Goal: Task Accomplishment & Management: Use online tool/utility

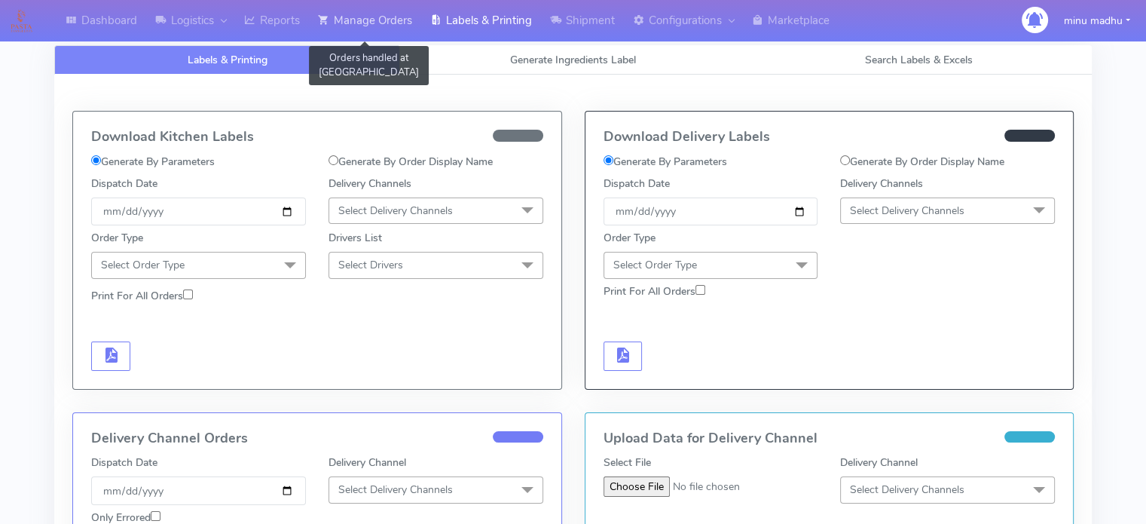
click at [387, 14] on link "Manage Orders" at bounding box center [365, 20] width 112 height 41
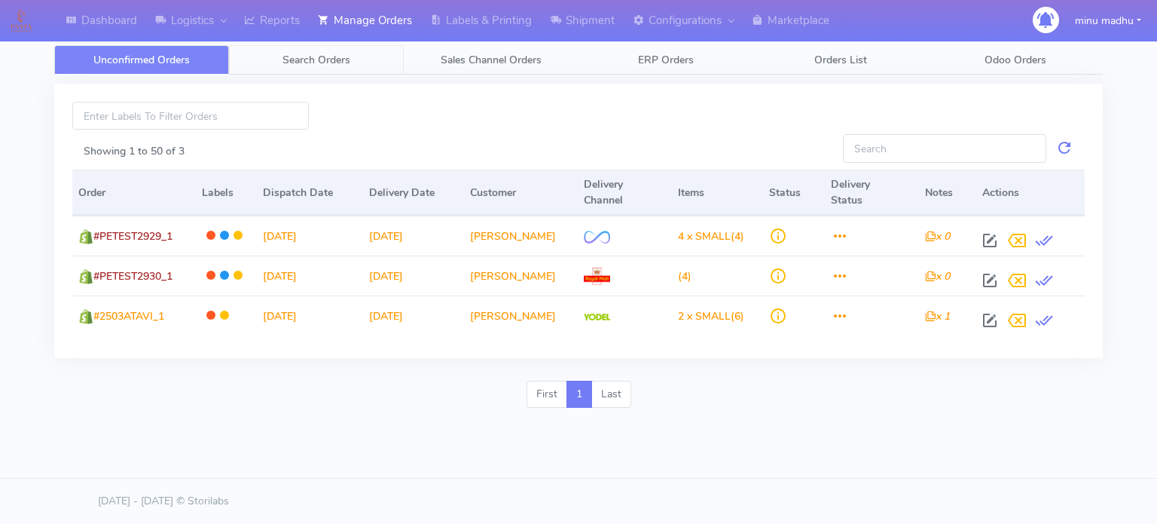
click at [311, 60] on span "Search Orders" at bounding box center [317, 60] width 68 height 14
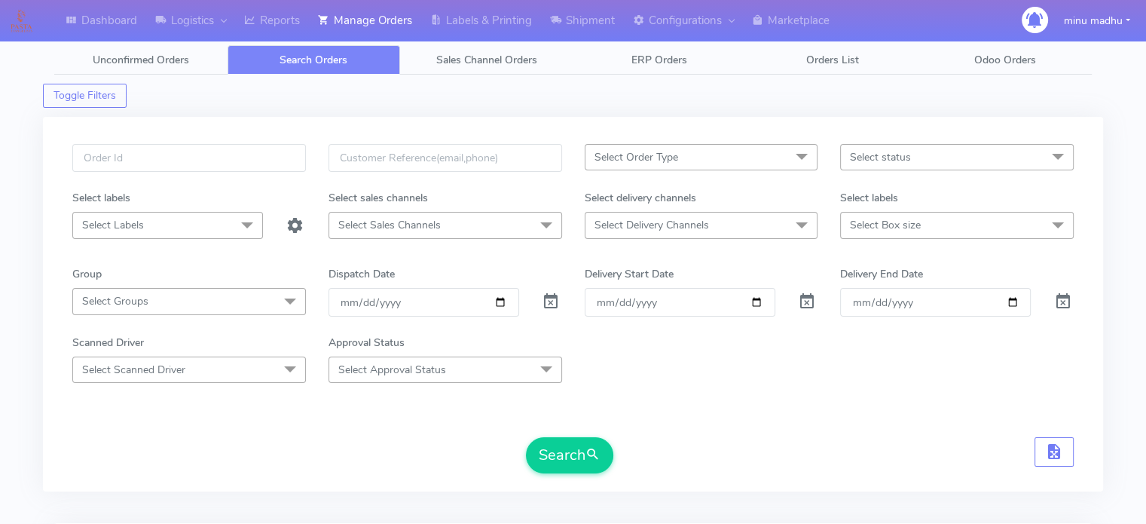
click at [676, 159] on span "Select Order Type" at bounding box center [636, 157] width 84 height 14
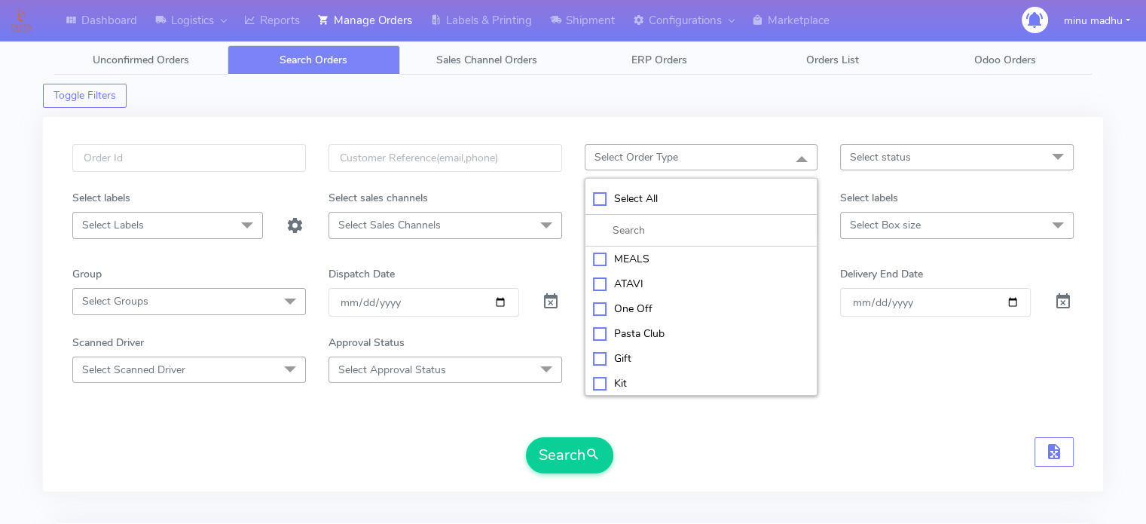
click at [594, 280] on div "ATAVI" at bounding box center [701, 284] width 217 height 16
checkbox input "true"
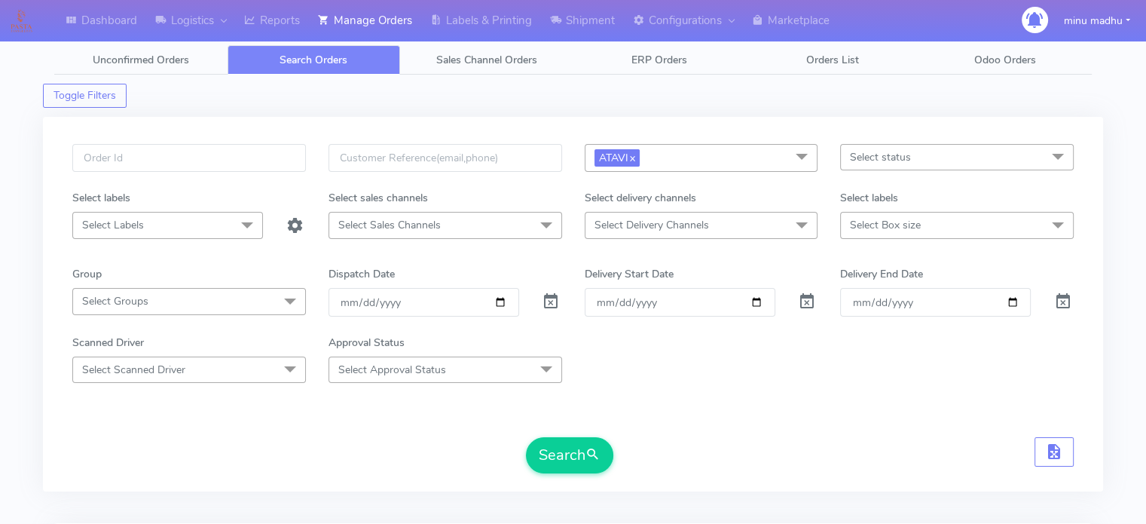
click at [707, 454] on div "Search" at bounding box center [572, 455] width 1001 height 36
click at [503, 299] on input "[DATE]" at bounding box center [423, 302] width 191 height 28
type input "2025-10-08"
click at [571, 455] on button "Search" at bounding box center [569, 455] width 87 height 36
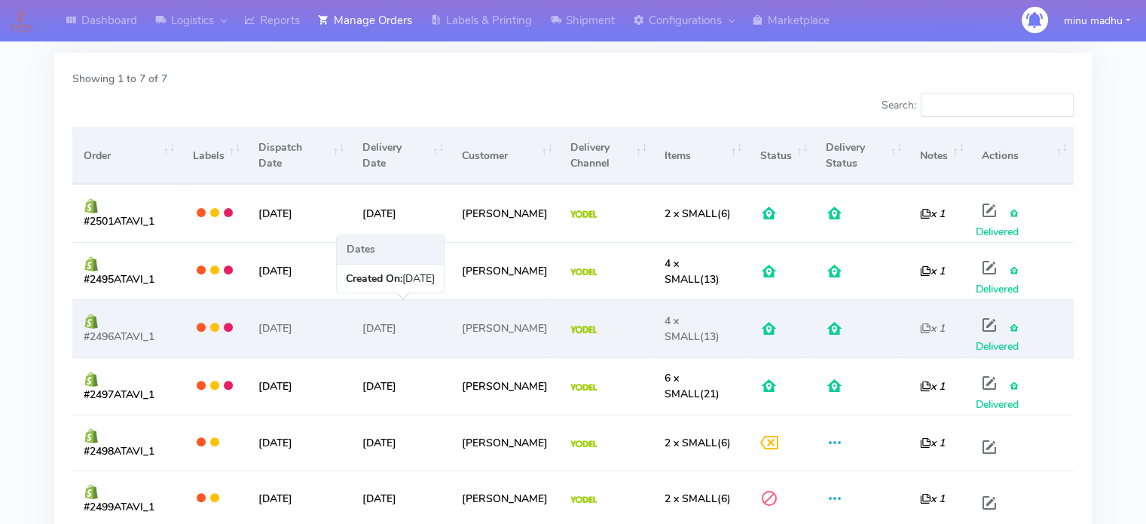
scroll to position [446, 0]
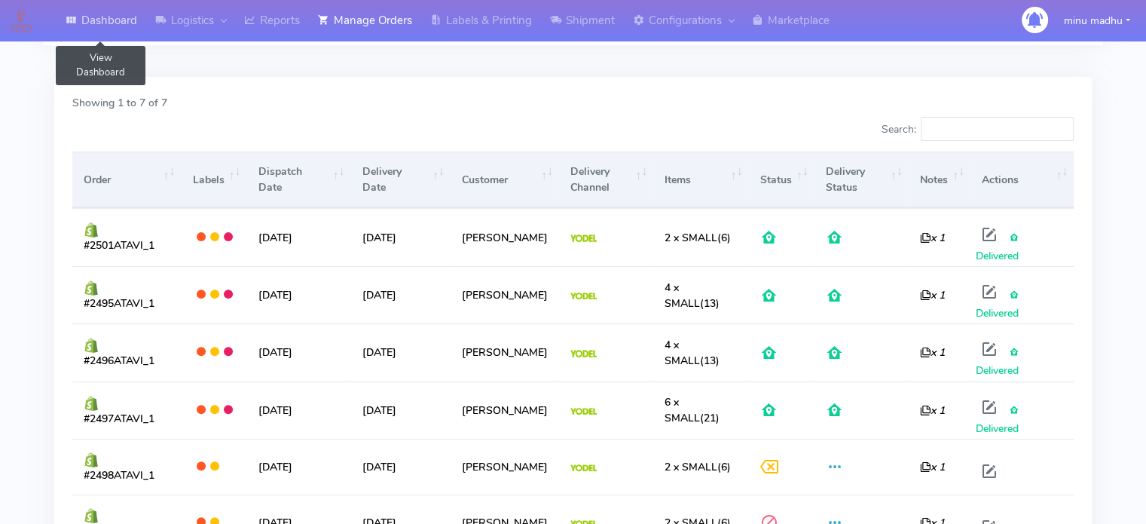
click at [102, 16] on link "Dashboard" at bounding box center [102, 20] width 90 height 41
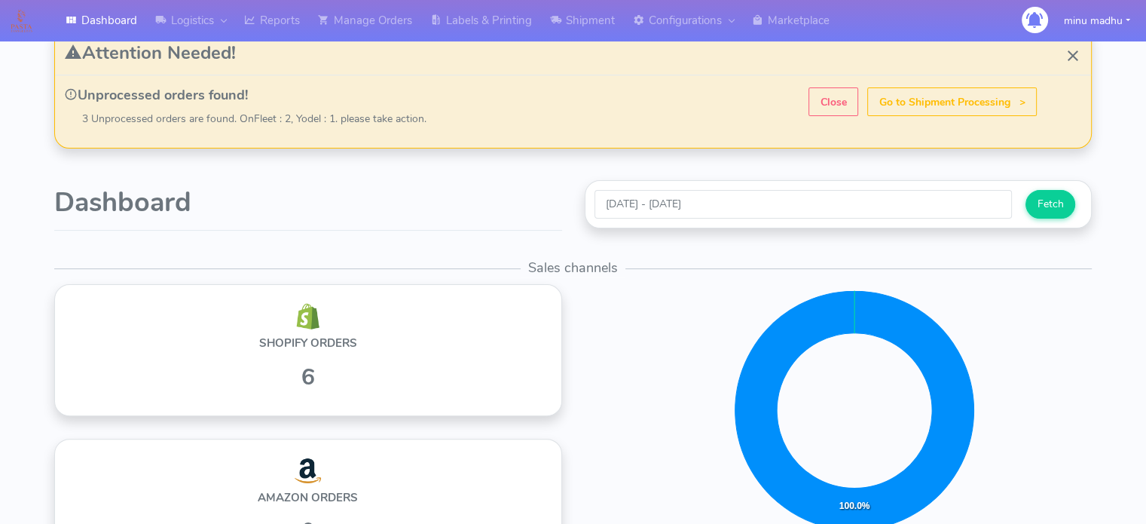
scroll to position [365, 0]
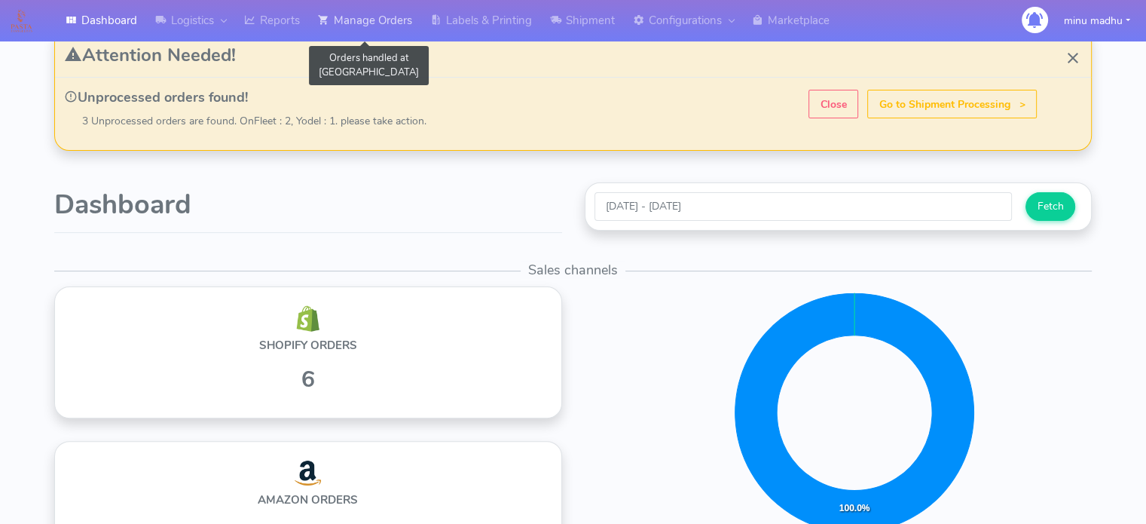
click at [363, 20] on link "Manage Orders" at bounding box center [365, 20] width 112 height 41
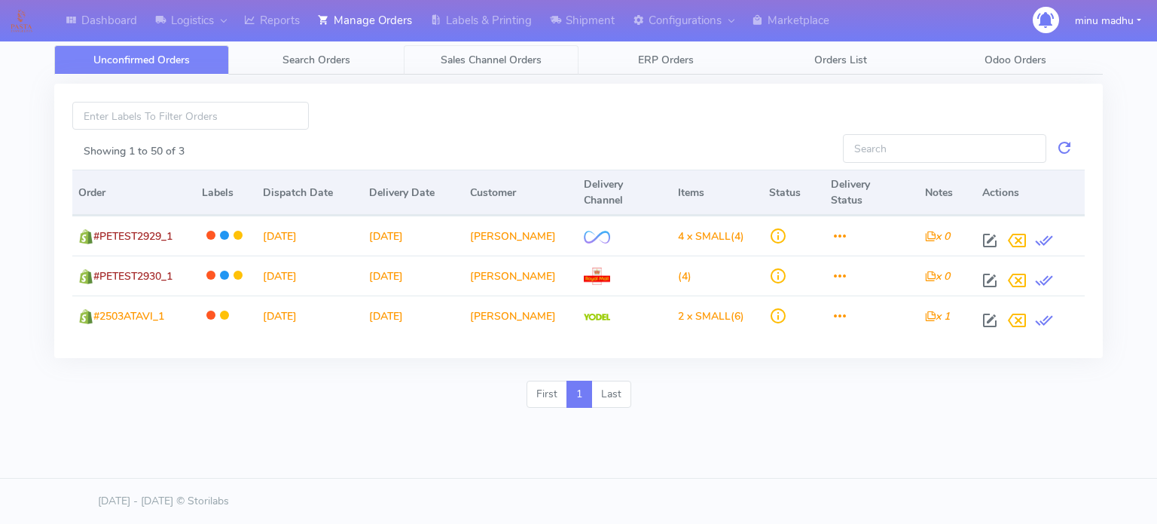
click at [482, 57] on span "Sales Channel Orders" at bounding box center [491, 60] width 101 height 14
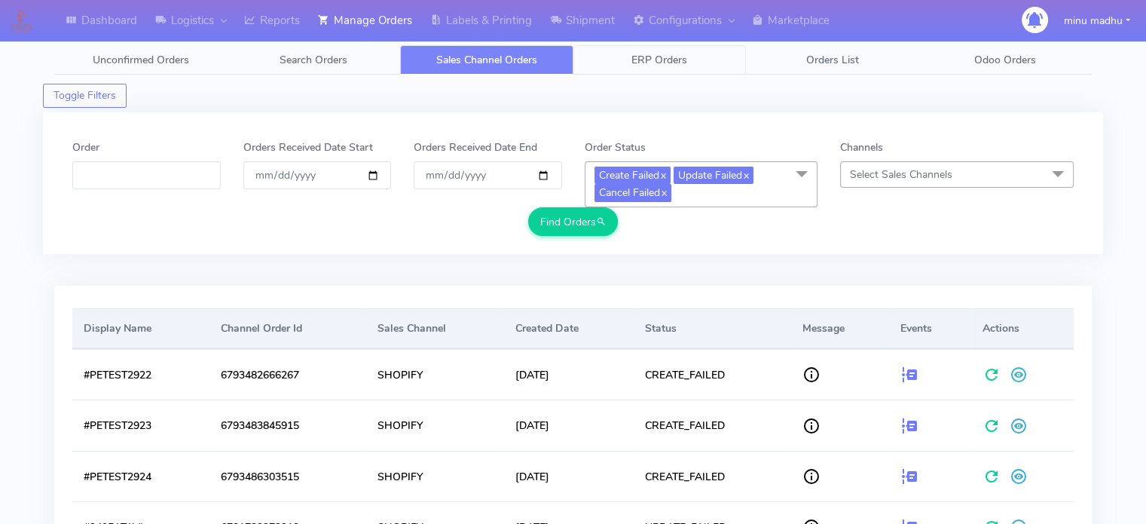
click at [662, 60] on span "ERP Orders" at bounding box center [659, 60] width 56 height 14
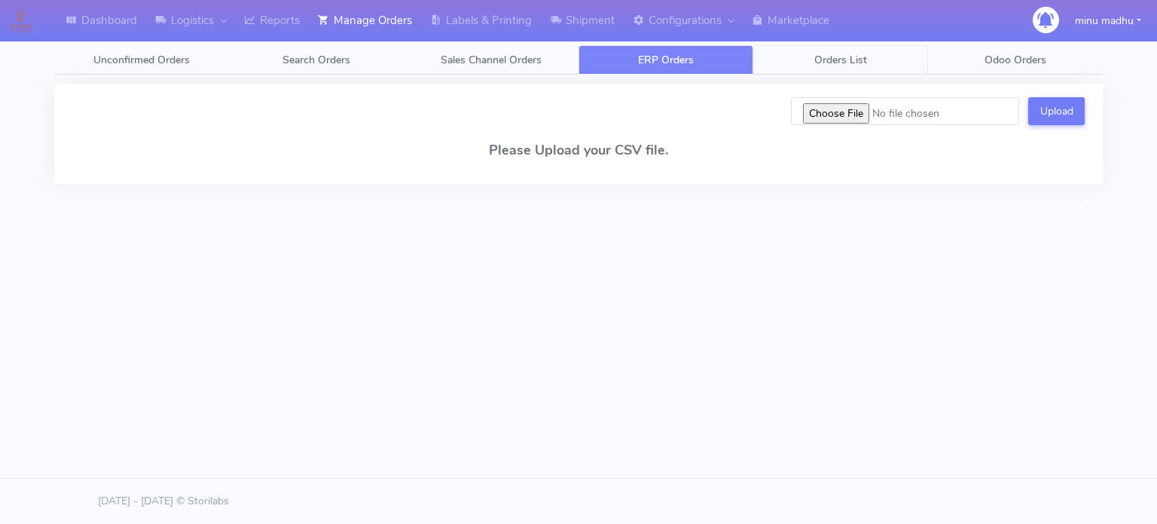
click at [831, 67] on link "Orders List" at bounding box center [840, 59] width 175 height 29
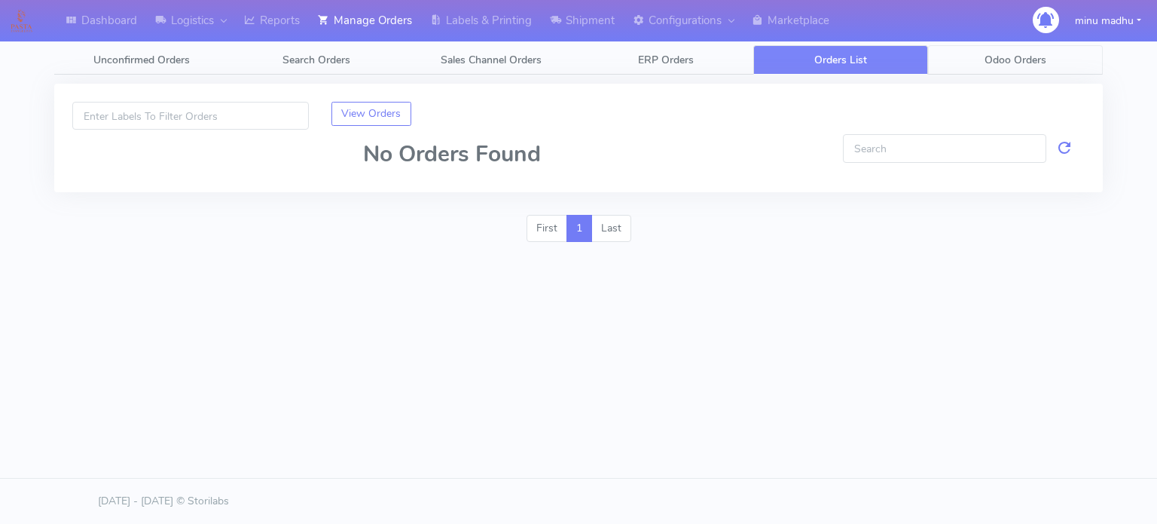
click at [1016, 53] on span "Odoo Orders" at bounding box center [1016, 60] width 62 height 14
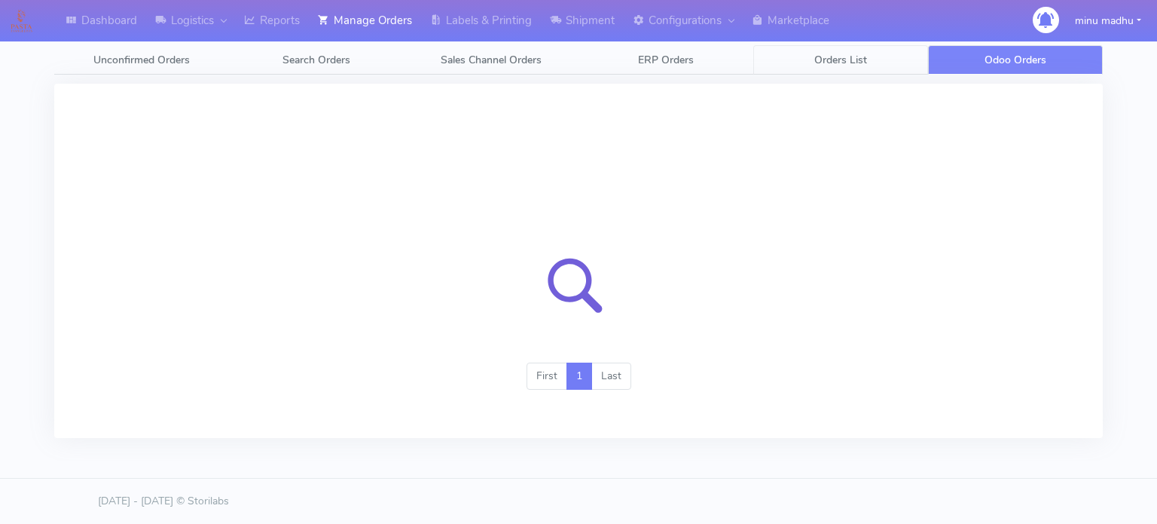
click at [838, 61] on span "Orders List" at bounding box center [840, 60] width 53 height 14
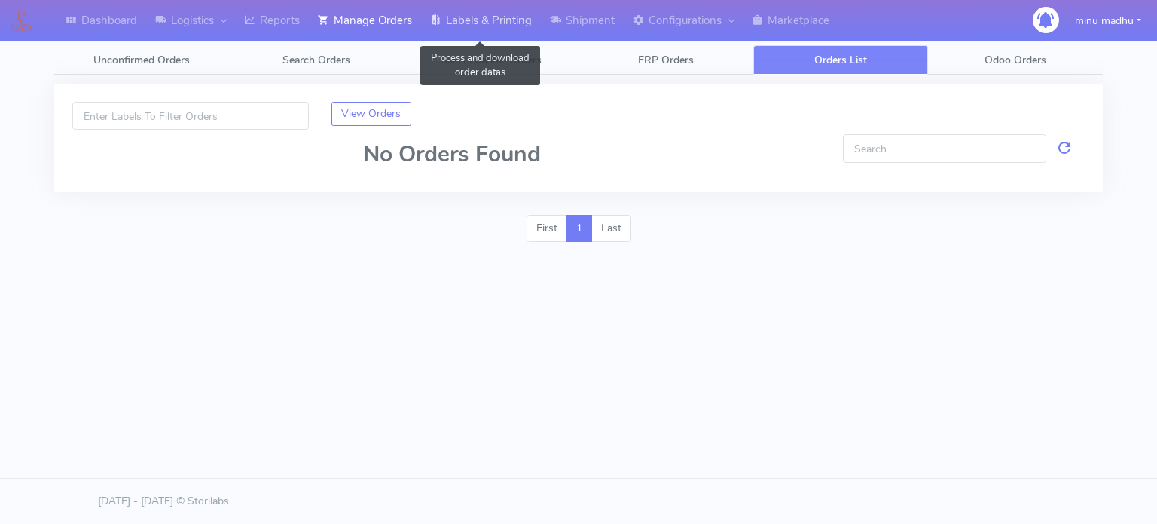
click at [493, 23] on link "Labels & Printing" at bounding box center [481, 20] width 120 height 41
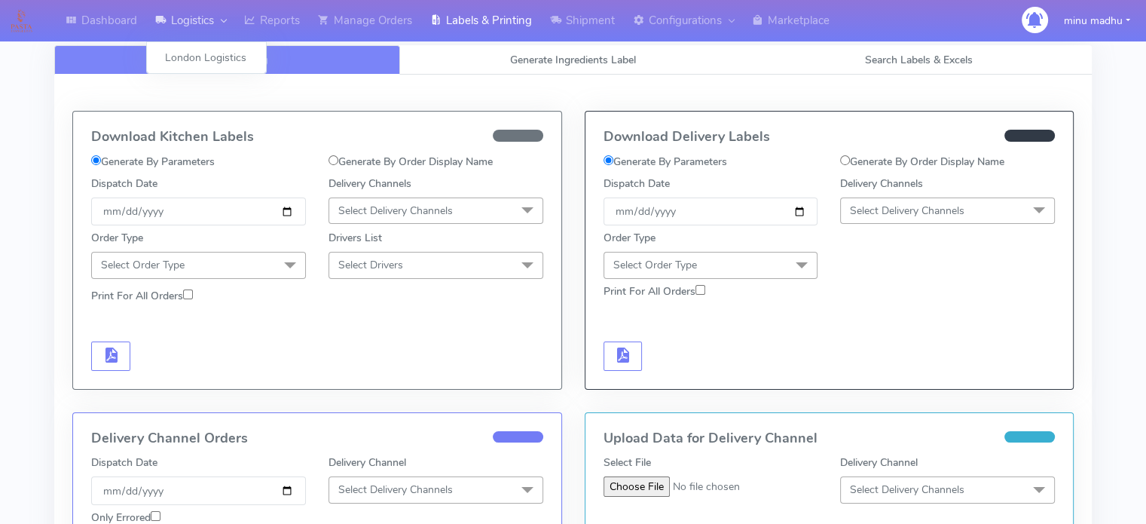
click at [198, 20] on link "Logistics" at bounding box center [190, 20] width 89 height 41
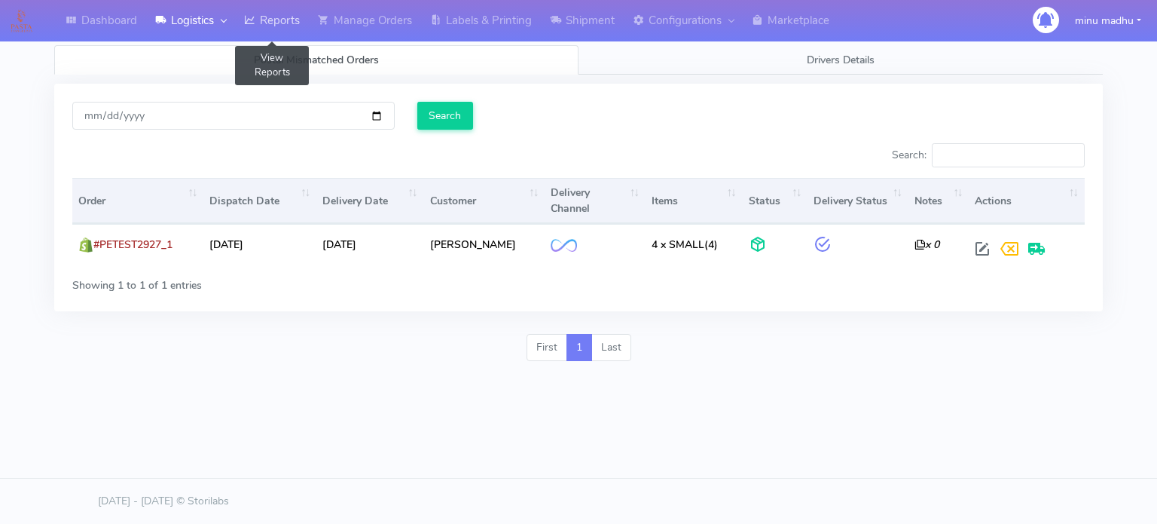
click at [284, 13] on link "Reports" at bounding box center [272, 20] width 74 height 41
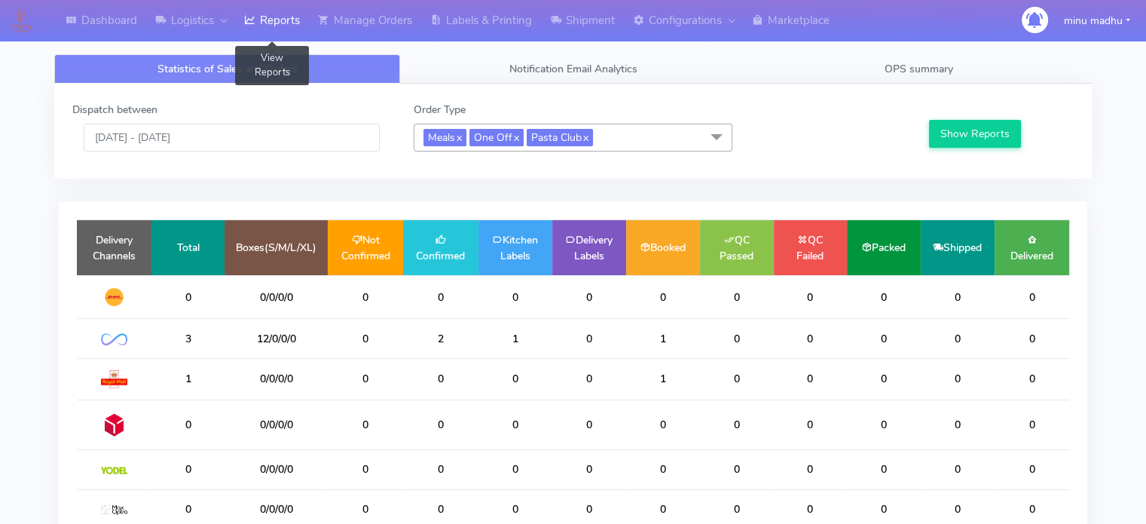
click at [203, 66] on span "Statistics of Sales and Orders" at bounding box center [227, 69] width 140 height 14
click at [517, 136] on link "x" at bounding box center [515, 137] width 7 height 16
click at [531, 138] on link "x" at bounding box center [527, 137] width 7 height 16
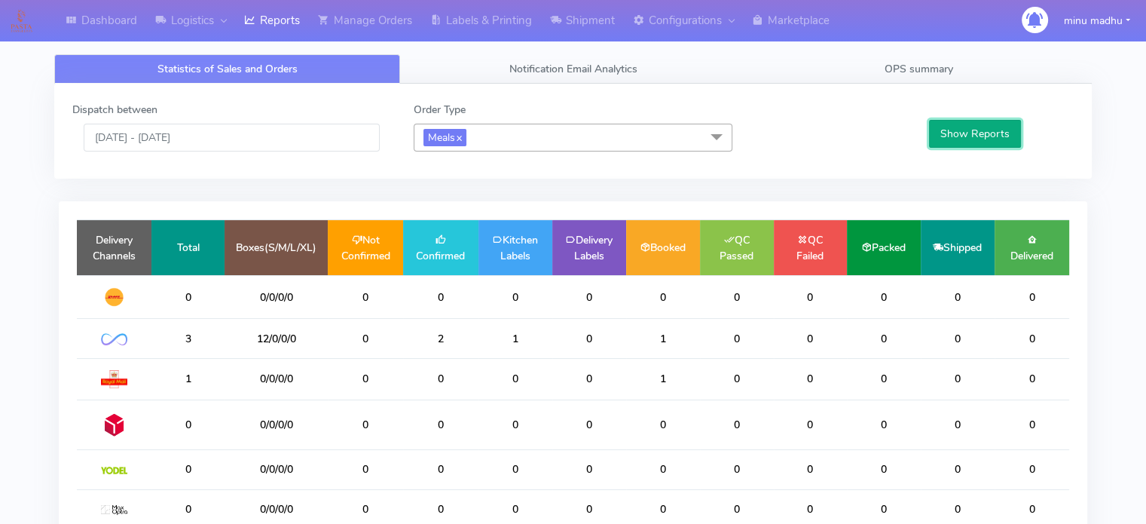
click at [955, 132] on button "Show Reports" at bounding box center [975, 134] width 93 height 28
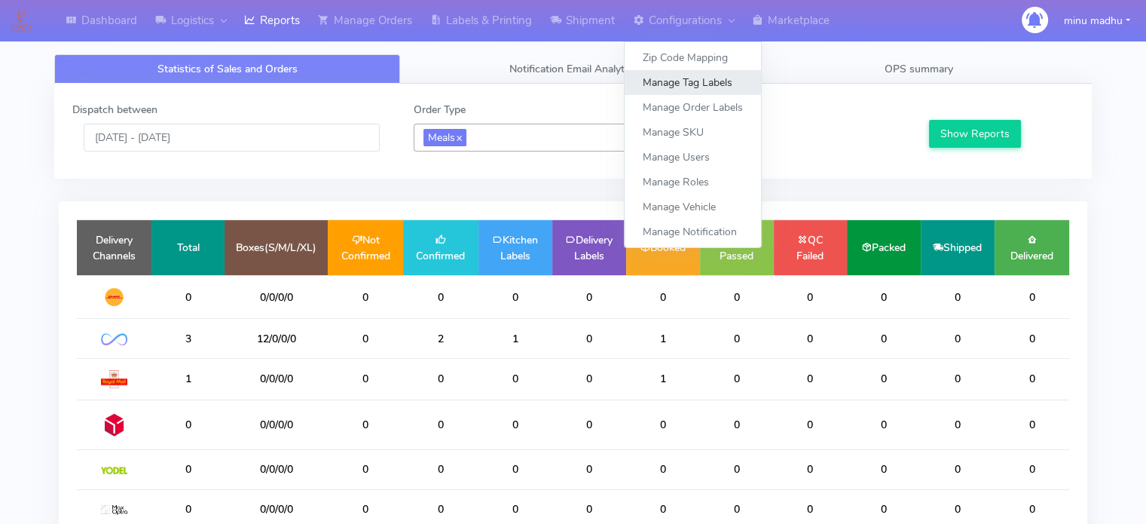
click at [681, 80] on link "Manage Tag Labels" at bounding box center [693, 82] width 136 height 25
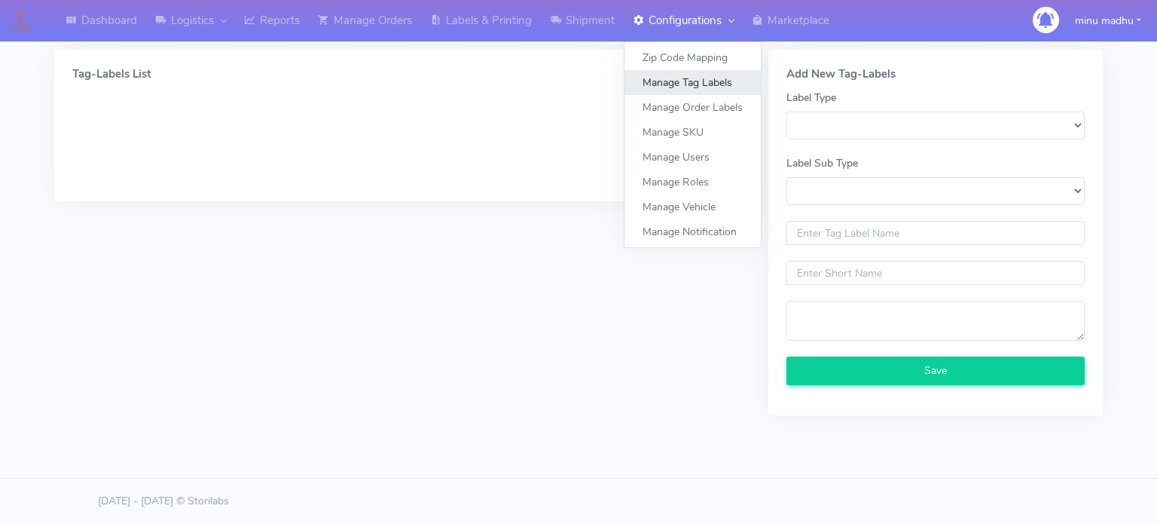
select select
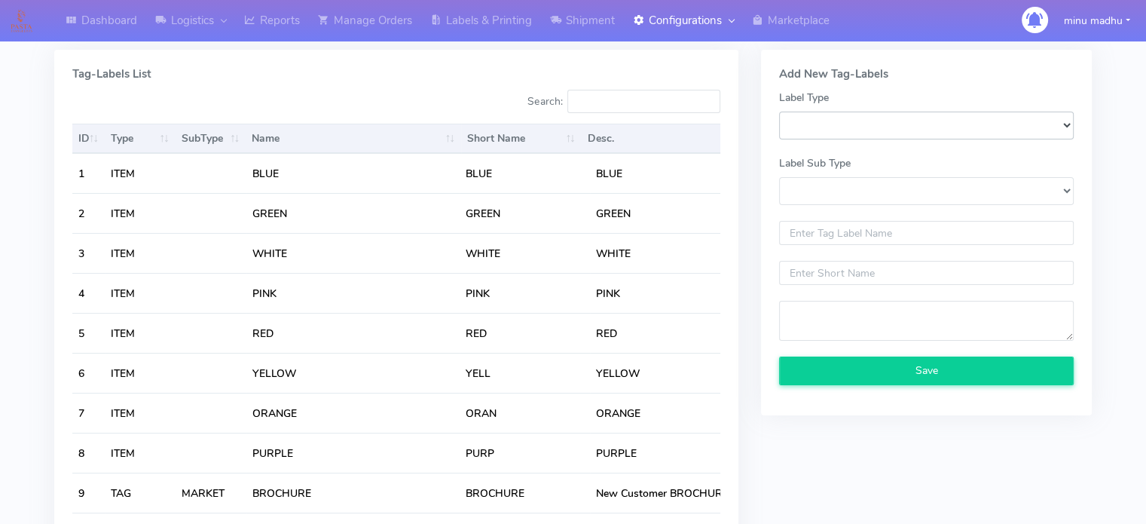
click at [829, 120] on select "SKU_LABEL ITEM ADD_ON ALERT TAG" at bounding box center [926, 126] width 295 height 28
click at [705, 68] on h5 "Tag-Labels List" at bounding box center [396, 74] width 648 height 13
click at [350, 18] on link "Manage Orders" at bounding box center [365, 20] width 112 height 41
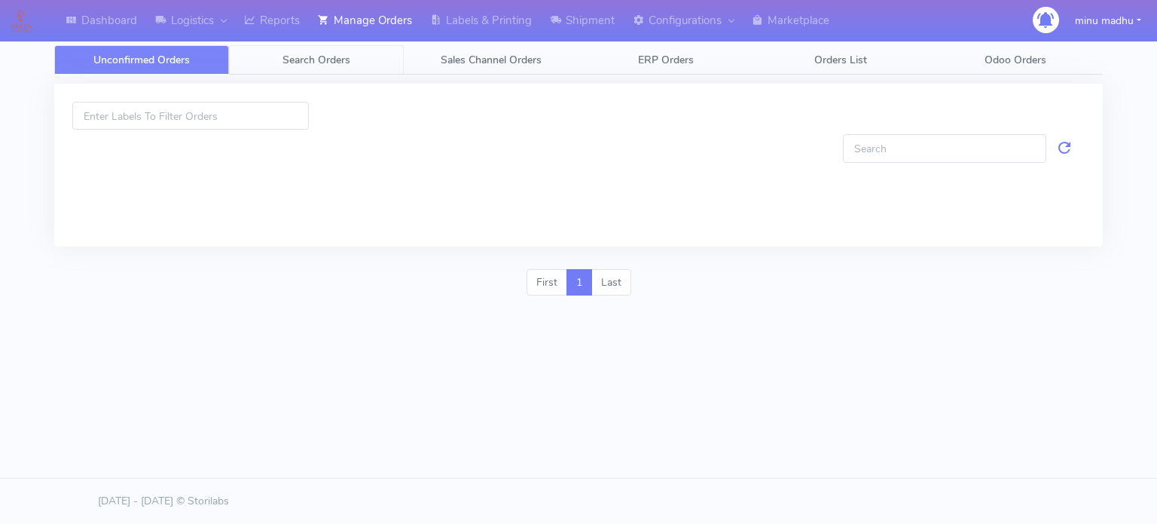
click at [317, 65] on span "Search Orders" at bounding box center [317, 60] width 68 height 14
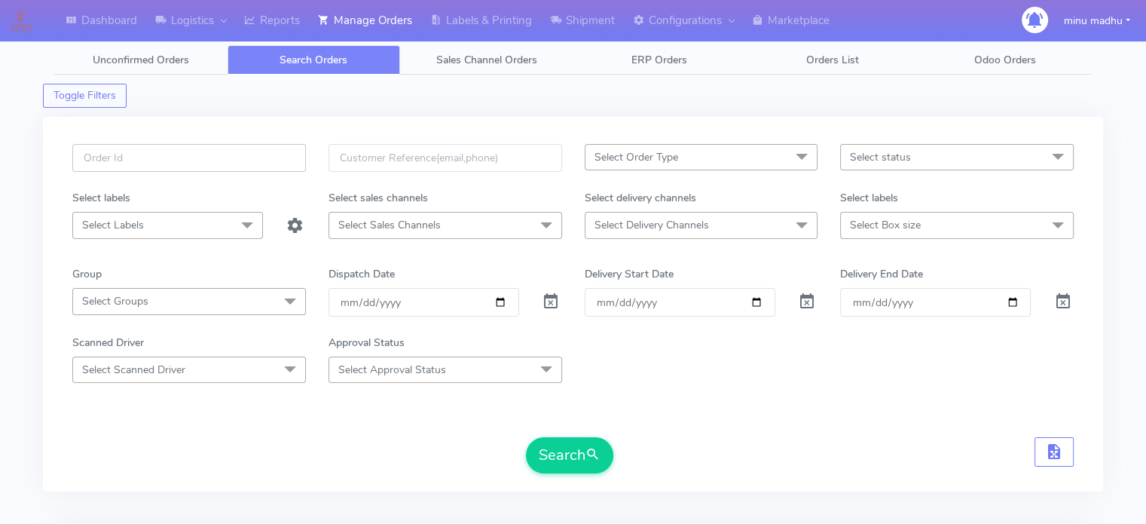
click at [186, 165] on input "text" at bounding box center [189, 158] width 234 height 28
paste input "#PETEST2933"
type input "#PETEST2933"
click at [551, 300] on span at bounding box center [551, 305] width 18 height 14
click at [558, 459] on button "Search" at bounding box center [569, 455] width 87 height 36
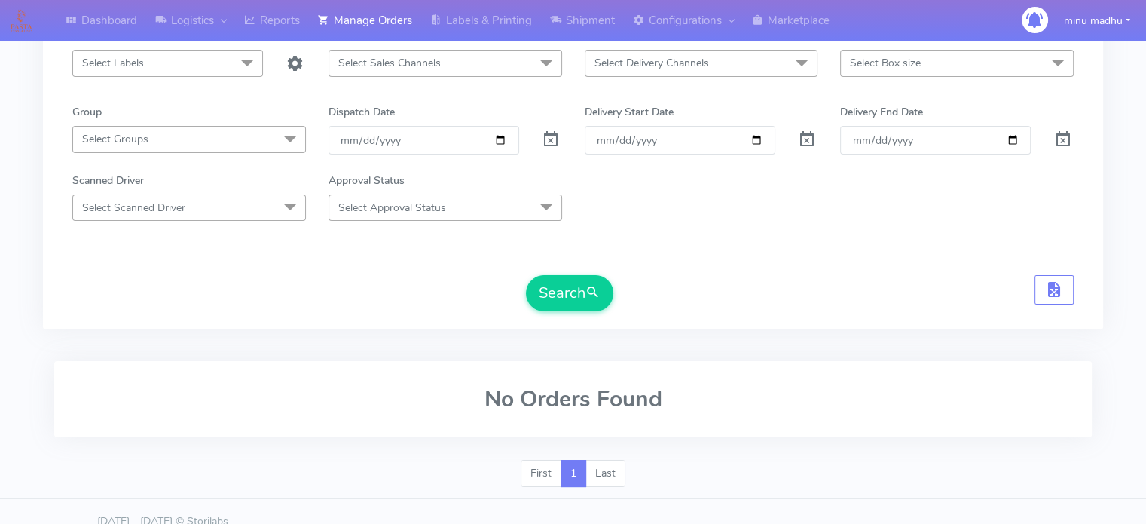
scroll to position [163, 0]
click at [552, 278] on button "Search" at bounding box center [569, 292] width 87 height 36
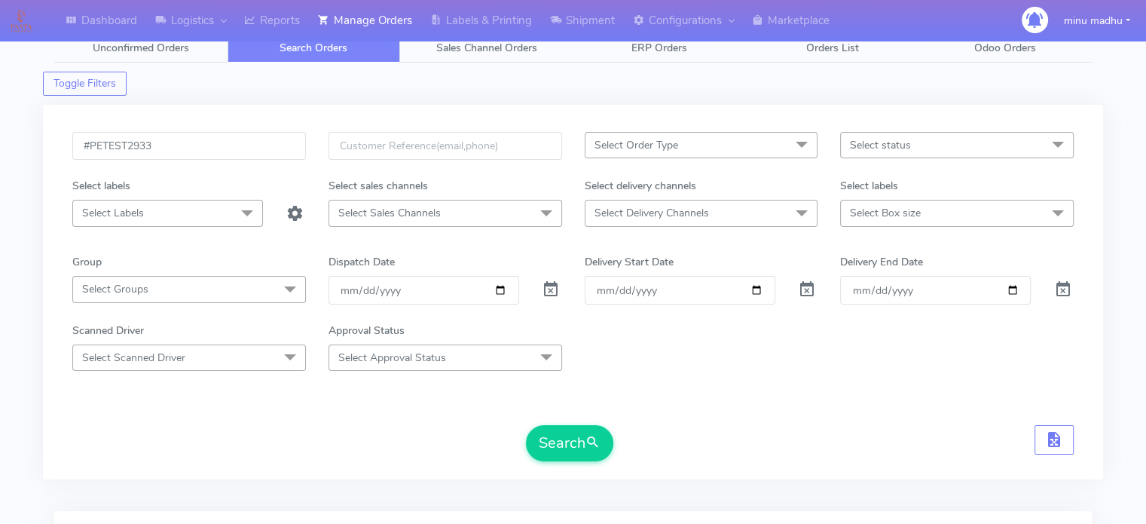
scroll to position [14, 0]
click at [573, 451] on button "Search" at bounding box center [569, 441] width 87 height 36
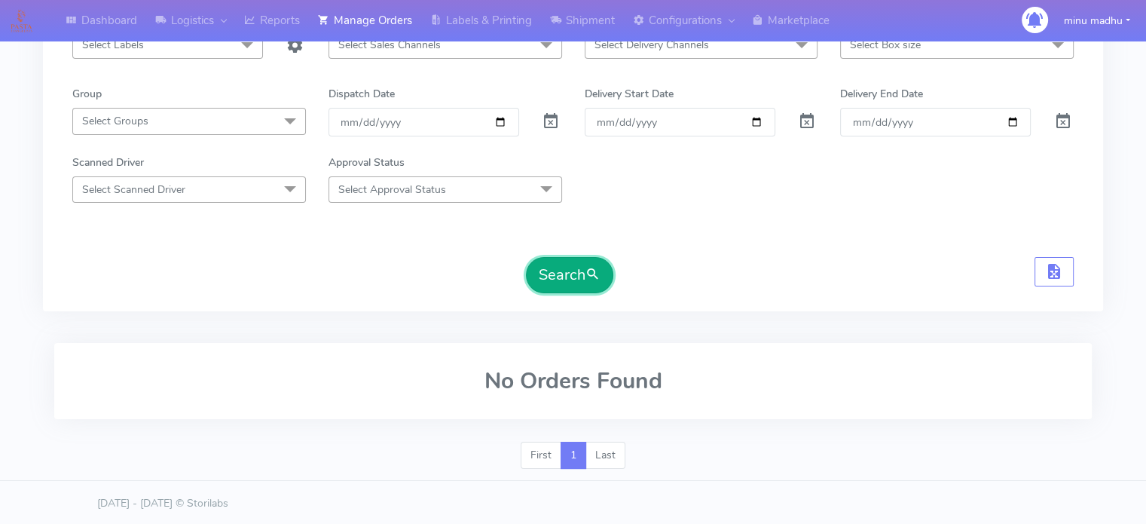
click at [564, 280] on button "Search" at bounding box center [569, 275] width 87 height 36
click at [560, 273] on button "Search" at bounding box center [569, 275] width 87 height 36
click at [560, 270] on button "Search" at bounding box center [569, 275] width 87 height 36
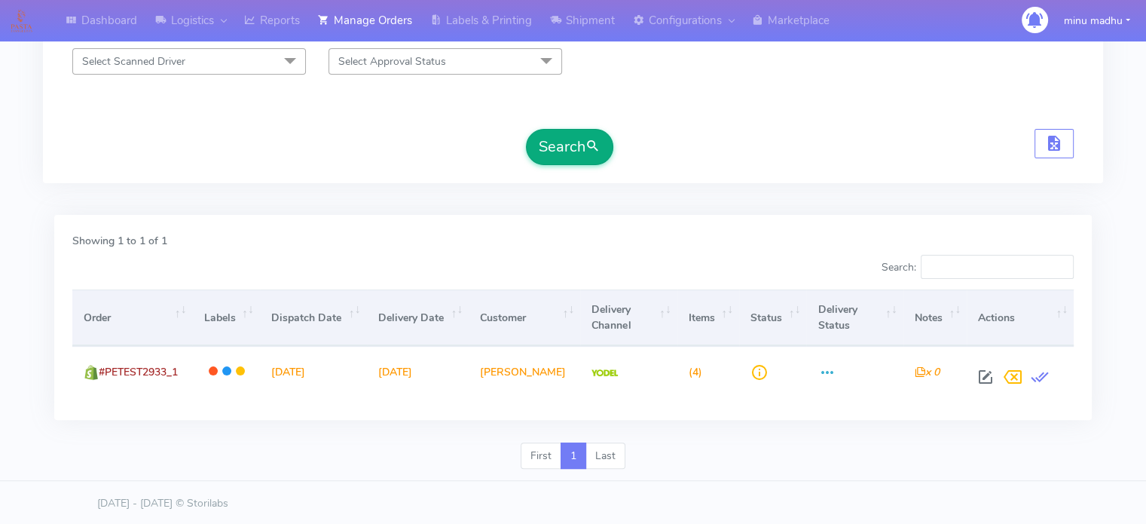
scroll to position [307, 0]
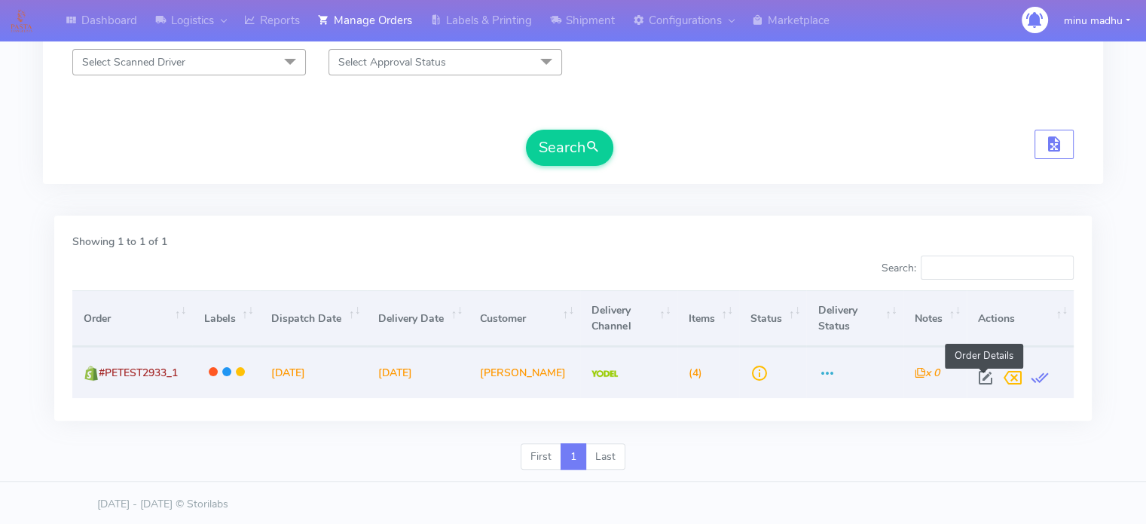
click at [988, 379] on span at bounding box center [985, 381] width 27 height 14
select select "5"
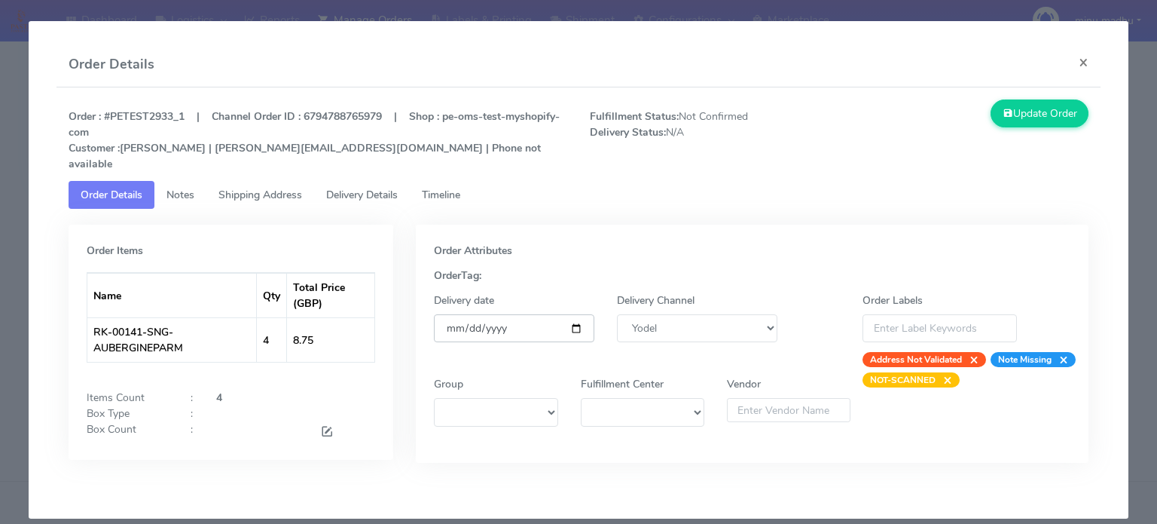
click at [573, 317] on input "[DATE]" at bounding box center [514, 328] width 160 height 28
type input "2025-10-10"
click at [1030, 114] on button "Update Order" at bounding box center [1040, 113] width 98 height 28
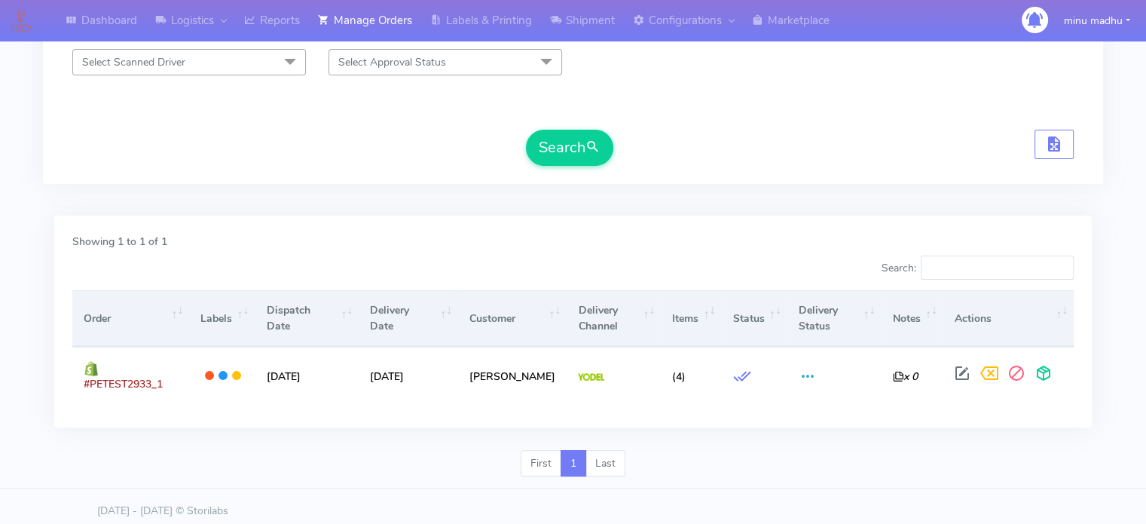
click at [988, 450] on div "First 1 Last" at bounding box center [573, 469] width 1060 height 39
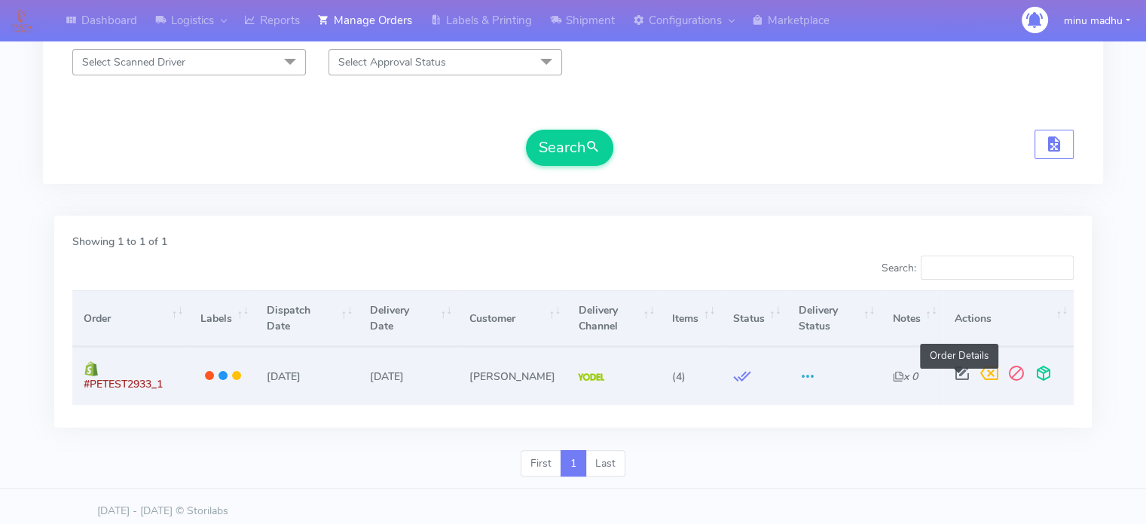
click at [952, 369] on span at bounding box center [962, 376] width 27 height 14
select select "5"
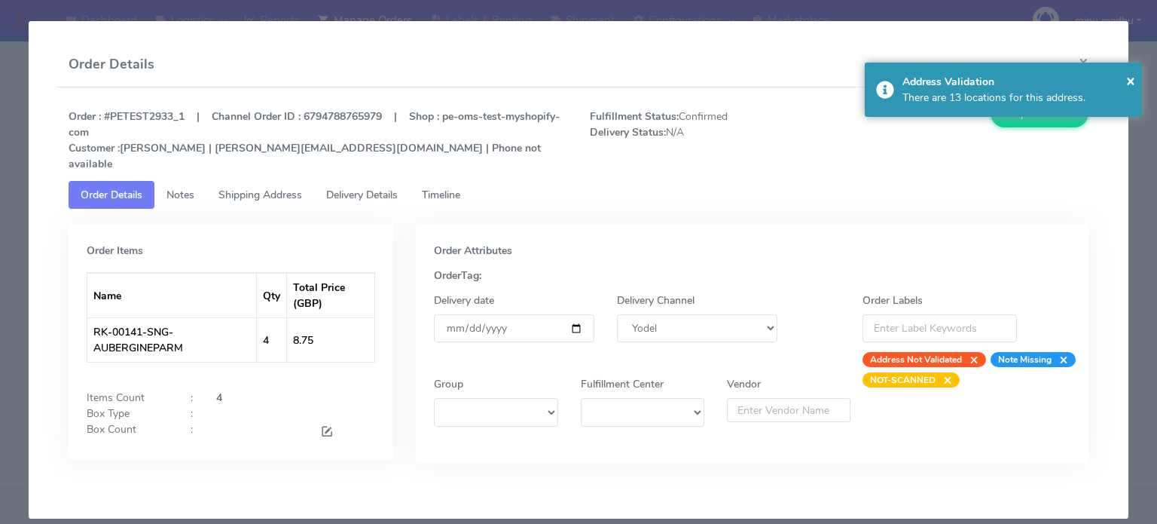
click at [266, 188] on span "Shipping Address" at bounding box center [260, 195] width 84 height 14
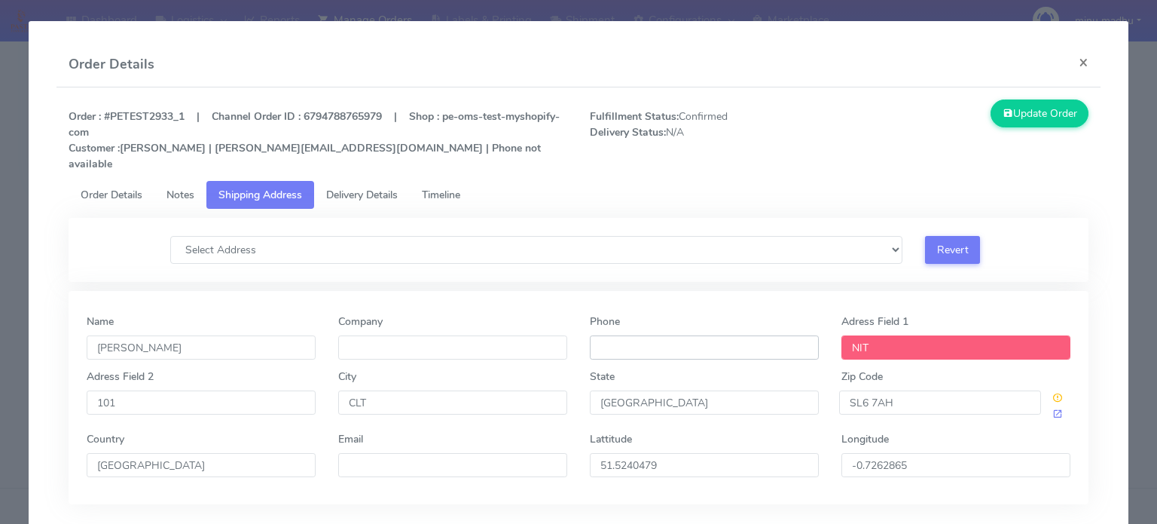
click at [655, 335] on input "Phone" at bounding box center [704, 347] width 229 height 24
type input "+44 777777777"
click at [1028, 115] on button "Update Order" at bounding box center [1040, 113] width 98 height 28
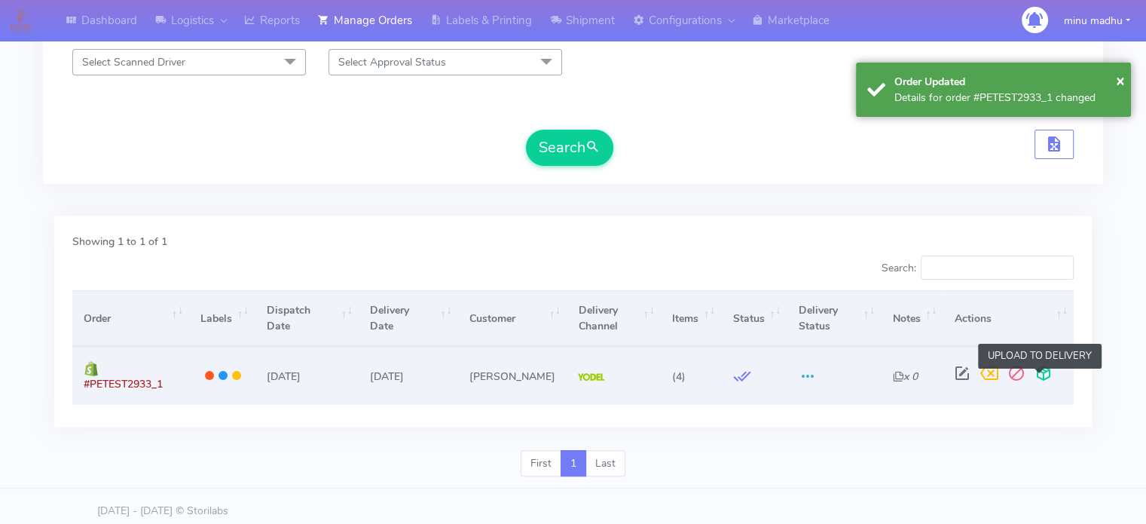
click at [1040, 377] on span at bounding box center [1043, 376] width 27 height 14
click at [979, 379] on span at bounding box center [986, 376] width 27 height 14
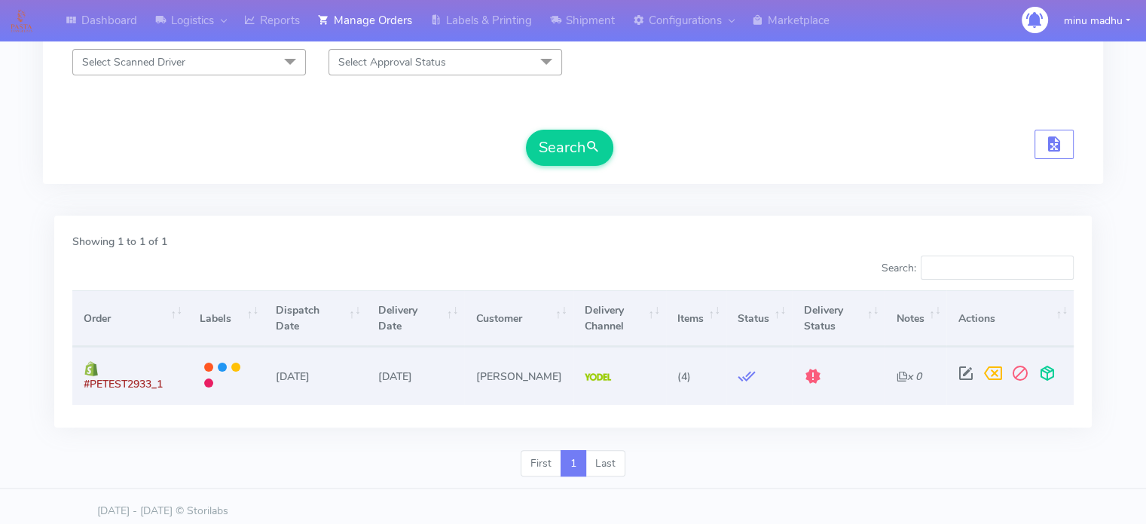
scroll to position [0, 0]
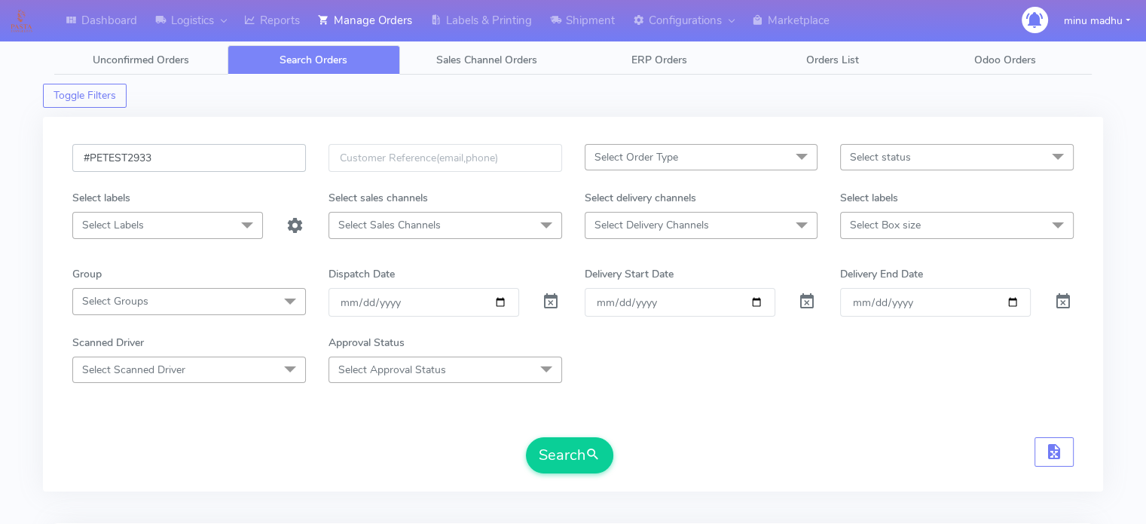
drag, startPoint x: 179, startPoint y: 158, endPoint x: 69, endPoint y: 170, distance: 109.9
click at [69, 170] on div "#PETEST2933" at bounding box center [189, 167] width 256 height 46
paste input "4"
click at [567, 450] on button "Search" at bounding box center [569, 455] width 87 height 36
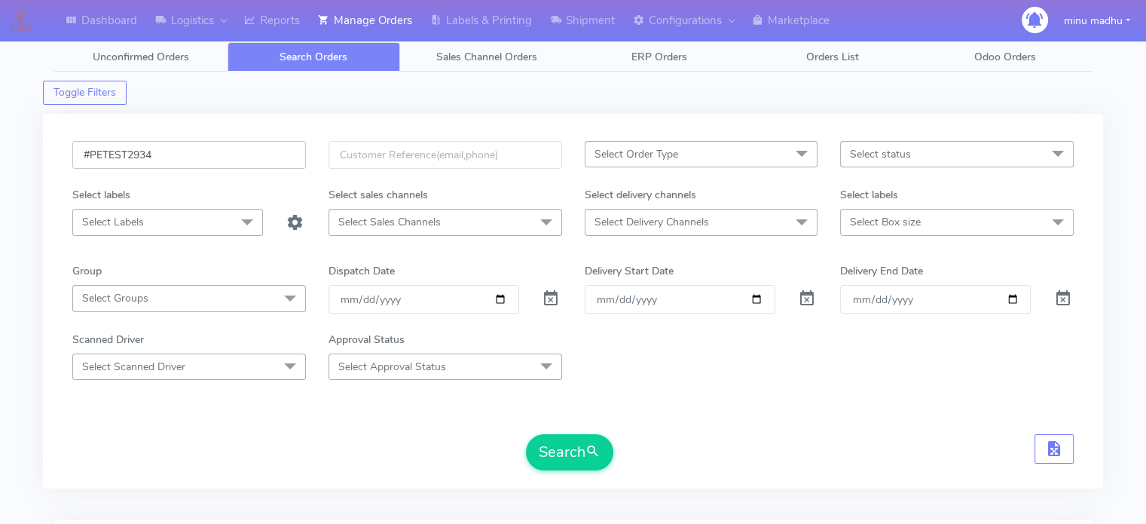
click at [190, 144] on input "#PETEST2934" at bounding box center [189, 155] width 234 height 28
click at [564, 464] on button "Search" at bounding box center [569, 452] width 87 height 36
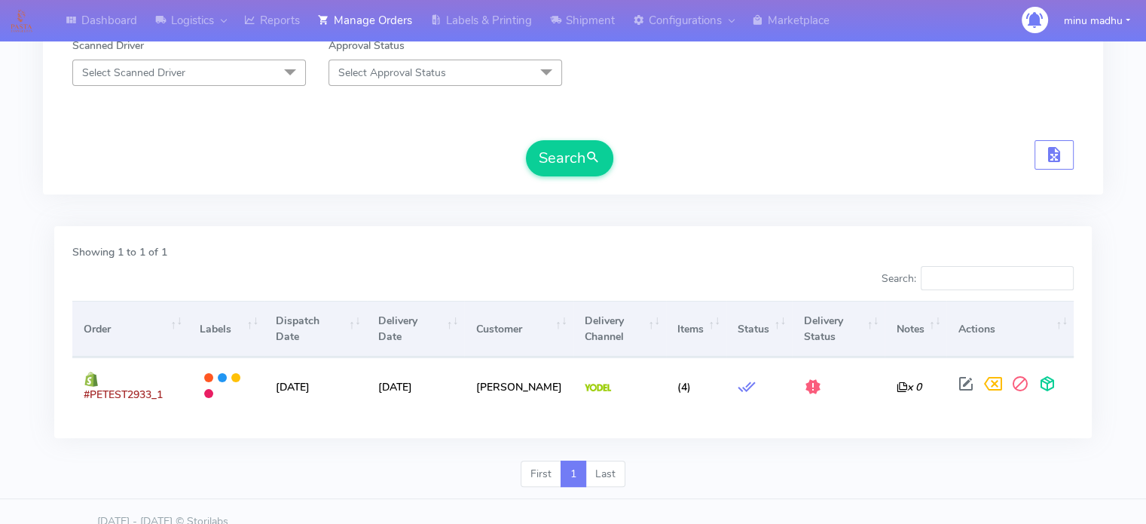
scroll to position [0, 0]
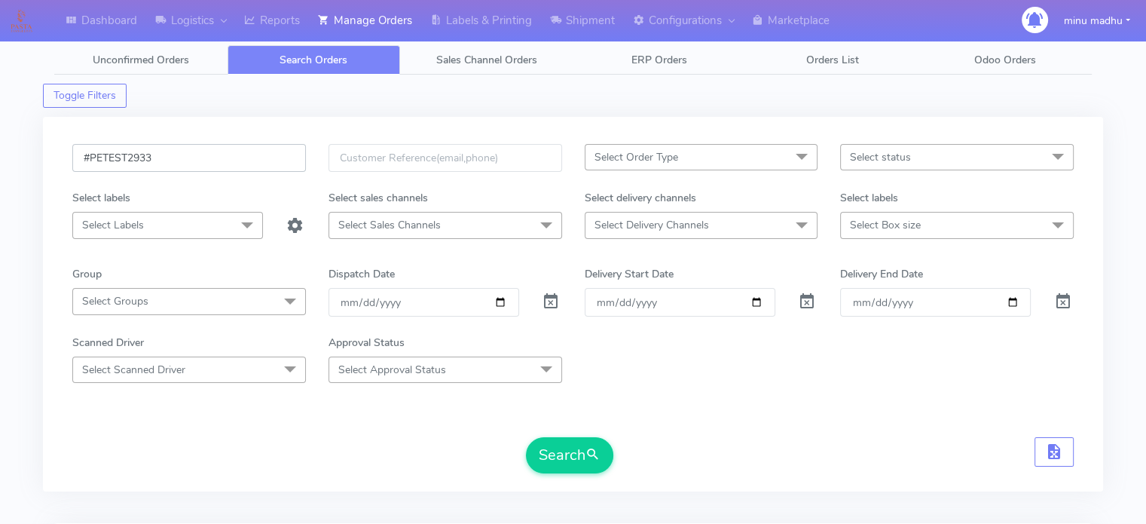
drag, startPoint x: 175, startPoint y: 156, endPoint x: 57, endPoint y: 150, distance: 117.7
click at [57, 150] on div "#PETEST2933 Select Order Type Select All MEALS ATAVI One Off Pasta Club Gift Ki…" at bounding box center [573, 304] width 1060 height 374
paste input "5"
click at [564, 449] on button "Search" at bounding box center [569, 455] width 87 height 36
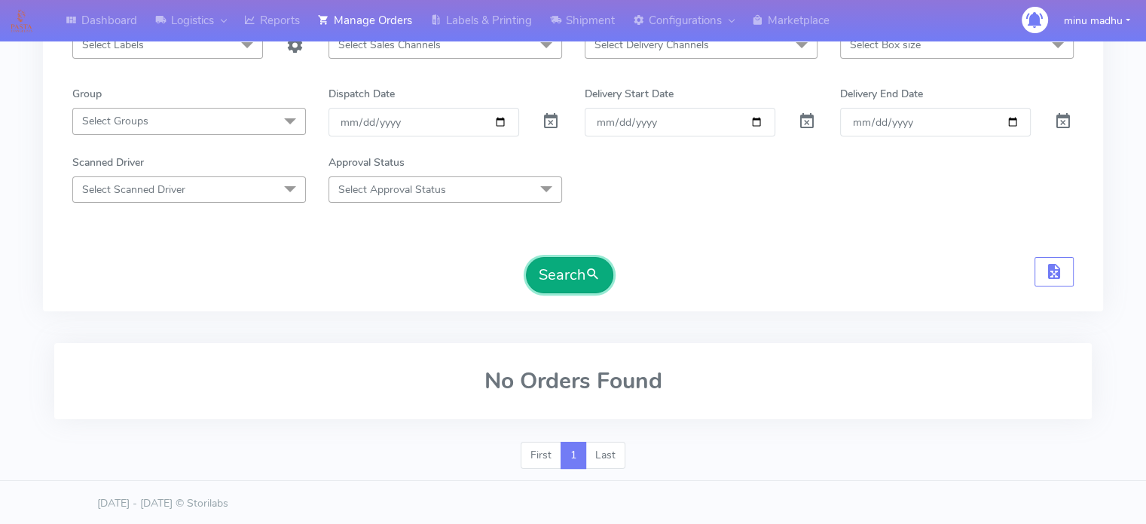
click at [567, 275] on button "Search" at bounding box center [569, 275] width 87 height 36
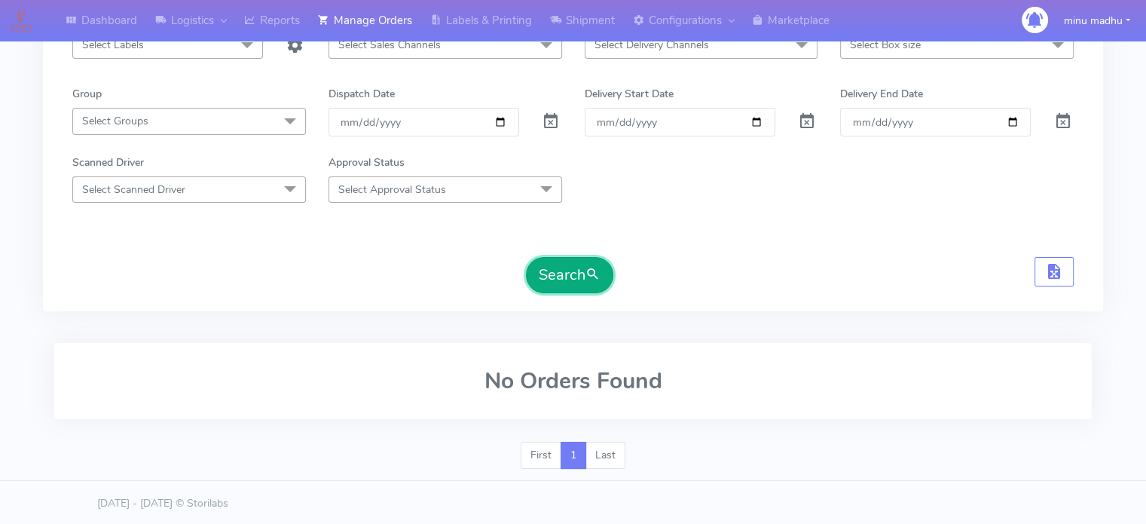
click at [567, 275] on button "Search" at bounding box center [569, 275] width 87 height 36
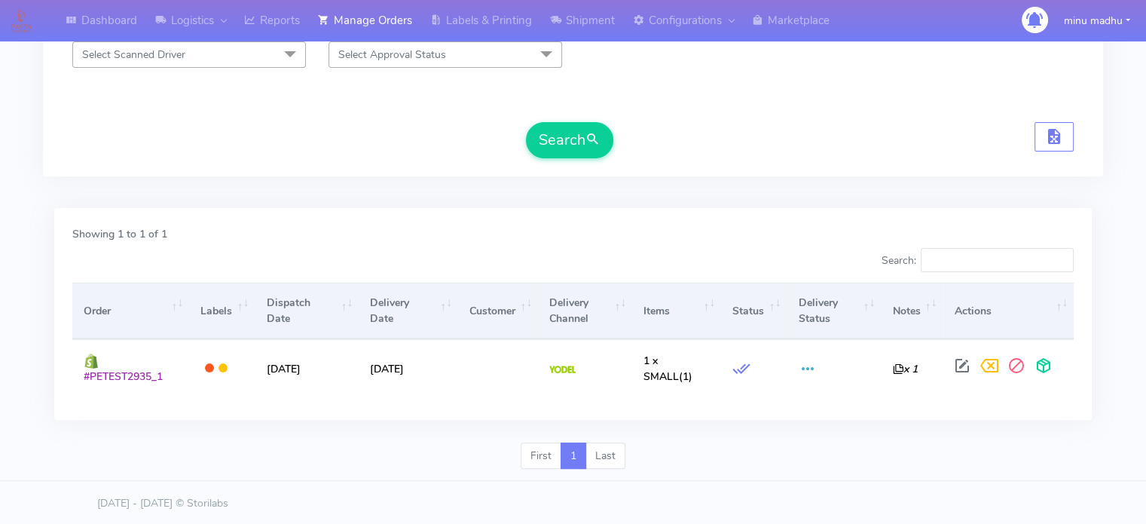
scroll to position [0, 0]
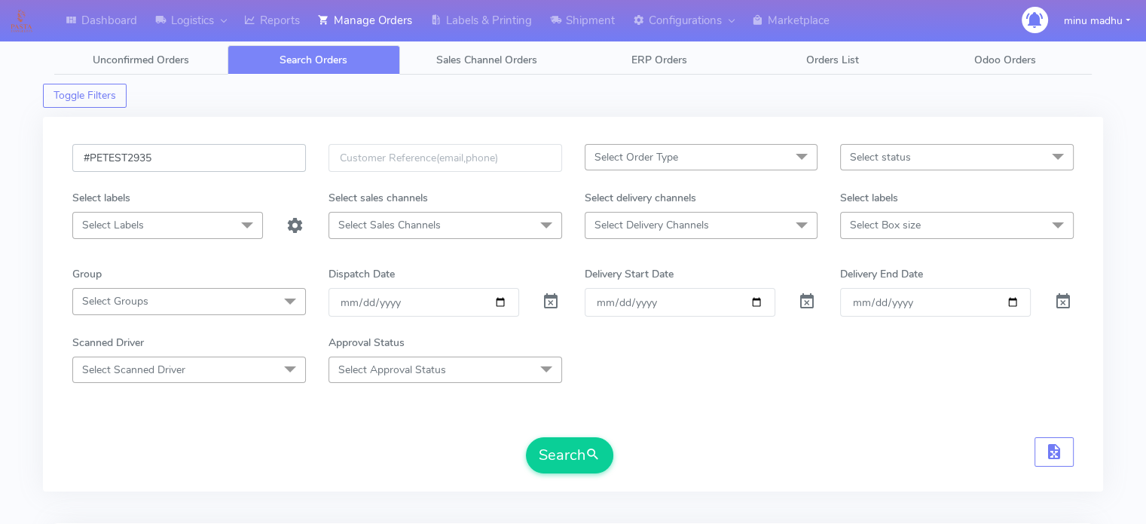
drag, startPoint x: 172, startPoint y: 153, endPoint x: 29, endPoint y: 165, distance: 143.7
click at [29, 165] on div "Dashboard Logistics London Logistics Reports Manage Orders Labels & Printing Sh…" at bounding box center [573, 411] width 1146 height 768
paste input "6"
click at [558, 451] on button "Search" at bounding box center [569, 455] width 87 height 36
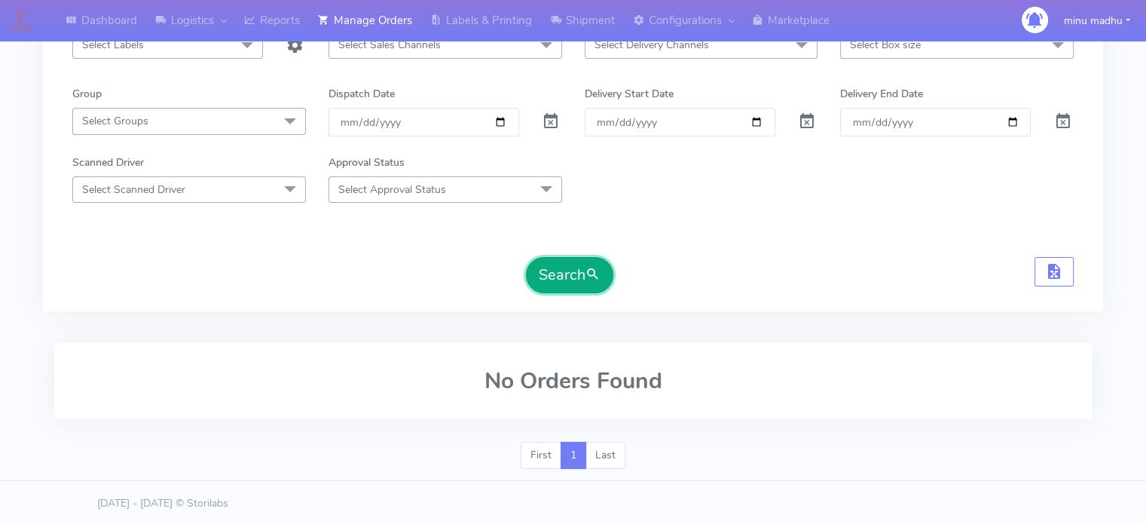
click at [572, 273] on button "Search" at bounding box center [569, 275] width 87 height 36
click at [556, 272] on button "Search" at bounding box center [569, 275] width 87 height 36
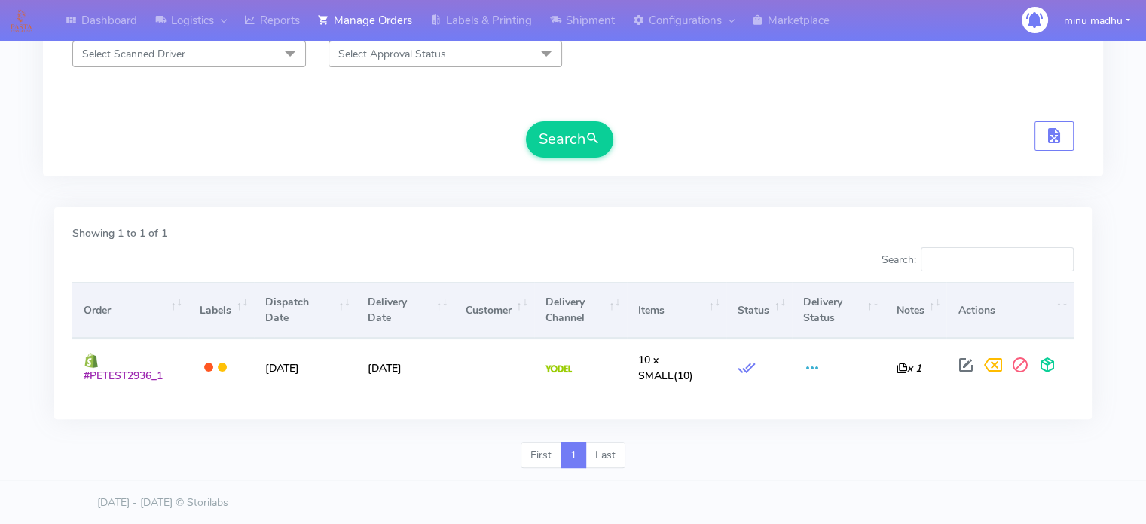
scroll to position [0, 0]
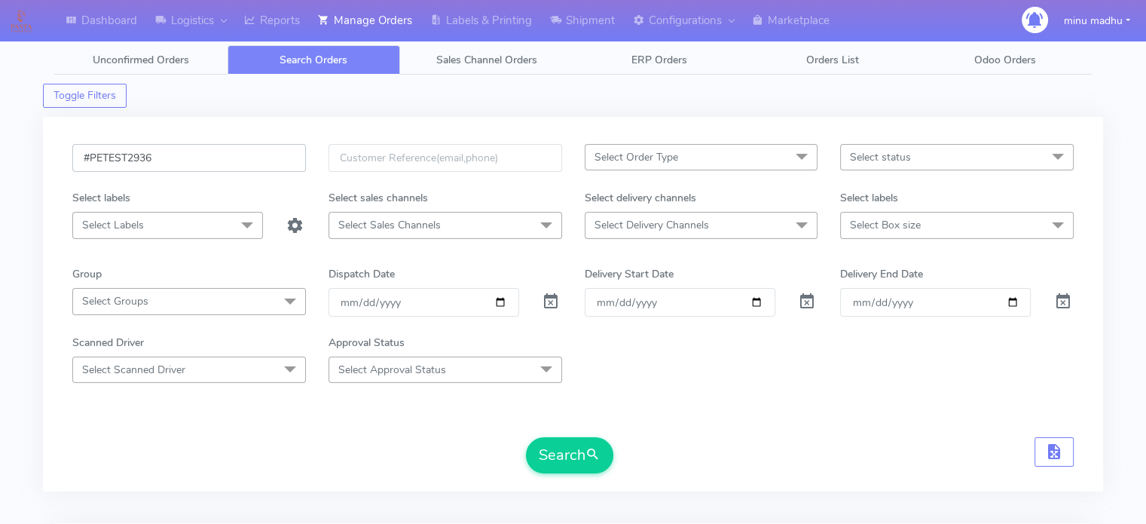
drag, startPoint x: 173, startPoint y: 153, endPoint x: 25, endPoint y: 156, distance: 147.7
click at [25, 156] on div "Dashboard Logistics London Logistics Reports Manage Orders Labels & Printing Sh…" at bounding box center [573, 411] width 1146 height 768
paste input "7"
type input "#PETEST2937"
click at [550, 454] on button "Search" at bounding box center [569, 455] width 87 height 36
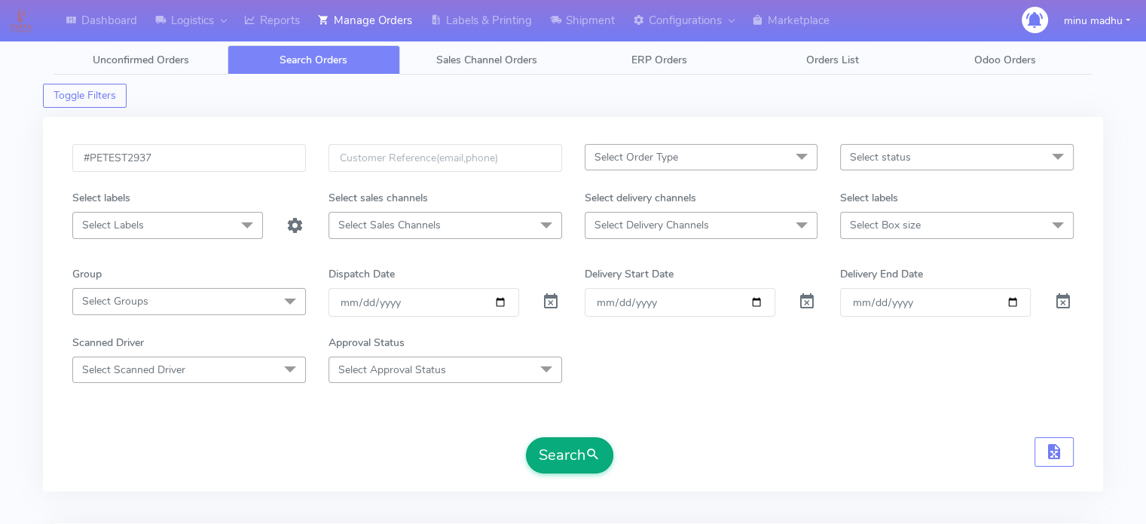
scroll to position [180, 0]
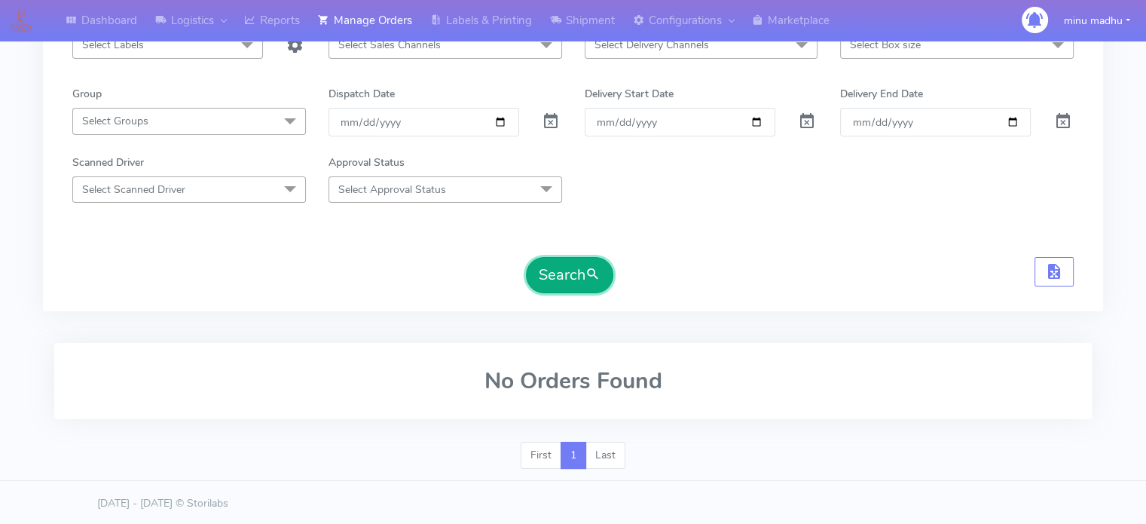
click at [564, 270] on button "Search" at bounding box center [569, 275] width 87 height 36
click at [566, 273] on button "Search" at bounding box center [569, 275] width 87 height 36
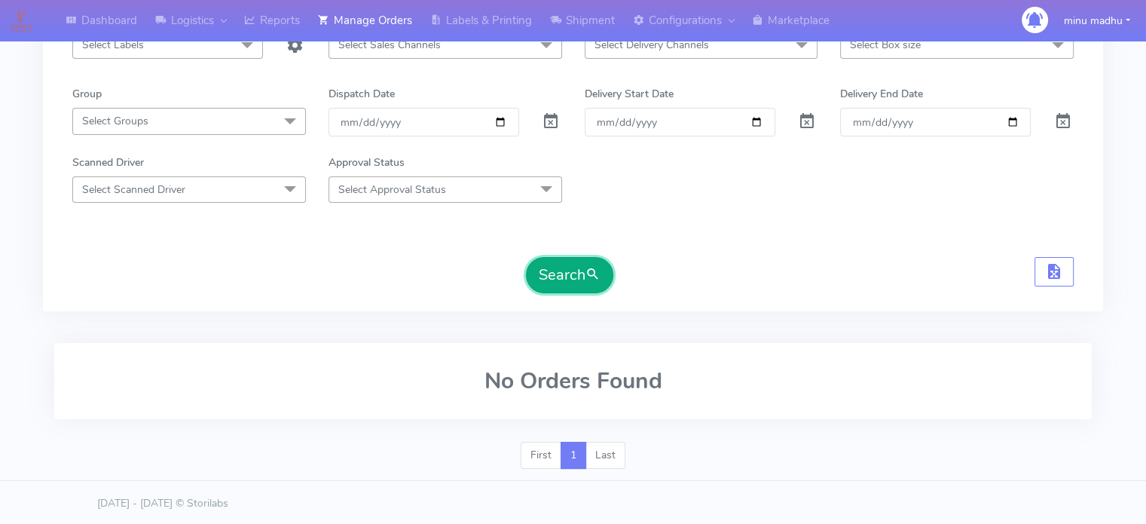
click at [566, 273] on button "Search" at bounding box center [569, 275] width 87 height 36
click at [567, 274] on button "Search" at bounding box center [569, 275] width 87 height 36
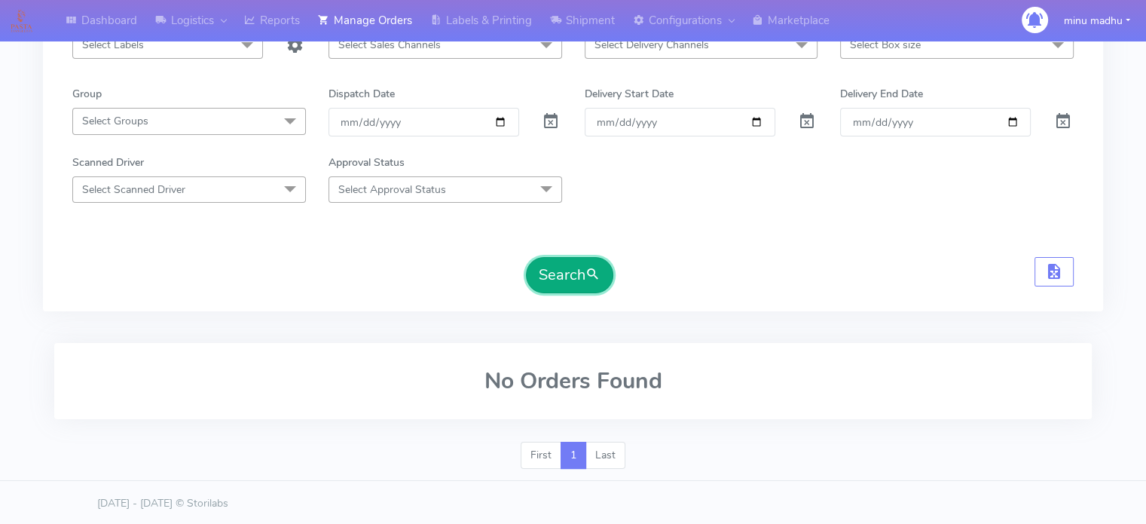
click at [567, 274] on button "Search" at bounding box center [569, 275] width 87 height 36
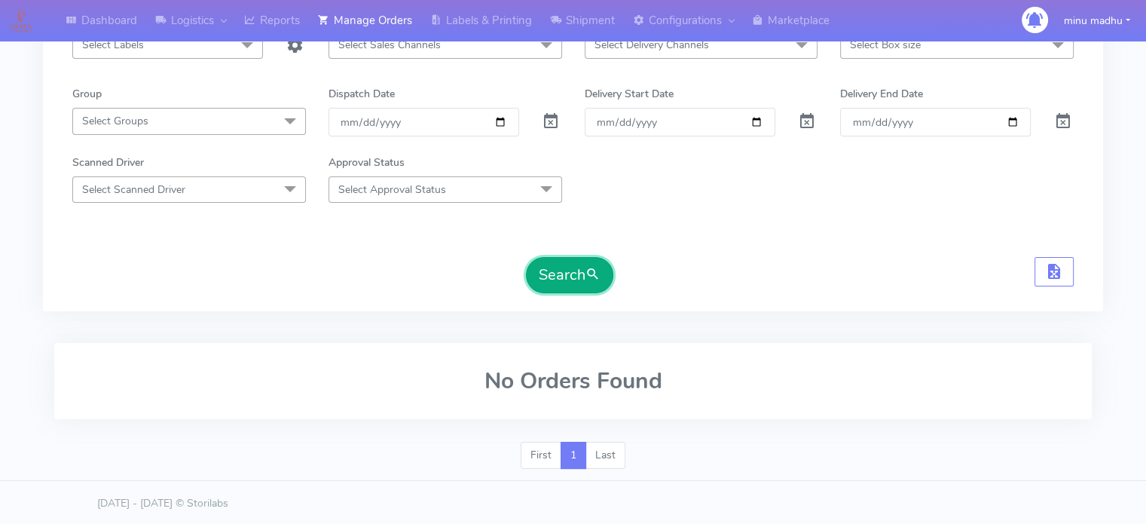
click at [567, 274] on button "Search" at bounding box center [569, 275] width 87 height 36
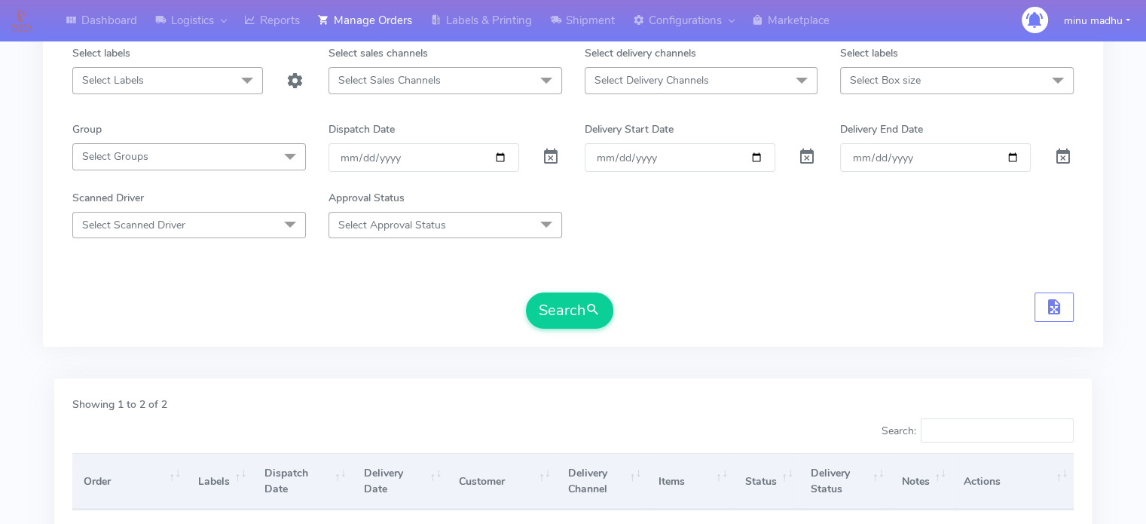
scroll to position [72, 0]
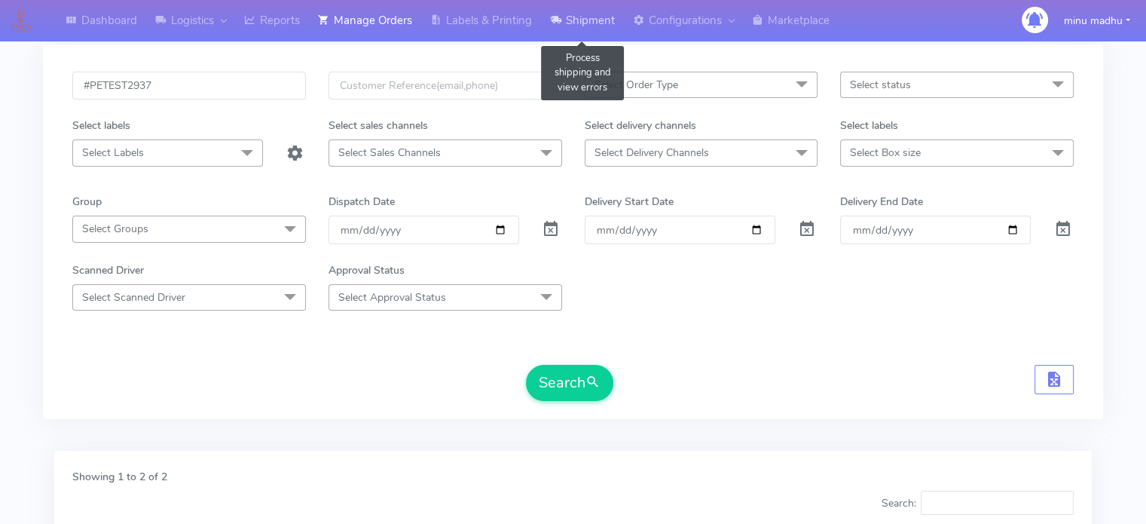
click at [596, 20] on link "Shipment" at bounding box center [582, 20] width 83 height 41
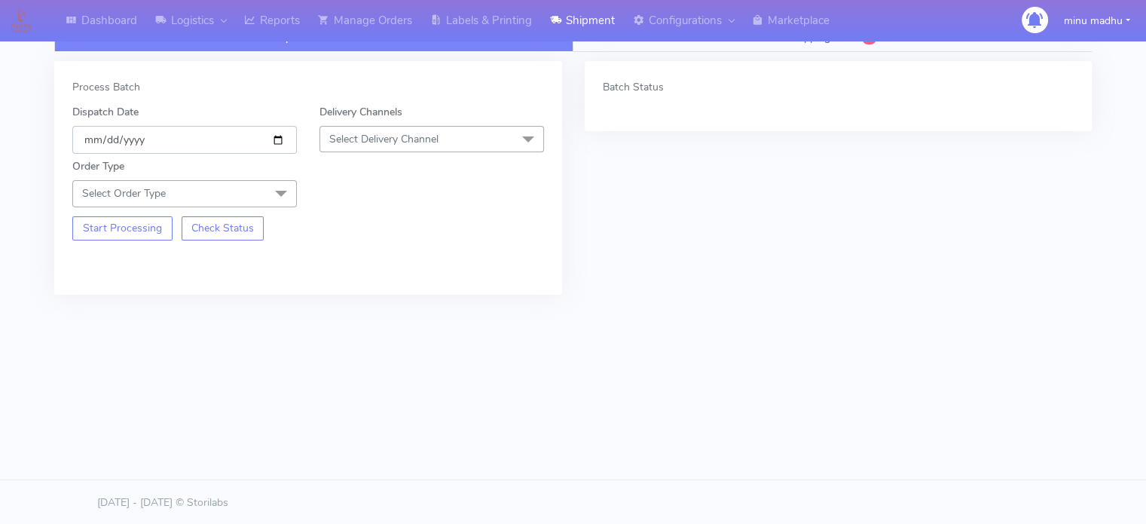
click at [280, 144] on input "[DATE]" at bounding box center [184, 140] width 225 height 28
type input "2025-10-10"
click at [398, 133] on span "Select Delivery Channel" at bounding box center [383, 139] width 109 height 14
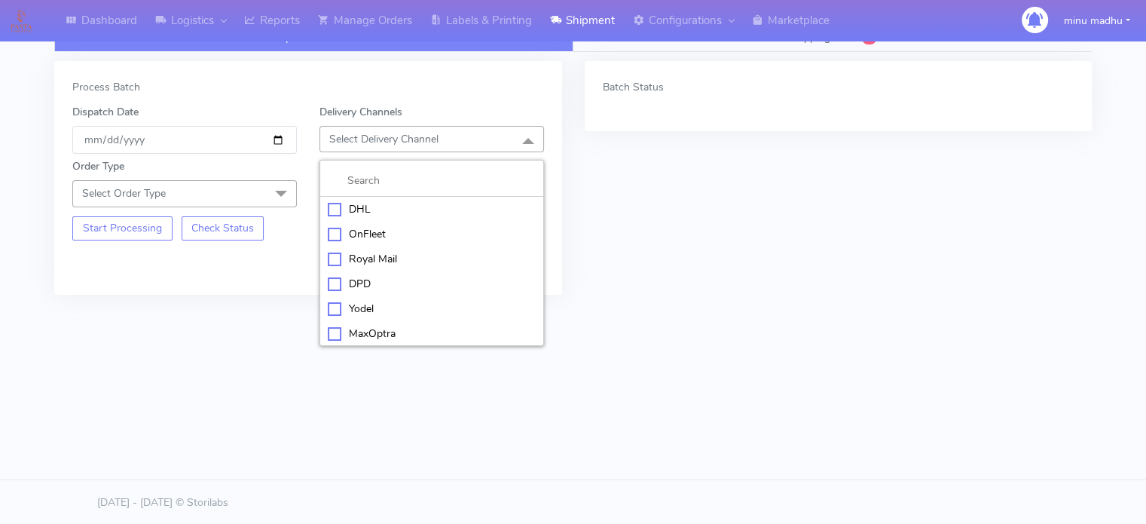
click at [331, 261] on div "Royal Mail" at bounding box center [432, 259] width 208 height 16
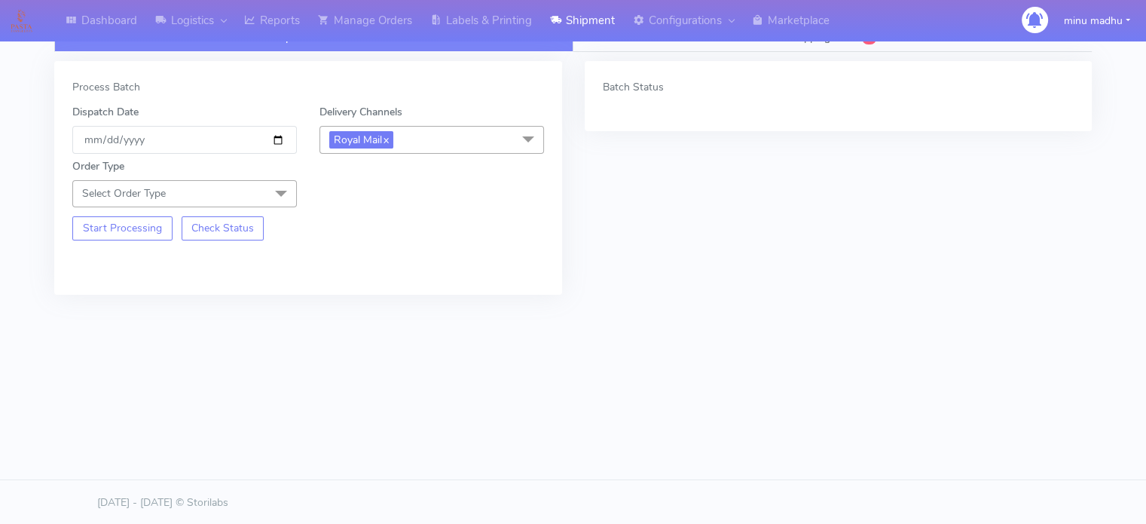
click at [282, 197] on span at bounding box center [281, 194] width 30 height 29
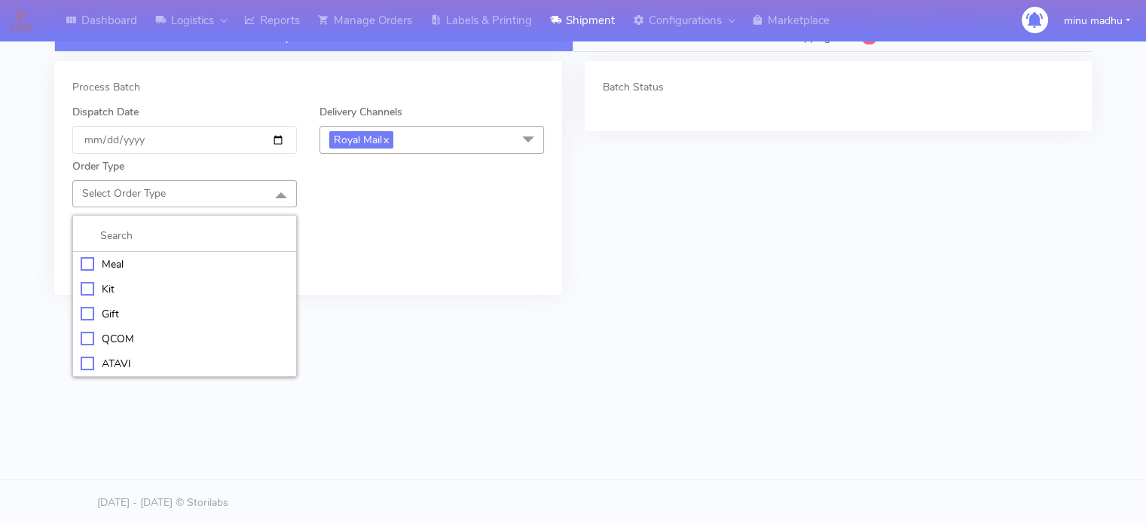
click at [88, 261] on div "Meal" at bounding box center [185, 264] width 208 height 16
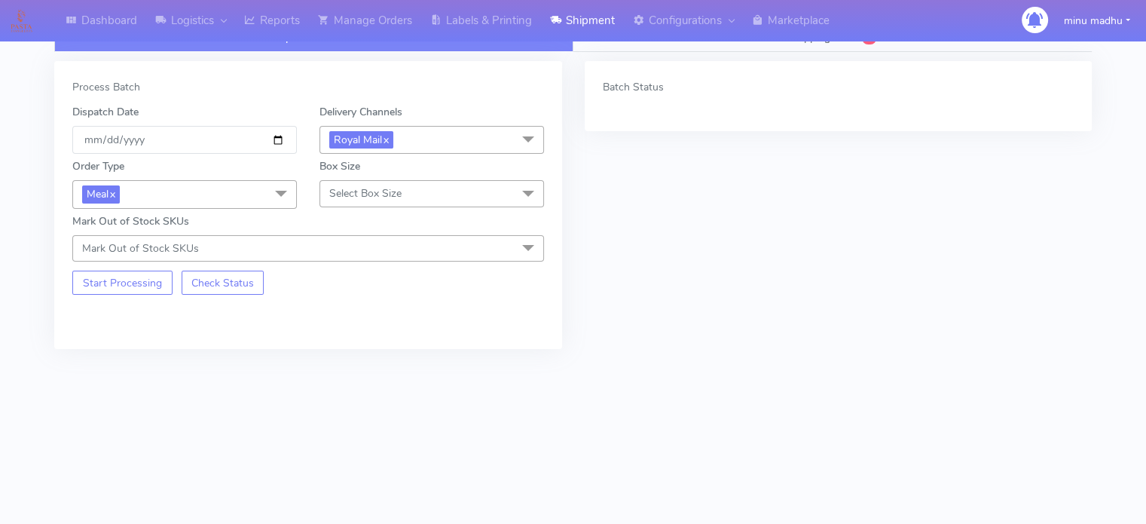
click at [423, 195] on span "Select Box Size" at bounding box center [431, 193] width 225 height 26
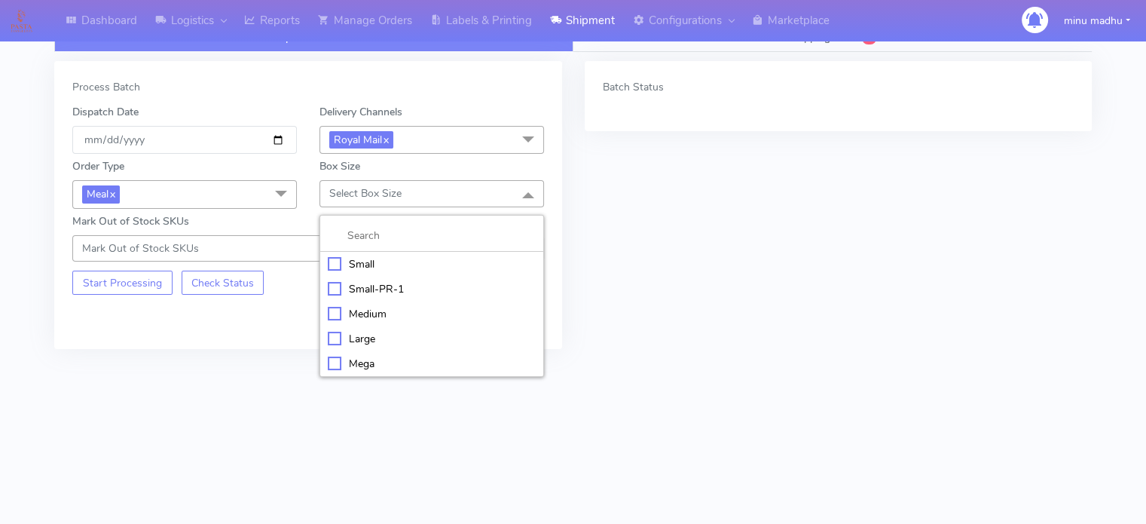
click at [332, 337] on div "Large" at bounding box center [432, 339] width 208 height 16
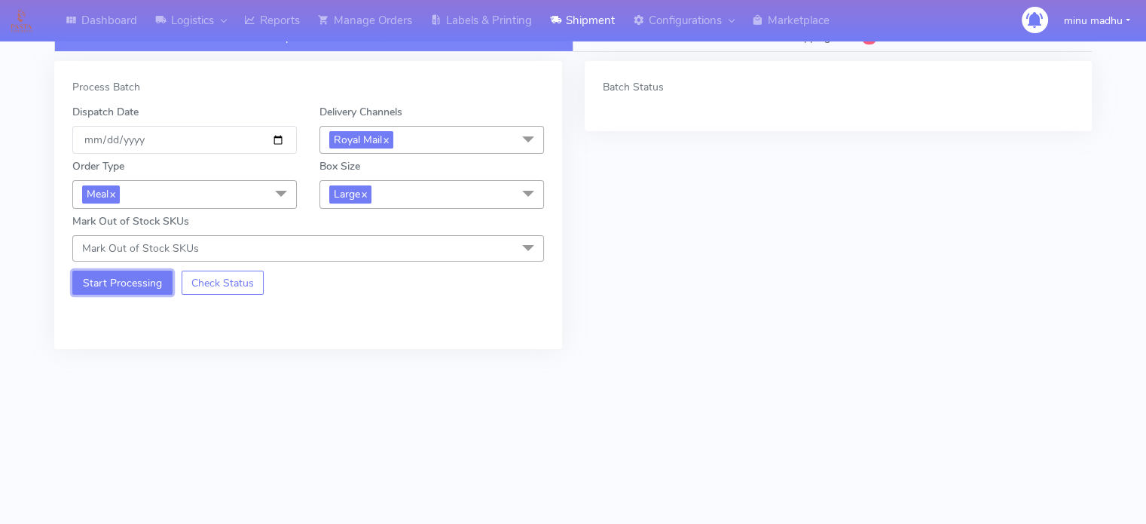
click at [112, 280] on button "Start Processing" at bounding box center [122, 282] width 100 height 24
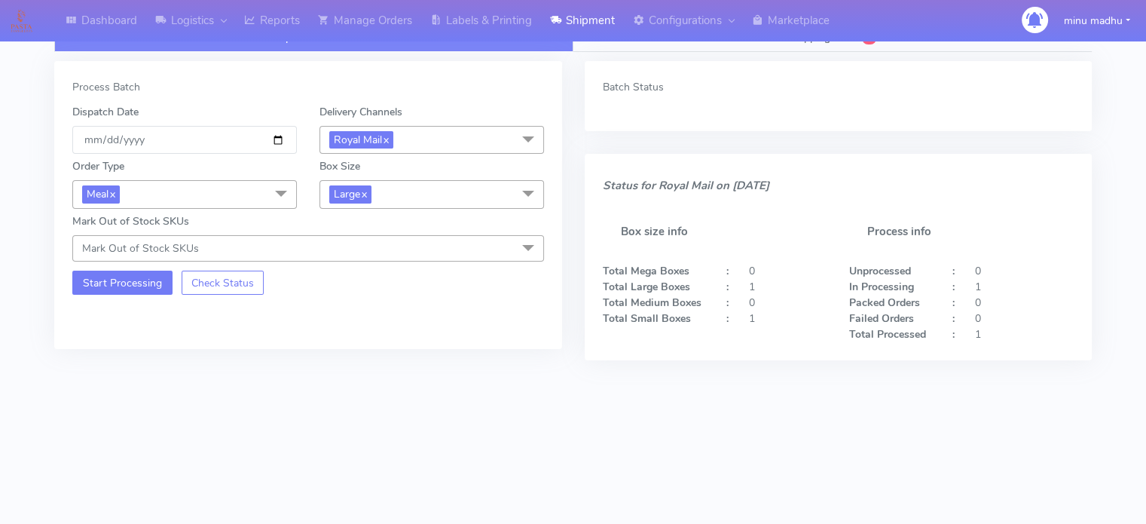
scroll to position [0, 0]
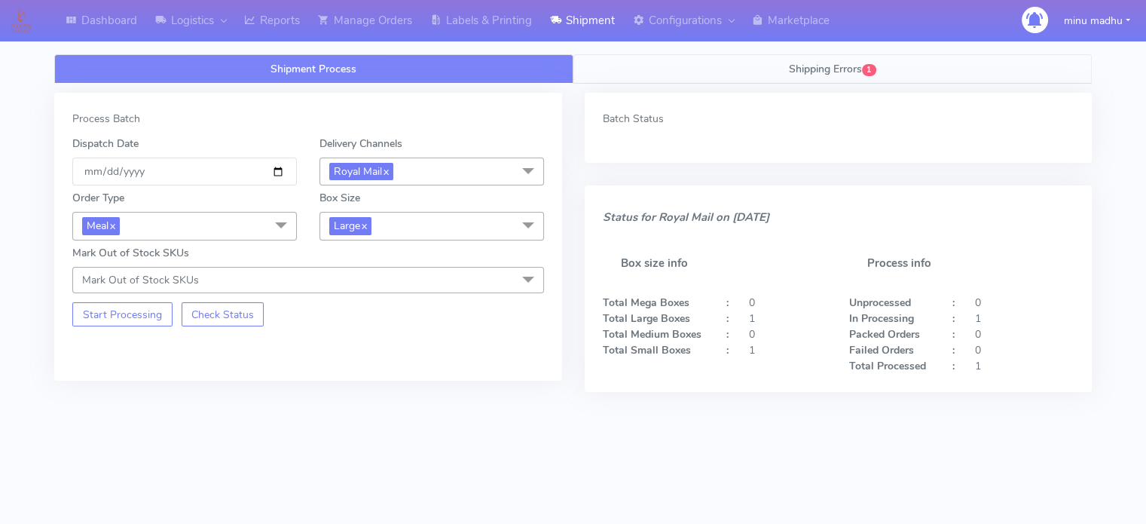
click at [826, 66] on span "Shipping Errors" at bounding box center [825, 69] width 73 height 14
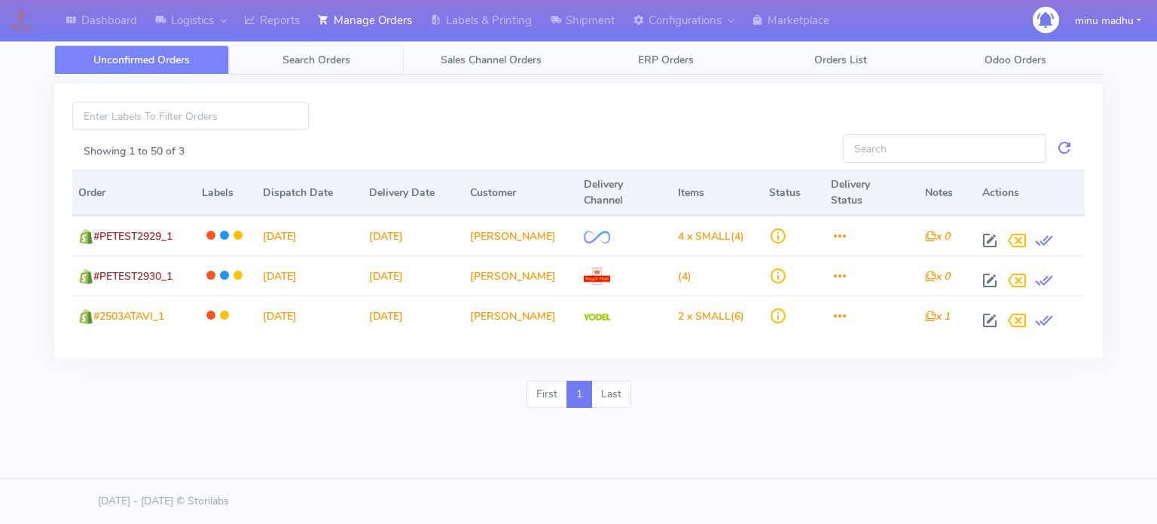
click at [317, 62] on span "Search Orders" at bounding box center [317, 60] width 68 height 14
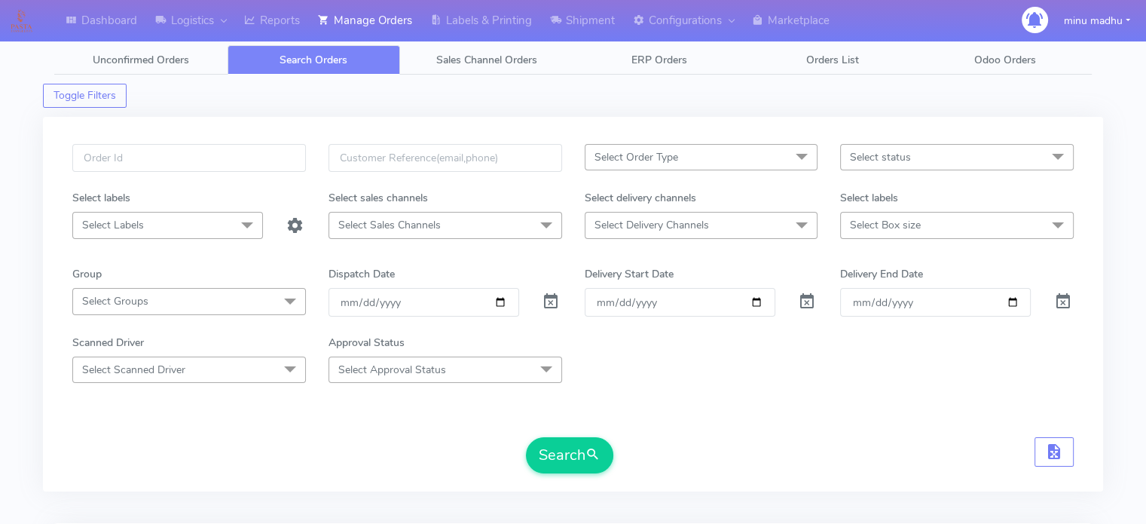
click at [645, 155] on span "Select Order Type" at bounding box center [636, 157] width 84 height 14
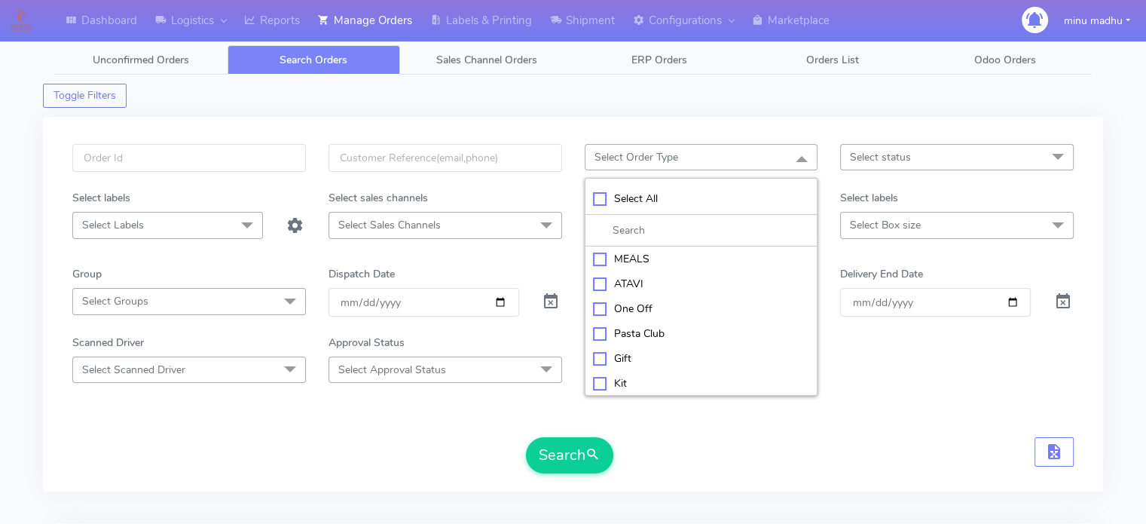
click at [597, 264] on div "MEALS" at bounding box center [701, 259] width 217 height 16
checkbox input "true"
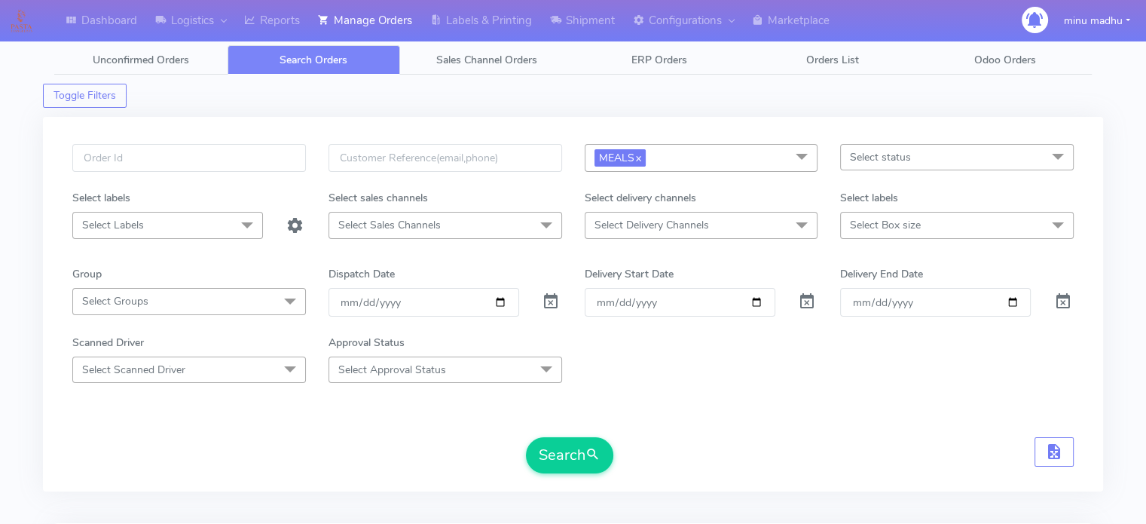
click at [746, 460] on div "Search" at bounding box center [572, 455] width 1001 height 36
click at [735, 226] on span "Select Delivery Channels" at bounding box center [702, 225] width 234 height 26
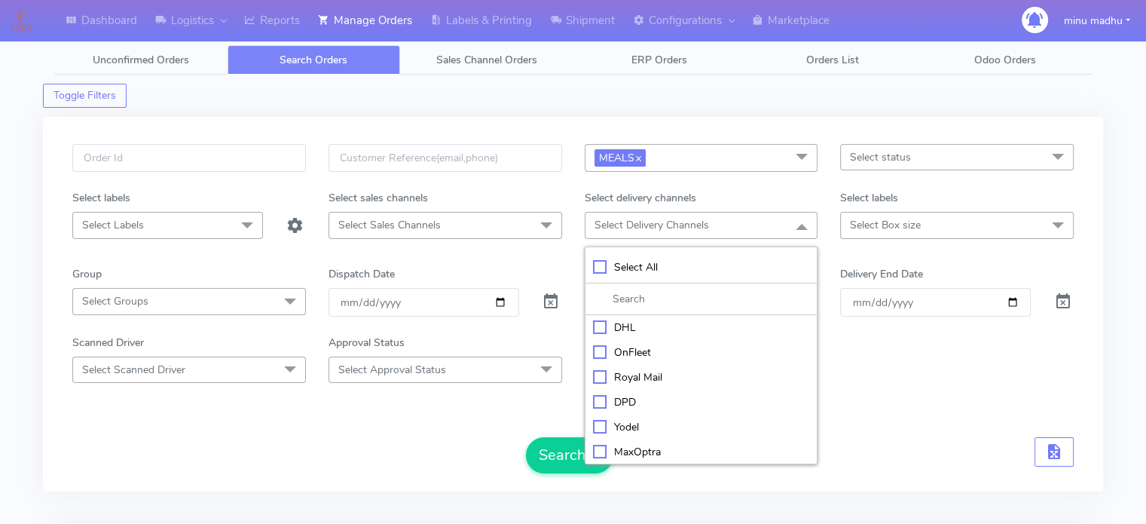
click at [603, 375] on div "Royal Mail" at bounding box center [701, 377] width 217 height 16
checkbox input "true"
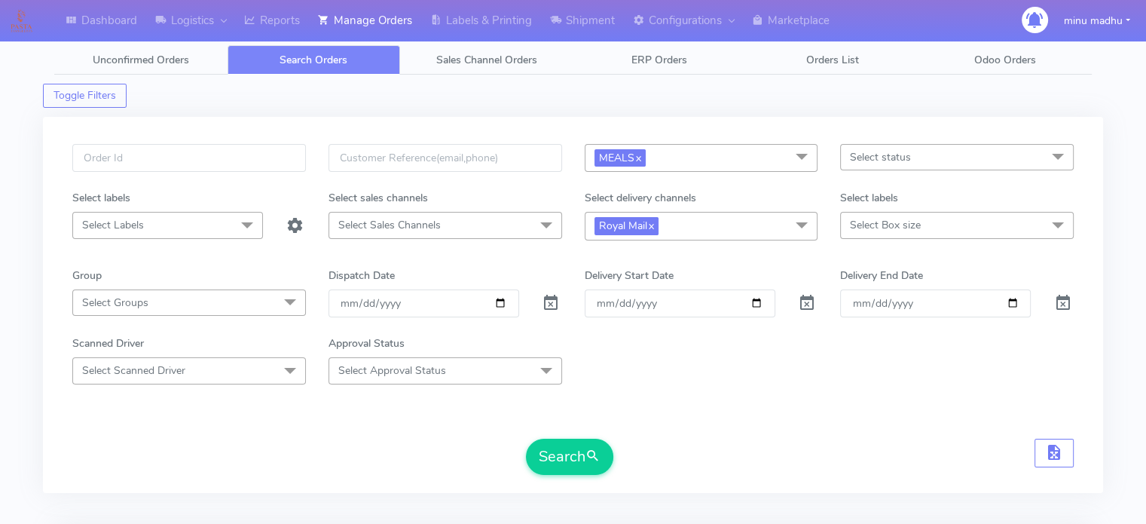
click at [913, 421] on form "MEALS x Select All MEALS ATAVI One Off Pasta Club Gift Kit Event Unknown QCOM S…" at bounding box center [572, 309] width 1001 height 331
click at [551, 301] on span at bounding box center [551, 306] width 18 height 14
click at [561, 451] on button "Search" at bounding box center [569, 456] width 87 height 36
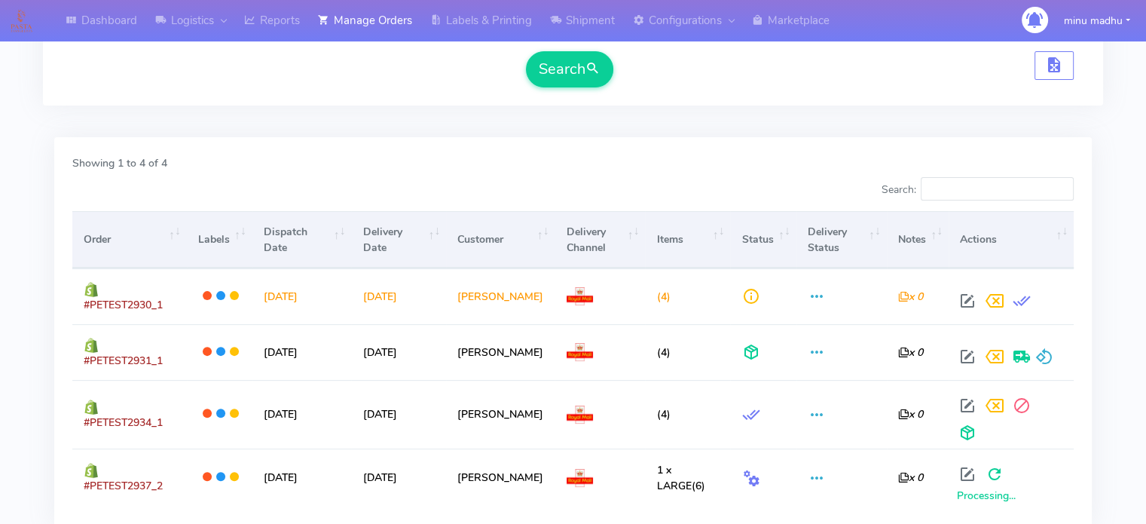
scroll to position [386, 0]
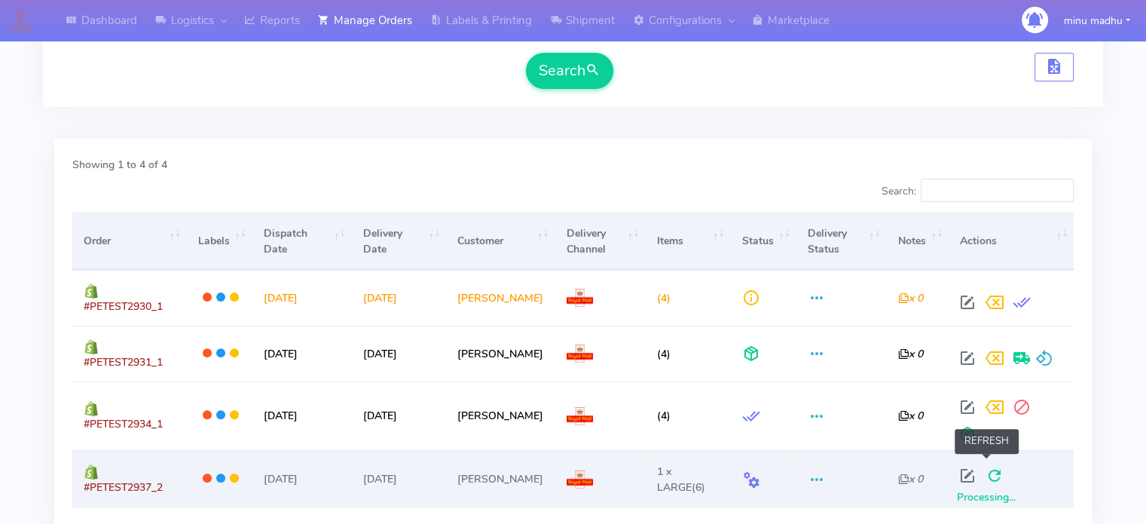
click at [982, 472] on span at bounding box center [994, 479] width 27 height 14
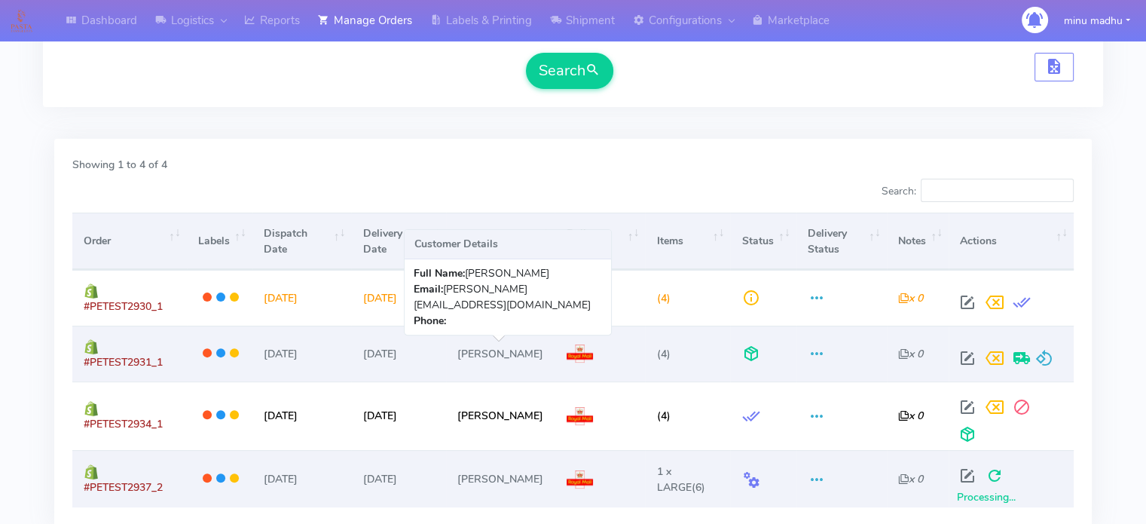
scroll to position [419, 0]
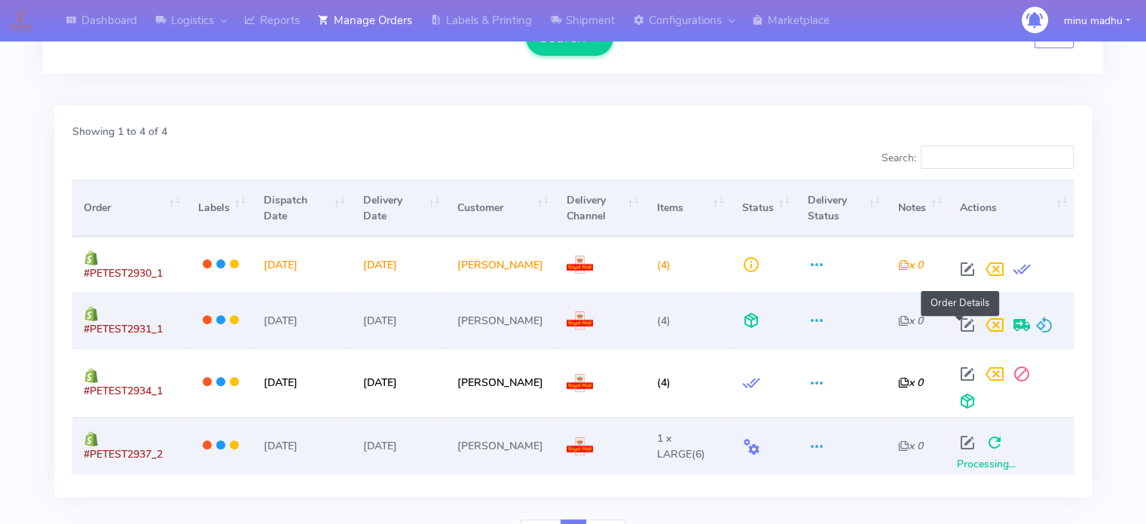
click at [964, 326] on span at bounding box center [967, 328] width 27 height 14
select select "3"
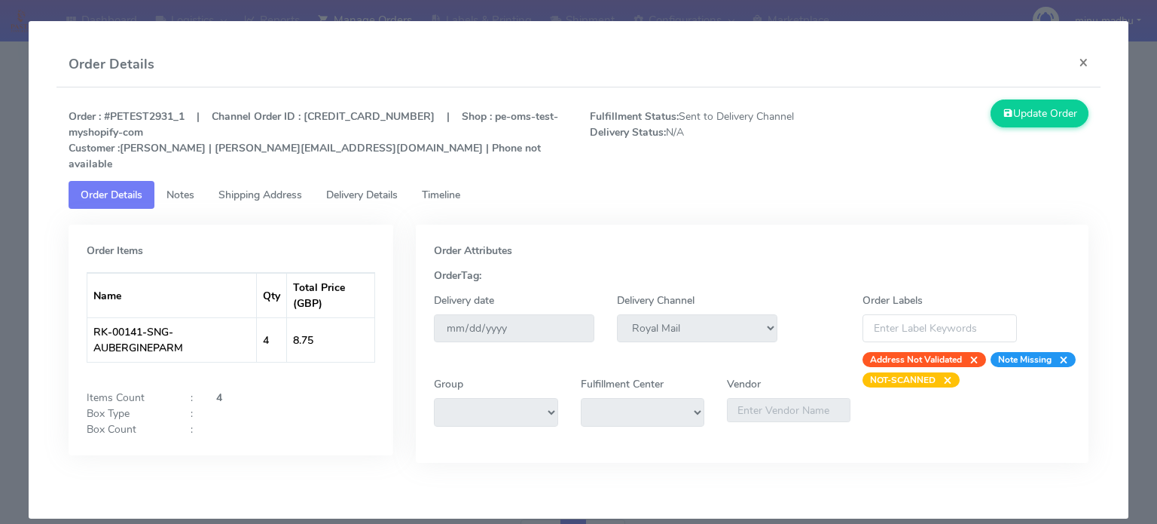
click at [448, 181] on link "Timeline" at bounding box center [441, 195] width 63 height 28
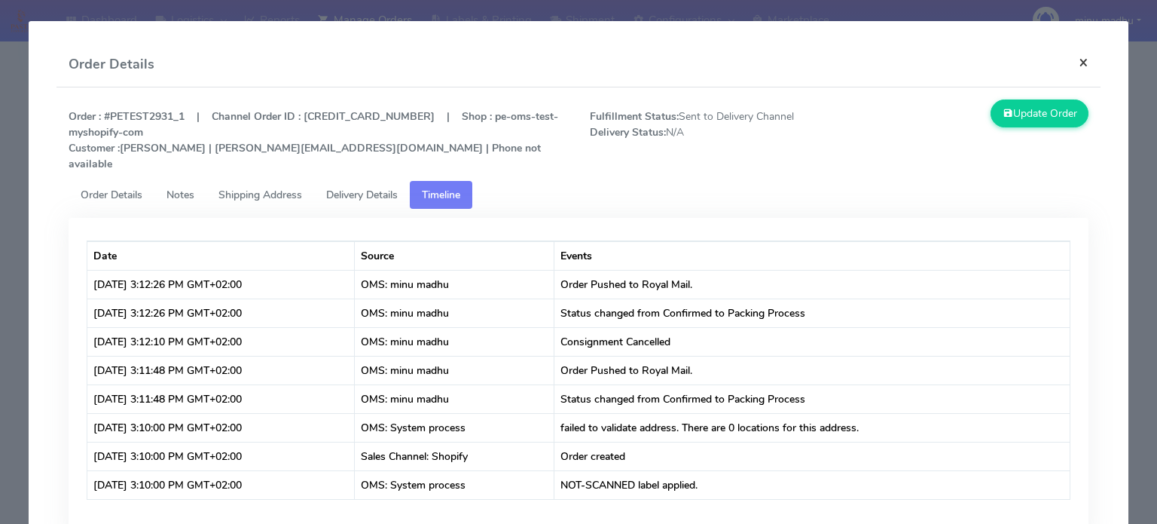
click at [1071, 65] on button "×" at bounding box center [1084, 62] width 34 height 40
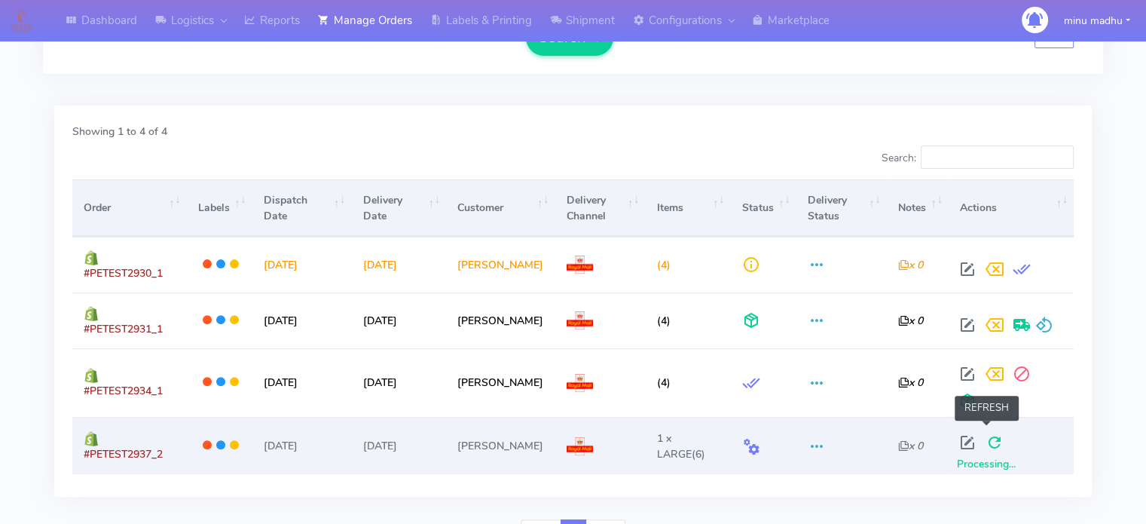
click at [985, 438] on span at bounding box center [994, 445] width 27 height 14
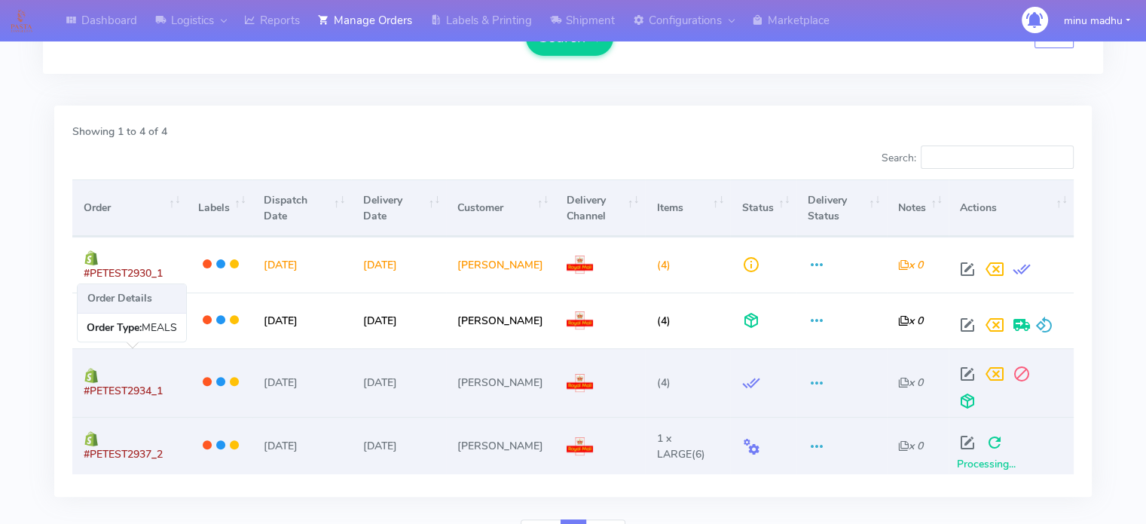
drag, startPoint x: 166, startPoint y: 385, endPoint x: 82, endPoint y: 396, distance: 84.3
click at [82, 396] on td "#PETEST2934_1" at bounding box center [129, 382] width 115 height 69
copy span "#PETEST2934_1"
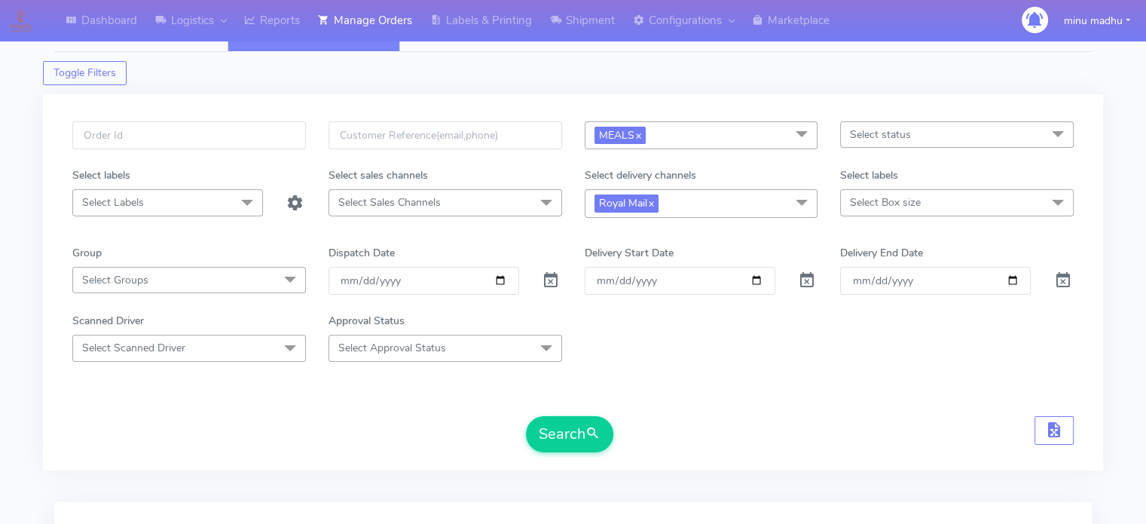
scroll to position [0, 0]
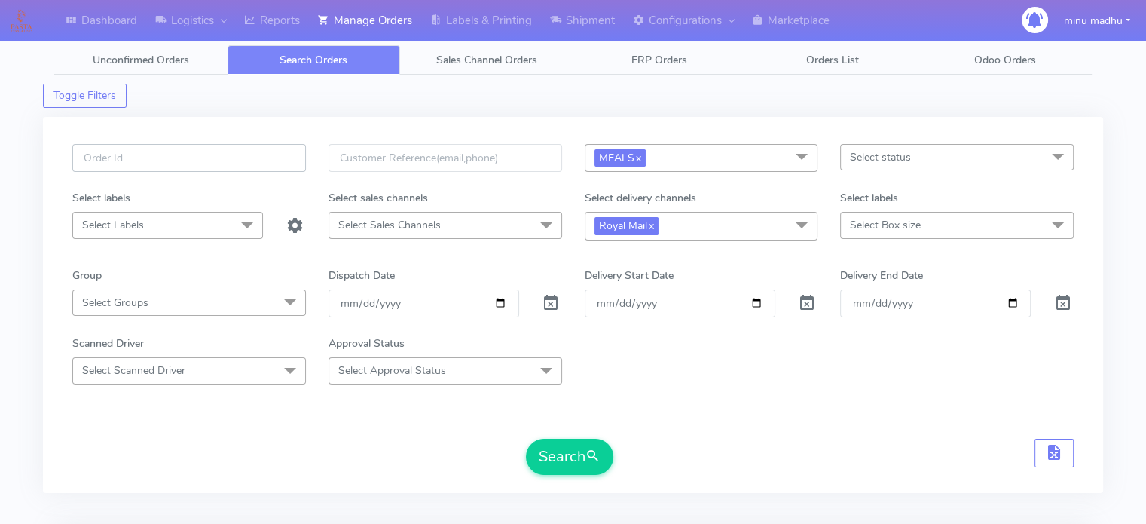
click at [189, 155] on input "text" at bounding box center [189, 158] width 234 height 28
paste input "#PETEST2934_1"
type input "#PETEST2934_1"
click at [648, 157] on span "MEALS x" at bounding box center [702, 158] width 234 height 28
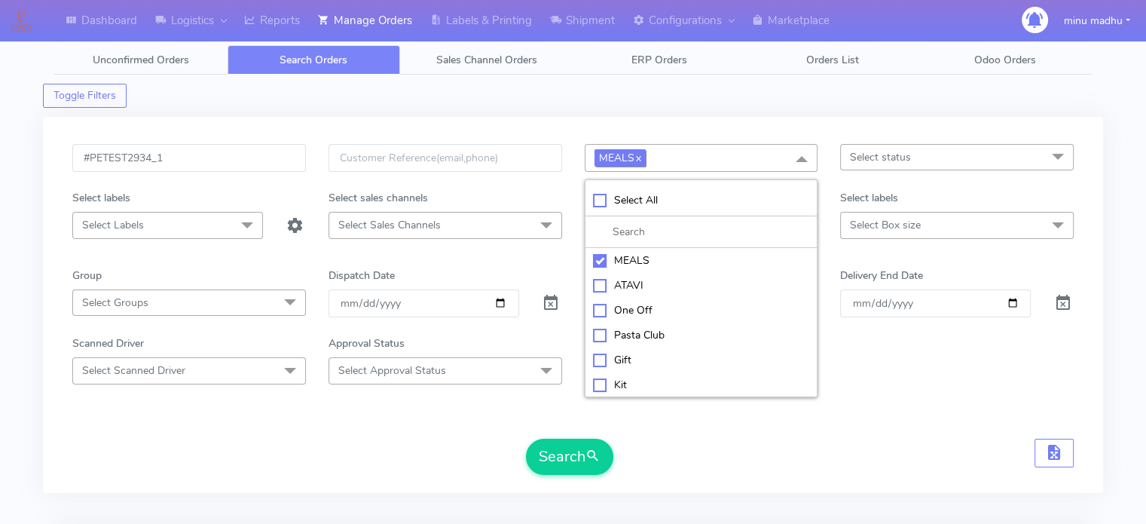
click at [640, 157] on link "x" at bounding box center [637, 157] width 7 height 16
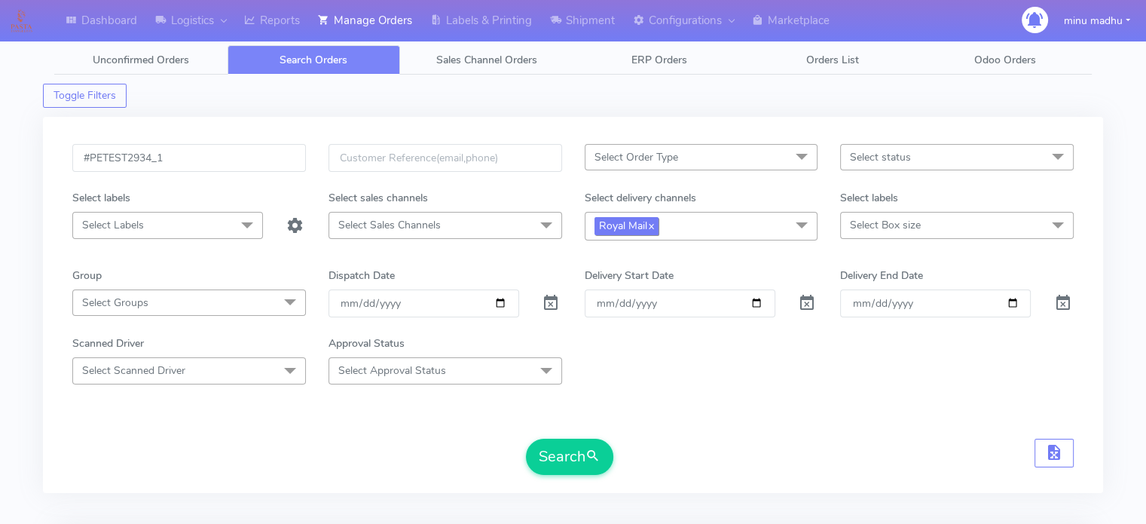
click at [654, 225] on link "x" at bounding box center [650, 225] width 7 height 16
click at [564, 456] on button "Search" at bounding box center [569, 455] width 87 height 36
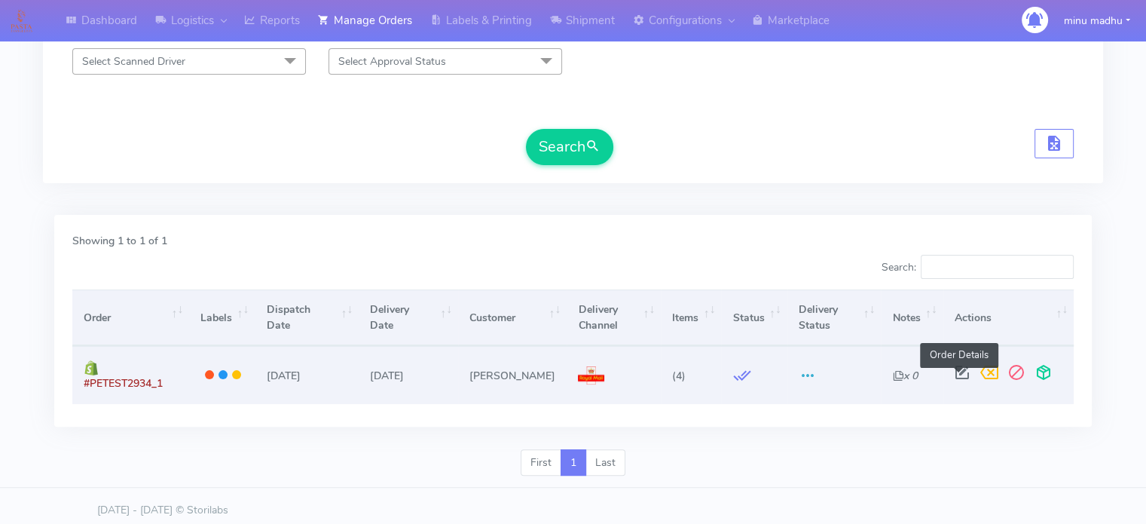
click at [958, 378] on span at bounding box center [962, 375] width 27 height 14
select select "3"
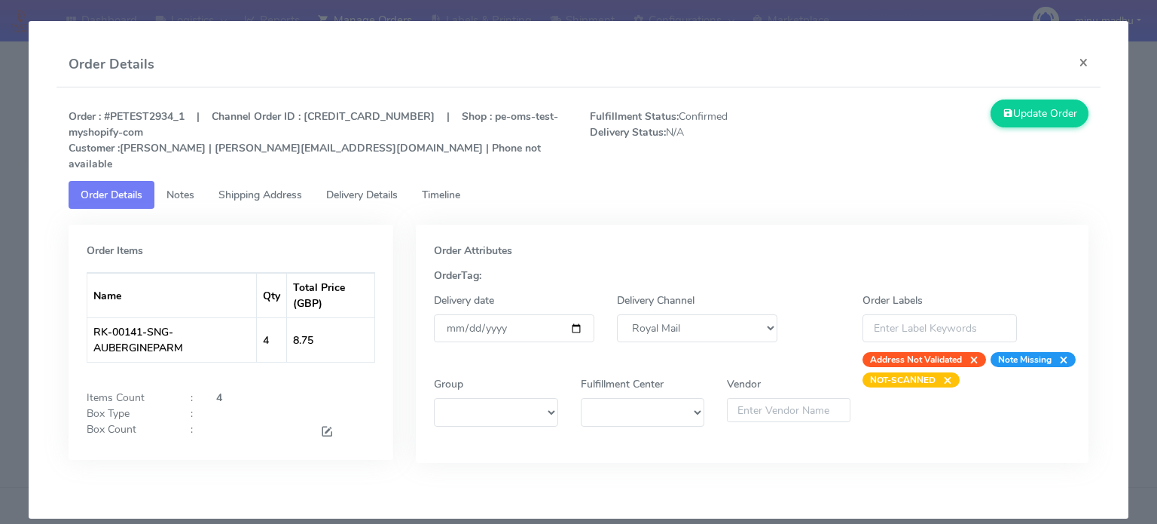
click at [441, 188] on span "Timeline" at bounding box center [441, 195] width 38 height 14
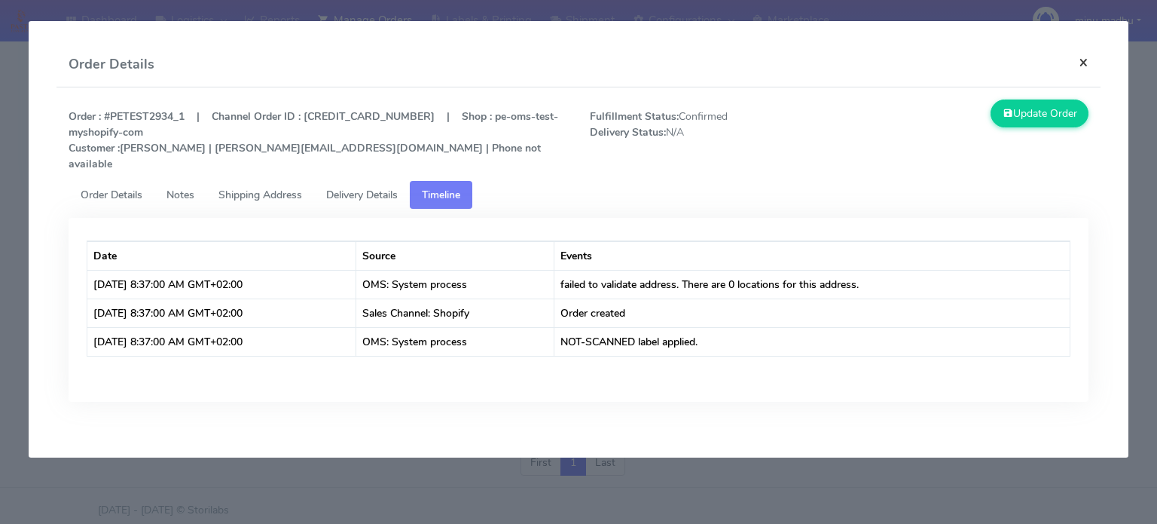
click at [1083, 64] on button "×" at bounding box center [1084, 62] width 34 height 40
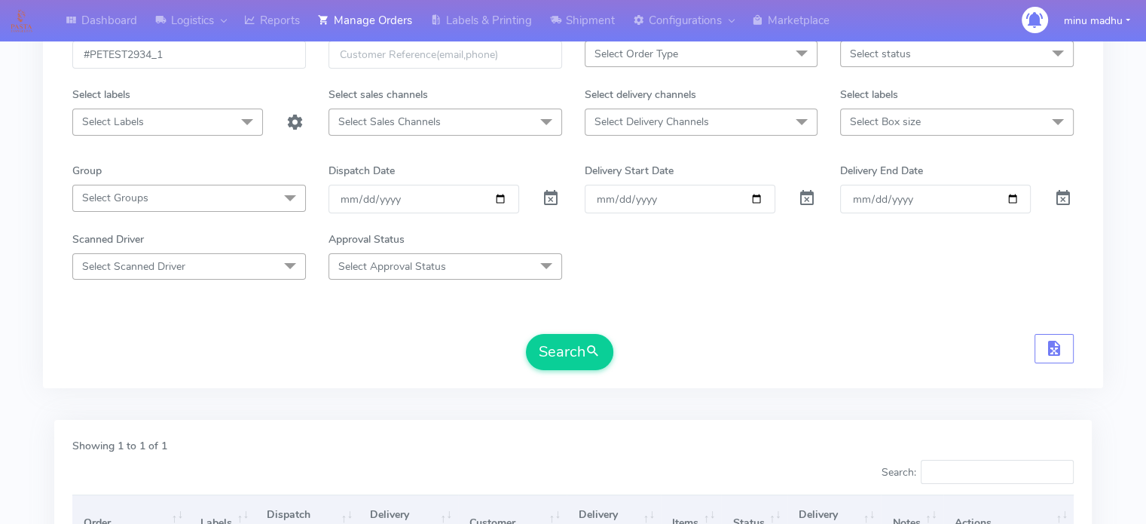
scroll to position [0, 0]
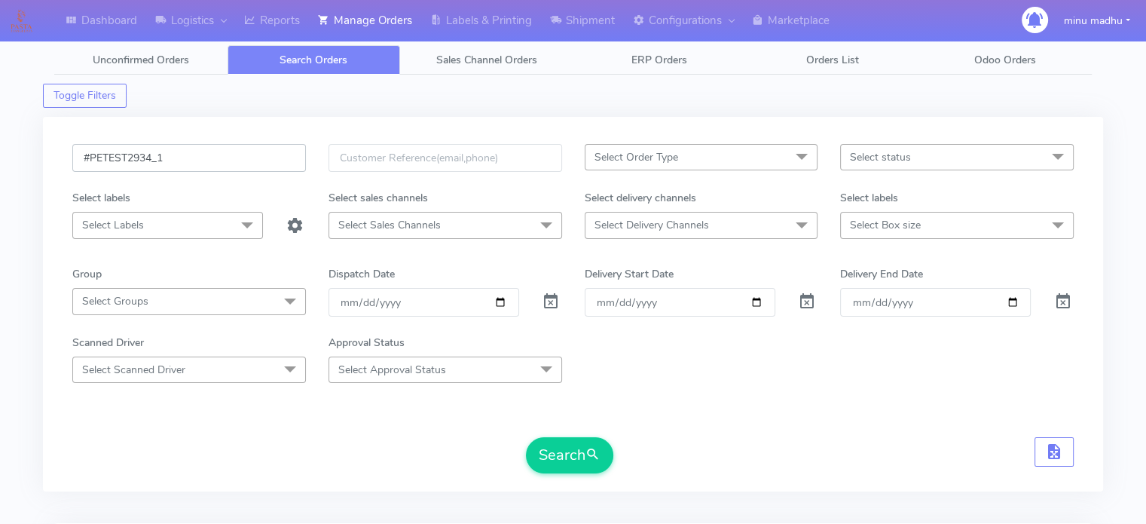
click at [176, 157] on input "#PETEST2934_1" at bounding box center [189, 158] width 234 height 28
click at [564, 454] on button "Search" at bounding box center [569, 455] width 87 height 36
drag, startPoint x: 157, startPoint y: 149, endPoint x: 49, endPoint y: 152, distance: 107.8
click at [49, 152] on div "#PETEST2937 Select Order Type Select All MEALS ATAVI One Off Pasta Club Gift Ki…" at bounding box center [573, 304] width 1060 height 374
paste input "8"
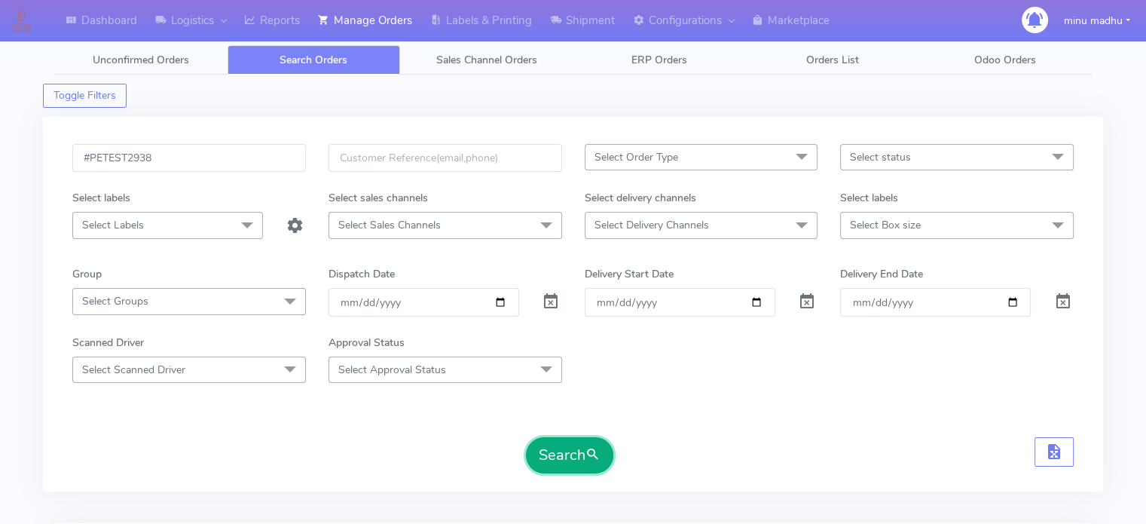
click at [559, 437] on button "Search" at bounding box center [569, 455] width 87 height 36
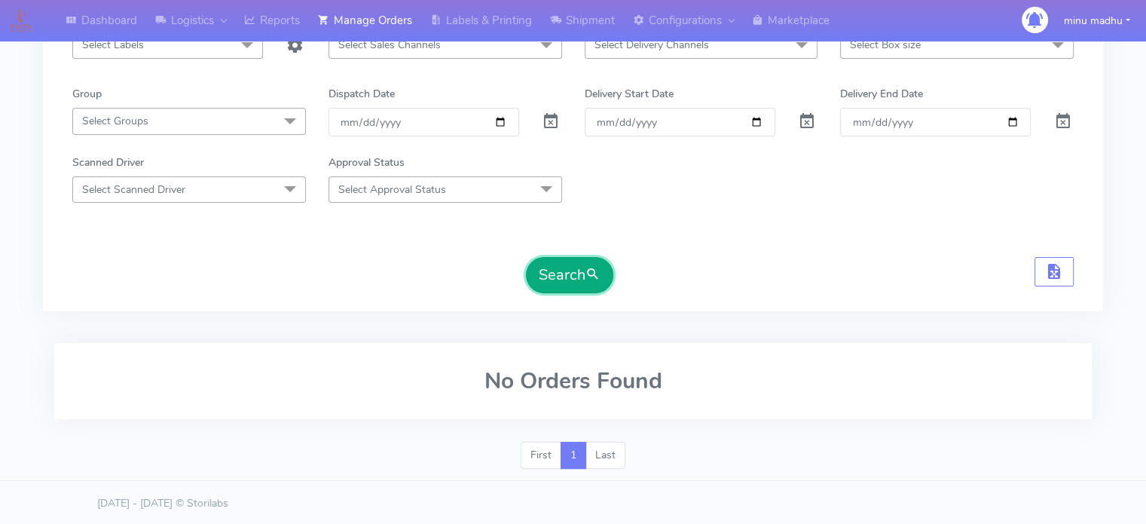
click at [561, 280] on button "Search" at bounding box center [569, 275] width 87 height 36
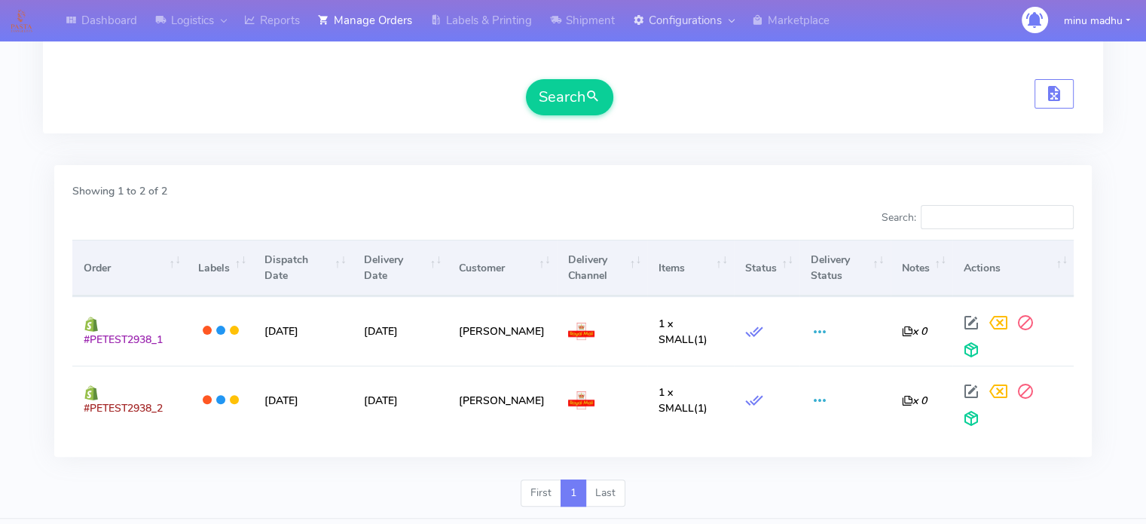
scroll to position [0, 0]
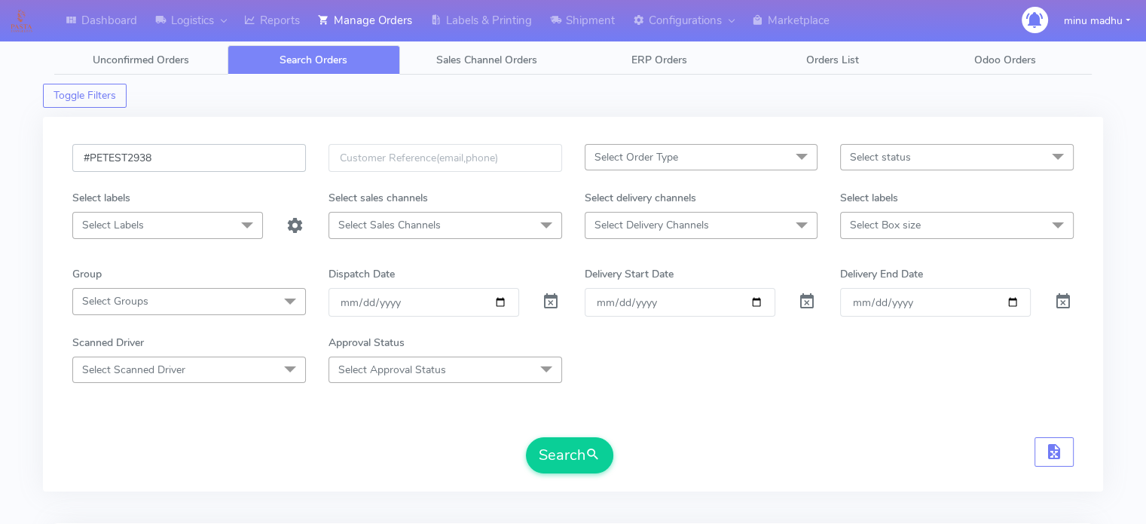
drag, startPoint x: 213, startPoint y: 159, endPoint x: 75, endPoint y: 171, distance: 138.4
click at [75, 171] on div "#PETEST2938" at bounding box center [189, 167] width 256 height 46
paste input "9"
type input "#PETEST2939"
click at [558, 460] on button "Search" at bounding box center [569, 455] width 87 height 36
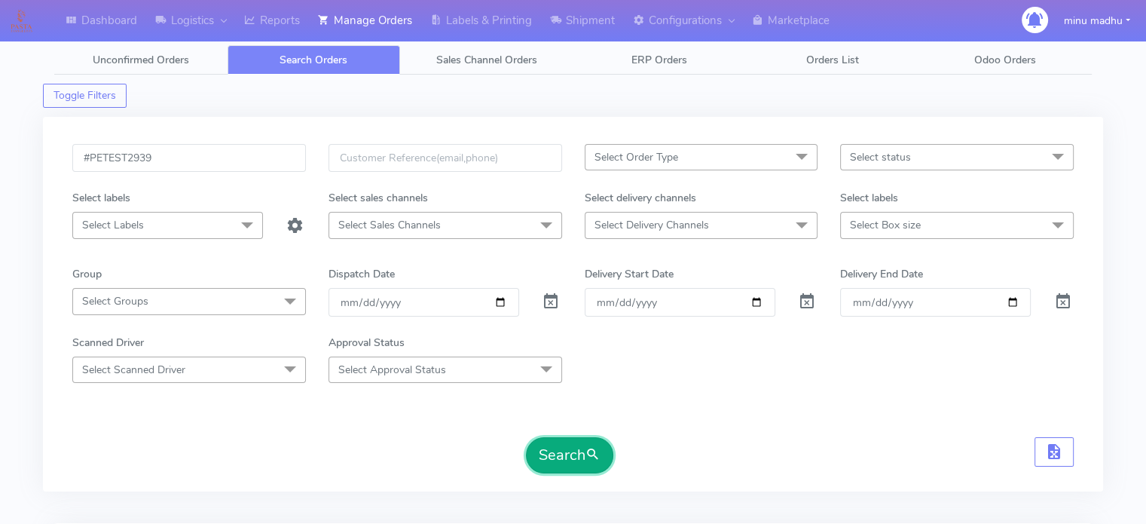
click at [558, 460] on button "Search" at bounding box center [569, 455] width 87 height 36
click at [136, 60] on span "Unconfirmed Orders" at bounding box center [141, 60] width 96 height 14
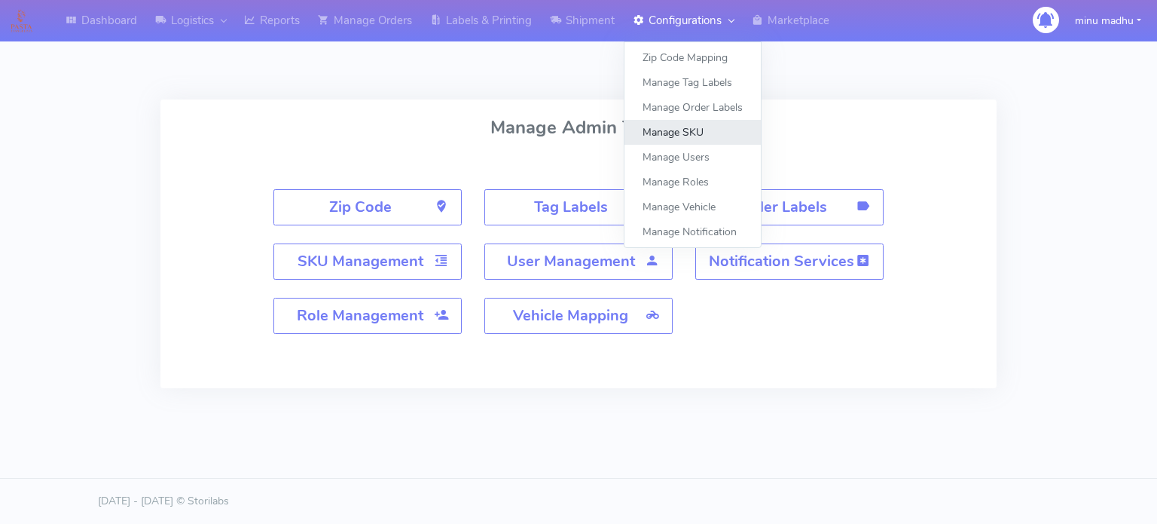
click at [677, 133] on link "Manage SKU" at bounding box center [693, 132] width 136 height 25
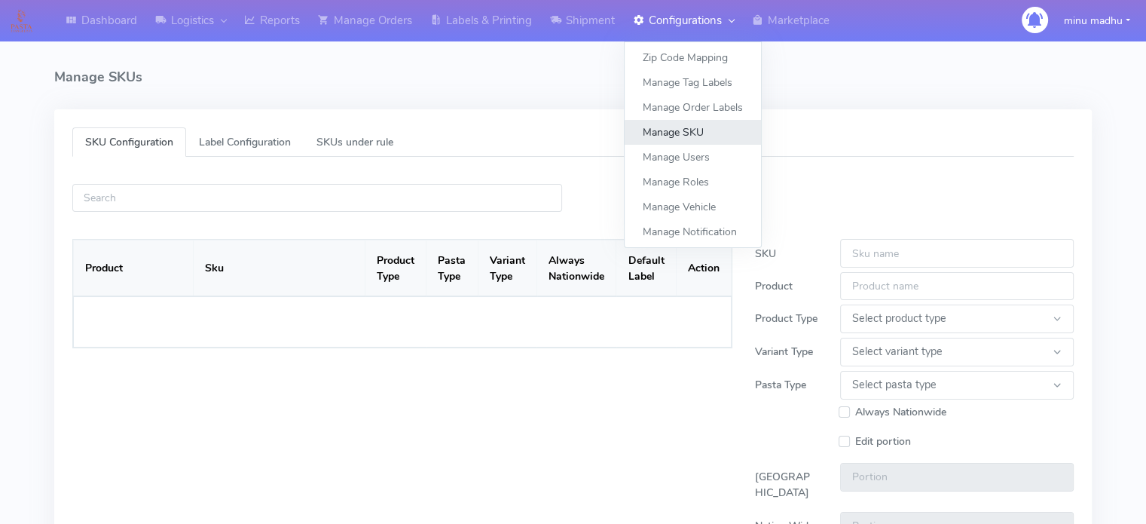
select select
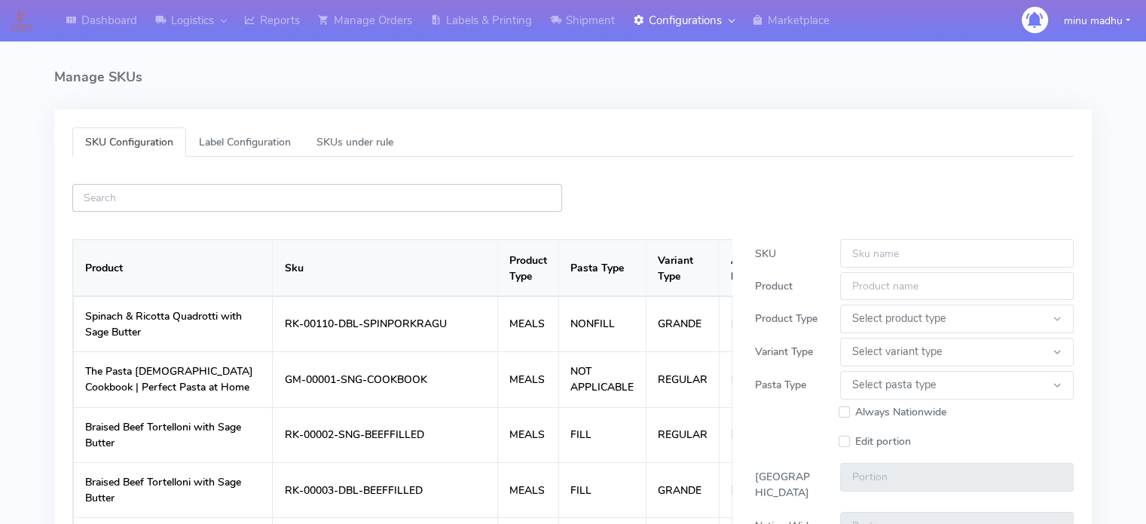
click at [320, 196] on input "text" at bounding box center [317, 198] width 490 height 28
paste input "RK-00141-SNG-AUBERGINEPARM"
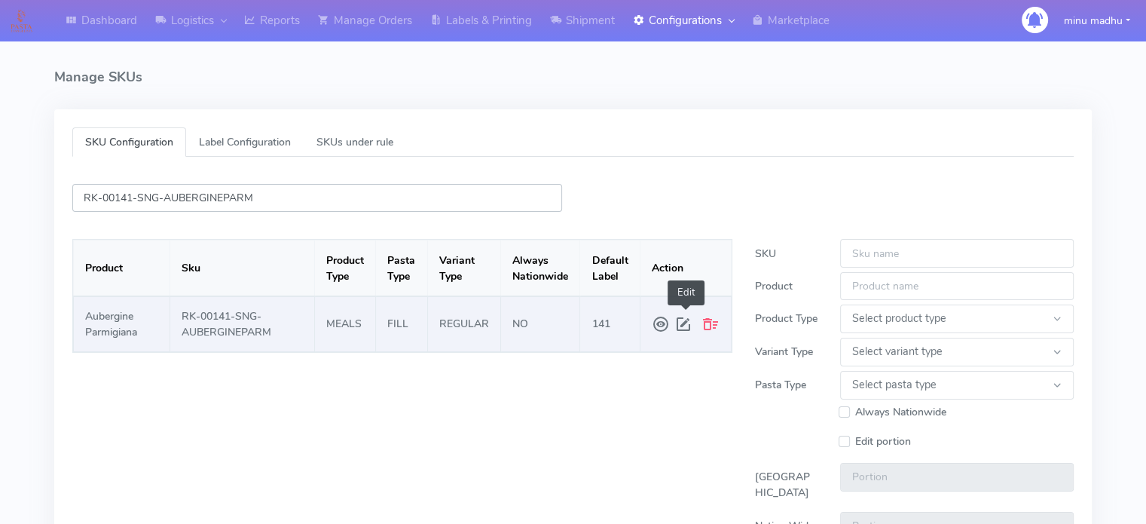
type input "RK-00141-SNG-AUBERGINEPARM"
click at [683, 325] on span at bounding box center [685, 323] width 23 height 27
type input "RK-00141-SNG-AUBERGINEPARM"
type input "Aubergine Parmigiana"
select select "MEALS"
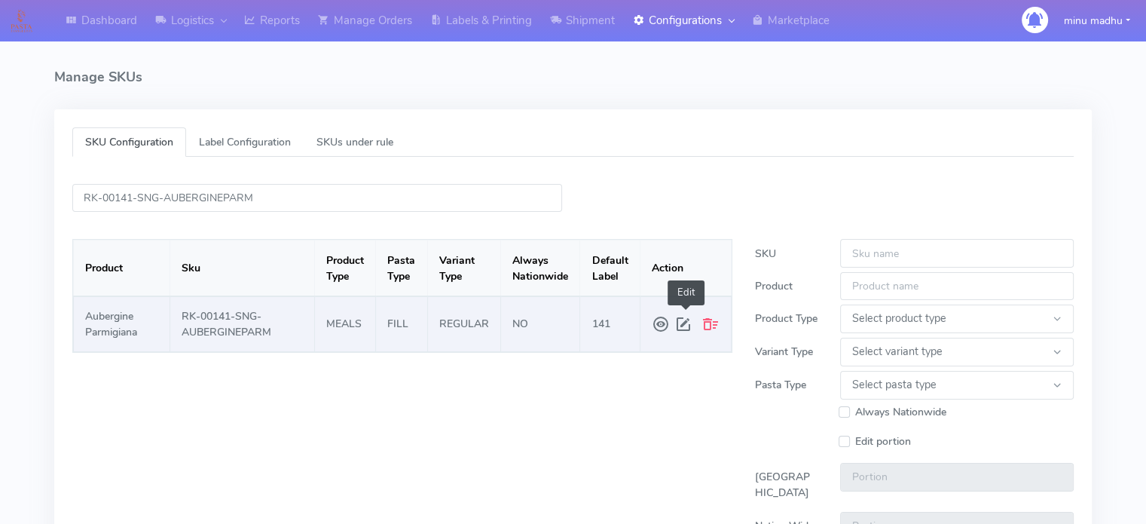
select select "REGULAR"
select select "FILL"
type input "2.0"
type input "1.5"
type input "141"
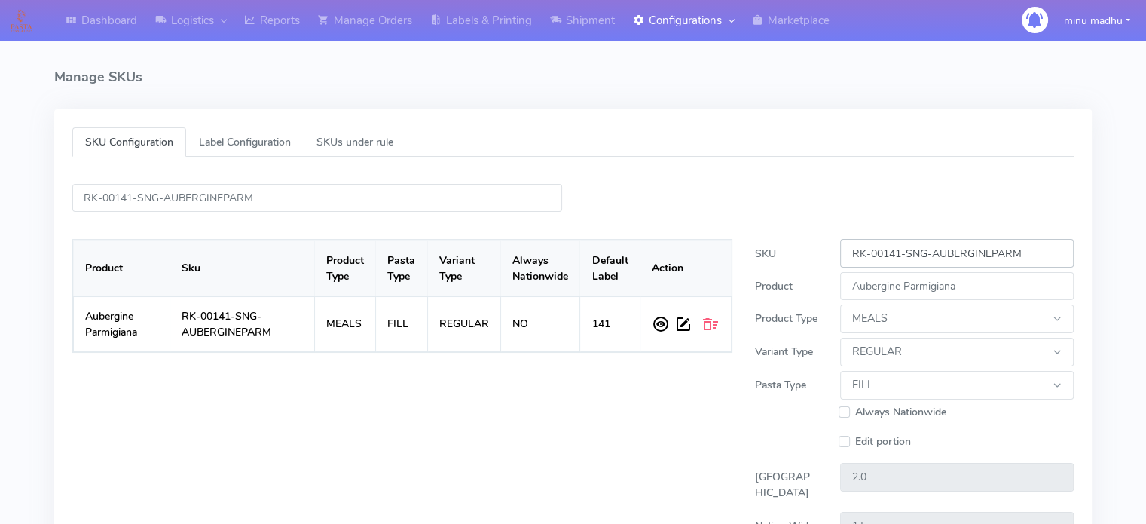
click at [1034, 252] on input "RK-00141-SNG-AUBERGINEPARM" at bounding box center [957, 253] width 234 height 28
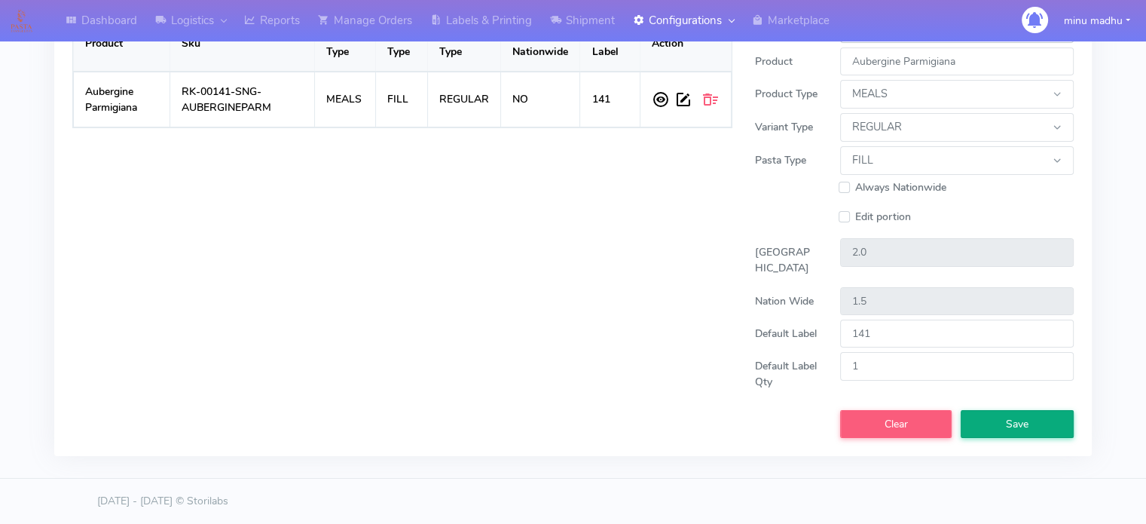
type input "RK-00141-SNG-AUBERGINEPARM-11"
click at [994, 429] on button "Save" at bounding box center [1017, 424] width 113 height 28
select select
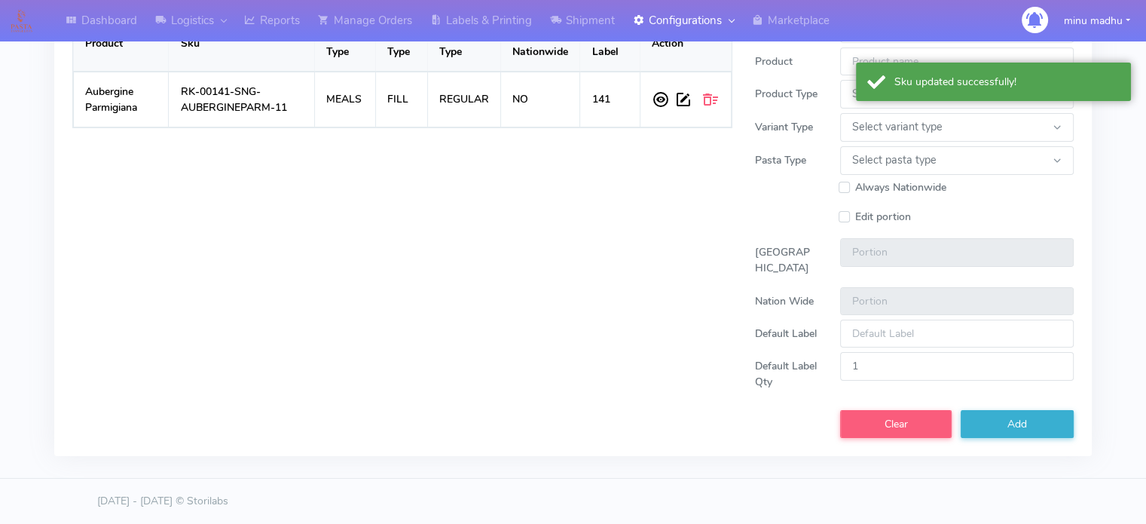
click at [484, 276] on div "Product Sku Product Type Pasta Type Variant Type Always Nationwide Default Labe…" at bounding box center [402, 212] width 683 height 451
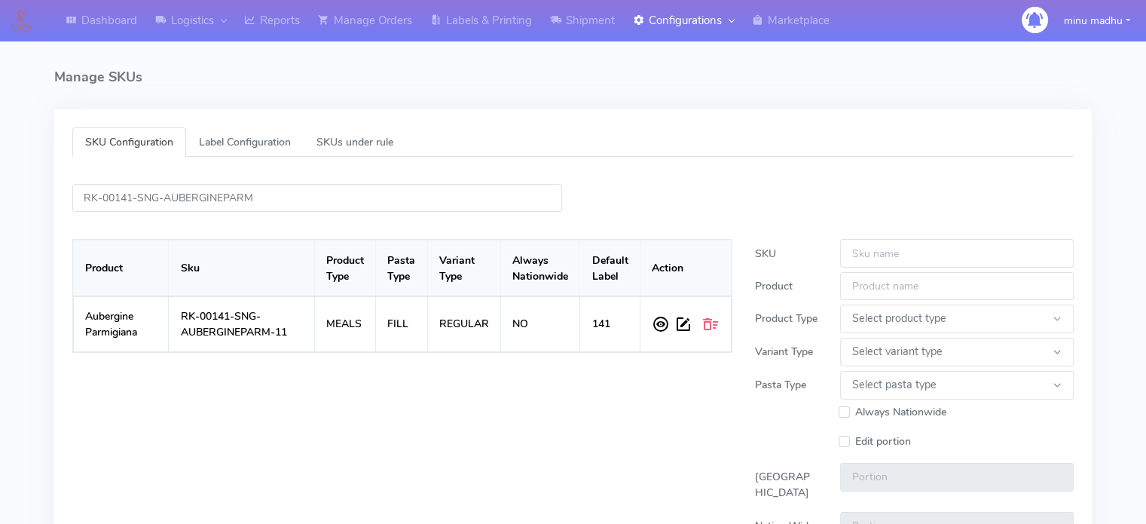
scroll to position [2, 0]
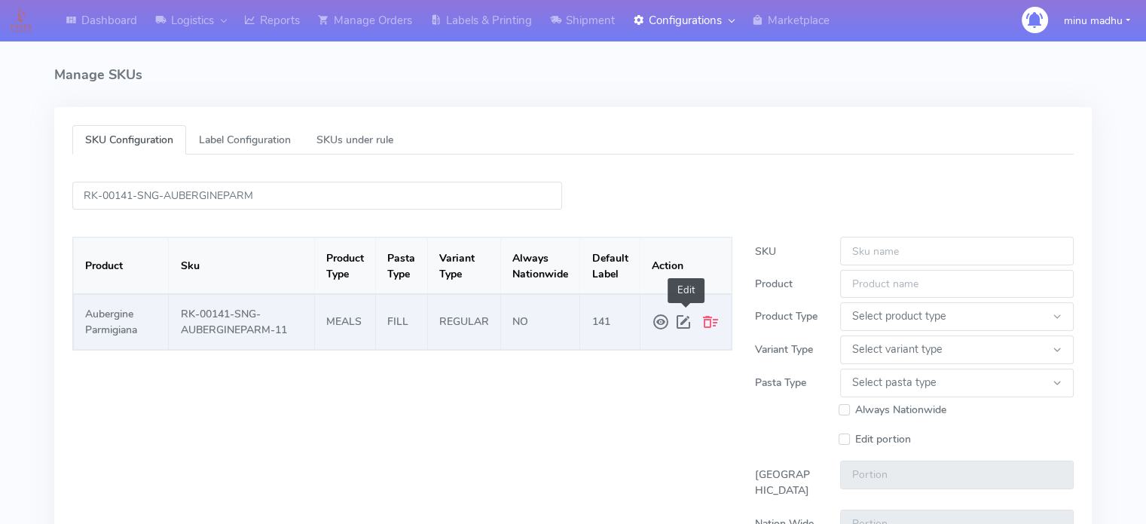
click at [689, 325] on span at bounding box center [685, 321] width 23 height 27
type input "RK-00141-SNG-AUBERGINEPARM-11"
type input "Aubergine Parmigiana"
select select "MEALS"
select select "REGULAR"
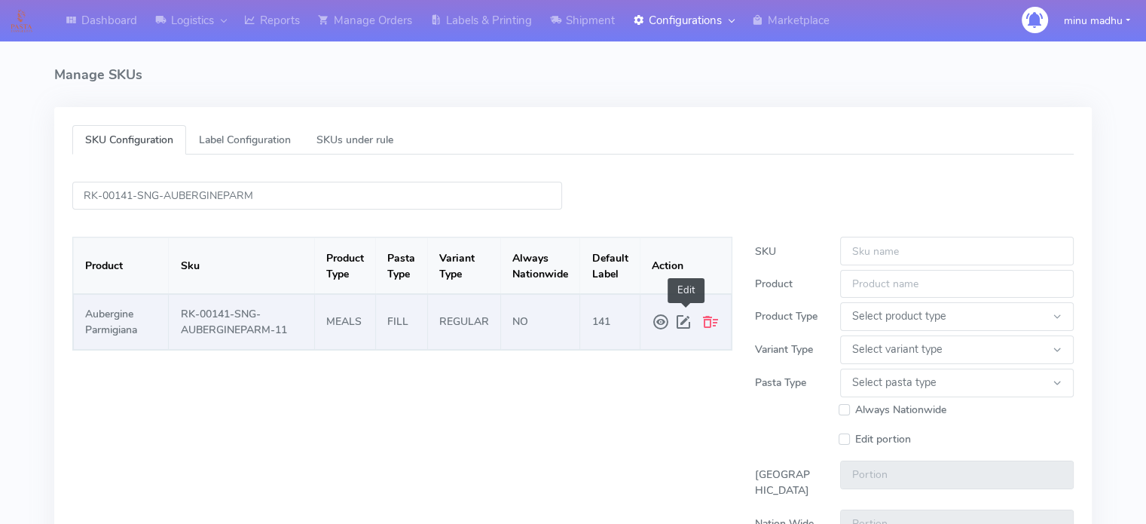
select select "FILL"
type input "2.0"
type input "1.5"
type input "141"
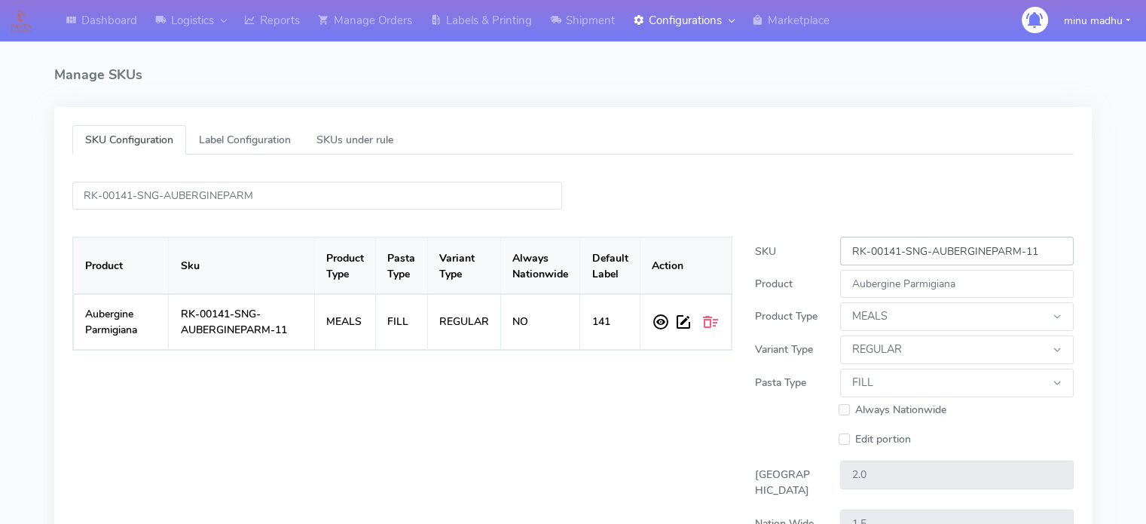
click at [1048, 249] on input "RK-00141-SNG-AUBERGINEPARM-11" at bounding box center [957, 251] width 234 height 28
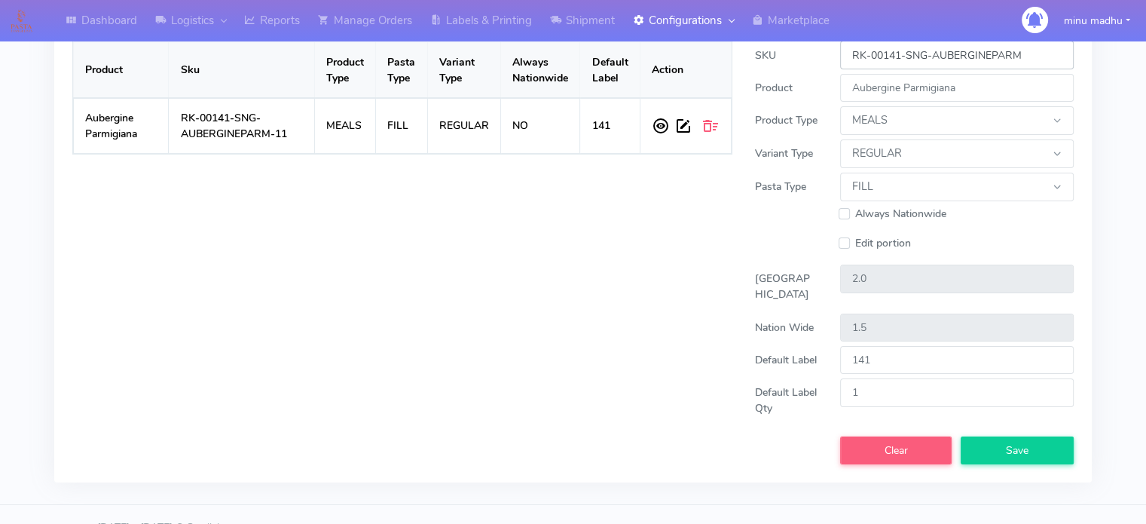
scroll to position [205, 0]
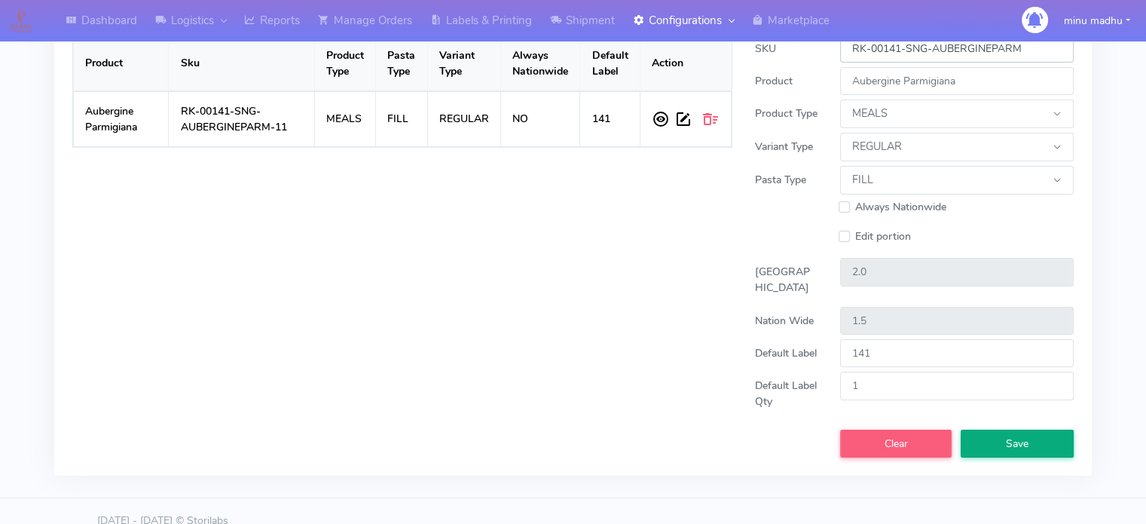
type input "RK-00141-SNG-AUBERGINEPARM"
click at [1004, 457] on button "Save" at bounding box center [1017, 443] width 113 height 28
select select
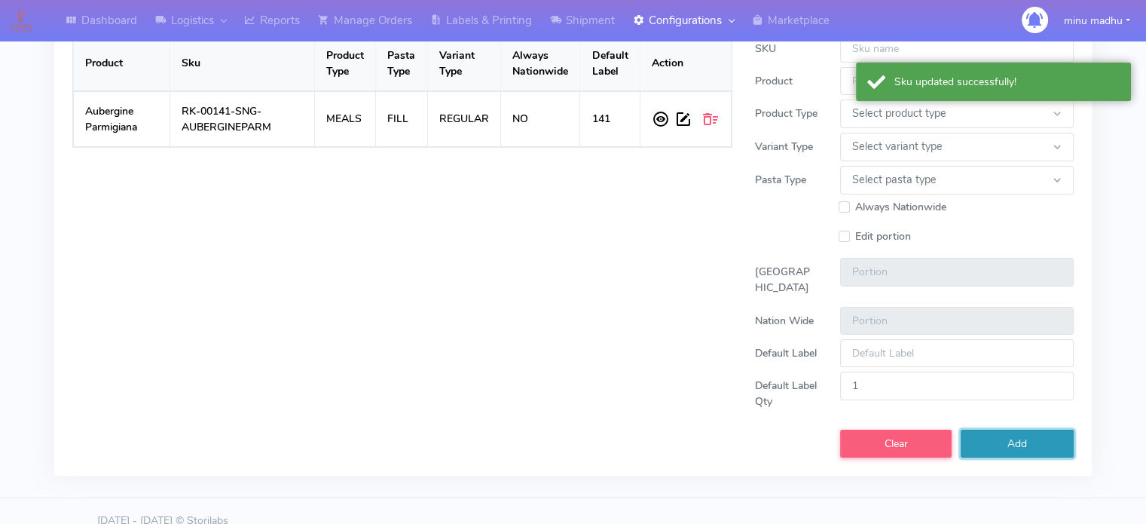
scroll to position [0, 0]
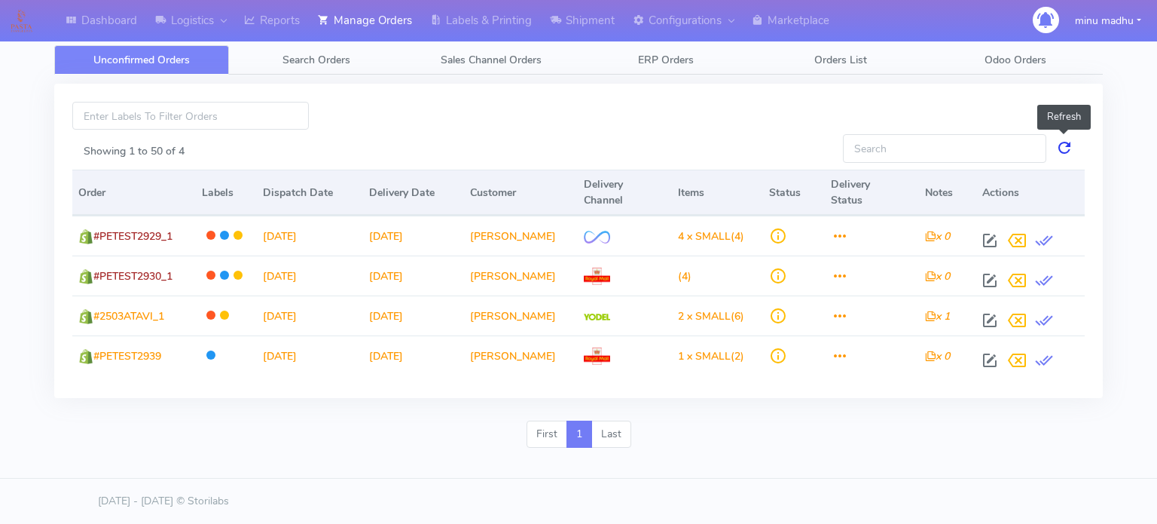
click at [1065, 148] on link at bounding box center [1065, 148] width 18 height 28
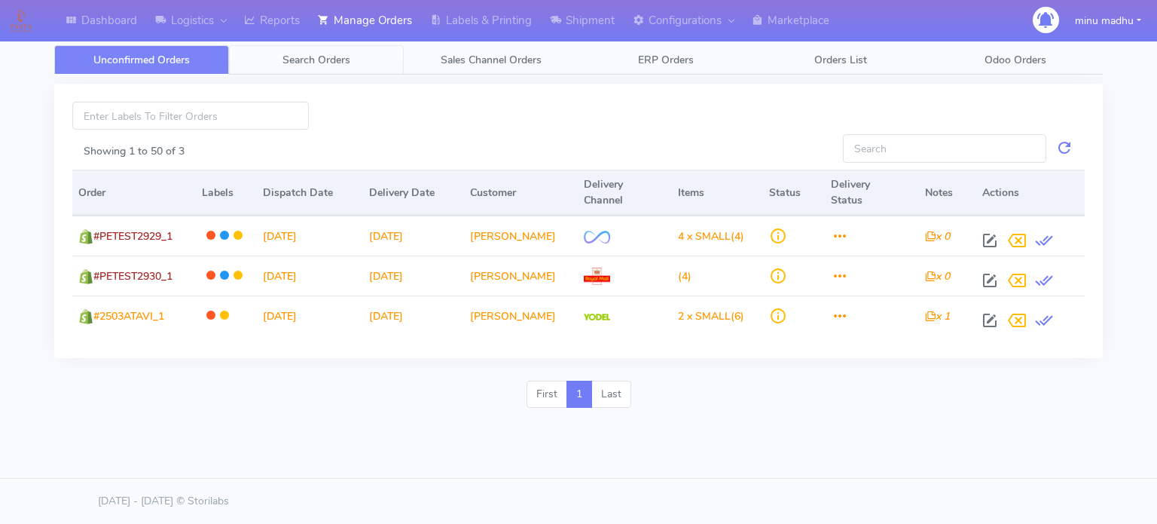
click at [320, 59] on span "Search Orders" at bounding box center [317, 60] width 68 height 14
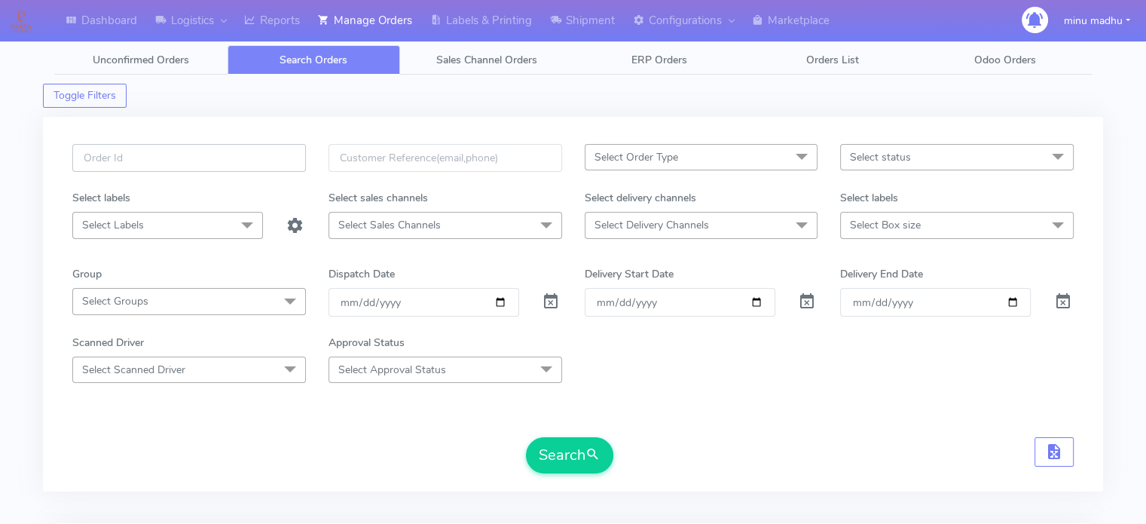
click at [249, 158] on input "text" at bounding box center [189, 158] width 234 height 28
paste input "#PETEST2939"
type input "#PETEST2939"
click at [555, 300] on span at bounding box center [551, 305] width 18 height 14
click at [555, 441] on button "Search" at bounding box center [569, 455] width 87 height 36
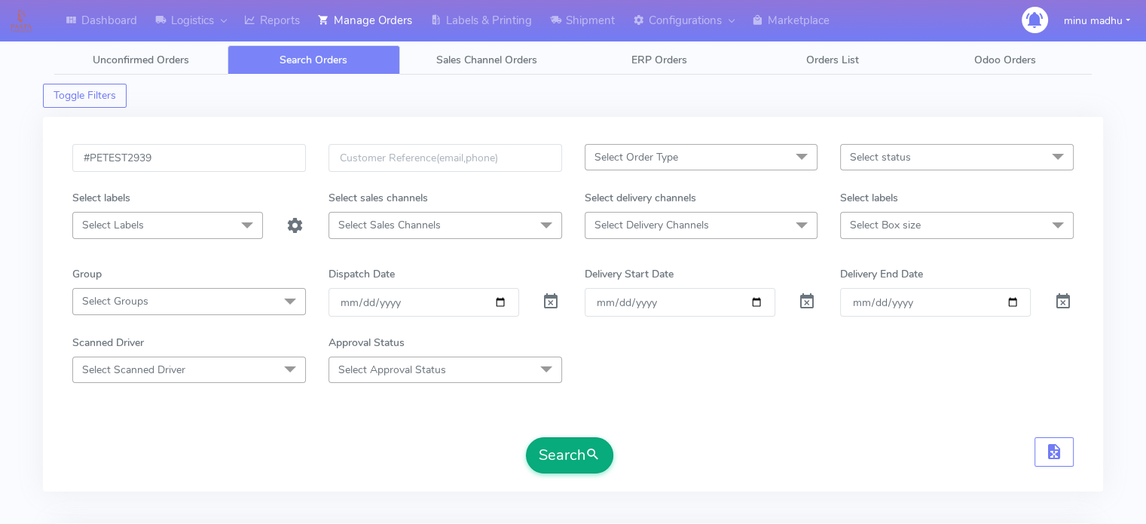
scroll to position [322, 0]
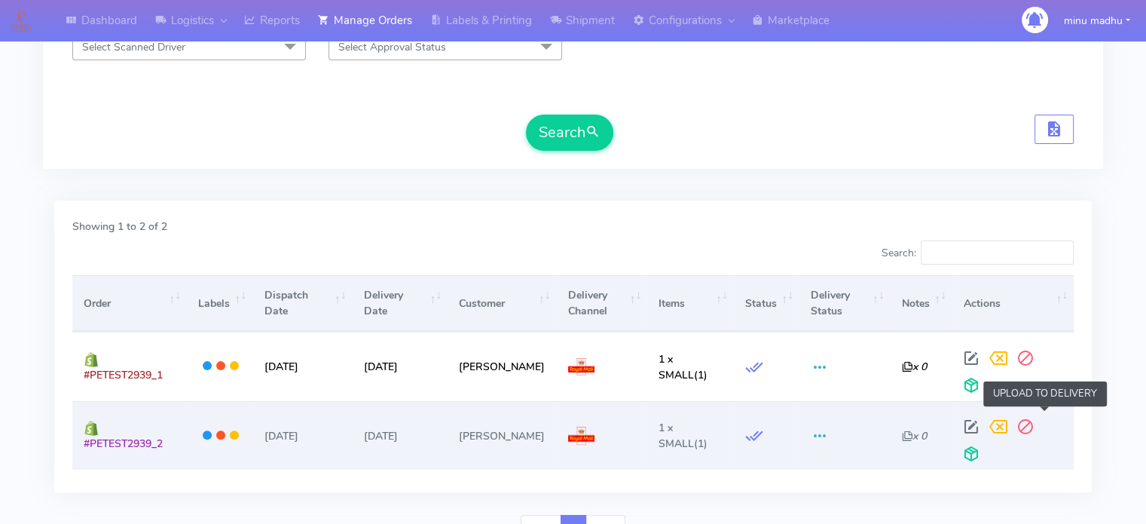
click at [985, 450] on span at bounding box center [971, 457] width 27 height 14
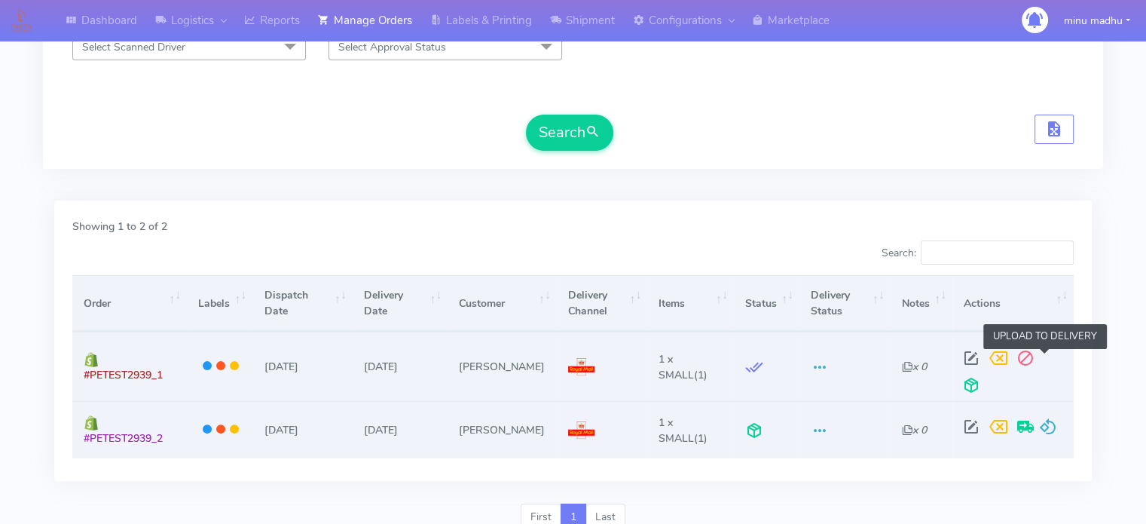
click at [985, 381] on span at bounding box center [971, 388] width 27 height 14
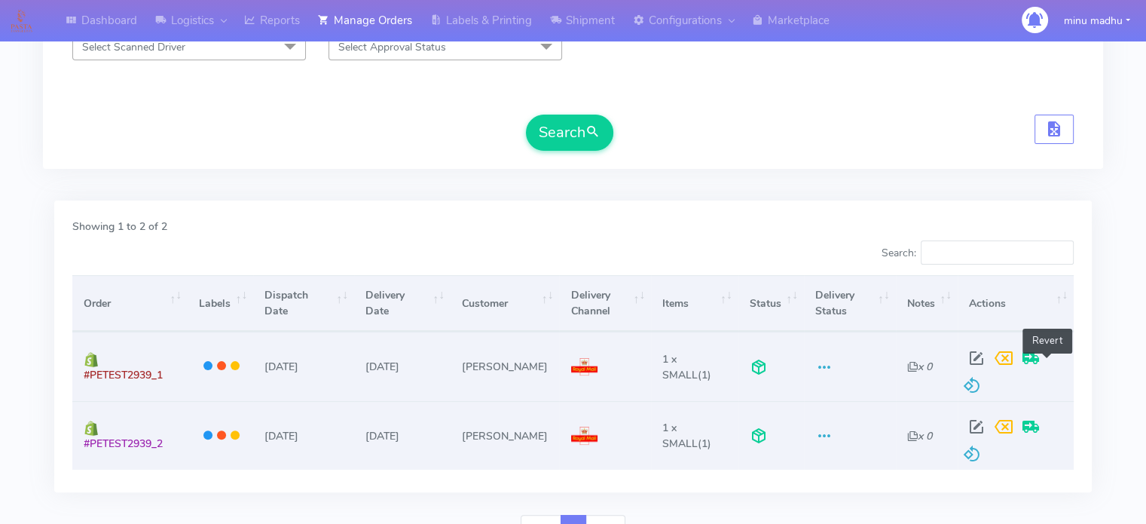
click at [981, 381] on span at bounding box center [972, 388] width 18 height 14
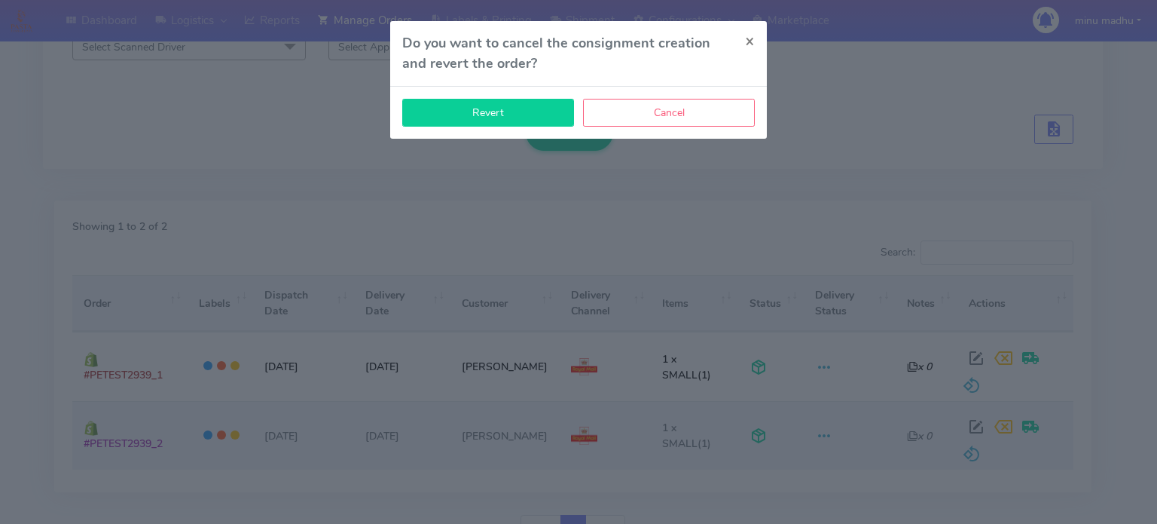
click at [518, 109] on button "Revert" at bounding box center [488, 113] width 172 height 28
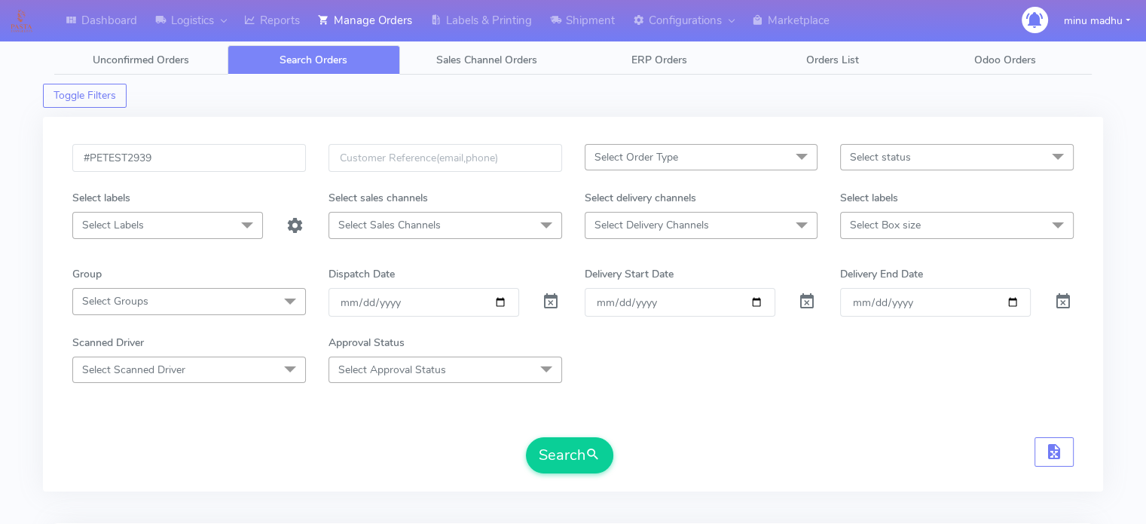
scroll to position [0, 0]
click at [593, 14] on link "Shipment" at bounding box center [582, 20] width 83 height 41
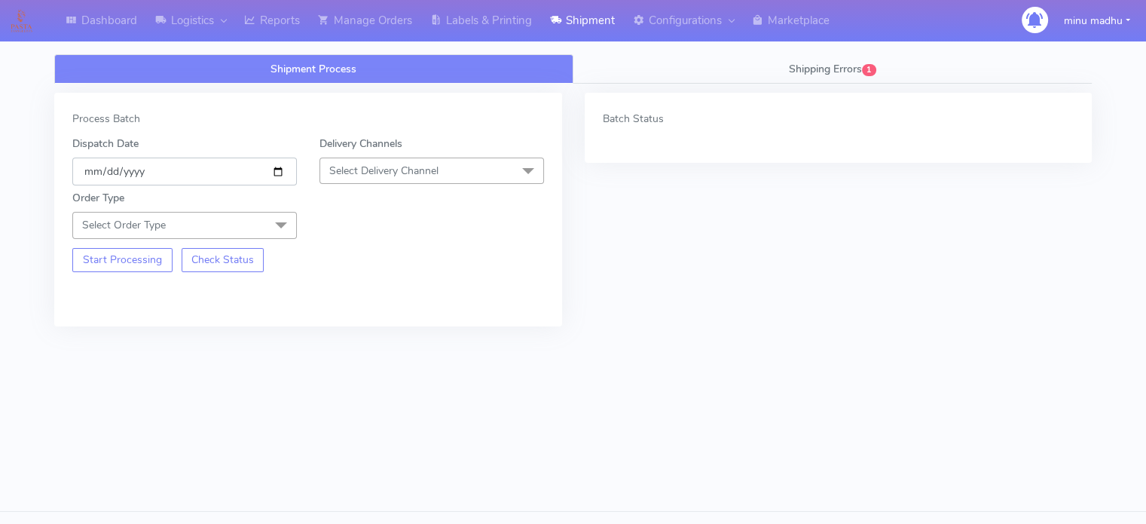
click at [274, 171] on input "[DATE]" at bounding box center [184, 171] width 225 height 28
type input "[DATE]"
click at [429, 163] on span "Select Delivery Channel" at bounding box center [383, 170] width 109 height 14
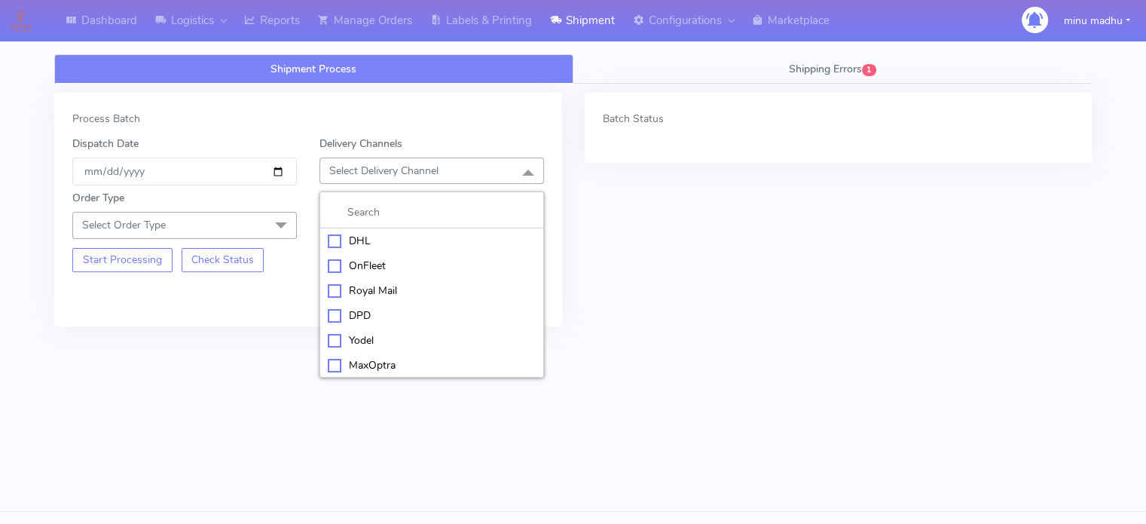
click at [335, 289] on div "Royal Mail" at bounding box center [432, 291] width 208 height 16
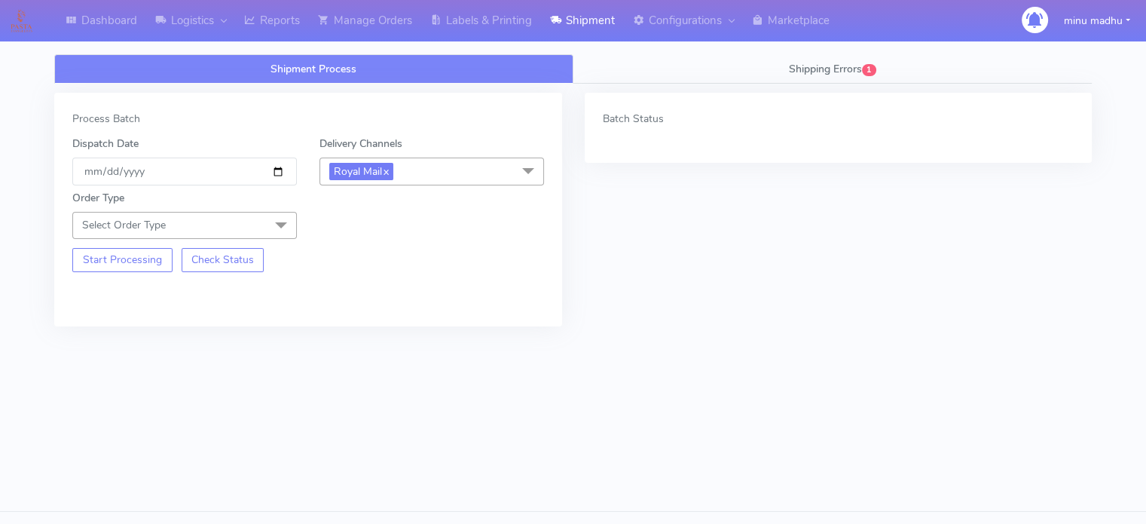
click at [269, 231] on span at bounding box center [281, 226] width 30 height 29
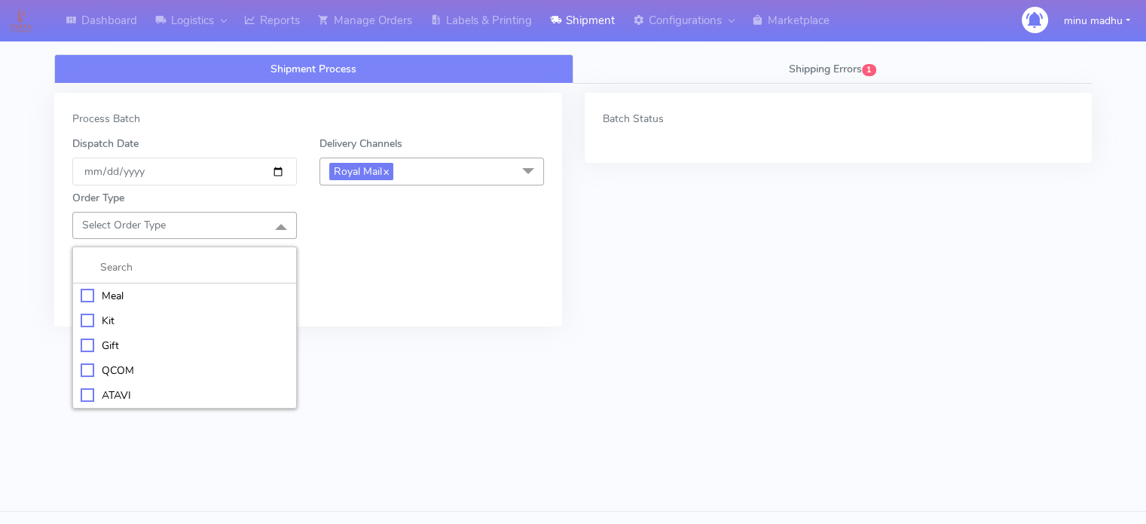
click at [90, 295] on div "Meal" at bounding box center [185, 296] width 208 height 16
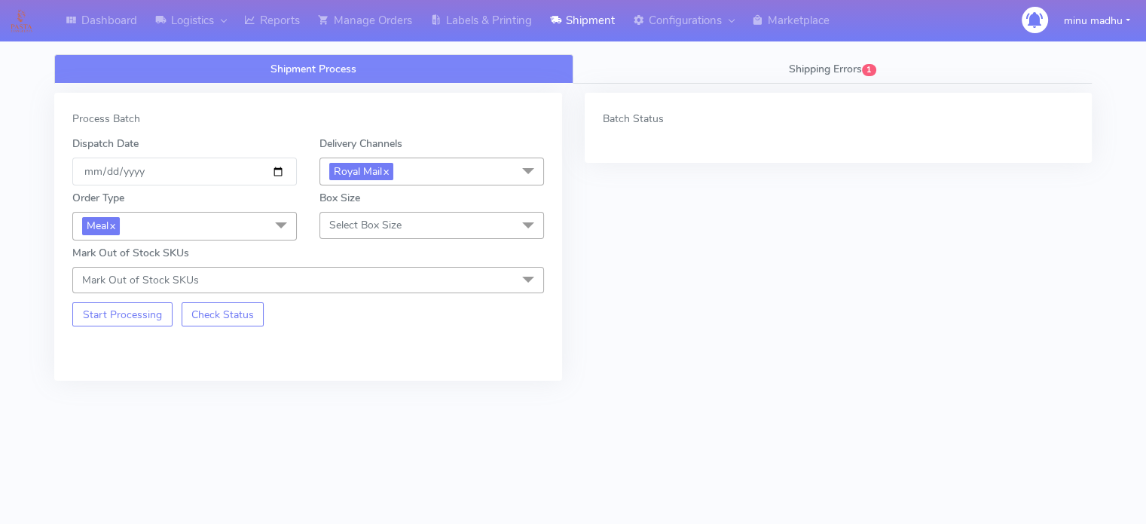
click at [400, 218] on span "Select Box Size" at bounding box center [365, 225] width 72 height 14
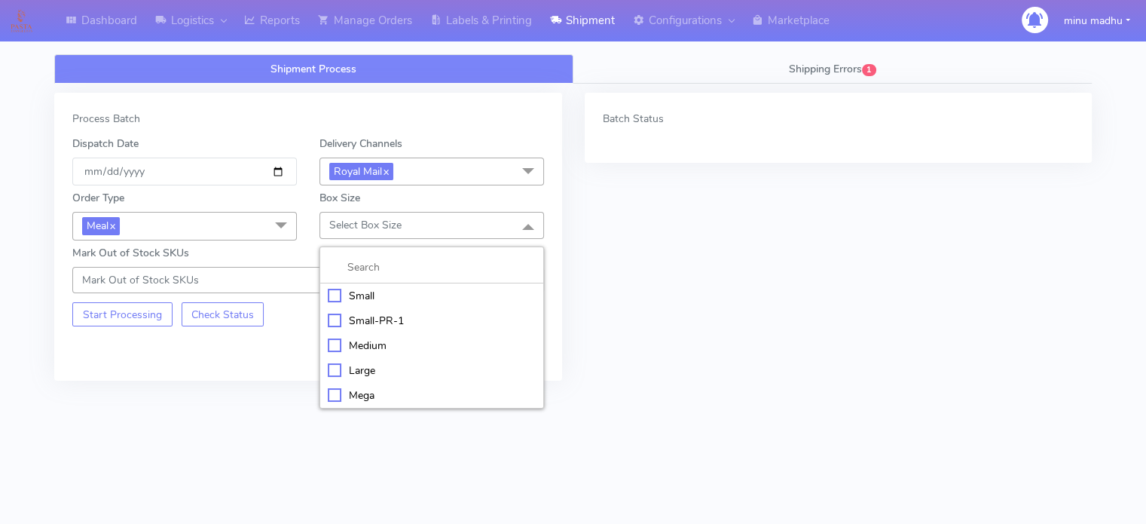
click at [355, 293] on div "Small" at bounding box center [432, 296] width 208 height 16
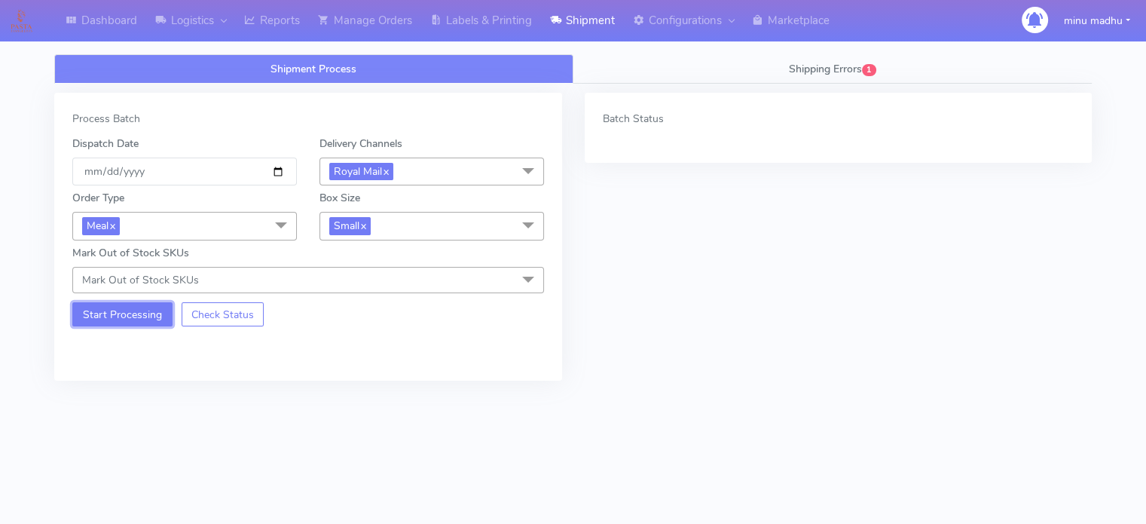
click at [124, 316] on button "Start Processing" at bounding box center [122, 314] width 100 height 24
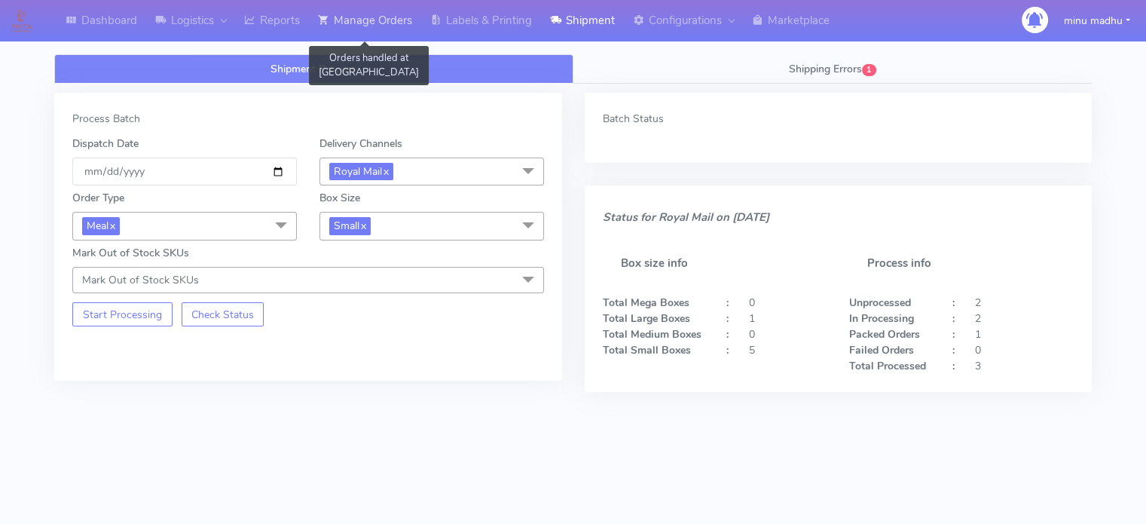
click at [377, 18] on link "Manage Orders" at bounding box center [365, 20] width 112 height 41
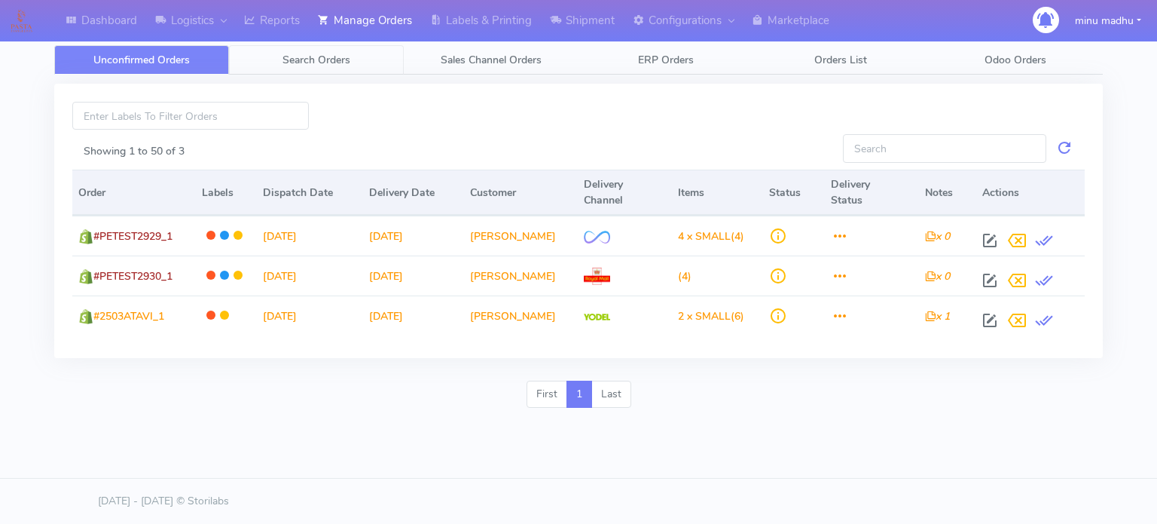
click at [307, 63] on span "Search Orders" at bounding box center [317, 60] width 68 height 14
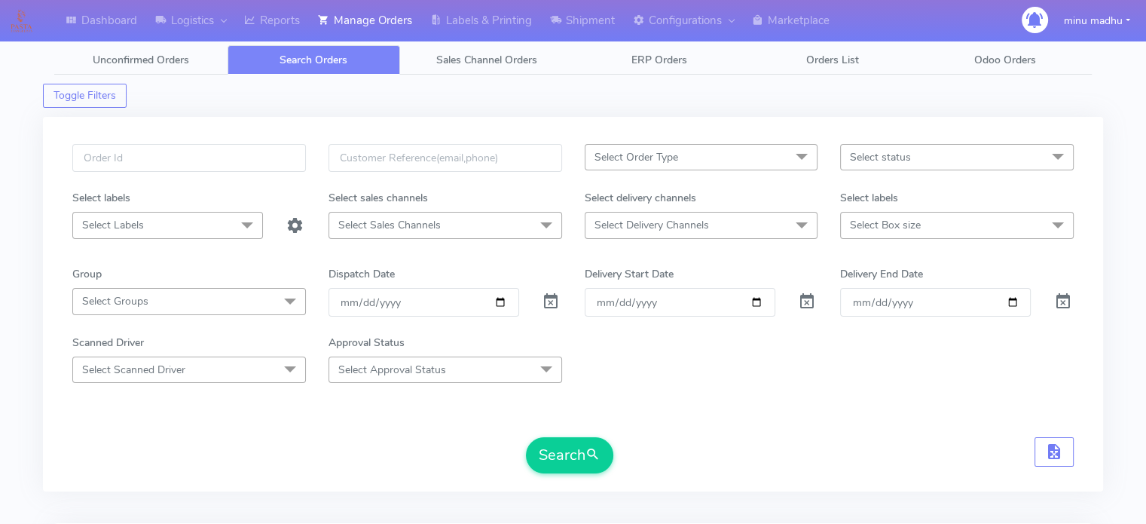
click at [674, 157] on span "Select Order Type" at bounding box center [636, 157] width 84 height 14
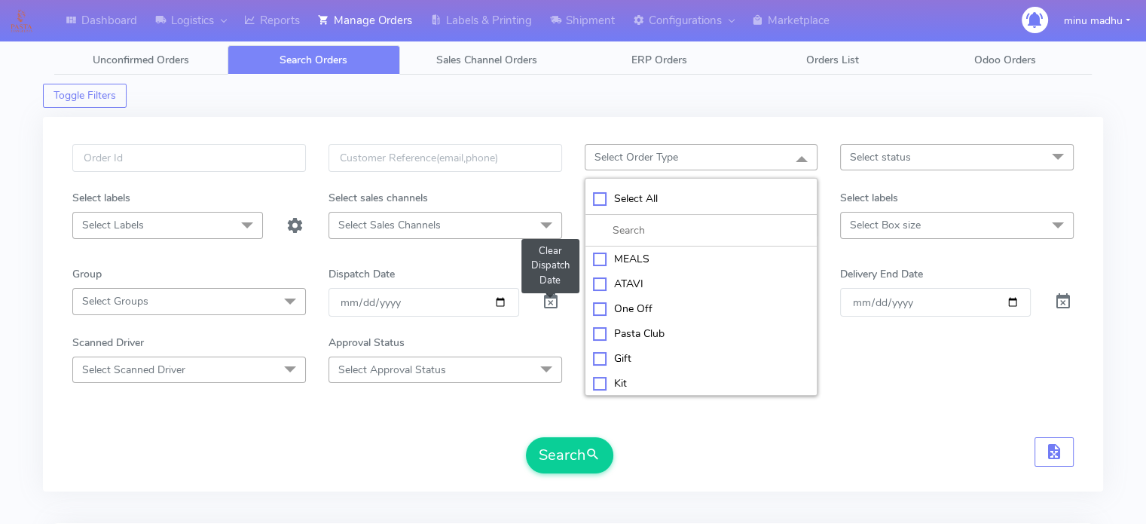
click at [549, 304] on span at bounding box center [551, 305] width 18 height 14
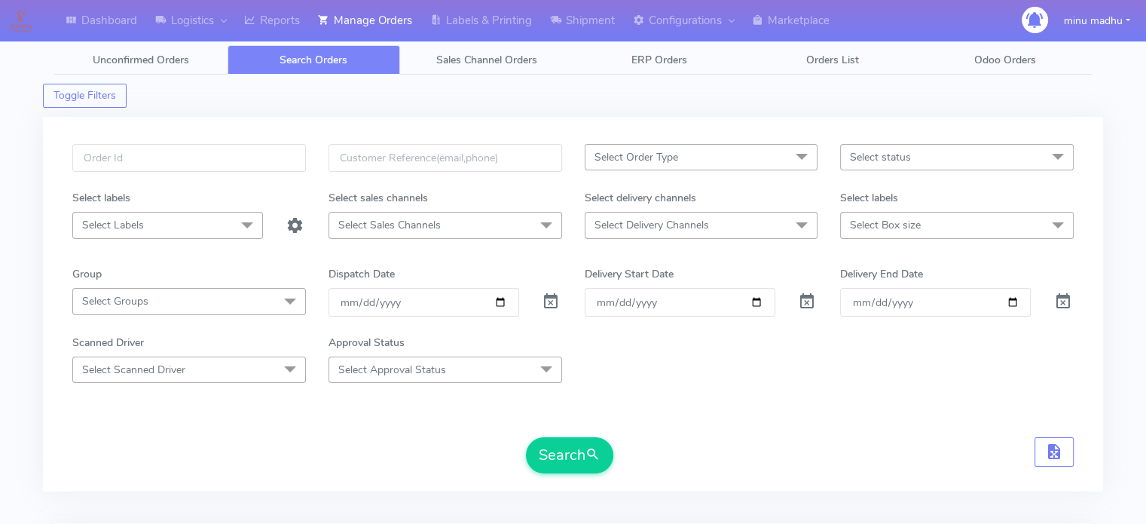
click at [661, 158] on span "Select Order Type" at bounding box center [636, 157] width 84 height 14
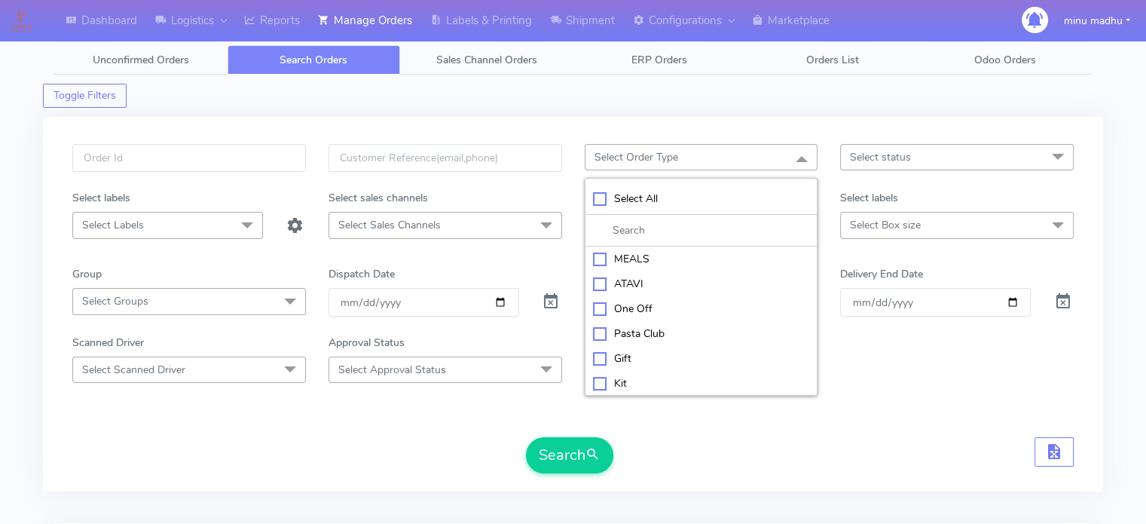
click at [600, 255] on div "MEALS" at bounding box center [701, 259] width 217 height 16
checkbox input "true"
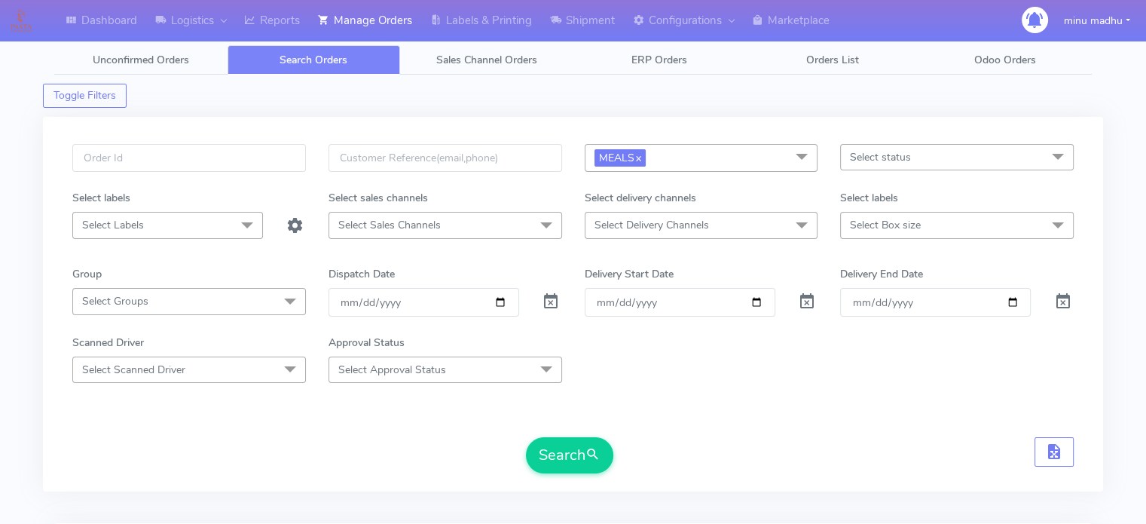
click at [703, 443] on div "Search" at bounding box center [572, 455] width 1001 height 36
click at [507, 302] on input "date" at bounding box center [423, 302] width 191 height 28
click at [498, 299] on input "date" at bounding box center [423, 302] width 191 height 28
type input "2025-10-10"
click at [573, 452] on button "Search" at bounding box center [569, 455] width 87 height 36
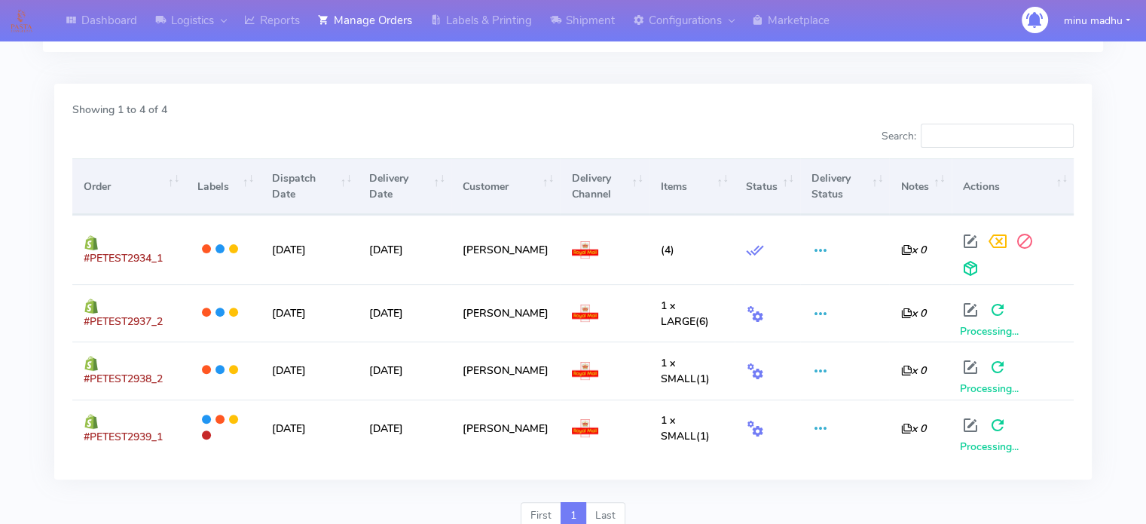
scroll to position [454, 0]
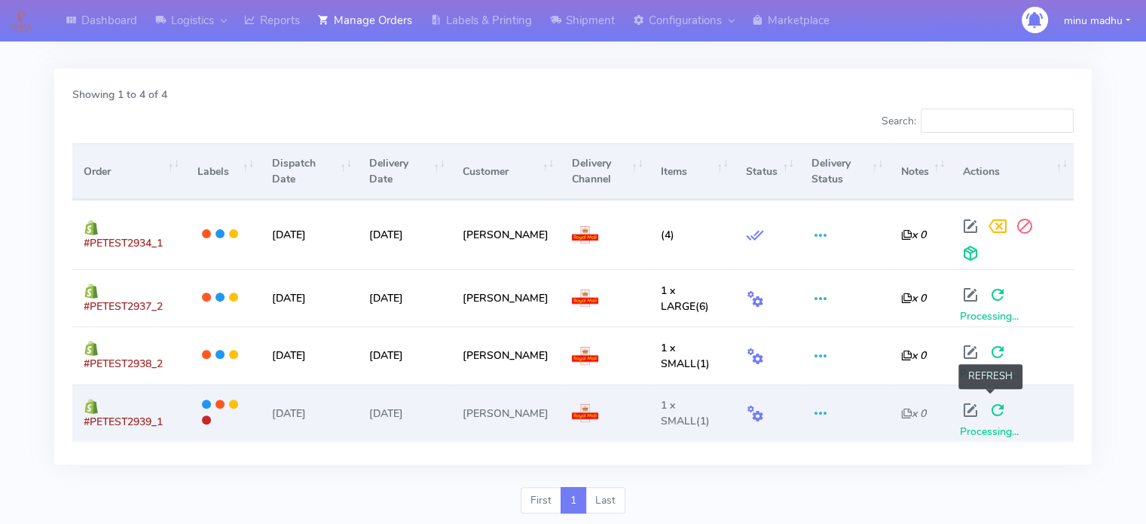
click at [987, 406] on span at bounding box center [997, 413] width 27 height 14
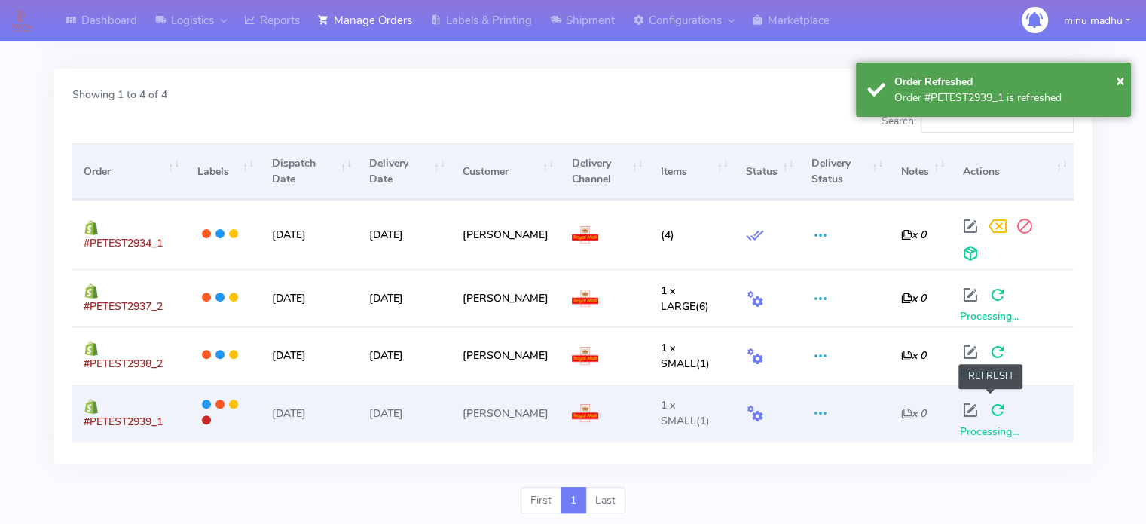
click at [987, 406] on span at bounding box center [997, 413] width 27 height 14
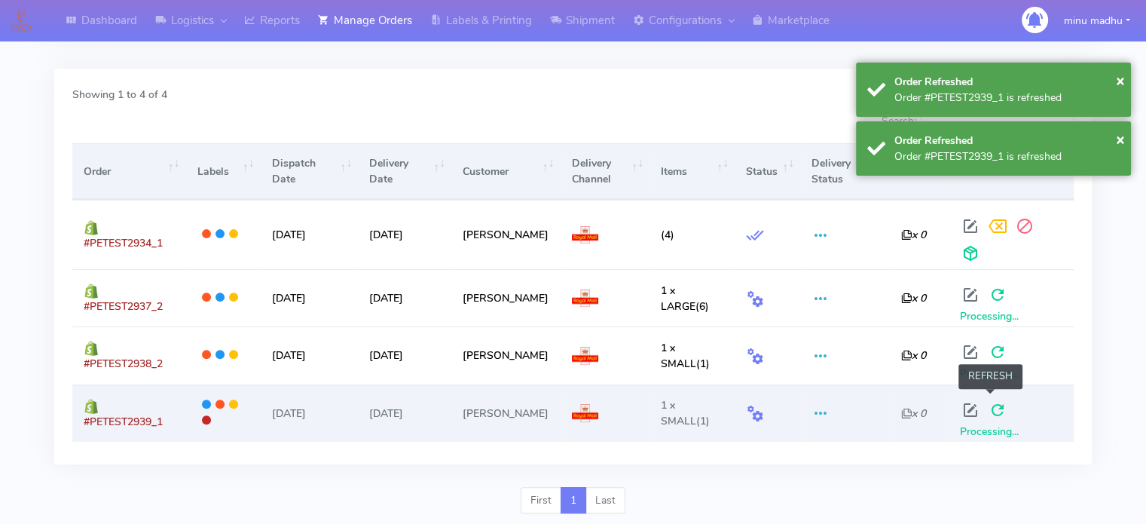
click at [987, 406] on span at bounding box center [997, 413] width 27 height 14
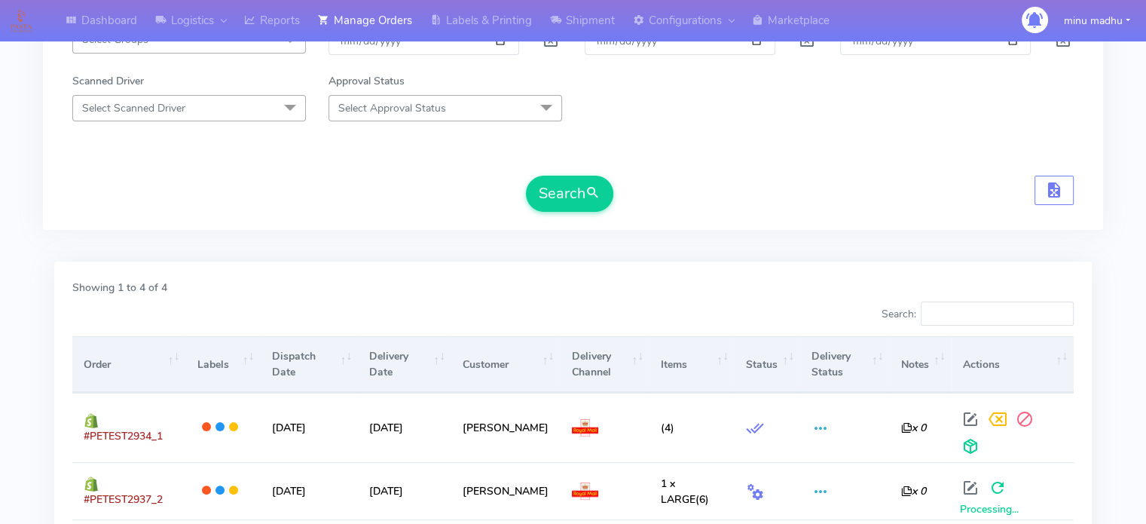
scroll to position [0, 0]
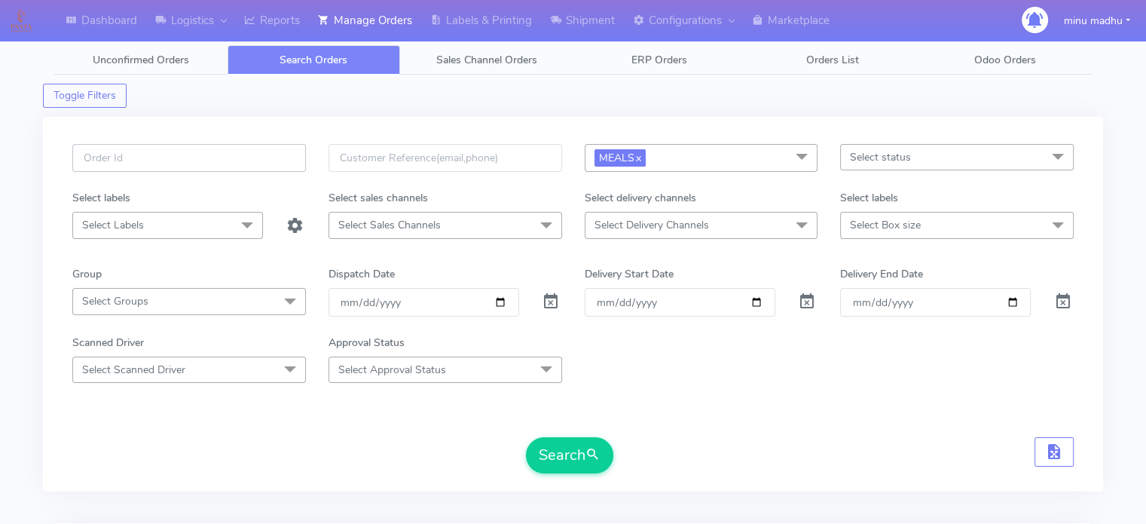
click at [252, 155] on input "text" at bounding box center [189, 158] width 234 height 28
paste input "#PETEST2939"
type input "#"
click at [277, 163] on input "text" at bounding box center [189, 158] width 234 height 28
click at [202, 171] on input "text" at bounding box center [189, 158] width 234 height 28
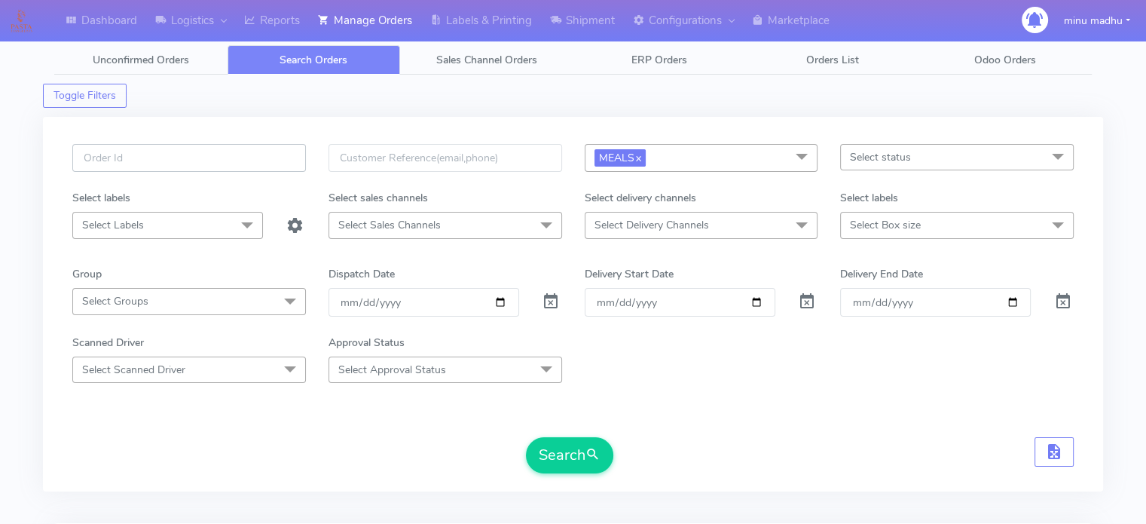
paste input "#PETEST2940"
type input "#PETEST2940"
click at [641, 154] on link "x" at bounding box center [637, 157] width 7 height 16
click at [548, 304] on span at bounding box center [551, 305] width 18 height 14
click at [557, 448] on button "Search" at bounding box center [569, 455] width 87 height 36
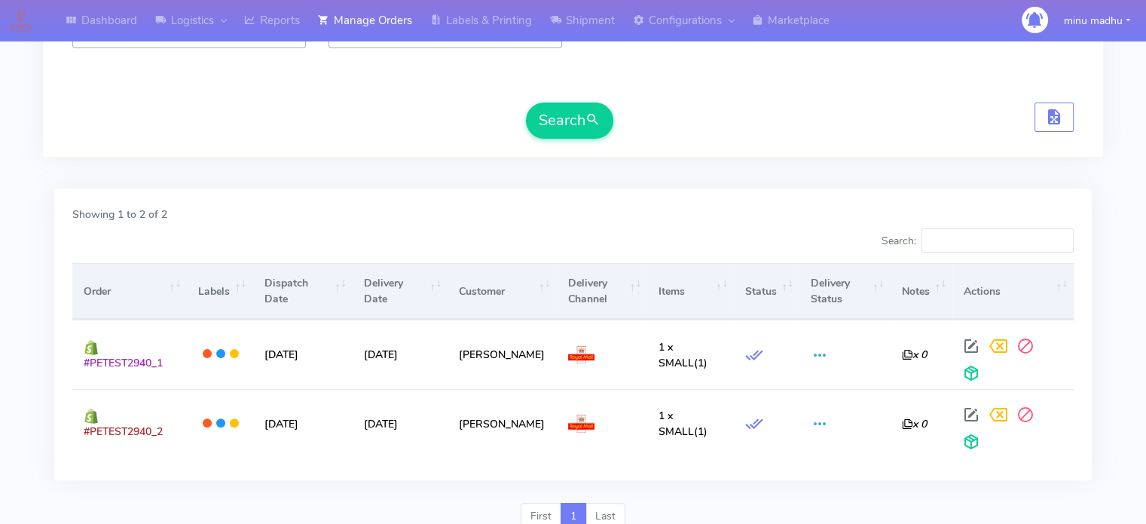
scroll to position [337, 0]
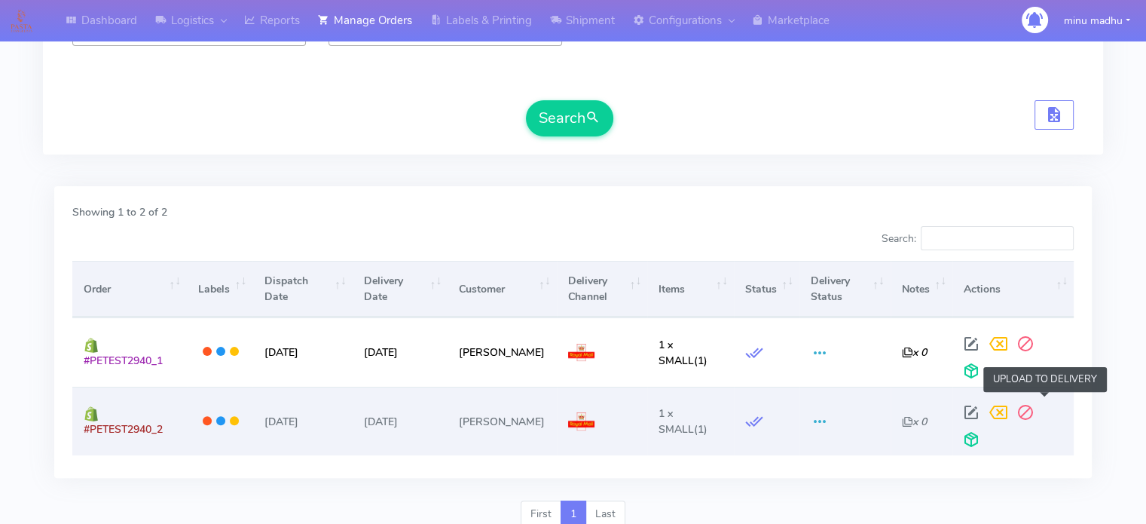
click at [985, 435] on span at bounding box center [971, 442] width 27 height 14
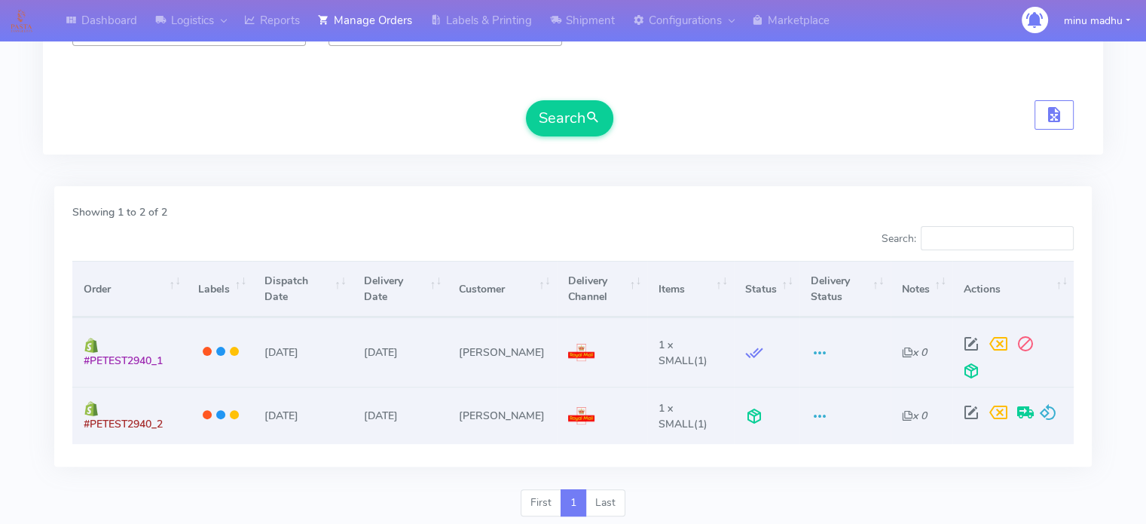
scroll to position [0, 0]
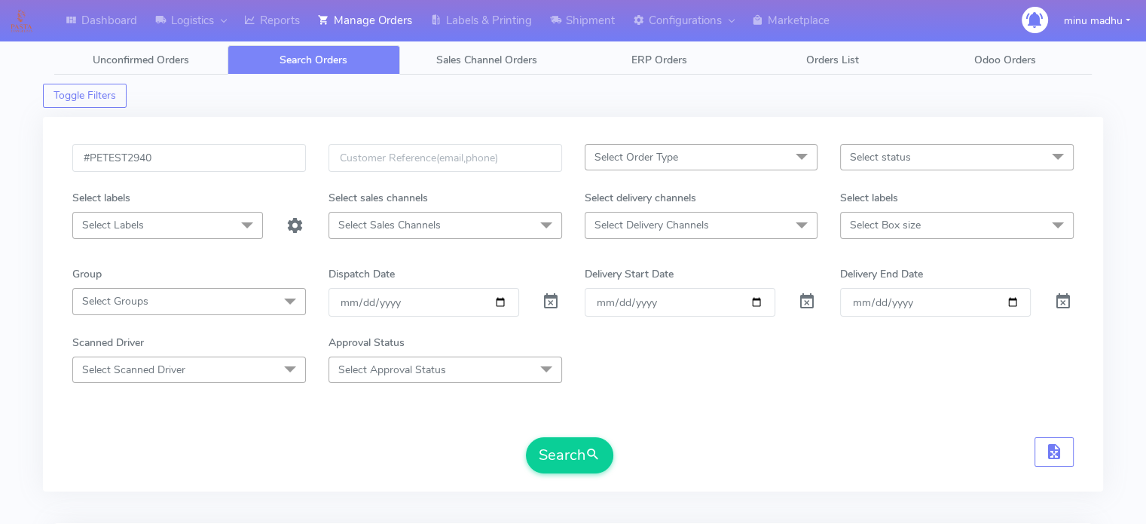
click at [654, 155] on span "Select Order Type" at bounding box center [636, 157] width 84 height 14
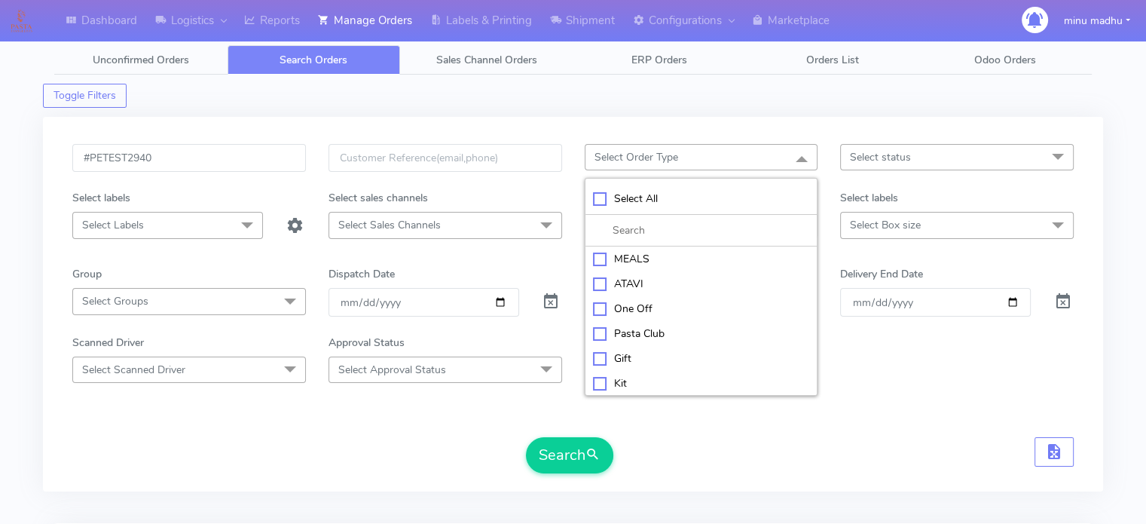
click at [597, 383] on div "Kit" at bounding box center [701, 383] width 217 height 16
checkbox input "true"
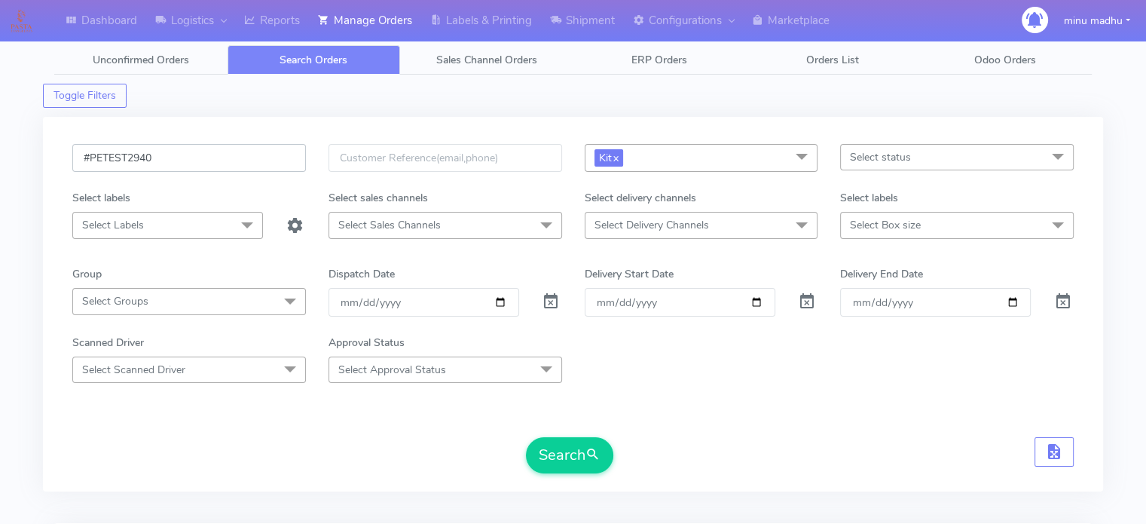
drag, startPoint x: 156, startPoint y: 153, endPoint x: 55, endPoint y: 159, distance: 101.1
click at [55, 159] on div "#PETEST2940 Kit x Select All MEALS ATAVI One Off Pasta Club Gift Kit Event Unkn…" at bounding box center [573, 304] width 1060 height 374
click at [426, 300] on input "date" at bounding box center [423, 302] width 191 height 28
click at [501, 298] on input "date" at bounding box center [423, 302] width 191 height 28
type input "2025-10-10"
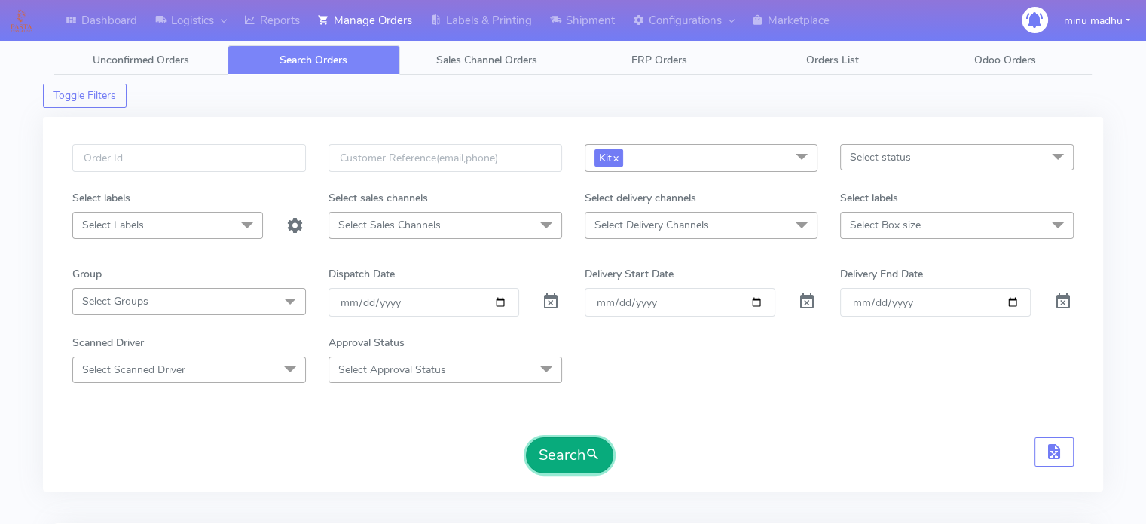
click at [560, 457] on button "Search" at bounding box center [569, 455] width 87 height 36
click at [616, 158] on link "x" at bounding box center [615, 157] width 7 height 16
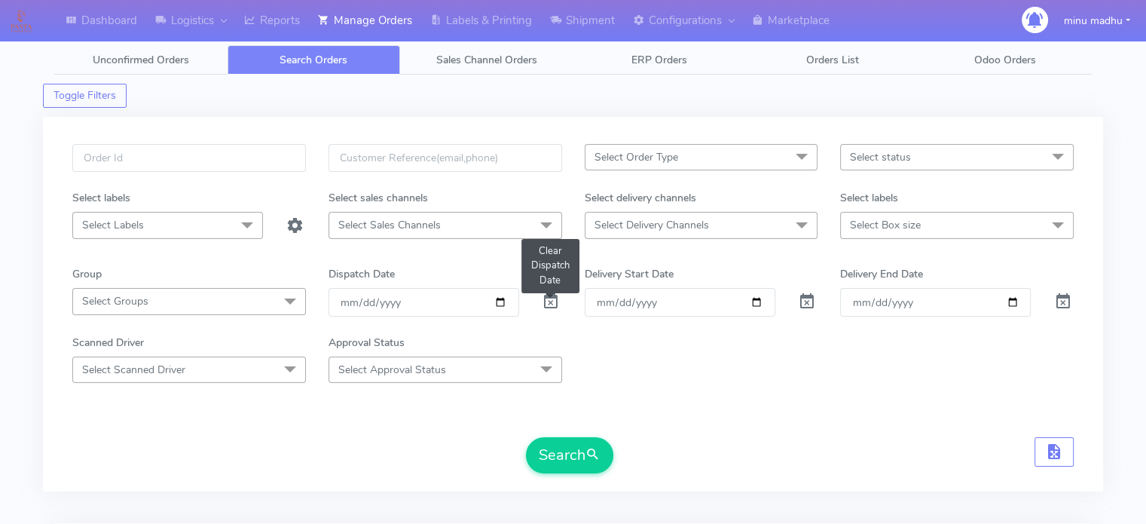
click at [549, 301] on span at bounding box center [551, 305] width 18 height 14
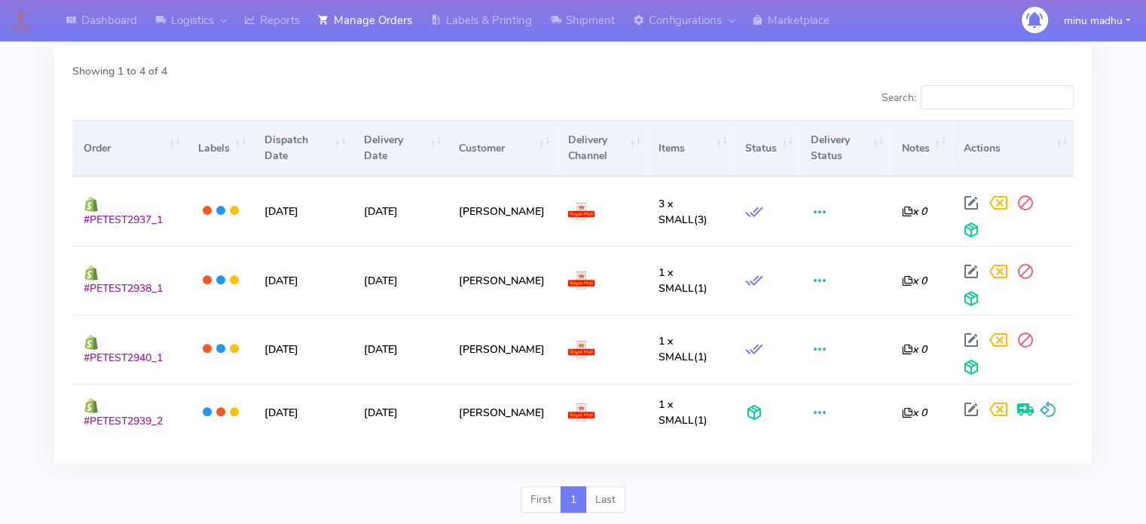
scroll to position [479, 0]
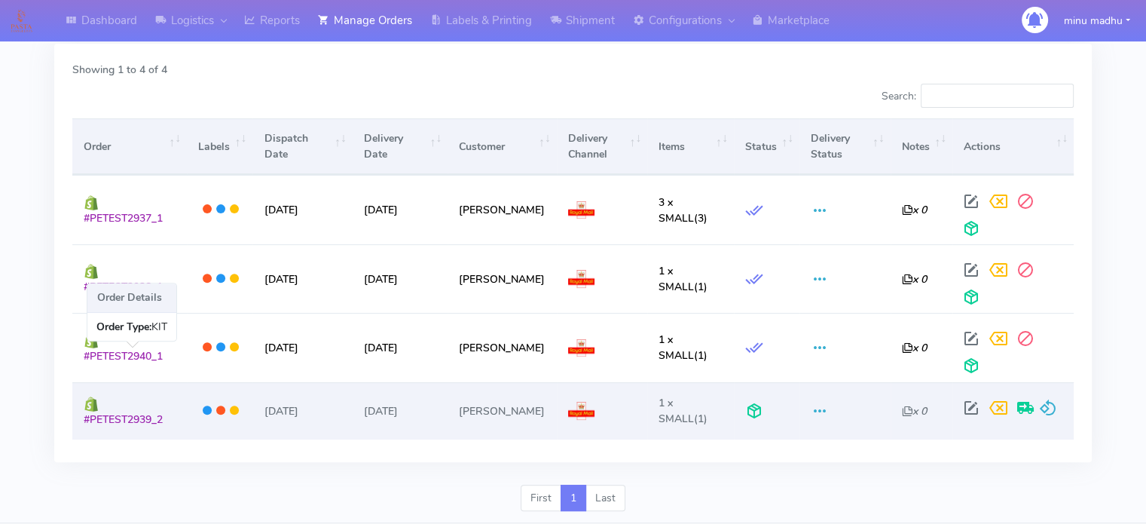
drag, startPoint x: 167, startPoint y: 385, endPoint x: 82, endPoint y: 391, distance: 85.3
click at [82, 391] on td "#PETEST2939_2" at bounding box center [129, 410] width 115 height 57
copy span "#PETEST2939_2"
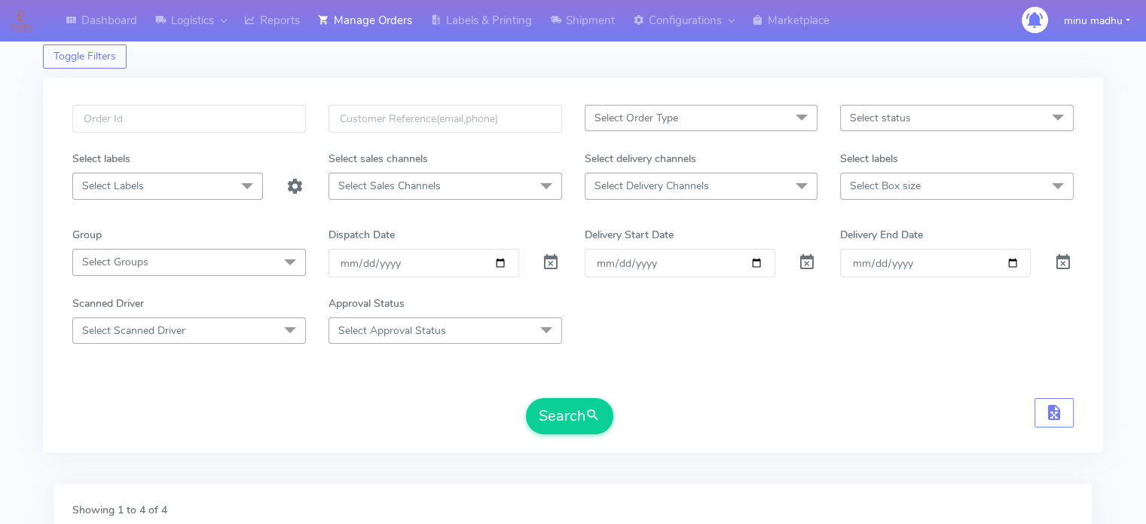
scroll to position [32, 0]
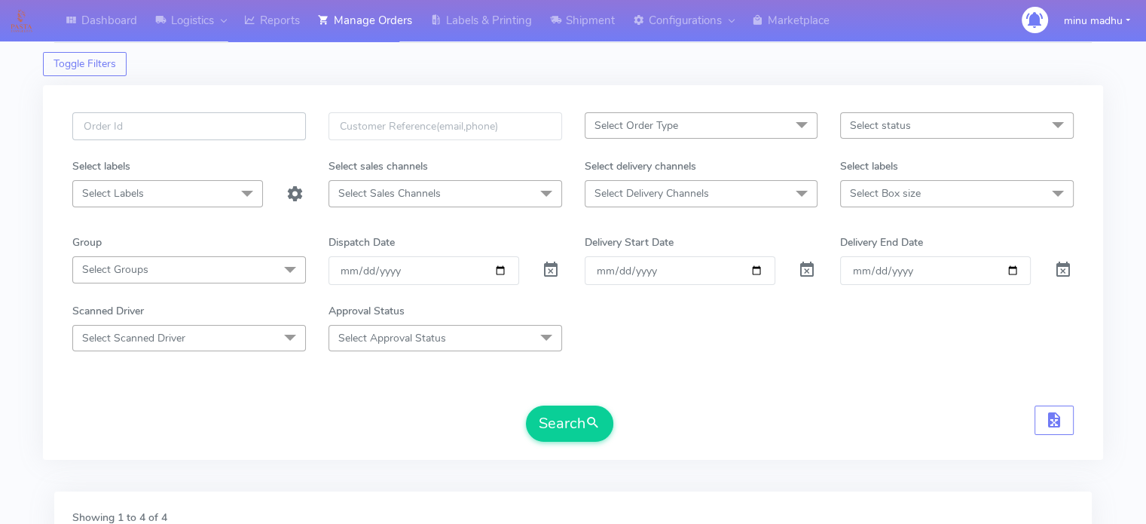
click at [140, 127] on input "text" at bounding box center [189, 126] width 234 height 28
paste input "#PETEST2939_2"
click at [140, 127] on input "#PETEST2939_2" at bounding box center [189, 126] width 234 height 28
click at [167, 124] on input "#PETEST2939_2" at bounding box center [189, 126] width 234 height 28
type input "#PETEST2939"
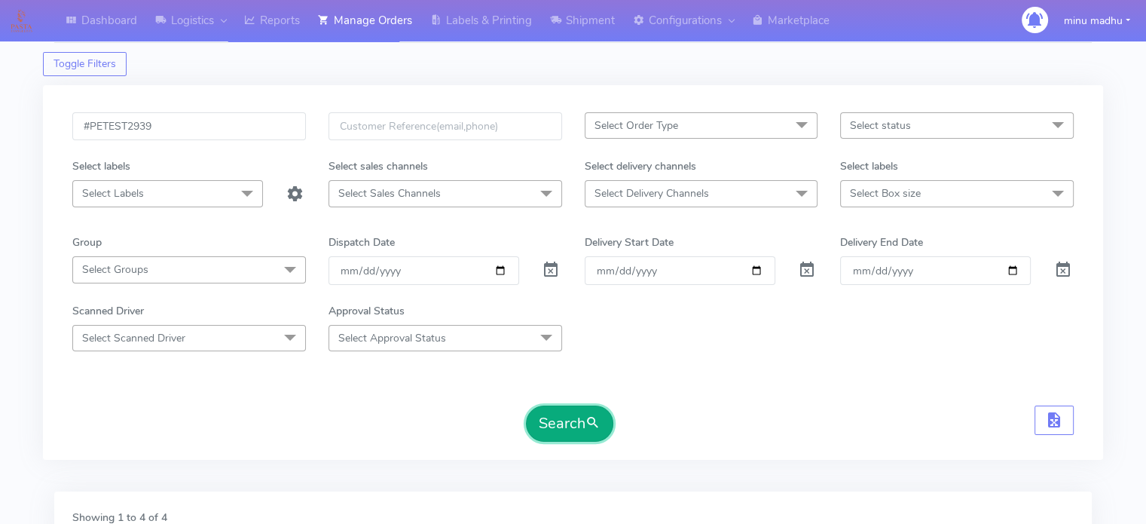
click at [551, 409] on button "Search" at bounding box center [569, 423] width 87 height 36
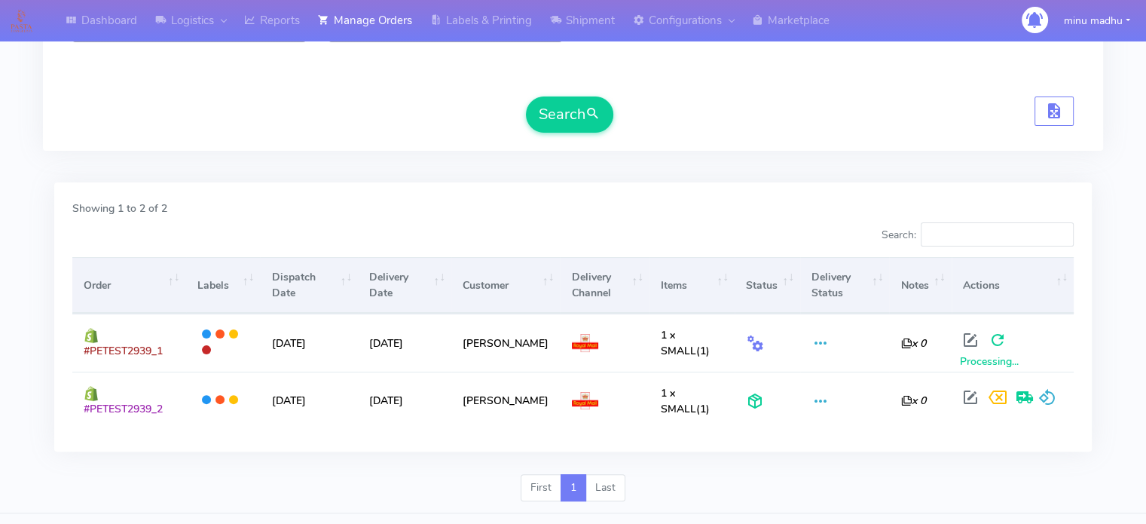
scroll to position [371, 0]
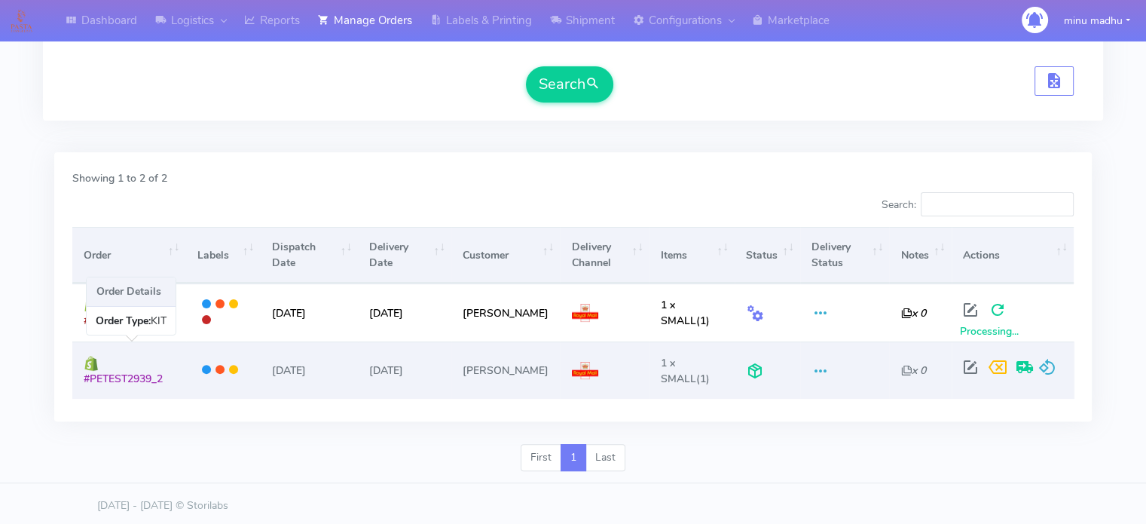
drag, startPoint x: 173, startPoint y: 380, endPoint x: 73, endPoint y: 383, distance: 99.5
click at [73, 383] on td "#PETEST2939_2" at bounding box center [129, 369] width 114 height 57
copy span "#PETEST2939_2"
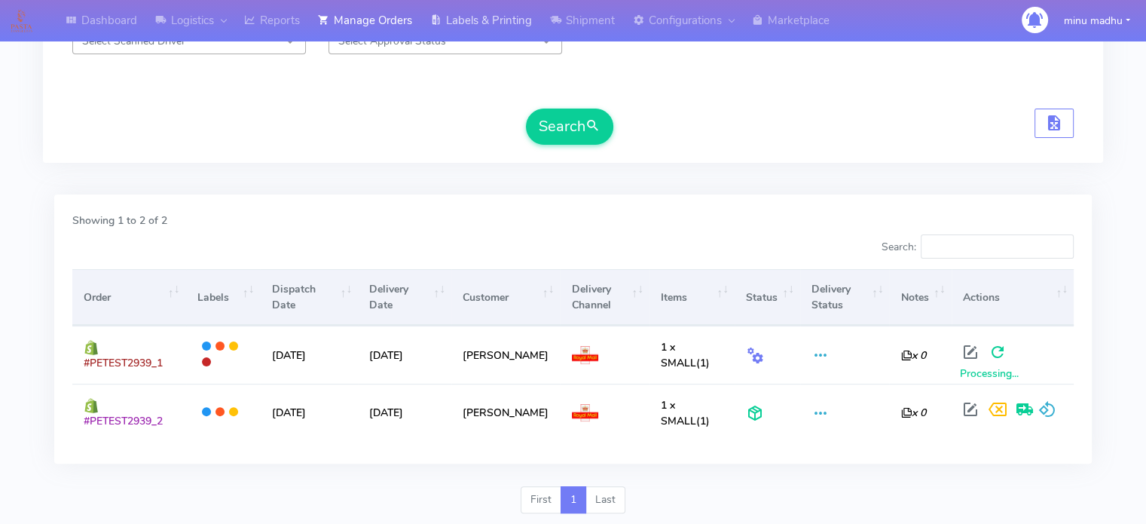
scroll to position [0, 0]
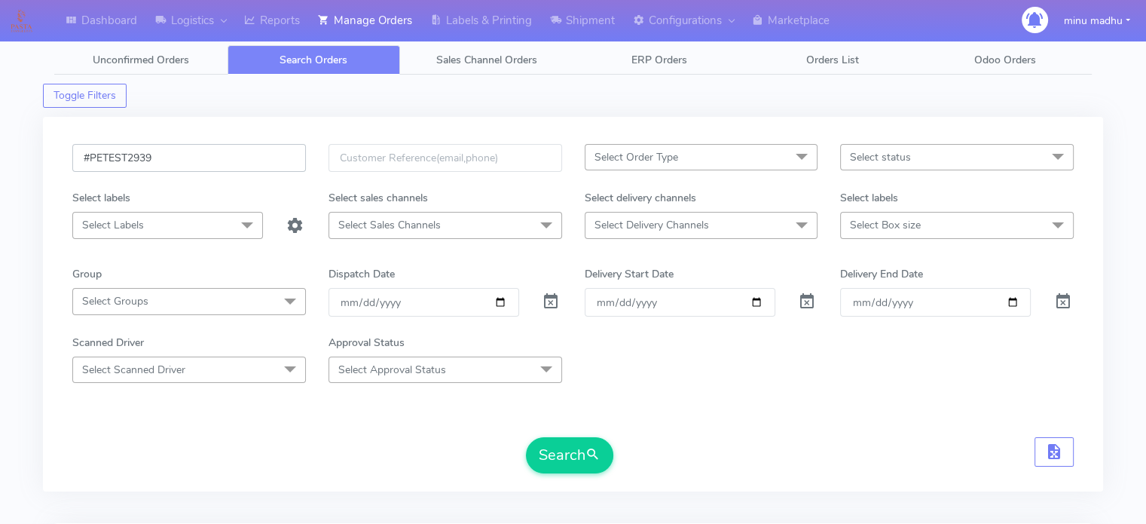
drag, startPoint x: 194, startPoint y: 153, endPoint x: 65, endPoint y: 159, distance: 129.0
click at [65, 159] on div "#PETEST2939" at bounding box center [189, 167] width 256 height 46
click at [628, 150] on span "Select Order Type" at bounding box center [636, 157] width 84 height 14
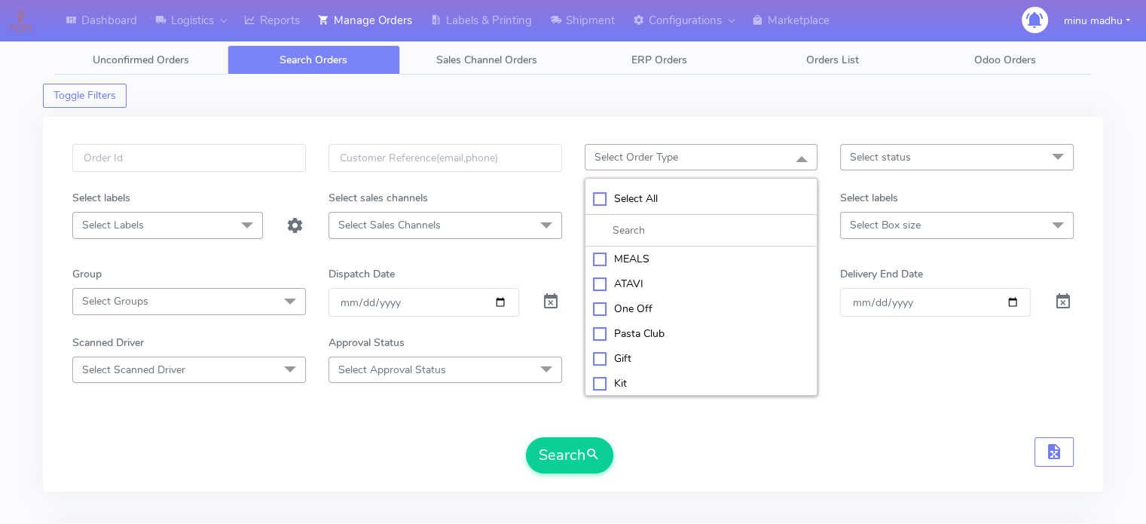
click at [597, 259] on div "MEALS" at bounding box center [701, 259] width 217 height 16
checkbox input "true"
click at [599, 387] on div "Kit" at bounding box center [701, 385] width 217 height 16
checkbox input "true"
click at [651, 433] on form "MEALS x Kit x Select All MEALS ATAVI One Off Pasta Club Gift Kit Event Unknown …" at bounding box center [572, 308] width 1001 height 329
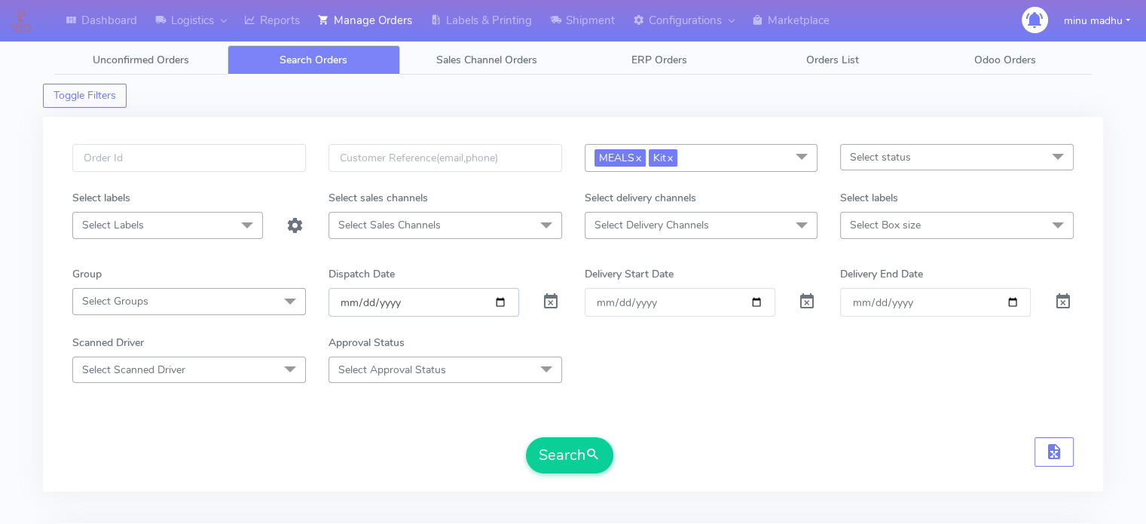
click at [492, 301] on input "date" at bounding box center [423, 302] width 191 height 28
click at [496, 302] on input "date" at bounding box center [423, 302] width 191 height 28
click at [575, 456] on button "Search" at bounding box center [569, 455] width 87 height 36
click at [673, 159] on link "x" at bounding box center [669, 157] width 7 height 16
click at [640, 159] on link "x" at bounding box center [637, 157] width 7 height 16
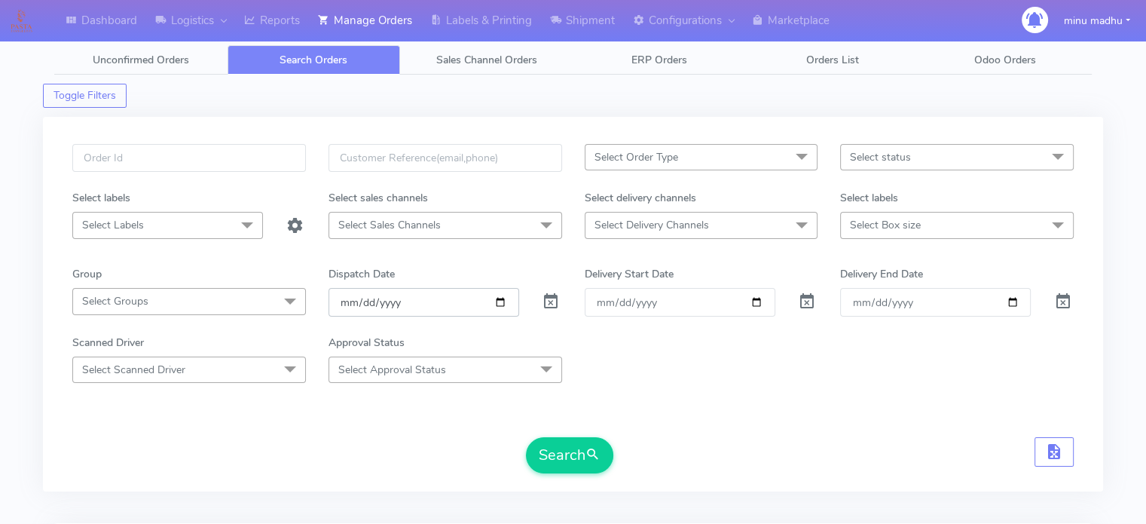
click at [500, 305] on input "2025-10-10" at bounding box center [423, 302] width 191 height 28
type input "[DATE]"
click at [656, 154] on span "Select Order Type" at bounding box center [636, 157] width 84 height 14
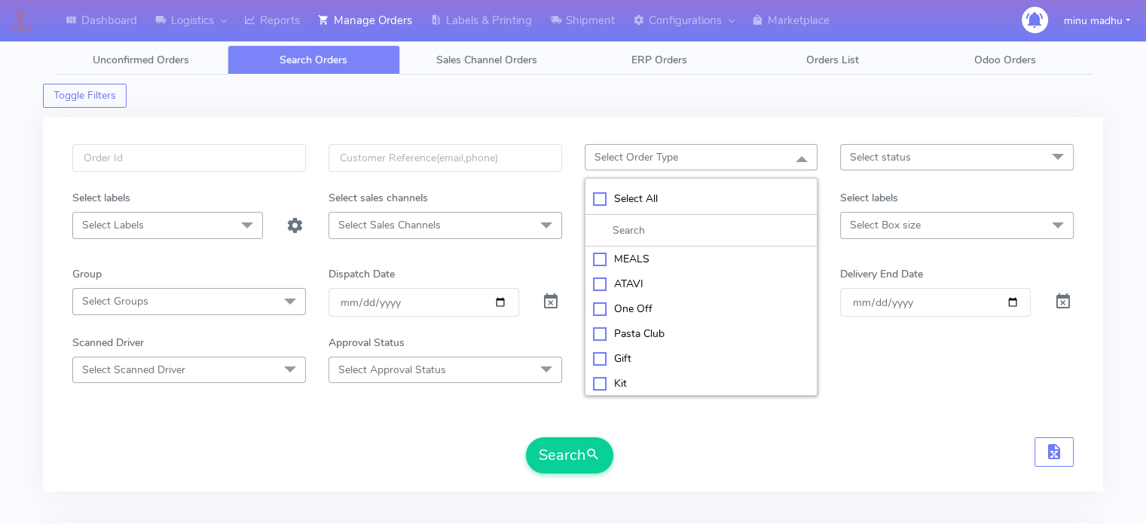
scroll to position [75, 0]
click at [848, 433] on form "Select Order Type Select All MEALS ATAVI One Off Pasta Club Gift Kit Event Unkn…" at bounding box center [572, 308] width 1001 height 329
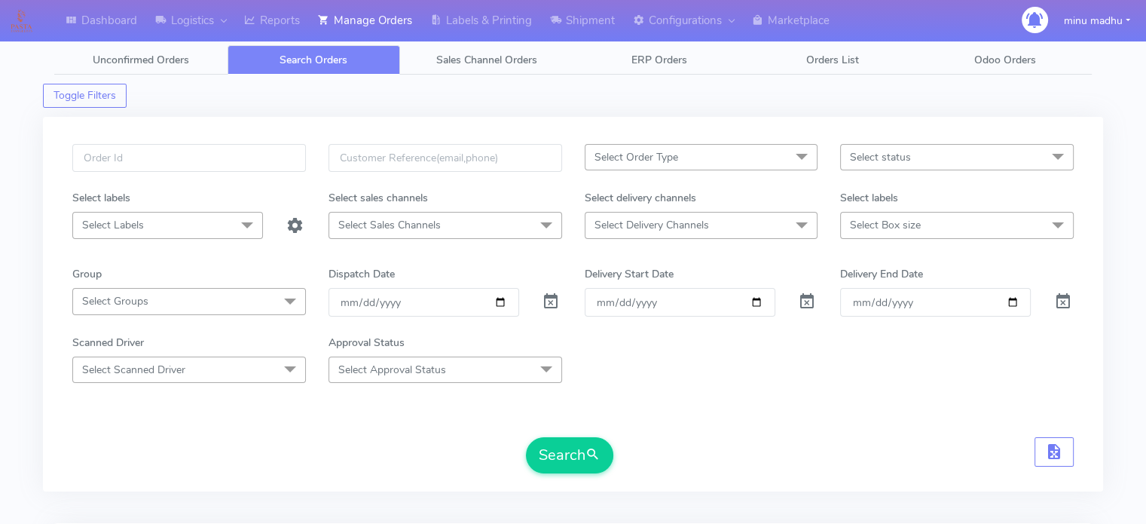
click at [693, 227] on span "Select Delivery Channels" at bounding box center [651, 225] width 115 height 14
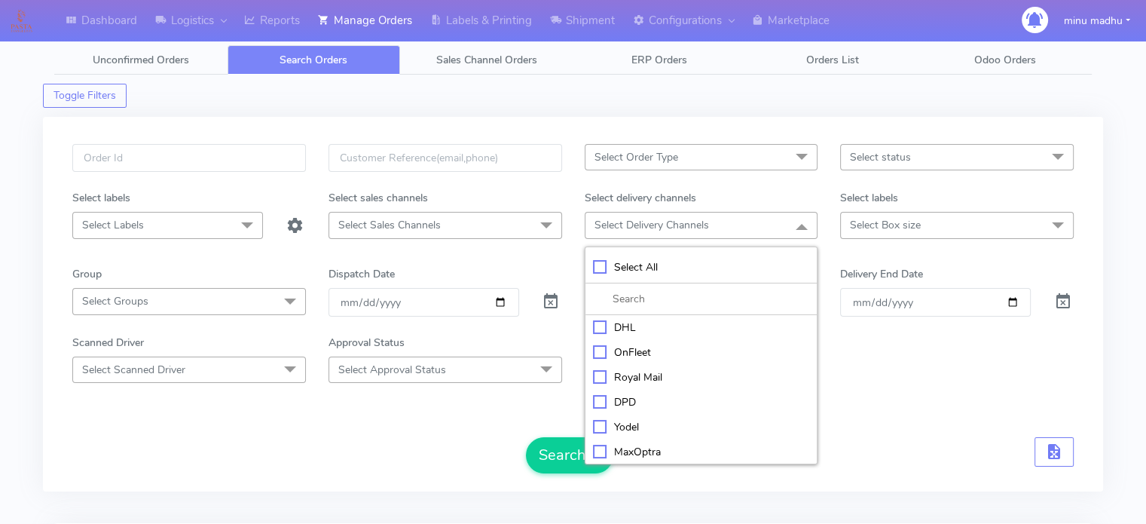
click at [594, 354] on div "OnFleet" at bounding box center [701, 352] width 217 height 16
checkbox input "true"
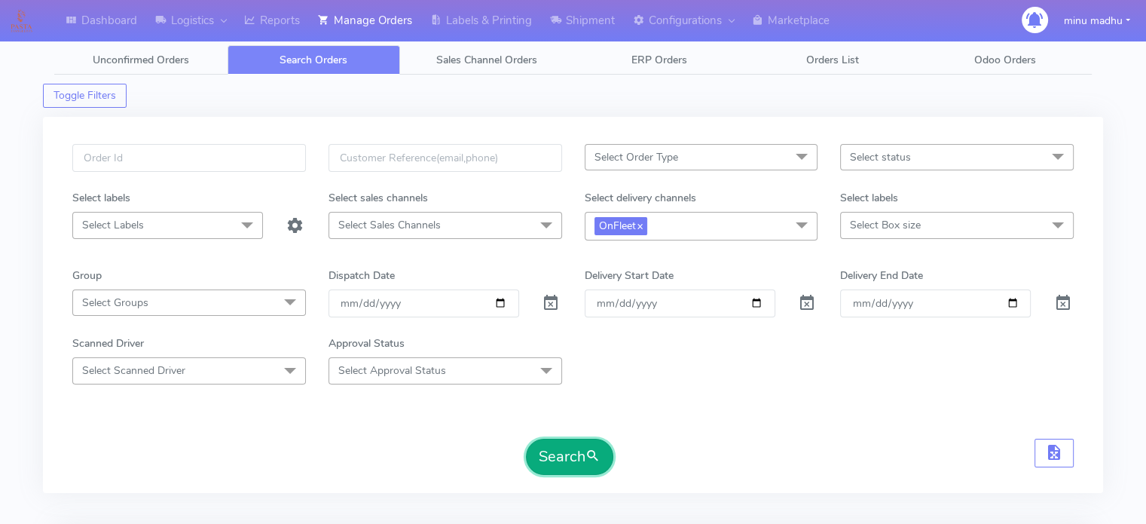
click at [554, 460] on button "Search" at bounding box center [569, 456] width 87 height 36
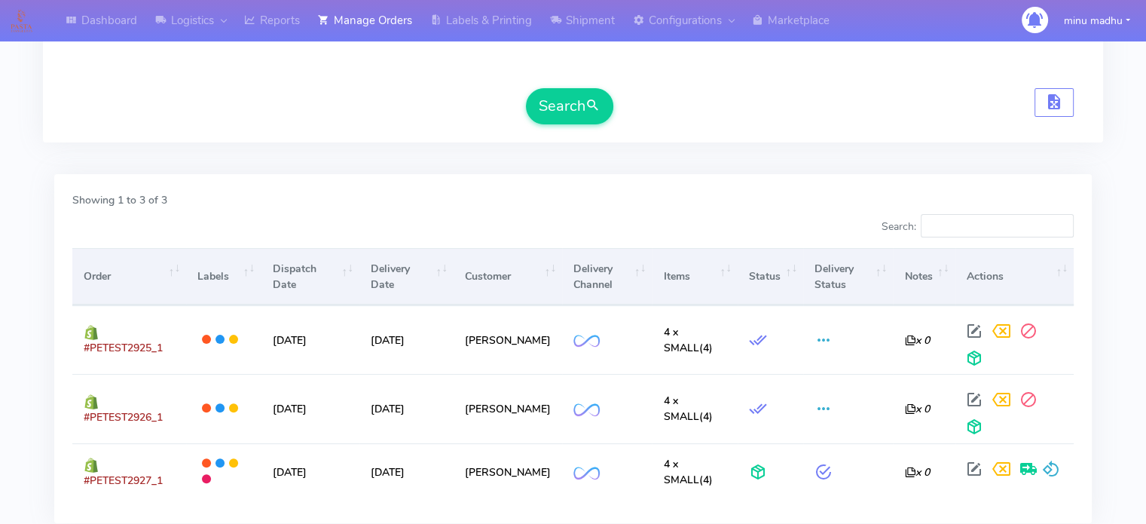
scroll to position [353, 0]
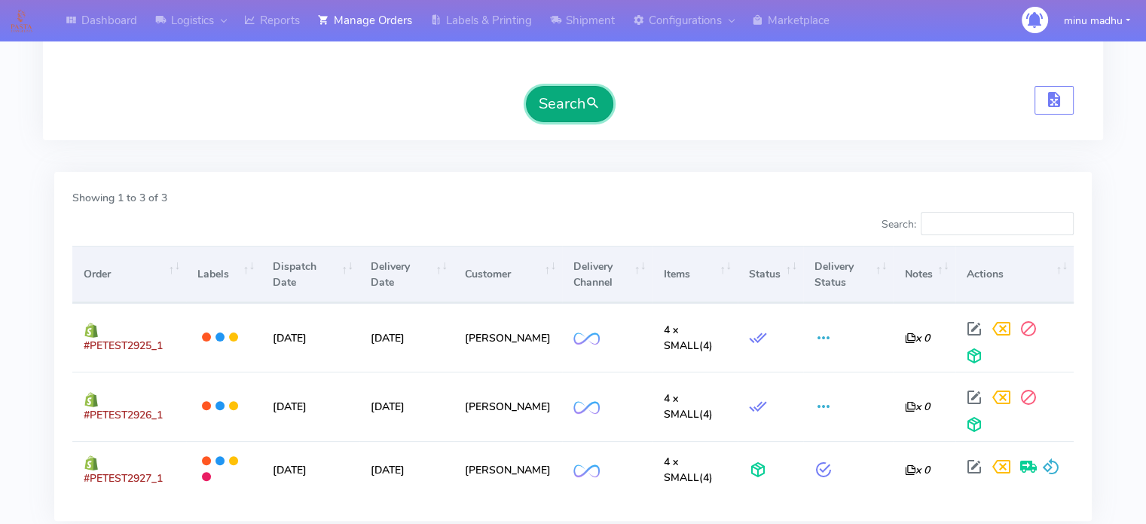
click at [554, 103] on button "Search" at bounding box center [569, 104] width 87 height 36
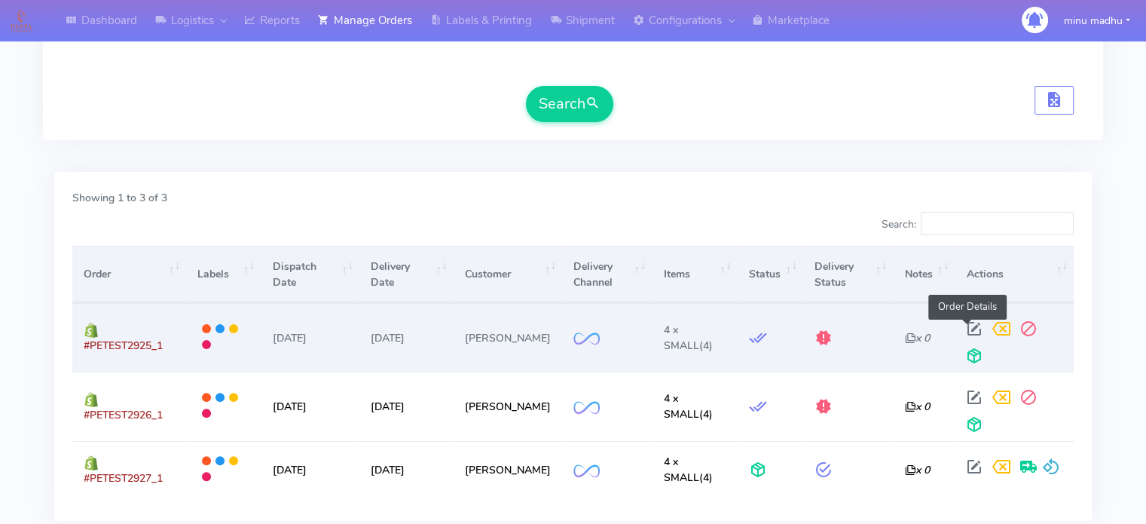
click at [967, 328] on span at bounding box center [974, 332] width 27 height 14
select select "2"
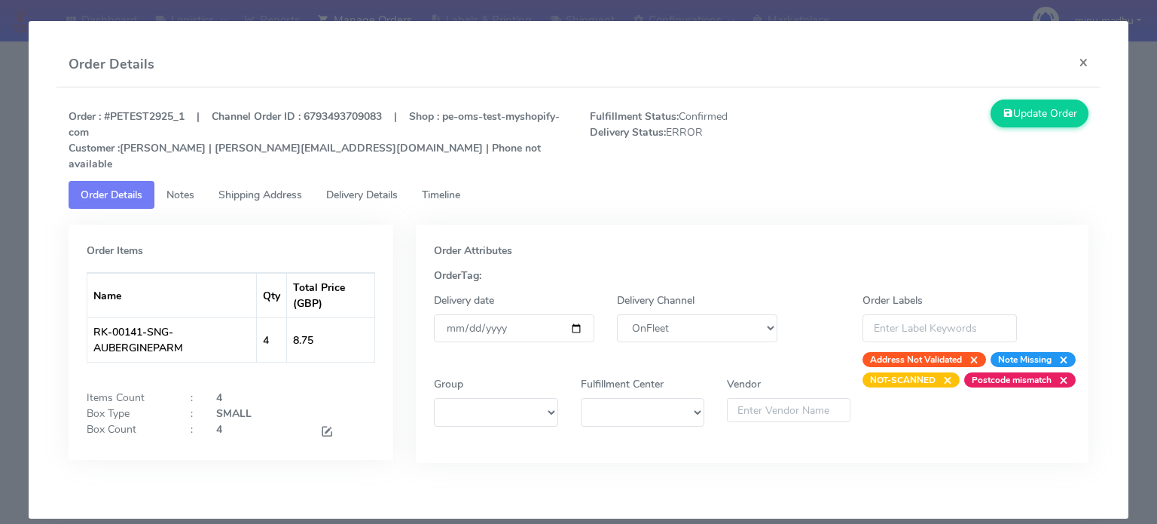
click at [258, 188] on span "Shipping Address" at bounding box center [260, 195] width 84 height 14
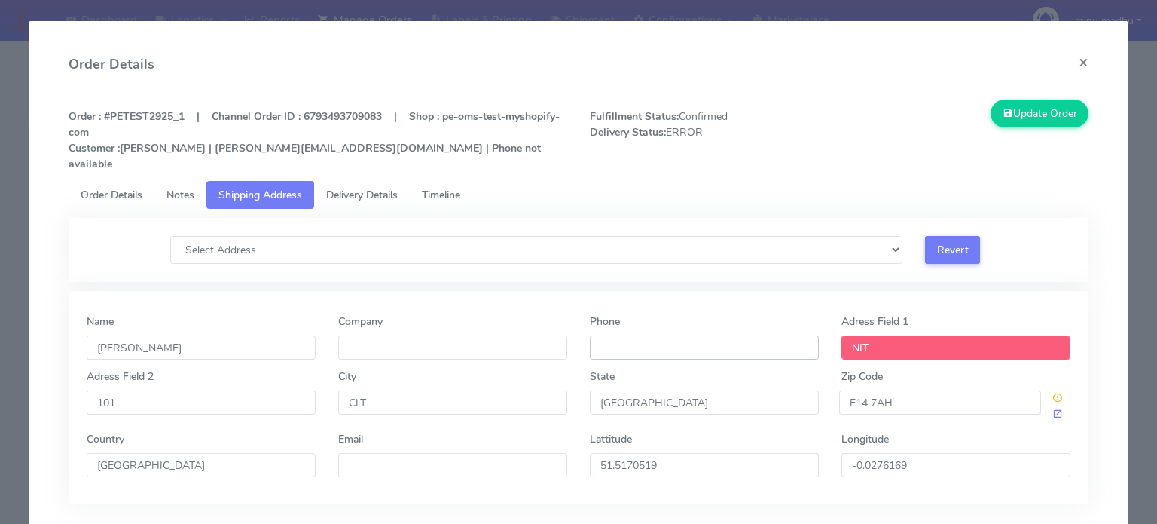
click at [675, 335] on input "Phone" at bounding box center [704, 347] width 229 height 24
type input "+44 777777777"
click at [1012, 111] on button "Update Order" at bounding box center [1040, 113] width 98 height 28
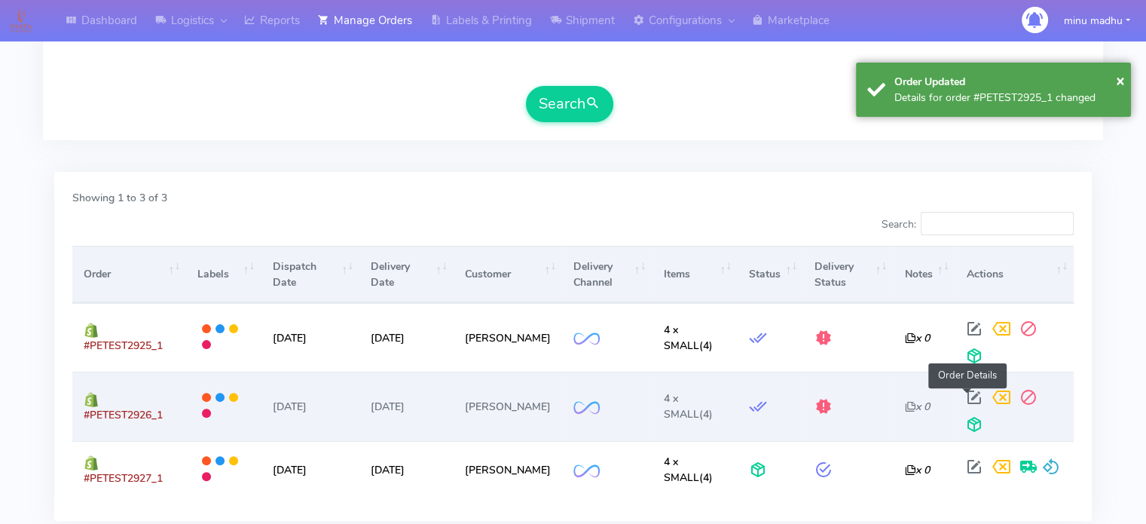
click at [962, 394] on span at bounding box center [974, 400] width 27 height 14
select select "2"
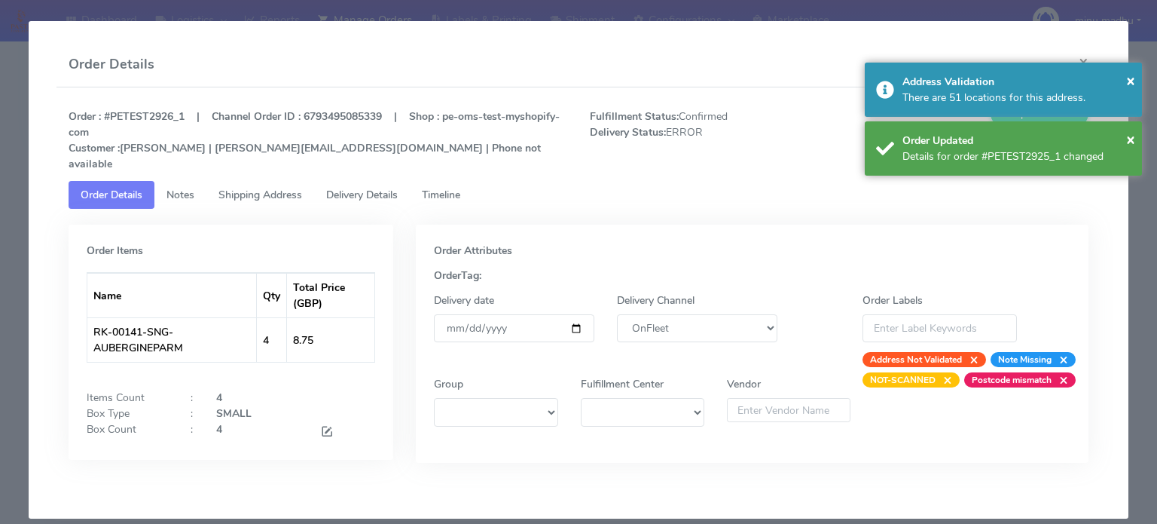
click at [264, 188] on span "Shipping Address" at bounding box center [260, 195] width 84 height 14
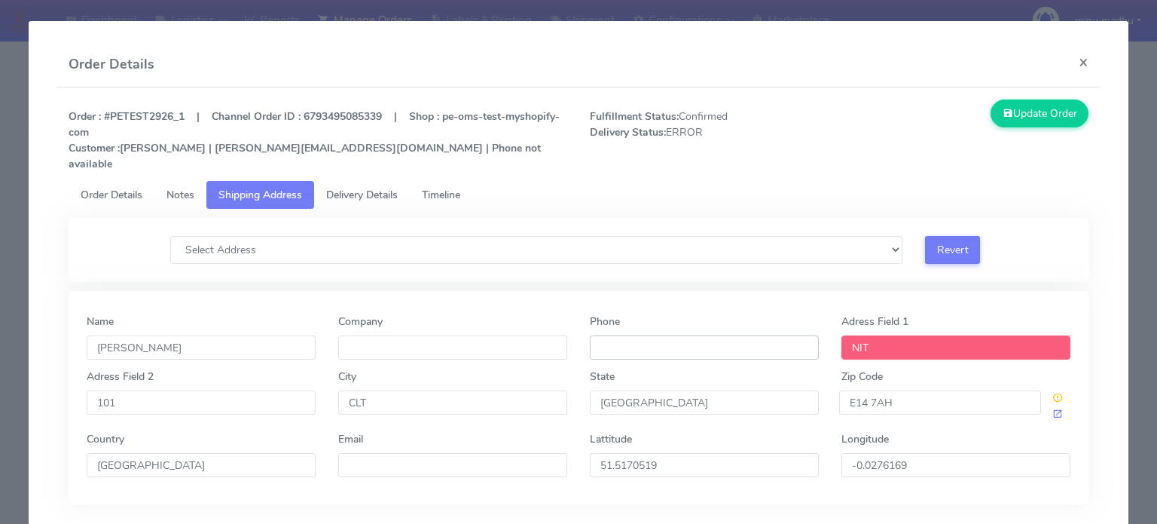
click at [620, 337] on input "Phone" at bounding box center [704, 347] width 229 height 24
type input "+44 777777777"
click at [1028, 105] on button "Update Order" at bounding box center [1040, 113] width 98 height 28
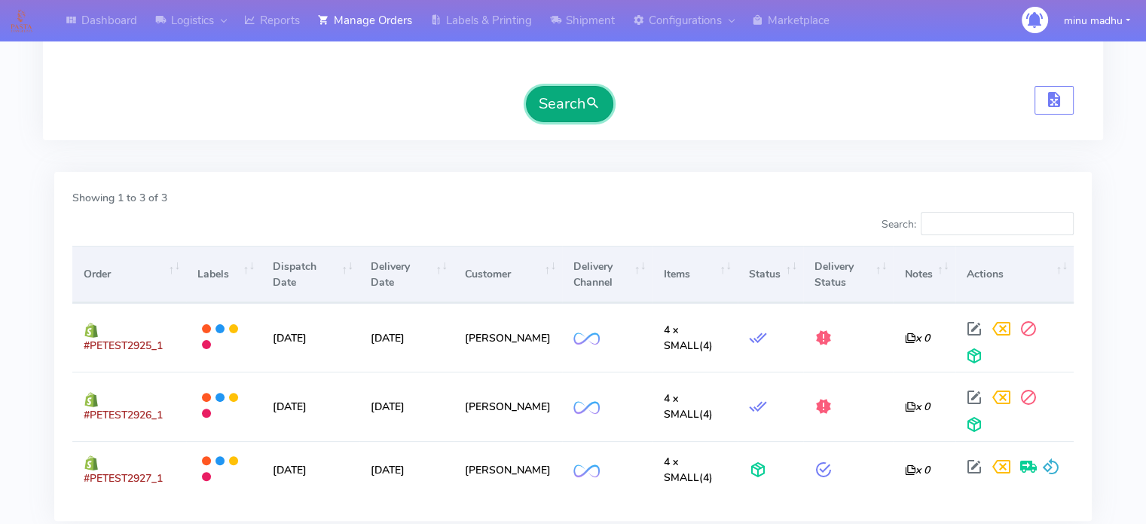
click at [558, 101] on button "Search" at bounding box center [569, 104] width 87 height 36
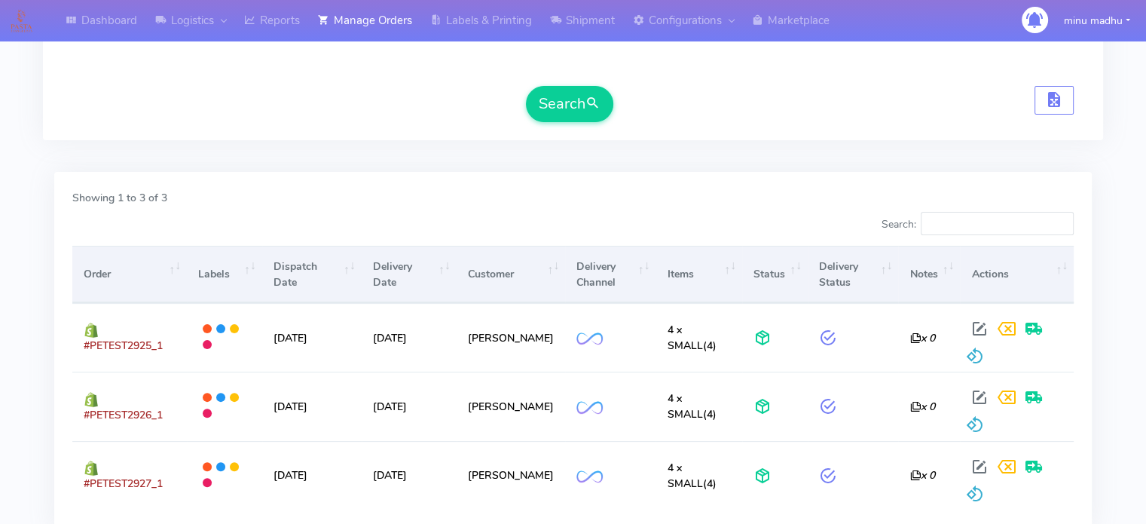
scroll to position [0, 0]
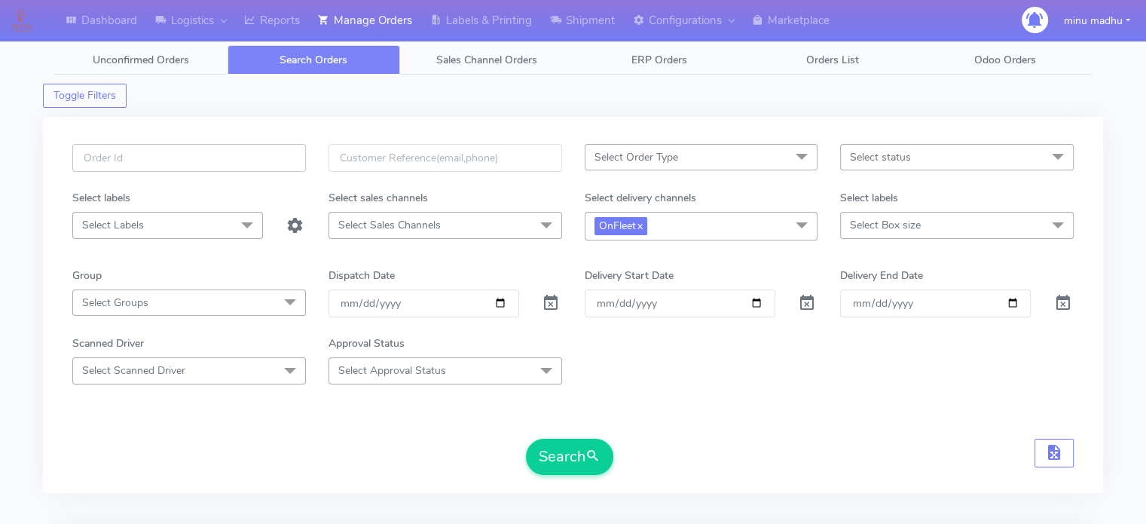
click at [186, 150] on input "text" at bounding box center [189, 158] width 234 height 28
paste input "#PETEST2941"
type input "#PETEST2941"
click at [643, 225] on link "x" at bounding box center [639, 225] width 7 height 16
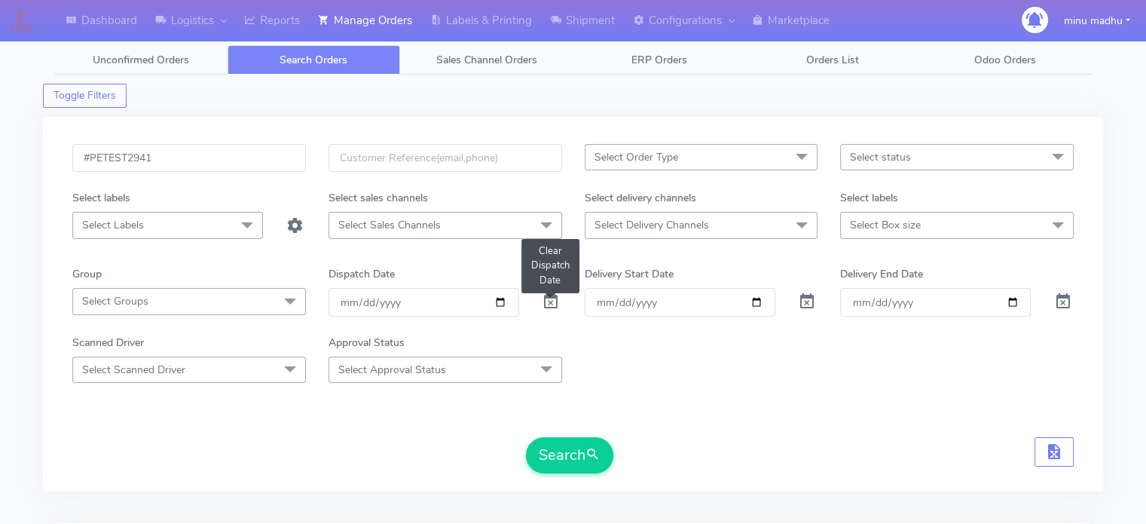
click at [550, 301] on span at bounding box center [551, 305] width 18 height 14
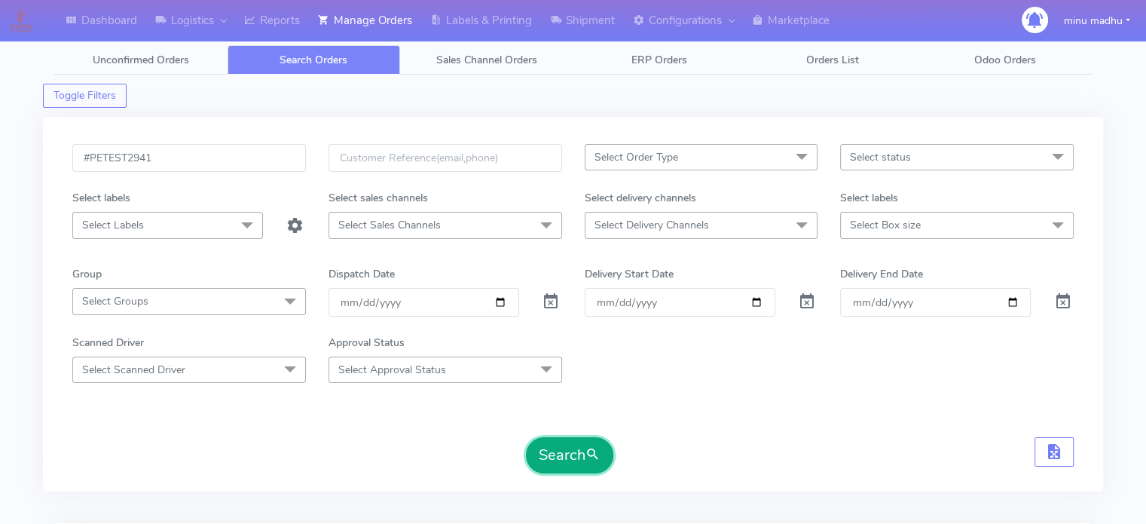
click at [566, 457] on button "Search" at bounding box center [569, 455] width 87 height 36
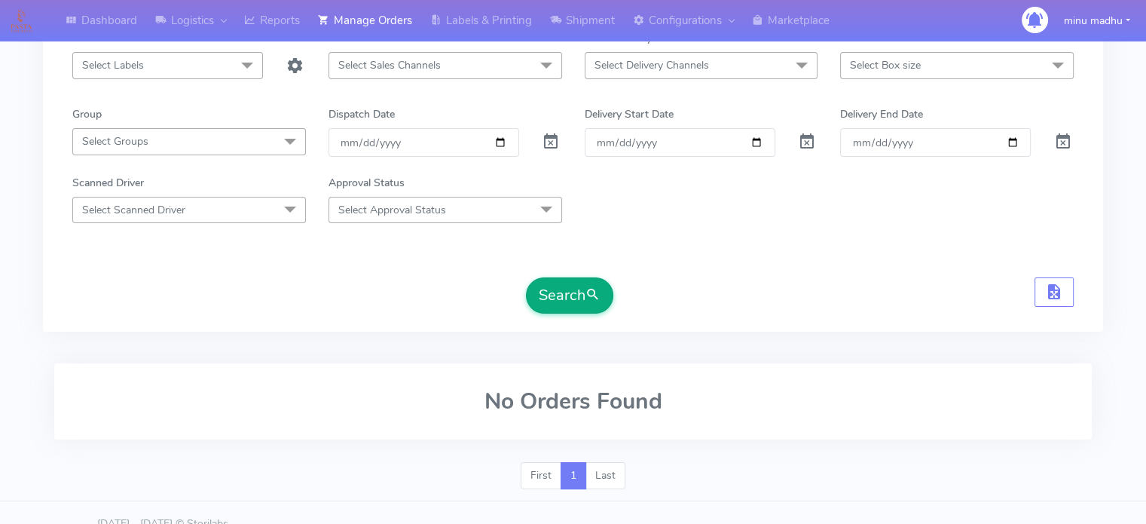
scroll to position [162, 0]
click at [563, 298] on button "Search" at bounding box center [569, 293] width 87 height 36
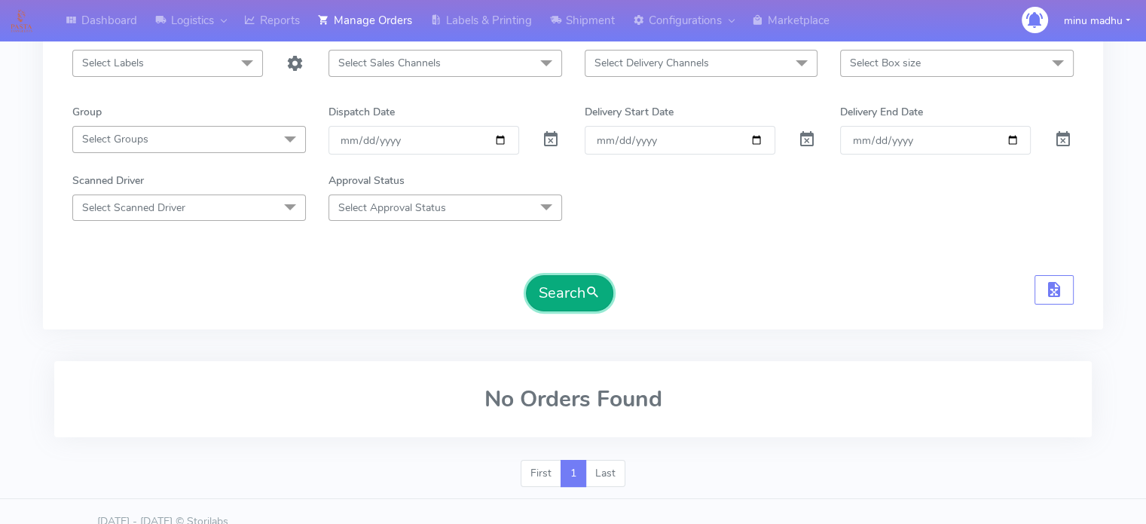
click at [563, 298] on button "Search" at bounding box center [569, 293] width 87 height 36
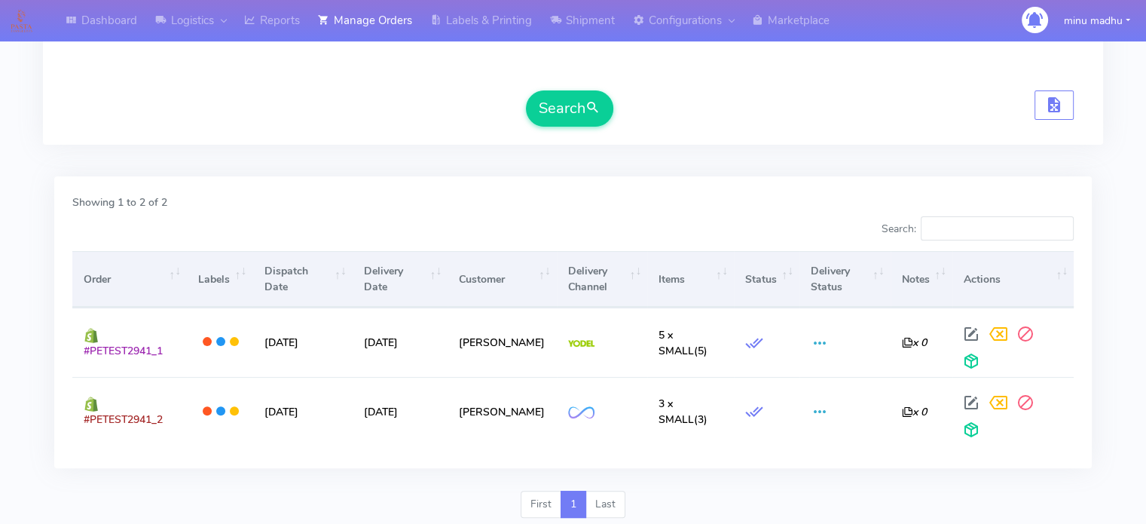
scroll to position [0, 0]
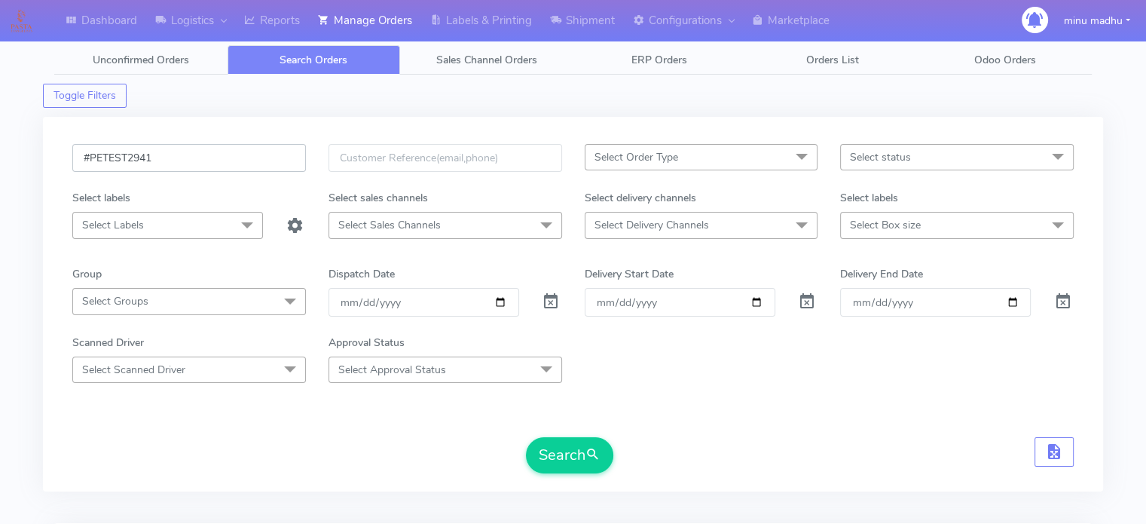
drag, startPoint x: 189, startPoint y: 154, endPoint x: 26, endPoint y: 174, distance: 164.0
click at [26, 174] on div "Dashboard Logistics London Logistics Reports Manage Orders Labels & Printing Sh…" at bounding box center [573, 451] width 1146 height 849
paste input "2"
click at [548, 454] on button "Search" at bounding box center [569, 455] width 87 height 36
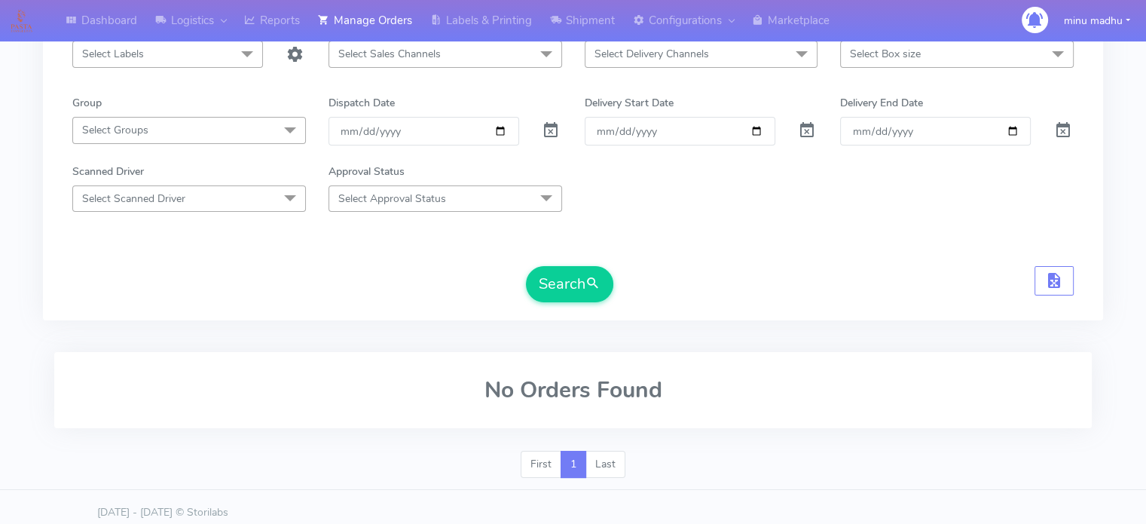
scroll to position [172, 0]
click at [567, 273] on button "Search" at bounding box center [569, 283] width 87 height 36
click at [570, 278] on button "Search" at bounding box center [569, 283] width 87 height 36
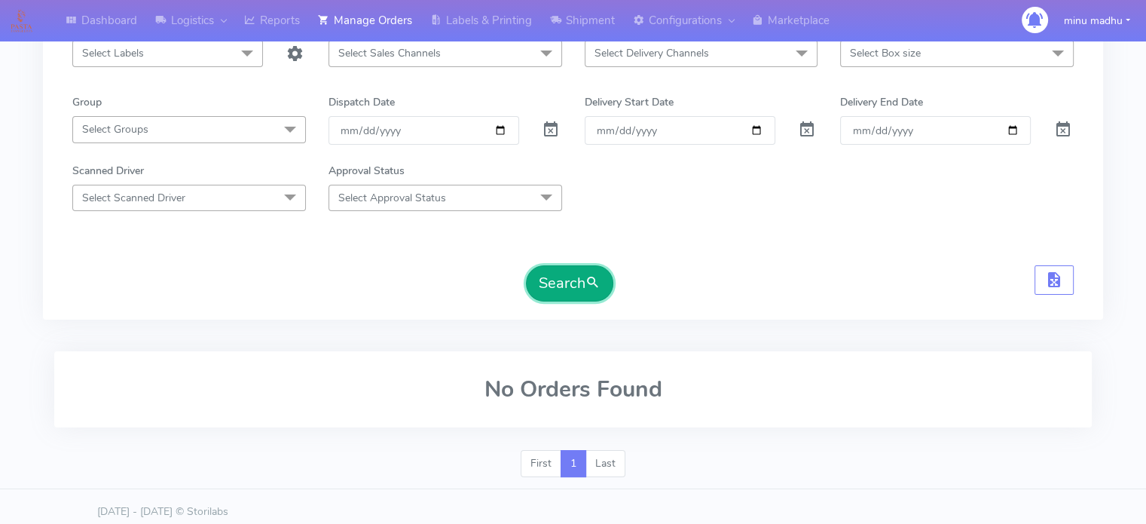
click at [570, 278] on button "Search" at bounding box center [569, 283] width 87 height 36
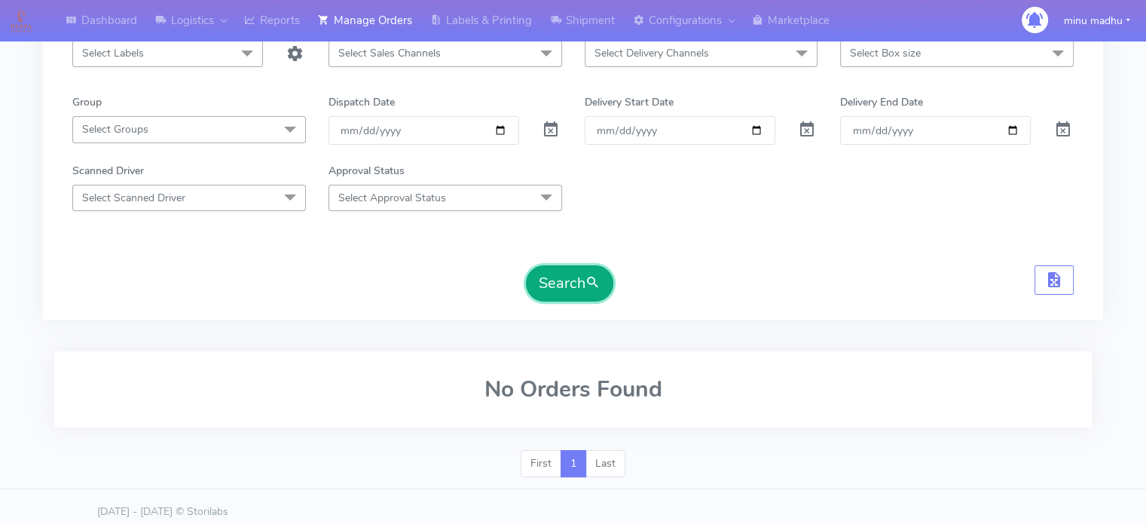
click at [570, 281] on button "Search" at bounding box center [569, 283] width 87 height 36
click at [570, 273] on button "Search" at bounding box center [569, 283] width 87 height 36
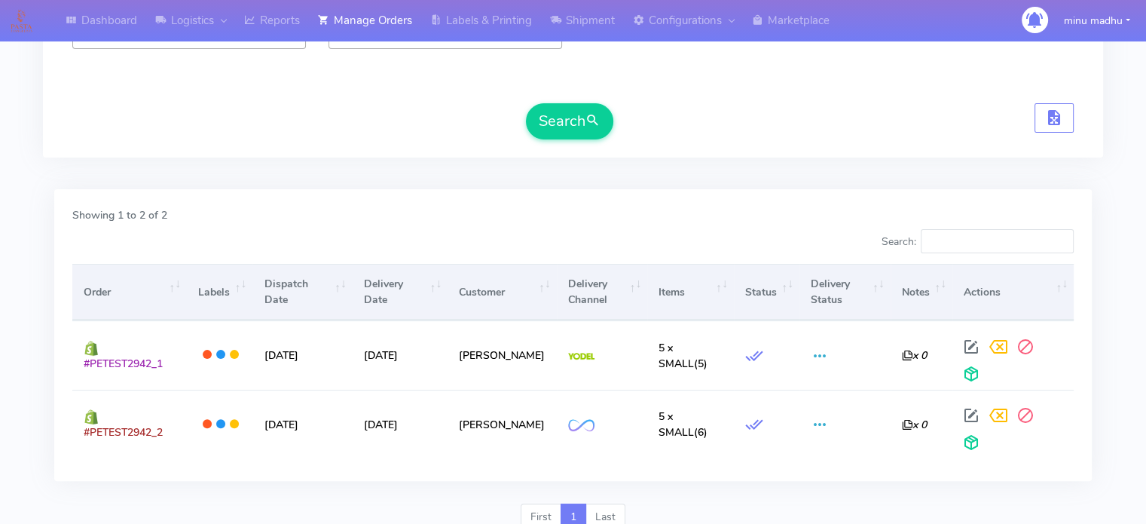
scroll to position [0, 0]
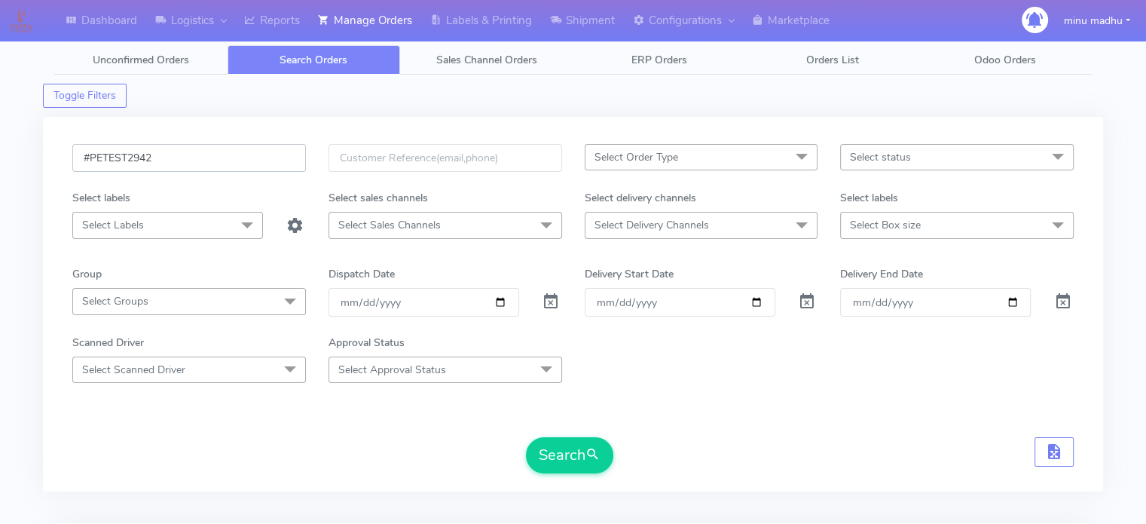
drag, startPoint x: 206, startPoint y: 164, endPoint x: 61, endPoint y: 157, distance: 144.8
click at [61, 157] on div "#PETEST2942" at bounding box center [189, 167] width 256 height 46
paste input "3"
click at [566, 451] on button "Search" at bounding box center [569, 455] width 87 height 36
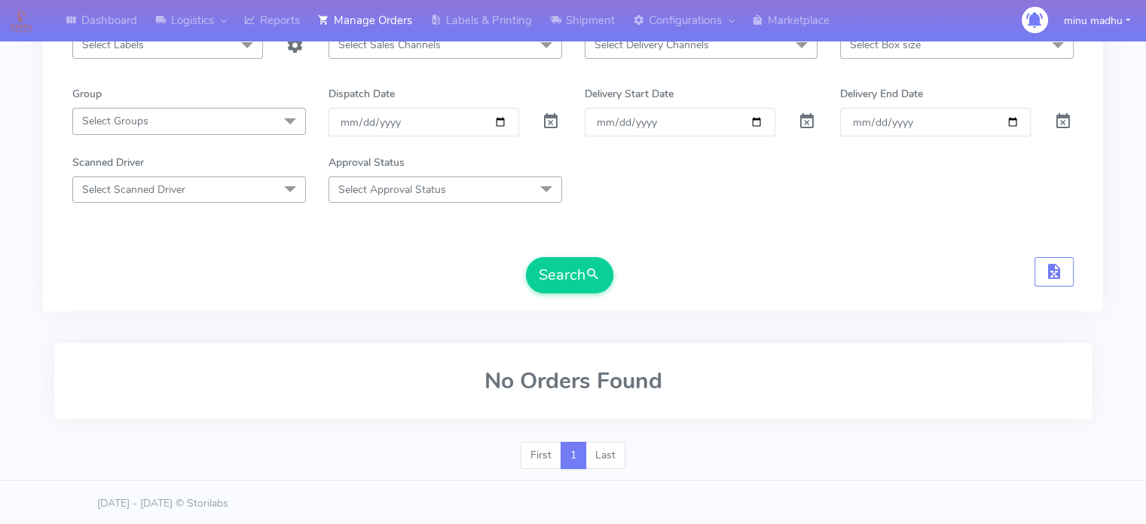
scroll to position [179, 0]
click at [564, 273] on button "Search" at bounding box center [569, 276] width 87 height 36
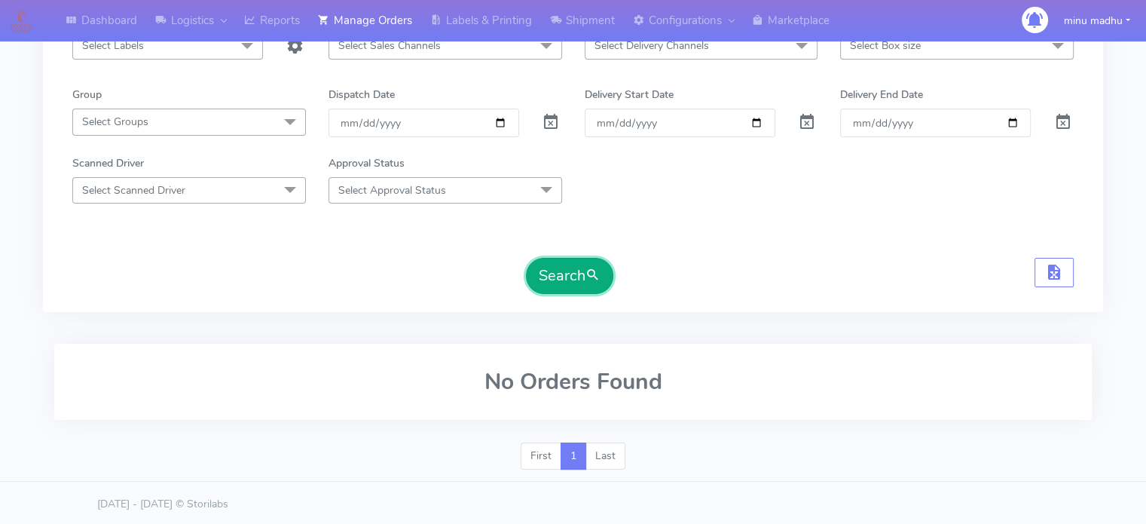
click at [564, 273] on button "Search" at bounding box center [569, 276] width 87 height 36
click at [565, 276] on button "Search" at bounding box center [569, 276] width 87 height 36
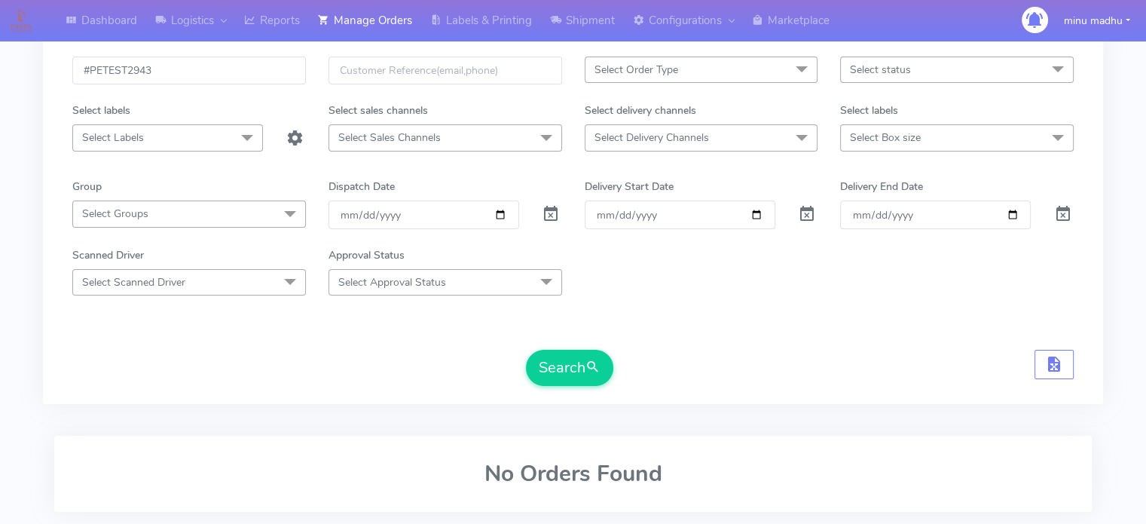
scroll to position [52, 0]
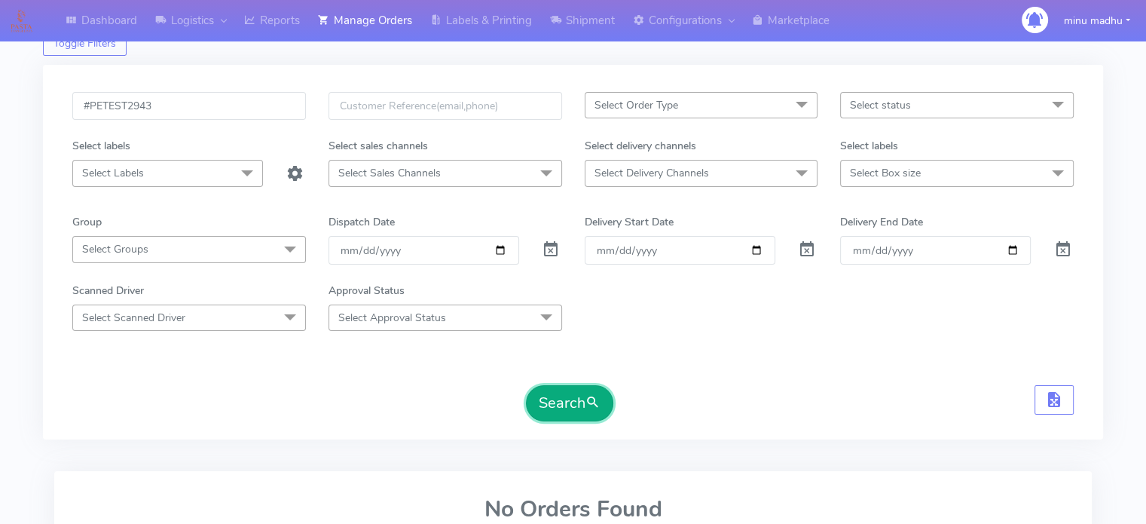
click at [558, 409] on button "Search" at bounding box center [569, 403] width 87 height 36
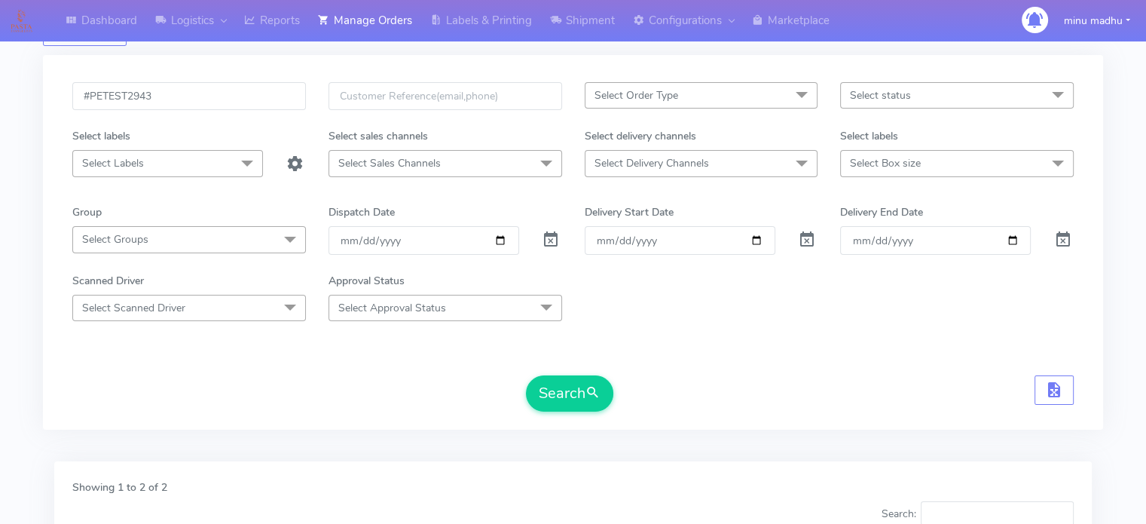
scroll to position [0, 0]
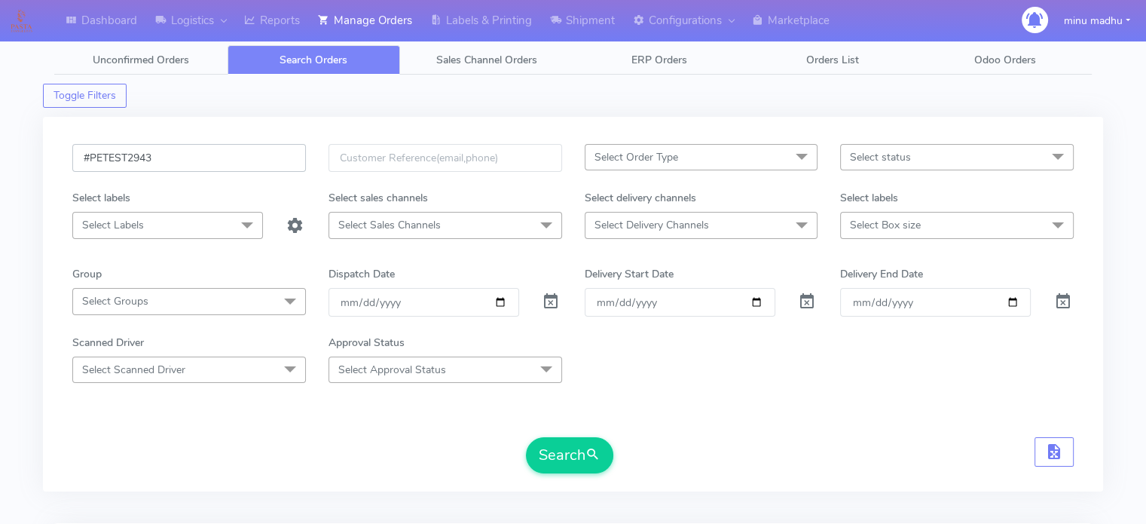
drag, startPoint x: 202, startPoint y: 147, endPoint x: 70, endPoint y: 161, distance: 132.6
click at [70, 161] on div "#PETEST2943" at bounding box center [189, 167] width 256 height 46
paste input "4"
click at [560, 448] on button "Search" at bounding box center [569, 455] width 87 height 36
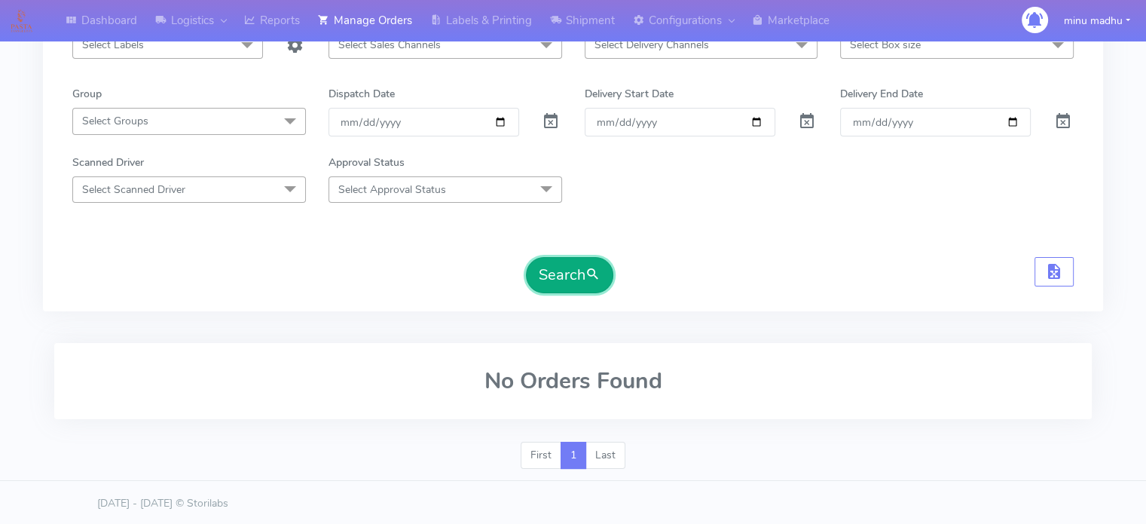
click at [577, 276] on button "Search" at bounding box center [569, 275] width 87 height 36
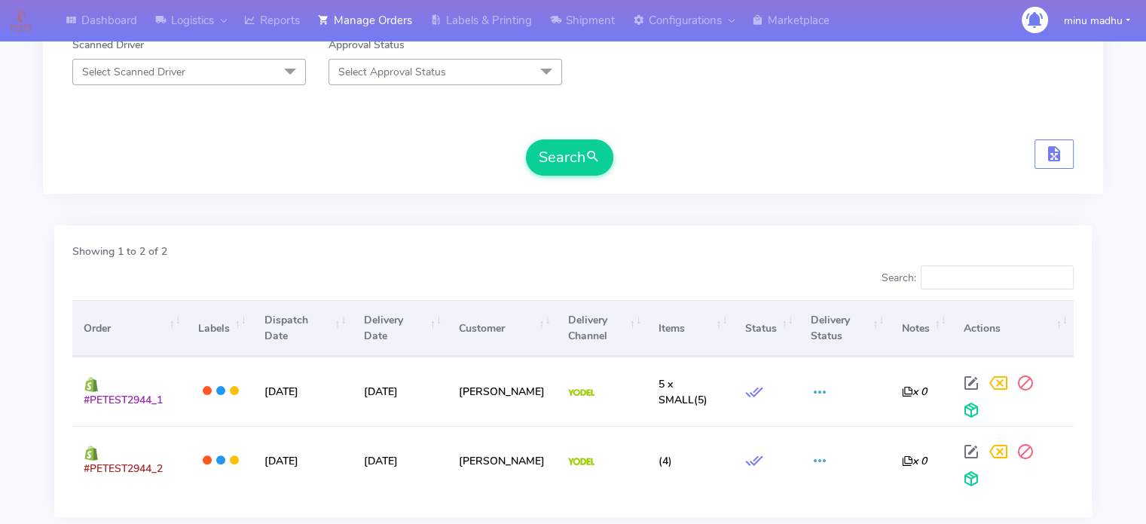
scroll to position [0, 0]
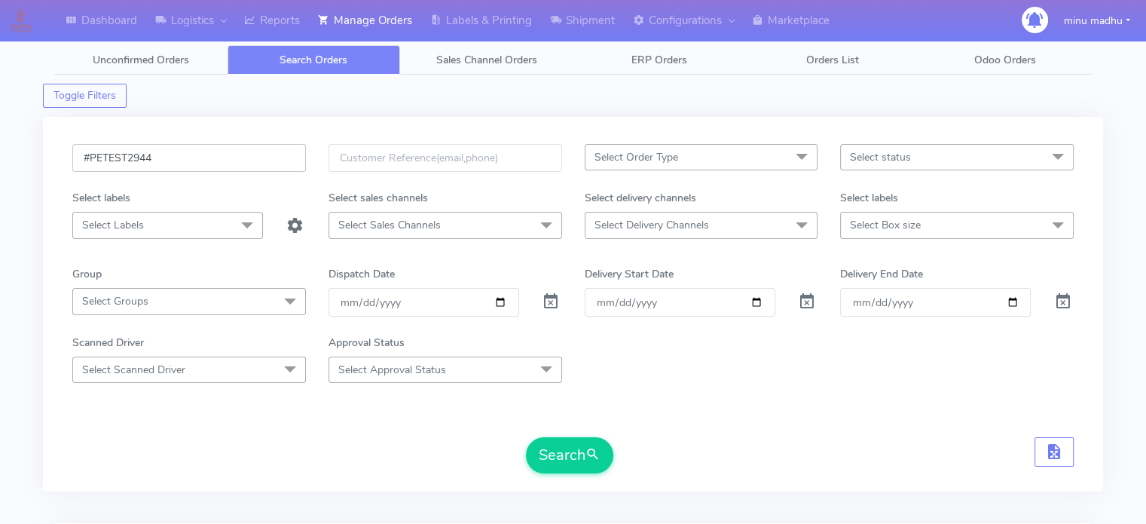
drag, startPoint x: 194, startPoint y: 160, endPoint x: 72, endPoint y: 162, distance: 122.1
click at [72, 162] on div "#PETEST2944" at bounding box center [189, 167] width 256 height 46
paste input "5"
type input "#PETEST2945"
click at [551, 451] on button "Search" at bounding box center [569, 455] width 87 height 36
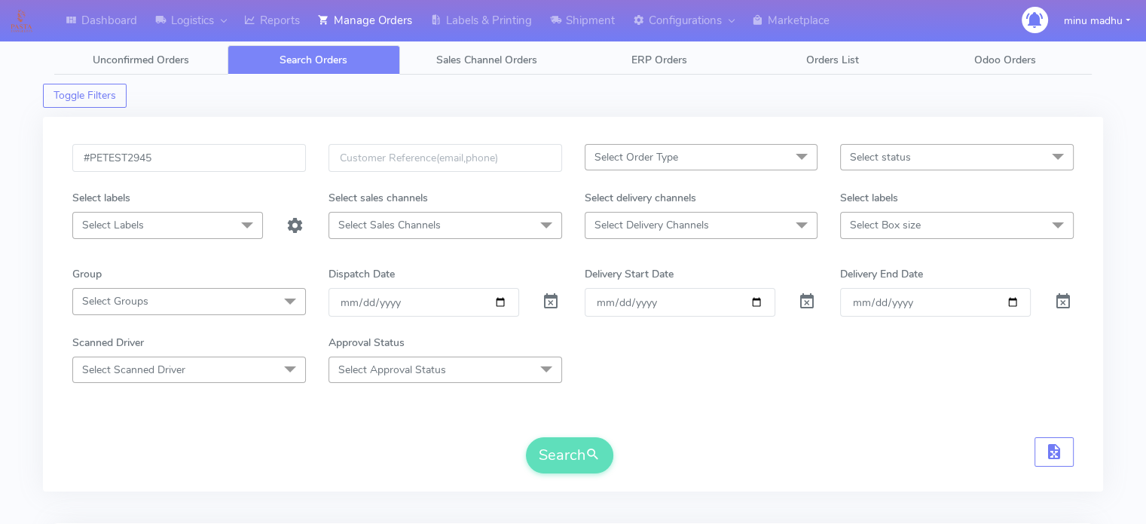
scroll to position [180, 0]
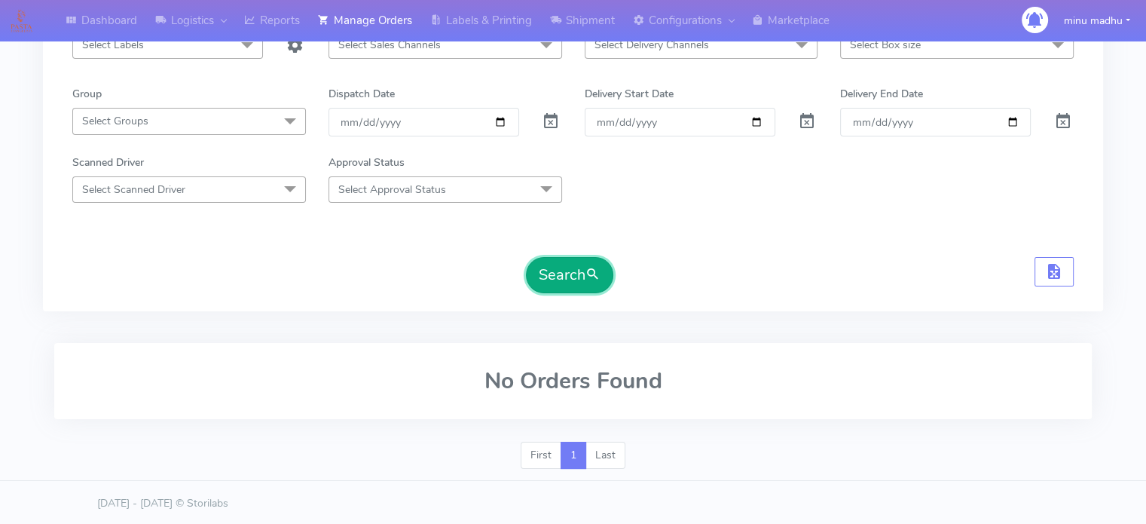
click at [559, 264] on button "Search" at bounding box center [569, 275] width 87 height 36
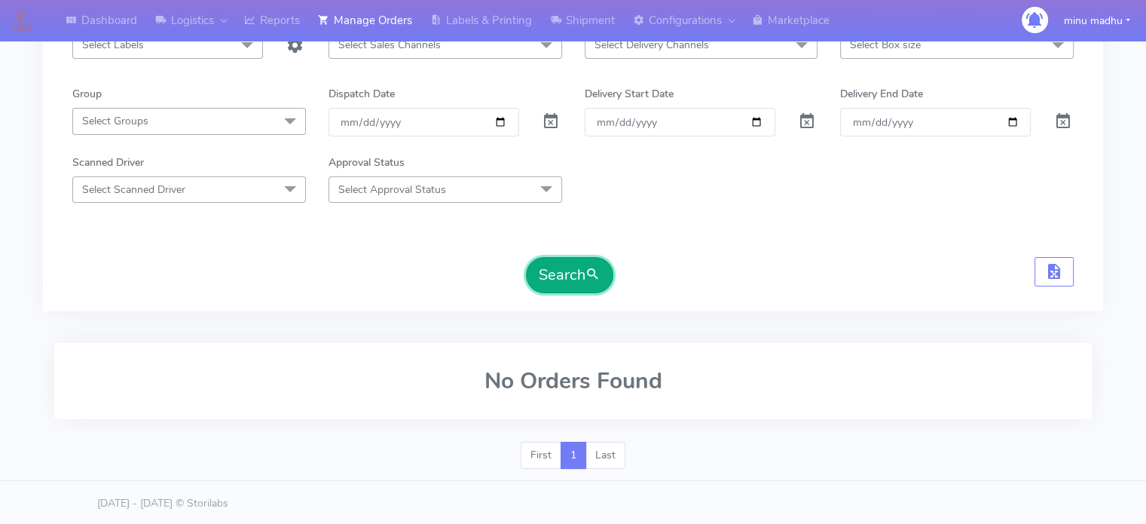
click at [559, 264] on button "Search" at bounding box center [569, 275] width 87 height 36
click at [559, 267] on button "Search" at bounding box center [569, 275] width 87 height 36
click at [561, 270] on button "Search" at bounding box center [569, 275] width 87 height 36
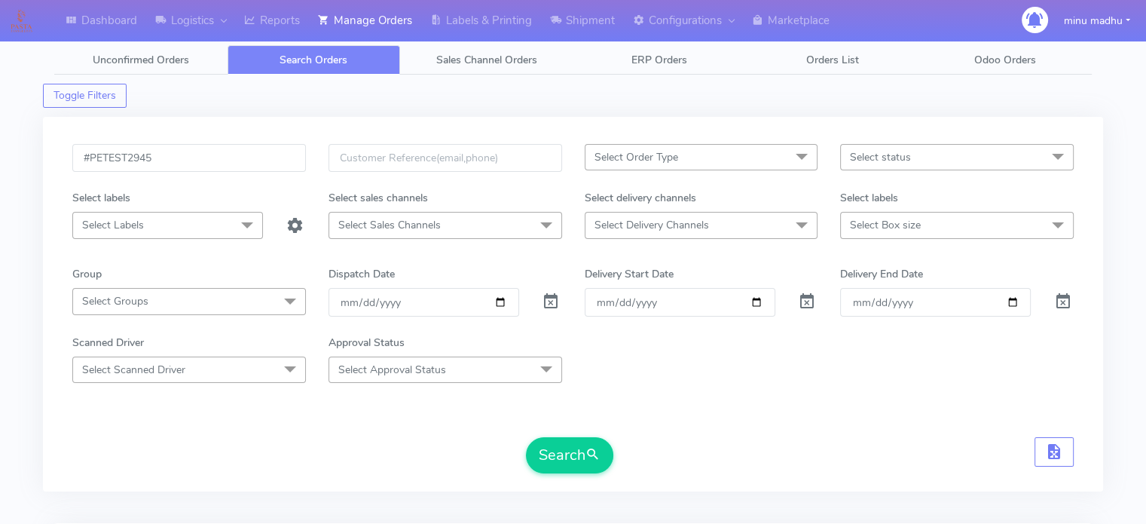
scroll to position [2, 0]
click at [669, 158] on span "Select Order Type" at bounding box center [636, 155] width 84 height 14
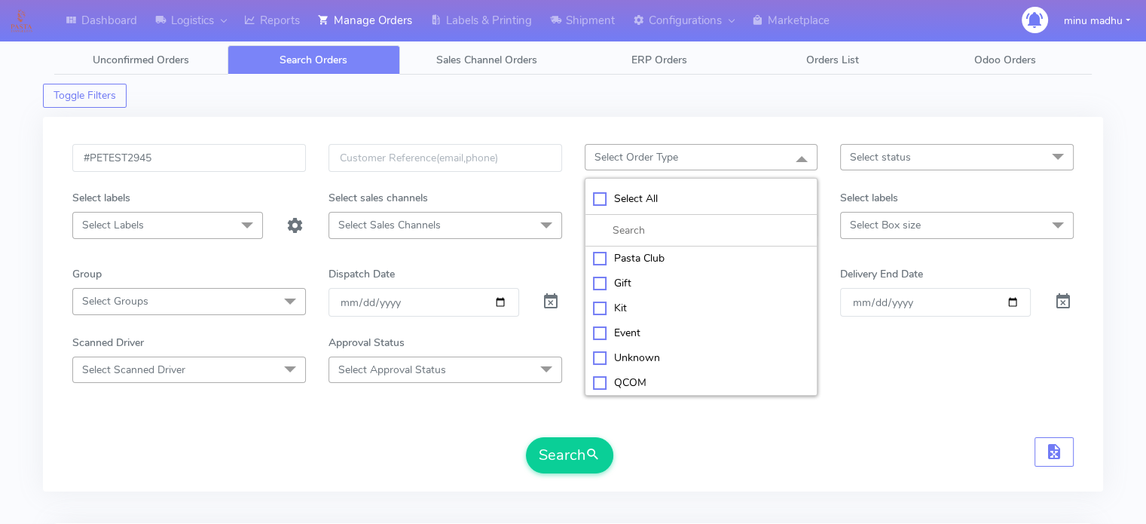
scroll to position [0, 0]
click at [597, 255] on div "MEALS" at bounding box center [701, 259] width 217 height 16
checkbox input "true"
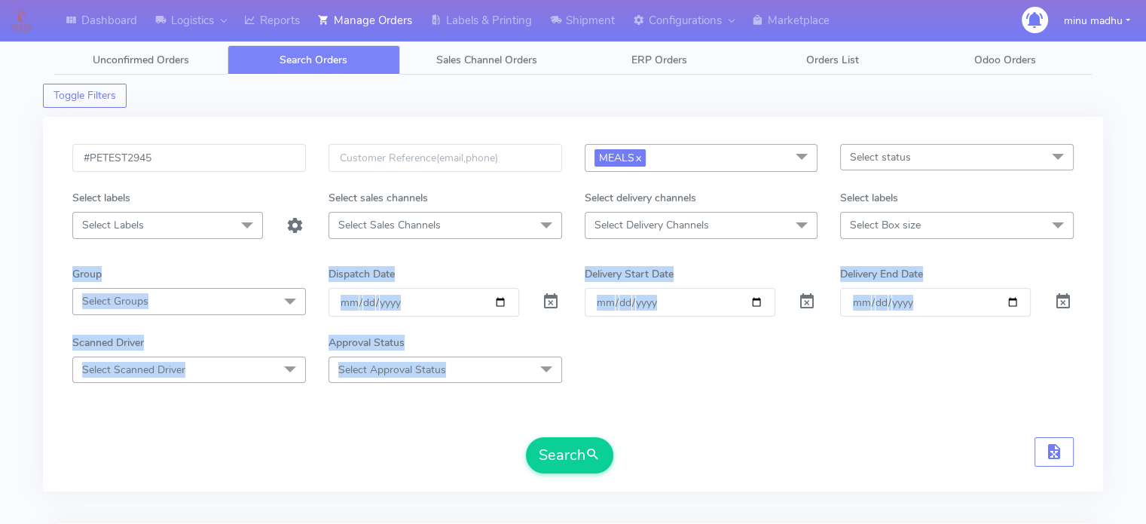
drag, startPoint x: 853, startPoint y: 420, endPoint x: 930, endPoint y: 231, distance: 204.1
click at [930, 231] on form "#PETEST2945 MEALS x Select All MEALS ATAVI One Off Pasta Club Gift Kit Event Un…" at bounding box center [572, 308] width 1001 height 329
click at [873, 441] on div "Search" at bounding box center [572, 455] width 1001 height 36
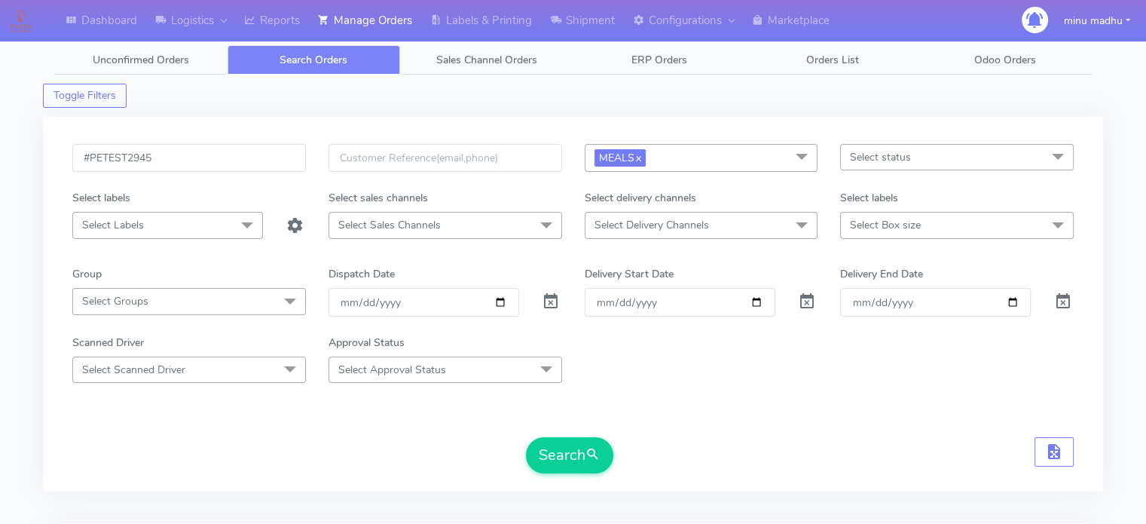
click at [939, 225] on span "Select Box size" at bounding box center [957, 225] width 234 height 26
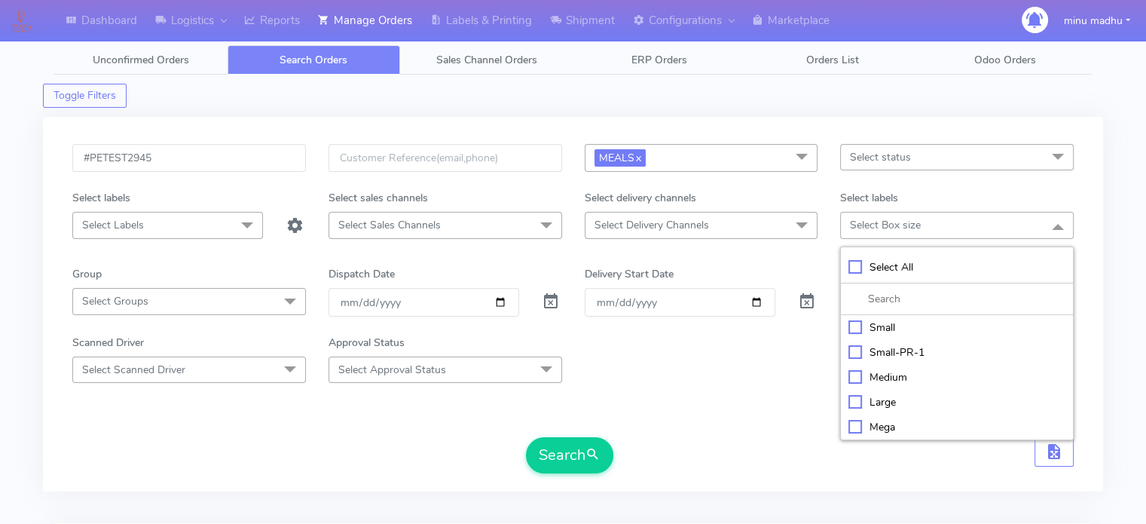
click at [851, 324] on div "Small" at bounding box center [956, 327] width 217 height 16
checkbox input "true"
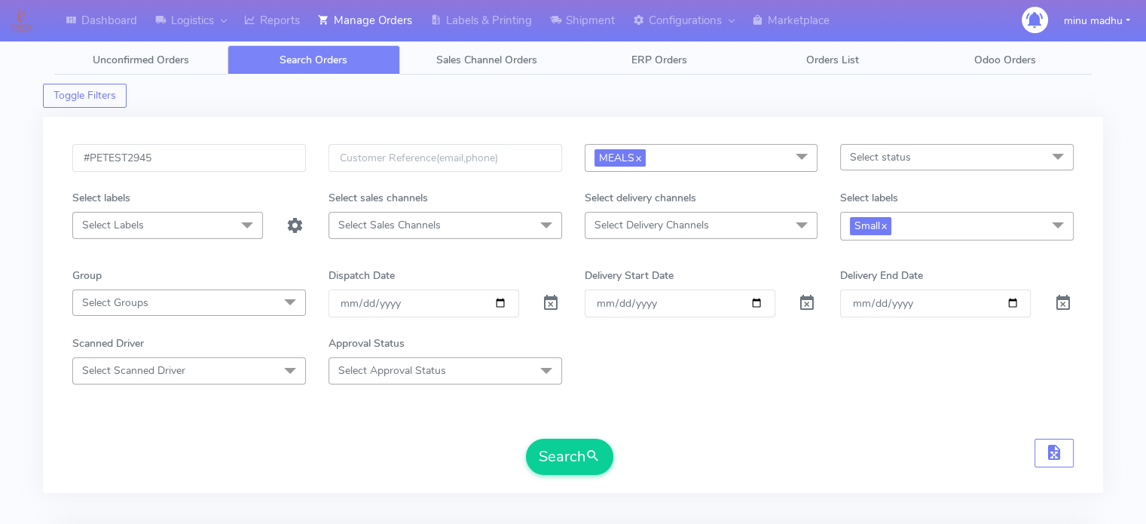
click at [805, 392] on form "#PETEST2945 MEALS x Select All MEALS ATAVI One Off Pasta Club Gift Kit Event Un…" at bounding box center [572, 309] width 1001 height 331
click at [883, 221] on link "x" at bounding box center [883, 225] width 7 height 16
click at [500, 300] on input "date" at bounding box center [423, 302] width 191 height 28
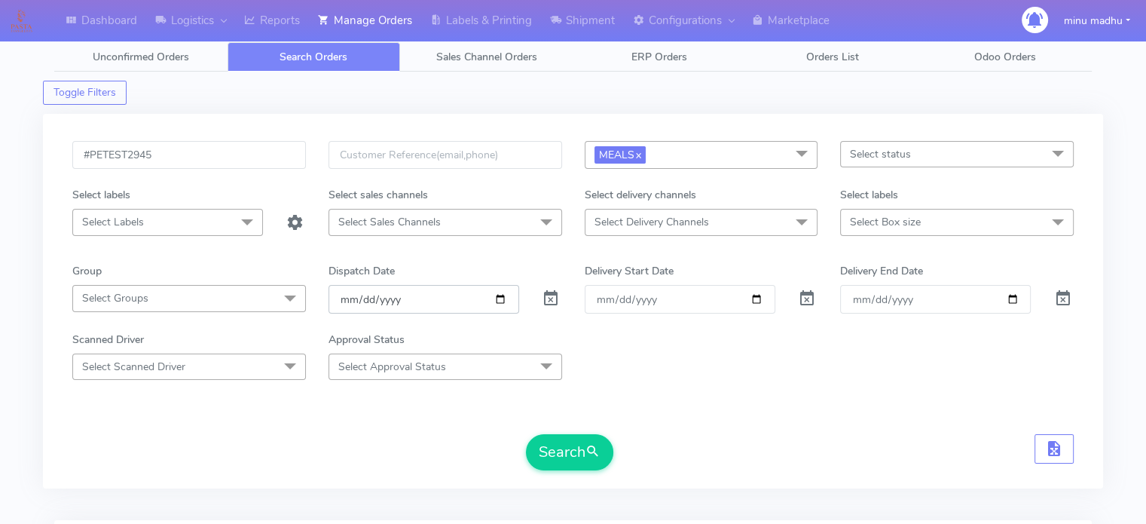
click at [484, 295] on input "date" at bounding box center [423, 299] width 191 height 28
click at [498, 295] on input "date" at bounding box center [423, 299] width 191 height 28
type input "2025-10-10"
click at [578, 443] on button "Search" at bounding box center [569, 452] width 87 height 36
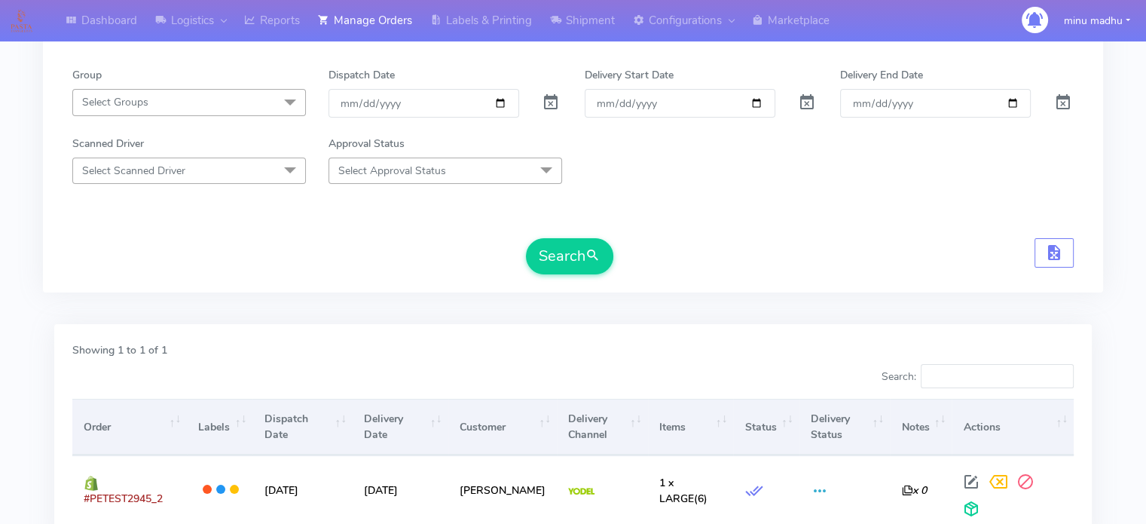
scroll to position [0, 0]
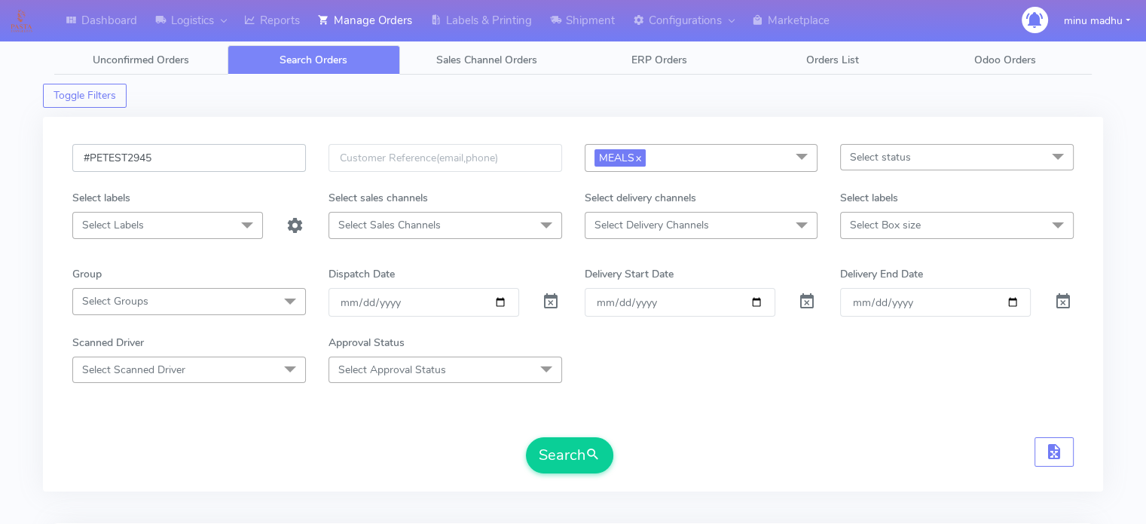
drag, startPoint x: 203, startPoint y: 150, endPoint x: 35, endPoint y: 152, distance: 168.8
click at [35, 152] on div "Dashboard Logistics London Logistics Reports Manage Orders Labels & Printing Sh…" at bounding box center [573, 417] width 1146 height 780
click at [551, 444] on button "Search" at bounding box center [569, 455] width 87 height 36
click at [214, 165] on input "text" at bounding box center [189, 158] width 234 height 28
paste input "#PETEST2946 Complete"
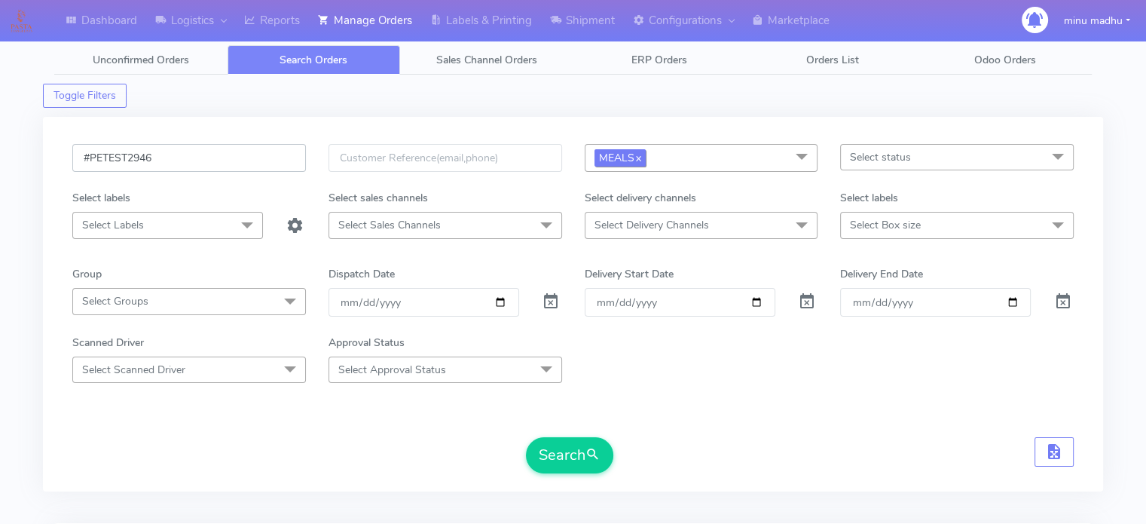
type input "#PETEST2946"
click at [641, 156] on link "x" at bounding box center [637, 157] width 7 height 16
click at [551, 304] on span at bounding box center [551, 305] width 18 height 14
click at [572, 451] on button "Search" at bounding box center [569, 455] width 87 height 36
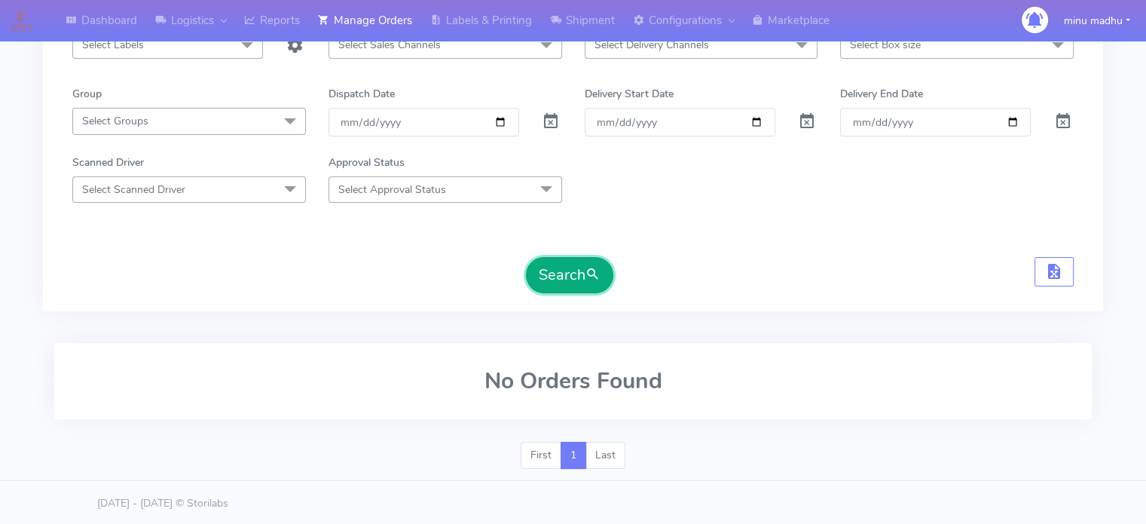
click at [563, 284] on button "Search" at bounding box center [569, 275] width 87 height 36
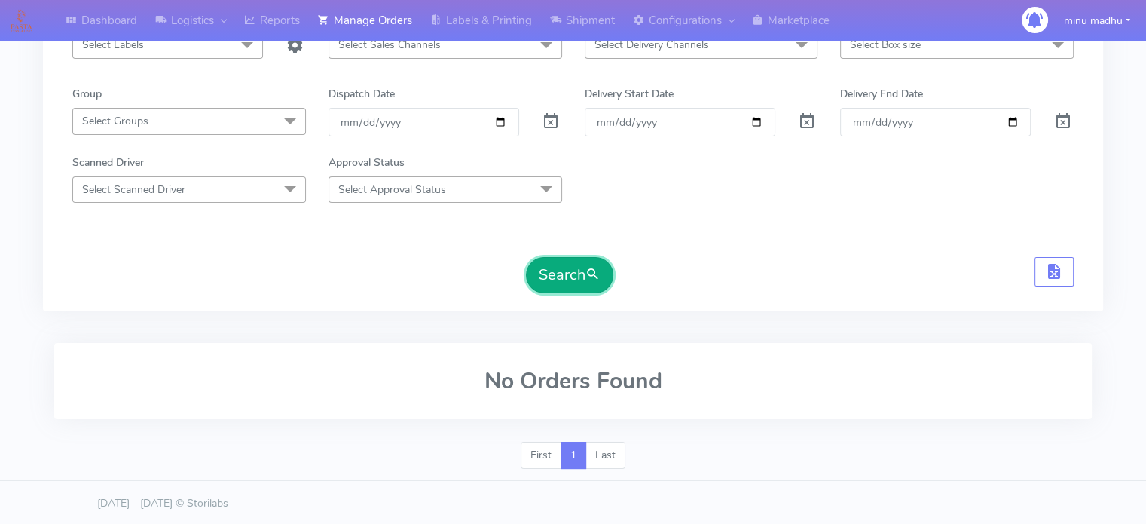
click at [563, 284] on button "Search" at bounding box center [569, 275] width 87 height 36
click at [567, 269] on button "Search" at bounding box center [569, 275] width 87 height 36
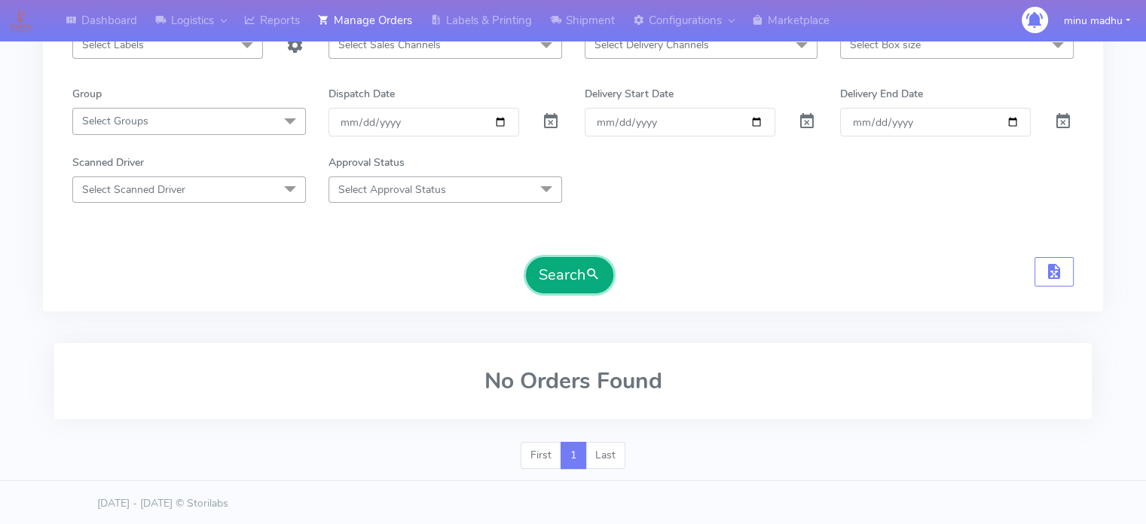
click at [567, 269] on button "Search" at bounding box center [569, 275] width 87 height 36
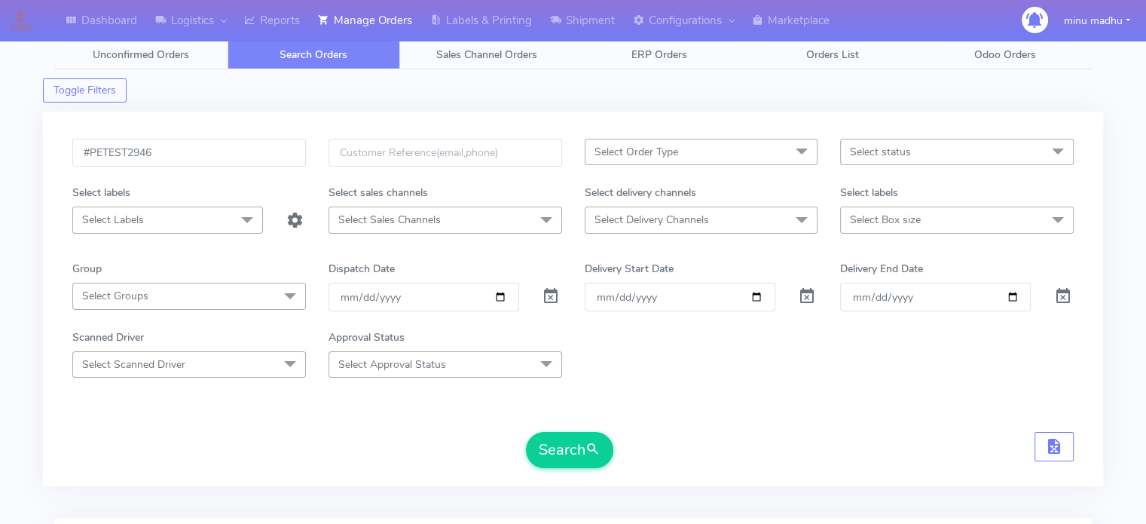
scroll to position [0, 0]
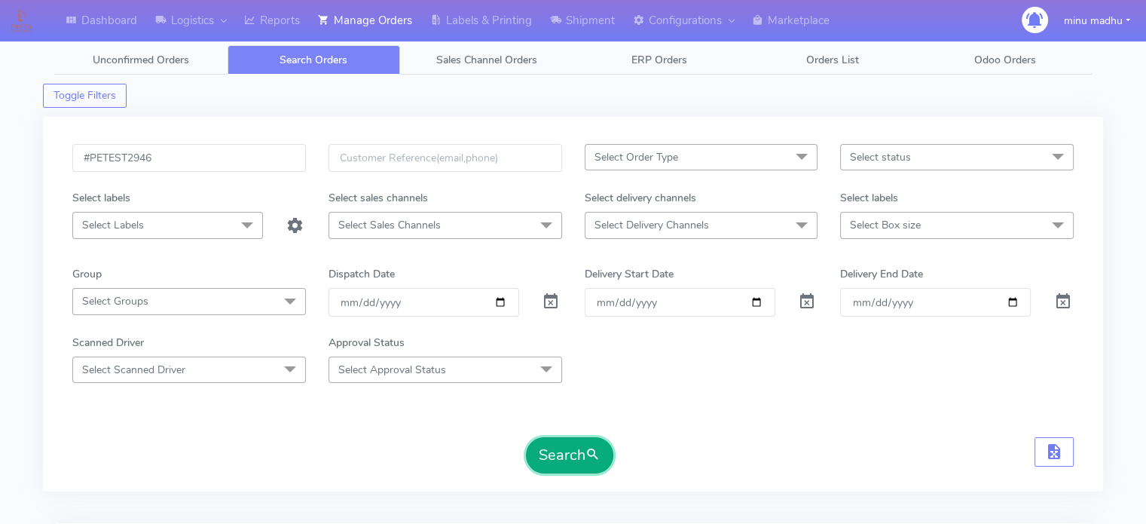
click at [538, 456] on button "Search" at bounding box center [569, 455] width 87 height 36
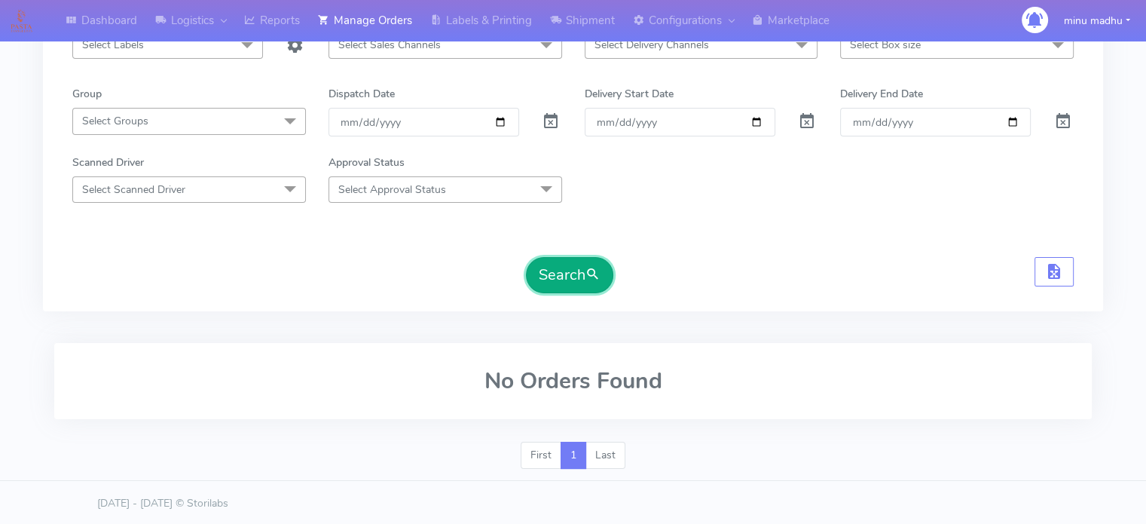
click at [549, 261] on button "Search" at bounding box center [569, 275] width 87 height 36
click at [546, 270] on button "Search" at bounding box center [569, 275] width 87 height 36
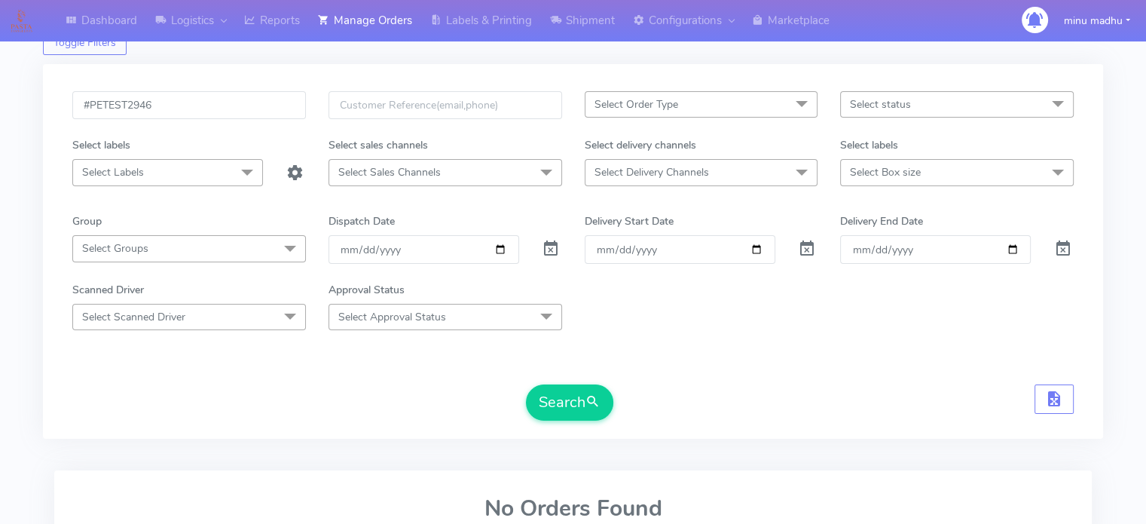
scroll to position [56, 0]
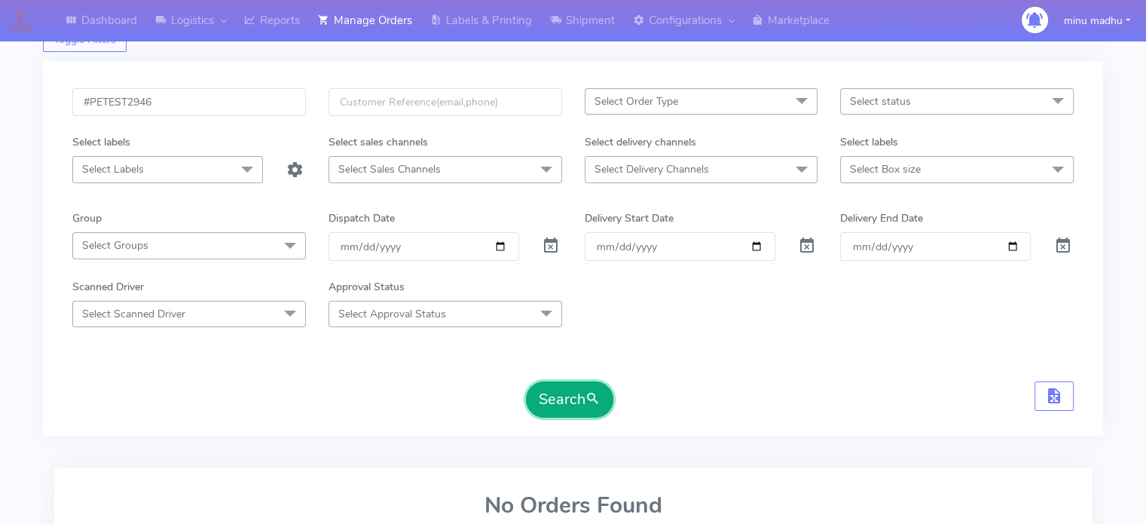
click at [561, 405] on button "Search" at bounding box center [569, 399] width 87 height 36
click at [564, 408] on button "Search" at bounding box center [569, 399] width 87 height 36
click at [147, 99] on input "#PETEST2946" at bounding box center [189, 102] width 234 height 28
type input "#PETEST2936"
click at [558, 397] on button "Search" at bounding box center [569, 399] width 87 height 36
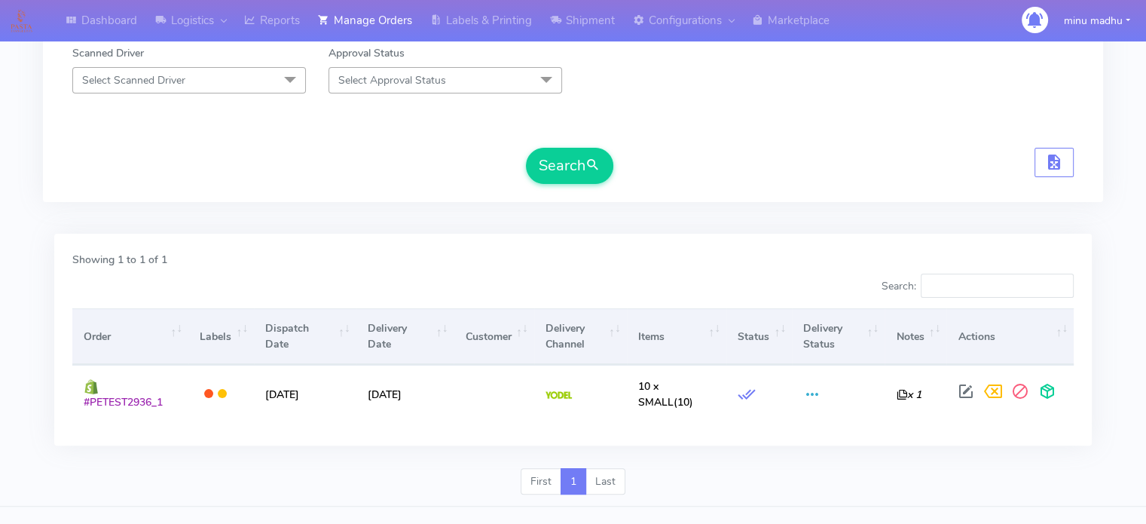
scroll to position [300, 0]
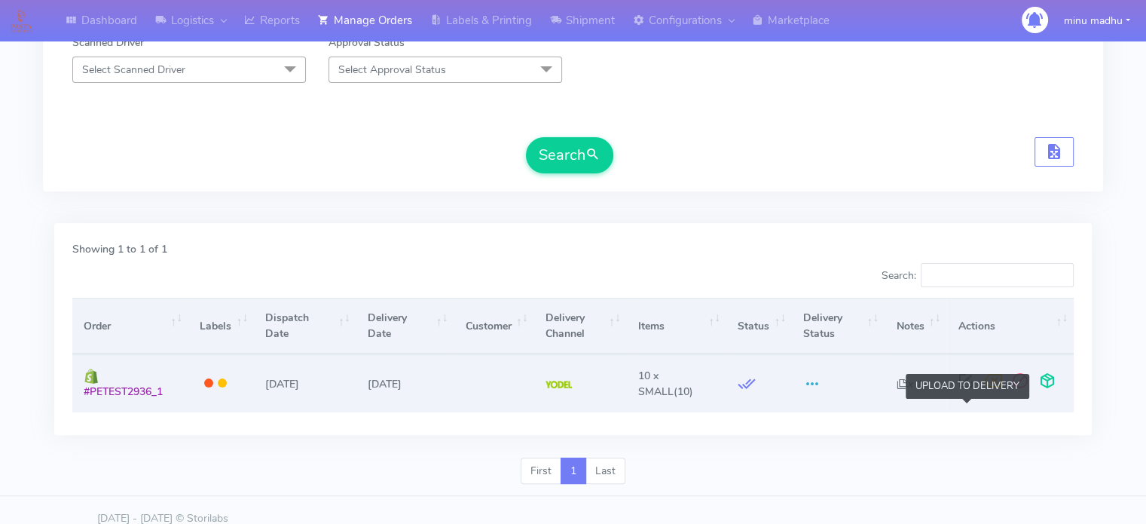
click at [1034, 391] on span at bounding box center [1047, 384] width 27 height 14
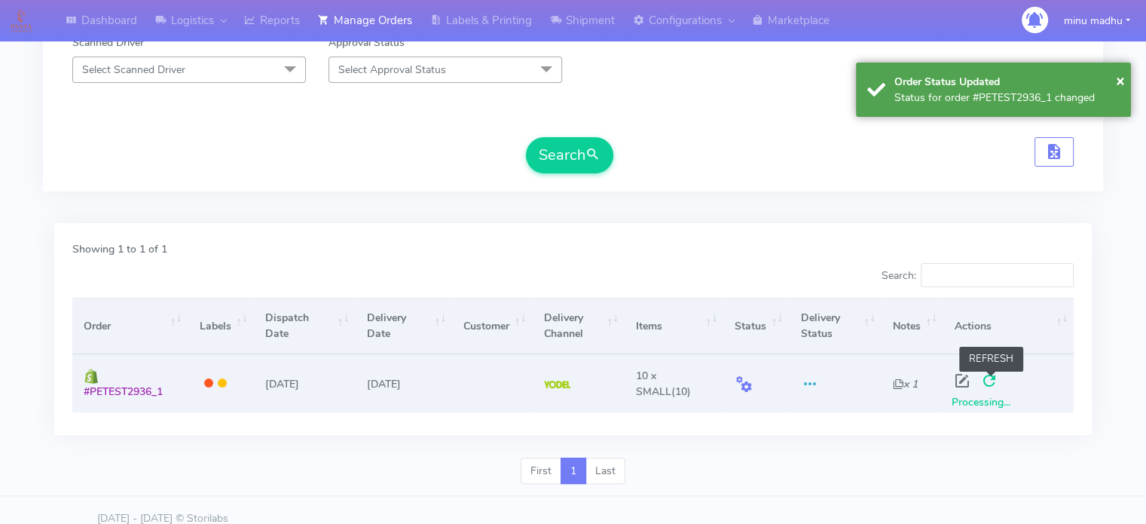
click at [993, 377] on span at bounding box center [989, 384] width 27 height 14
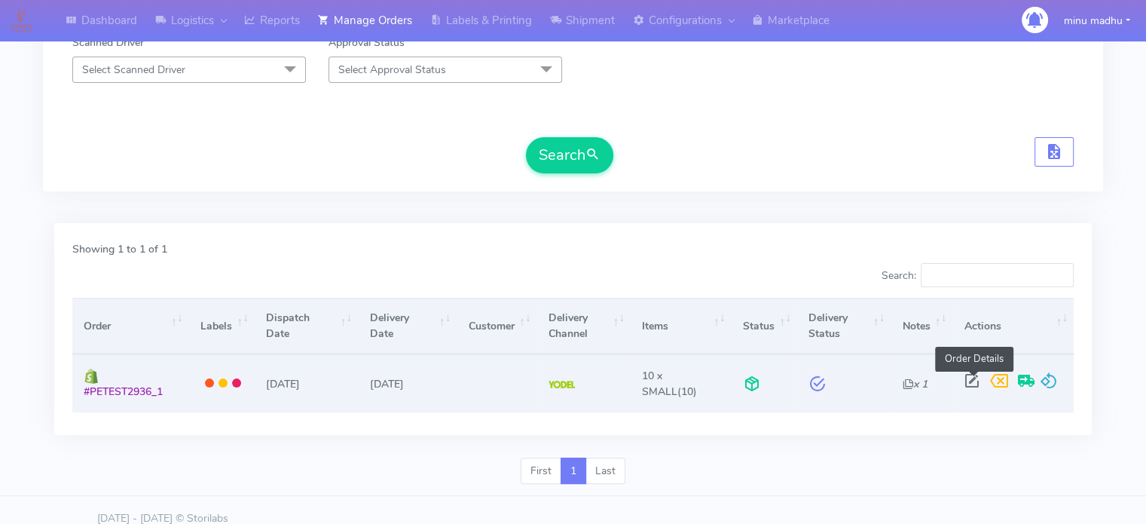
click at [970, 382] on span at bounding box center [971, 384] width 27 height 14
select select "5"
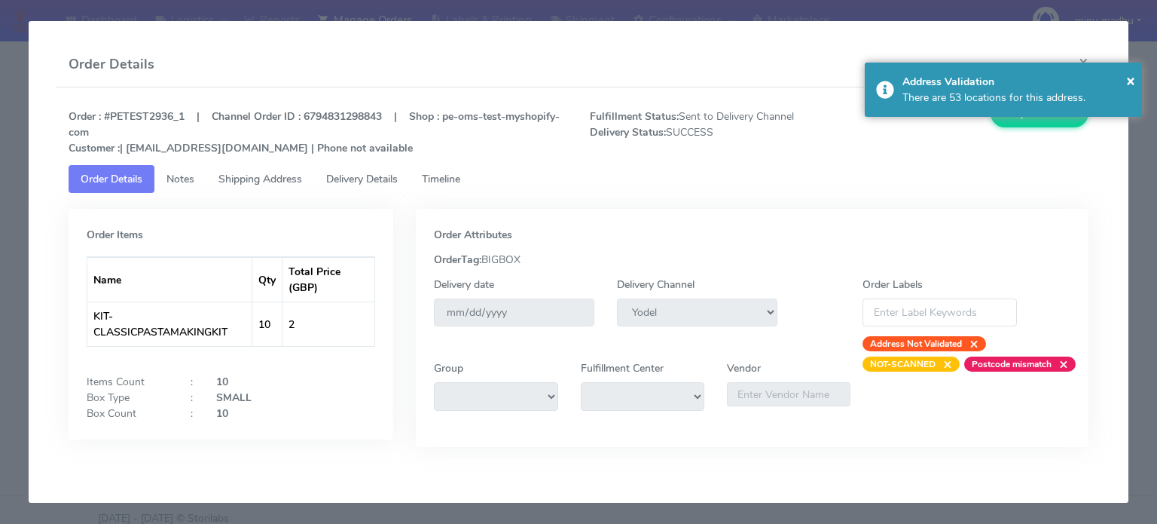
click at [268, 185] on span "Shipping Address" at bounding box center [260, 179] width 84 height 14
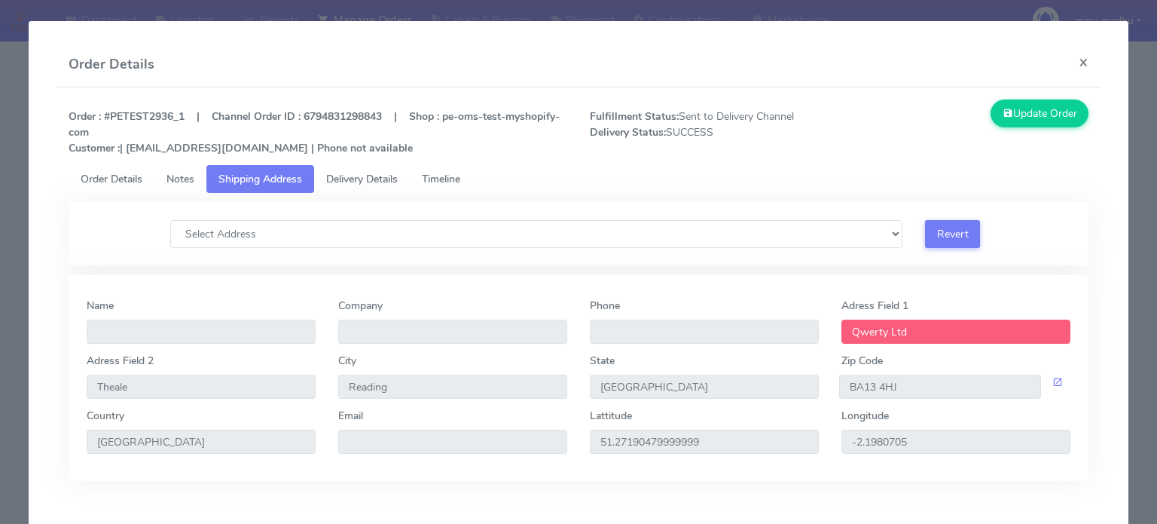
click at [442, 173] on span "Timeline" at bounding box center [441, 179] width 38 height 14
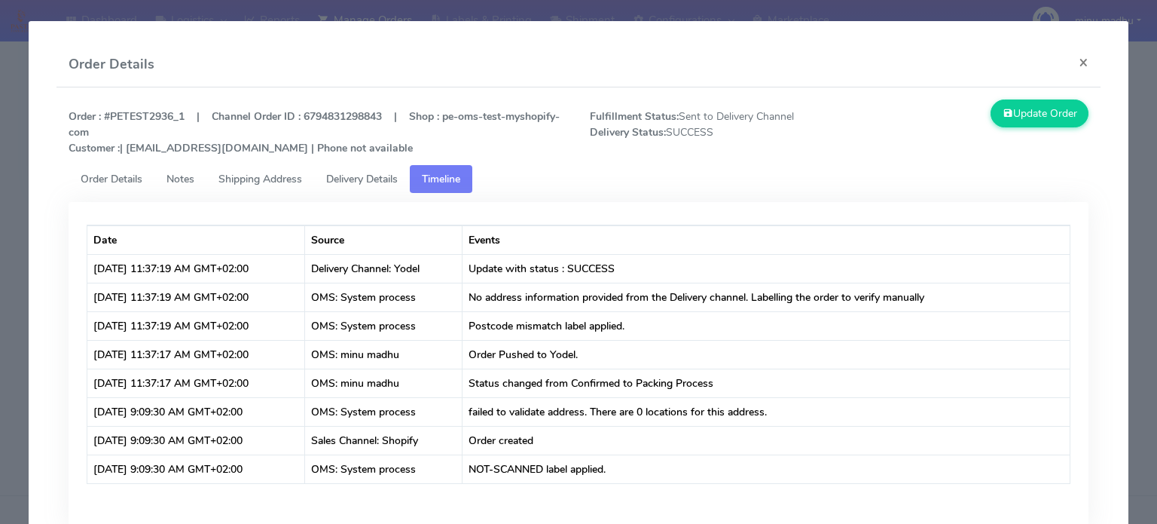
click at [350, 173] on span "Delivery Details" at bounding box center [362, 179] width 72 height 14
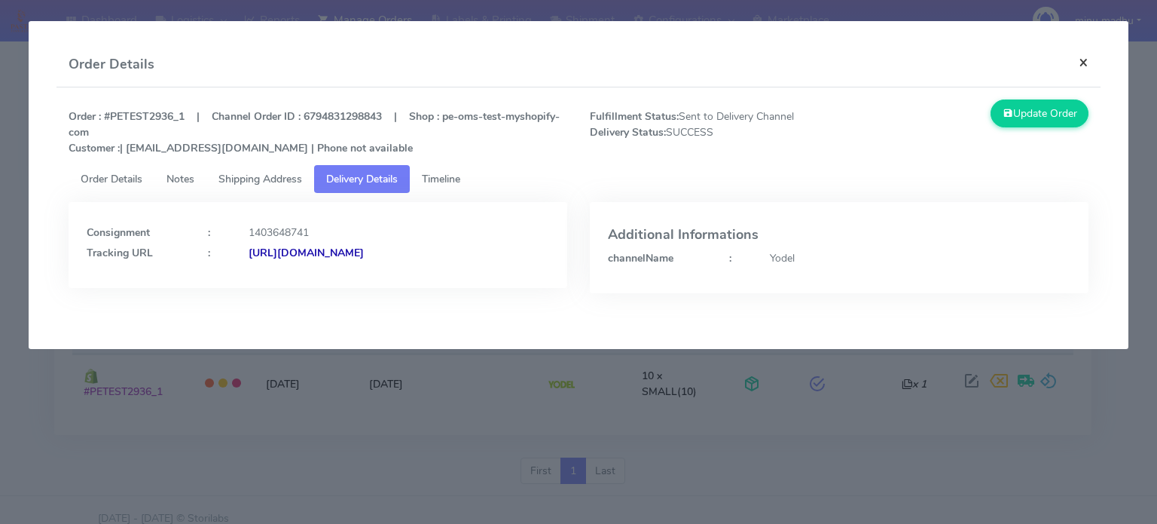
click at [1083, 64] on button "×" at bounding box center [1084, 62] width 34 height 40
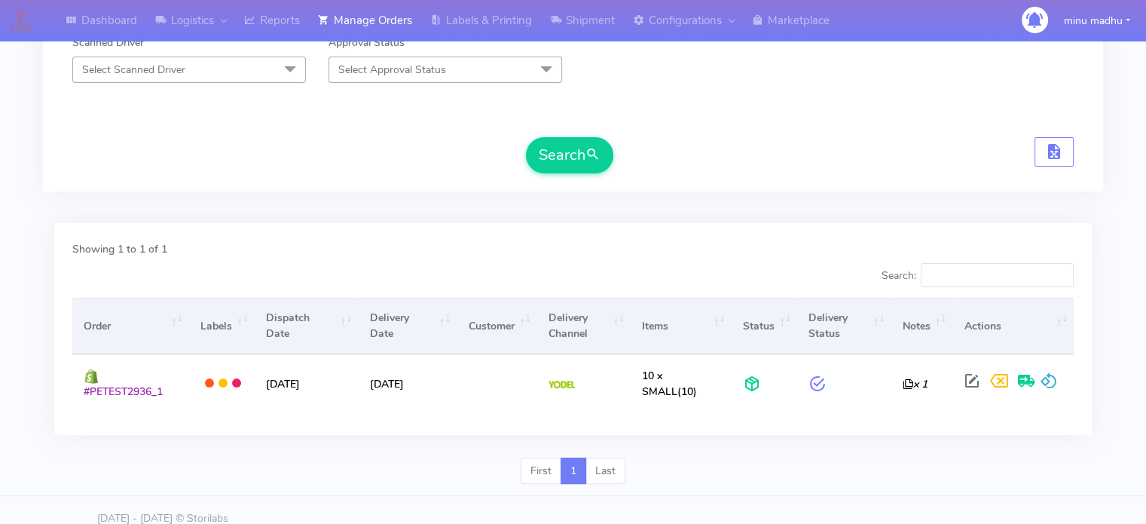
scroll to position [0, 0]
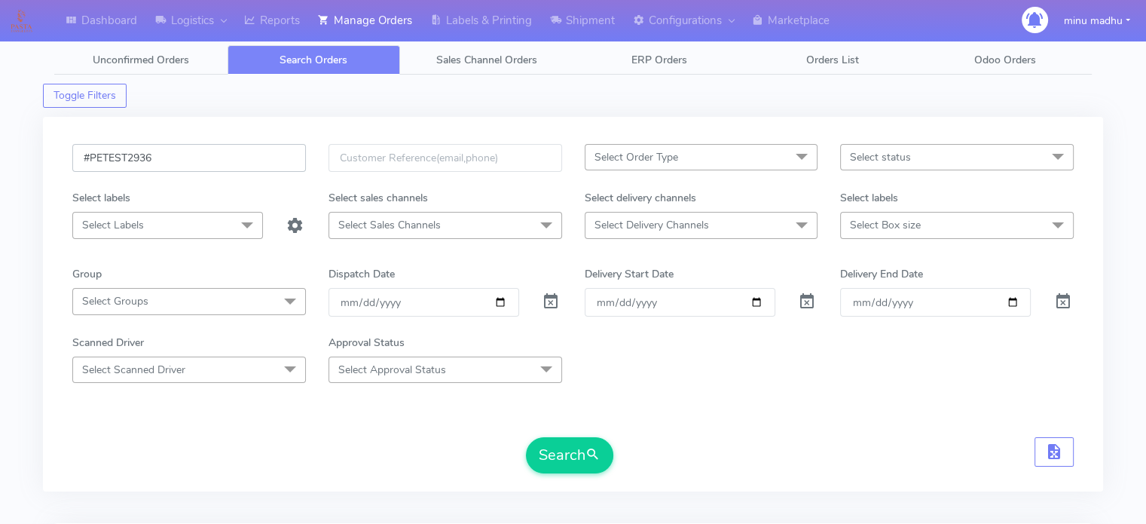
drag, startPoint x: 192, startPoint y: 160, endPoint x: 48, endPoint y: 159, distance: 143.9
click at [48, 159] on div "#PETEST2936 Select Order Type Select All MEALS ATAVI One Off Pasta Club Gift Ki…" at bounding box center [573, 304] width 1060 height 374
paste input "47"
type input "#PETEST2947"
click at [564, 446] on button "Search" at bounding box center [569, 455] width 87 height 36
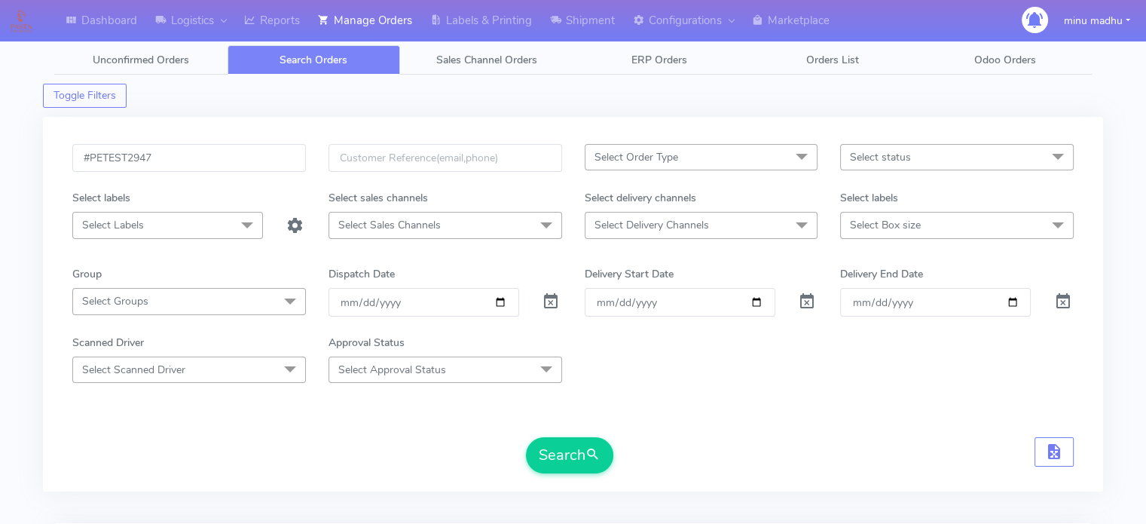
scroll to position [180, 0]
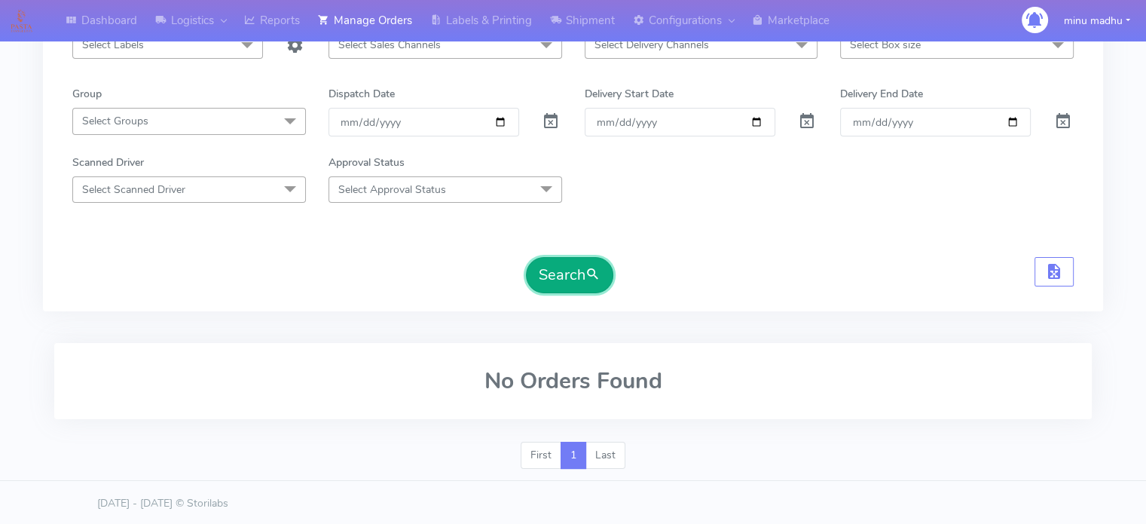
click at [567, 277] on button "Search" at bounding box center [569, 275] width 87 height 36
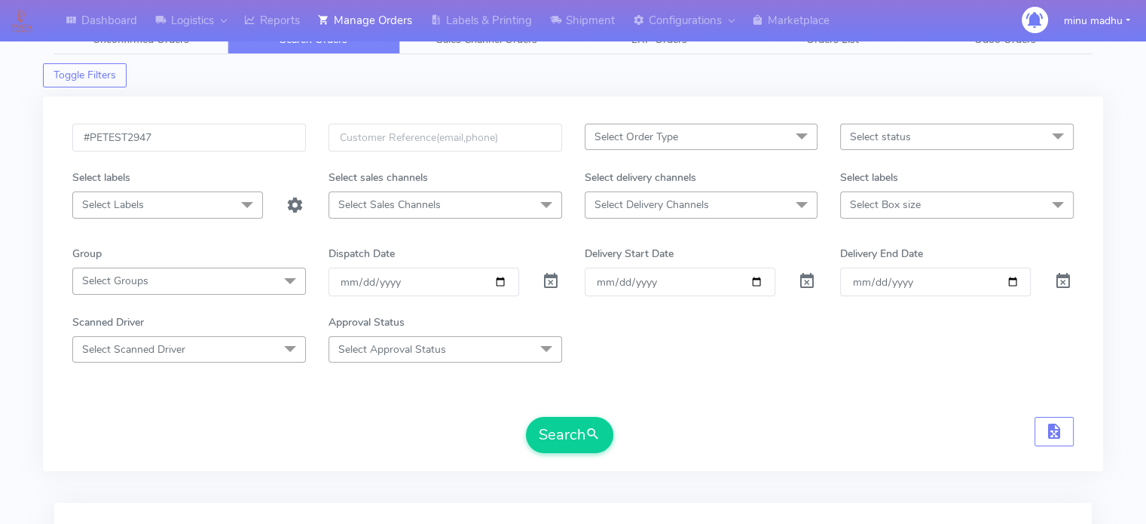
scroll to position [96, 0]
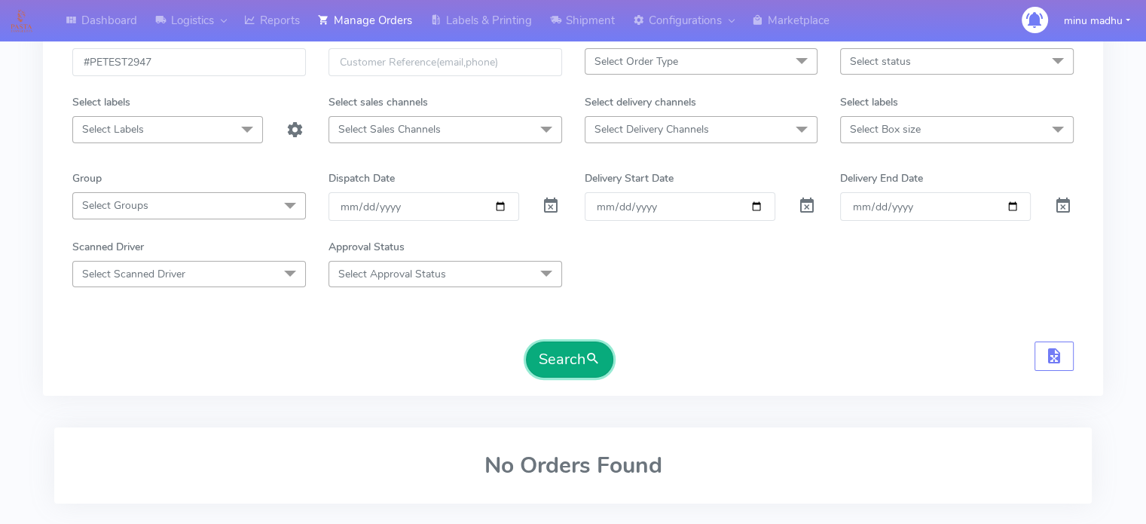
click at [583, 361] on button "Search" at bounding box center [569, 359] width 87 height 36
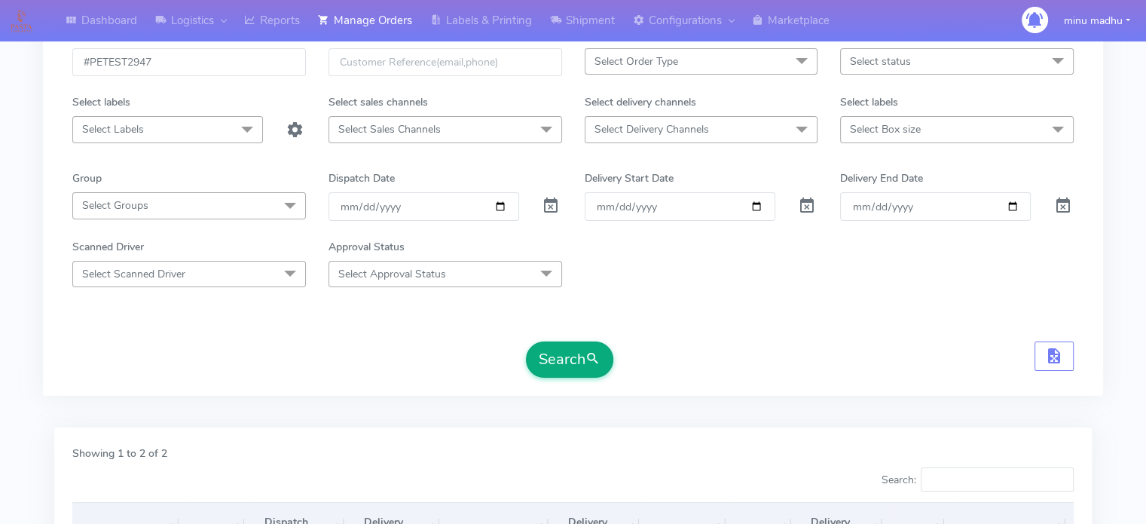
scroll to position [289, 0]
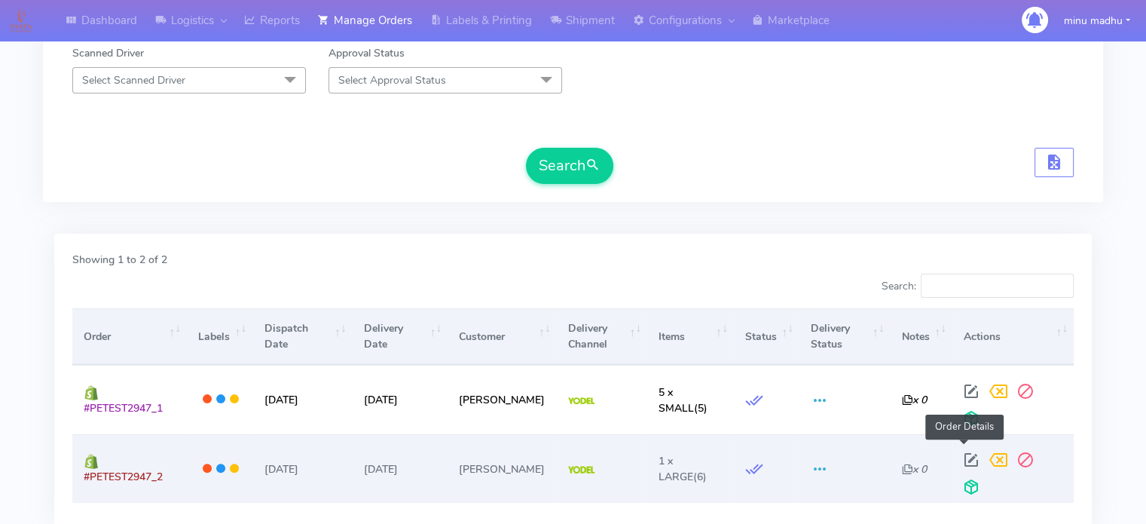
click at [964, 456] on span at bounding box center [971, 463] width 27 height 14
select select "5"
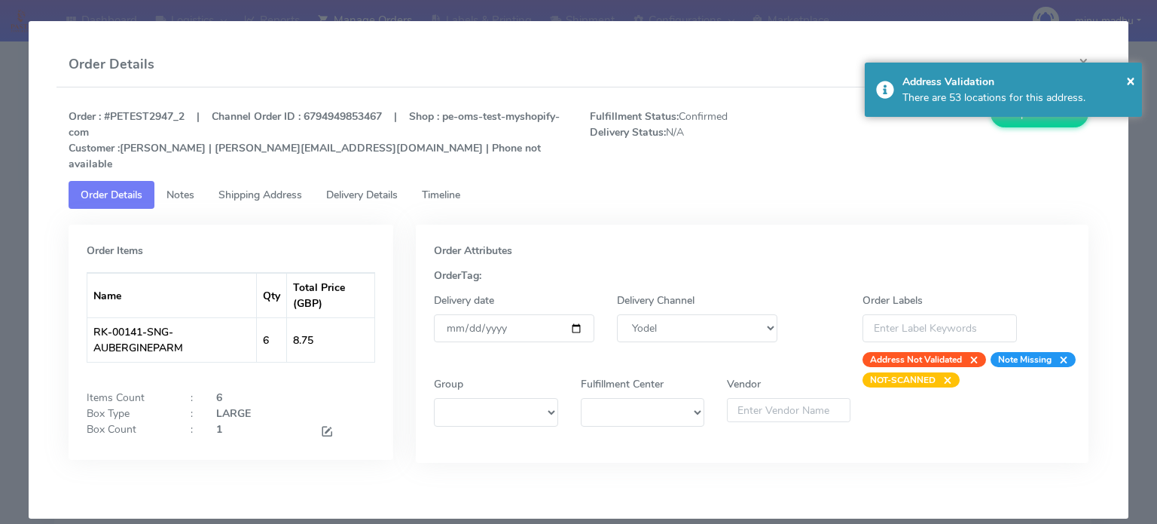
click at [277, 188] on span "Shipping Address" at bounding box center [260, 195] width 84 height 14
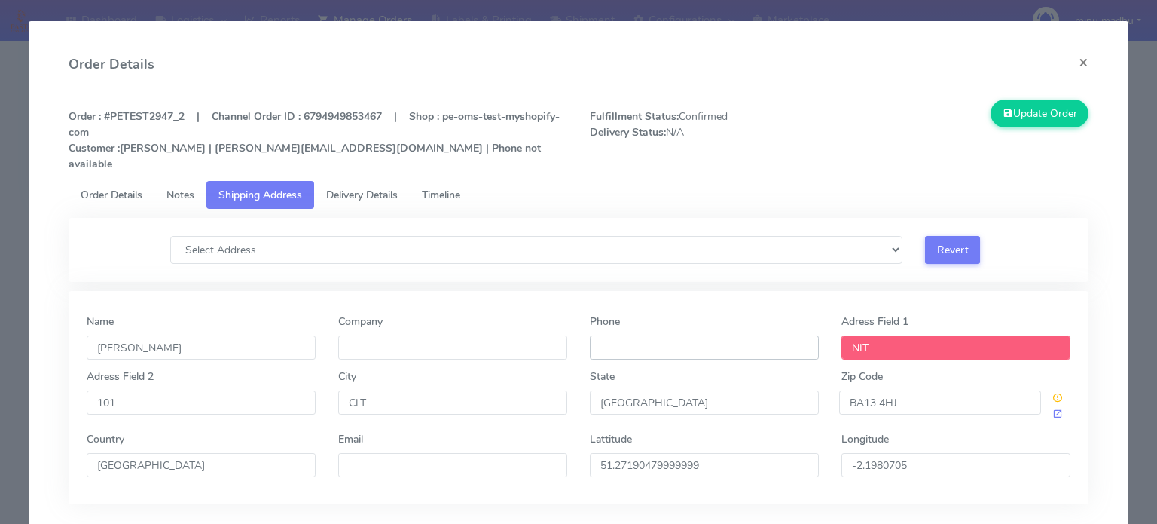
click at [681, 335] on input "Phone" at bounding box center [704, 347] width 229 height 24
type input "+44 777777777"
click at [1026, 112] on button "Update Order" at bounding box center [1040, 113] width 98 height 28
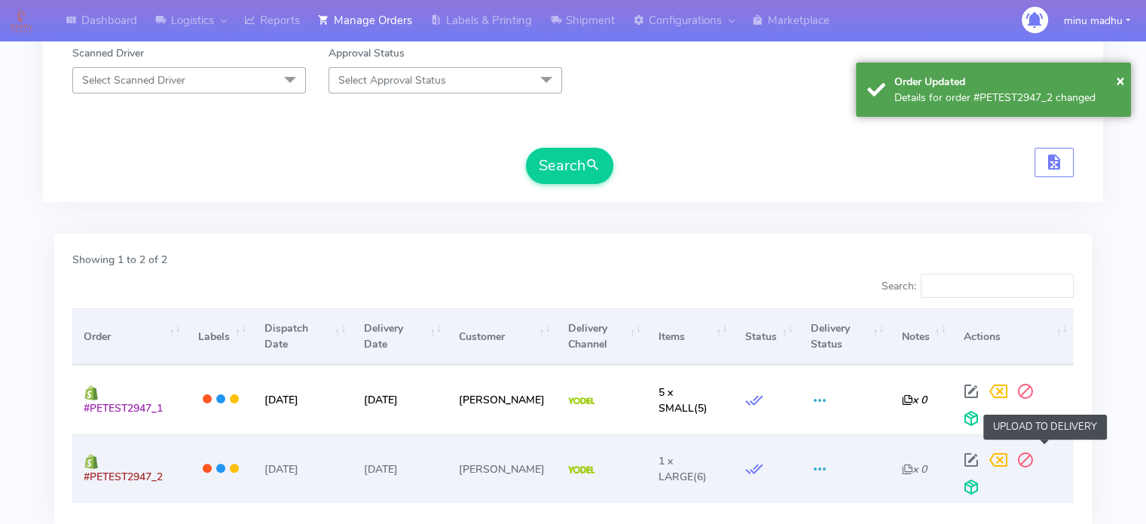
click at [985, 483] on span at bounding box center [971, 490] width 27 height 14
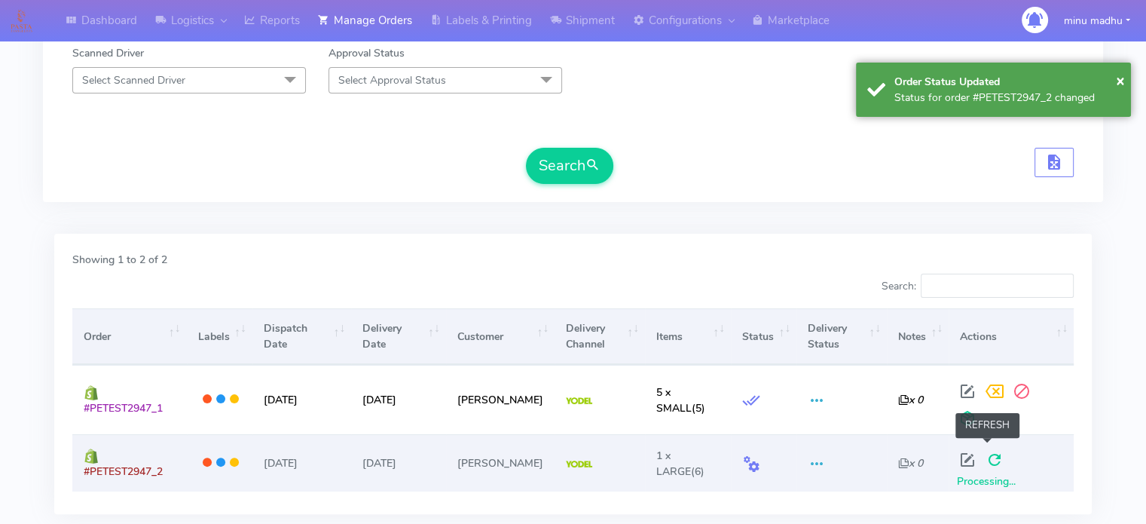
click at [981, 456] on span at bounding box center [994, 463] width 27 height 14
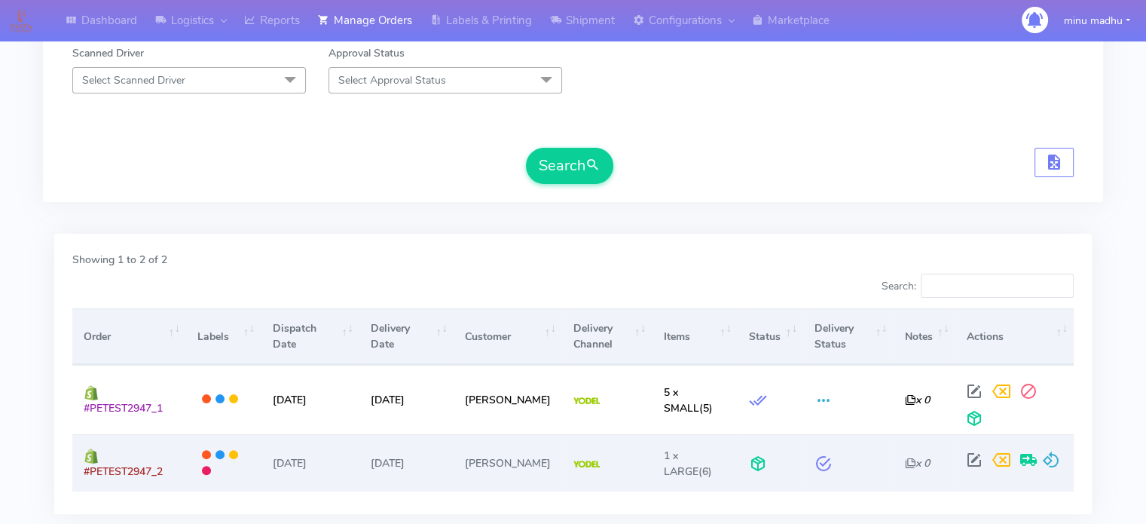
scroll to position [0, 0]
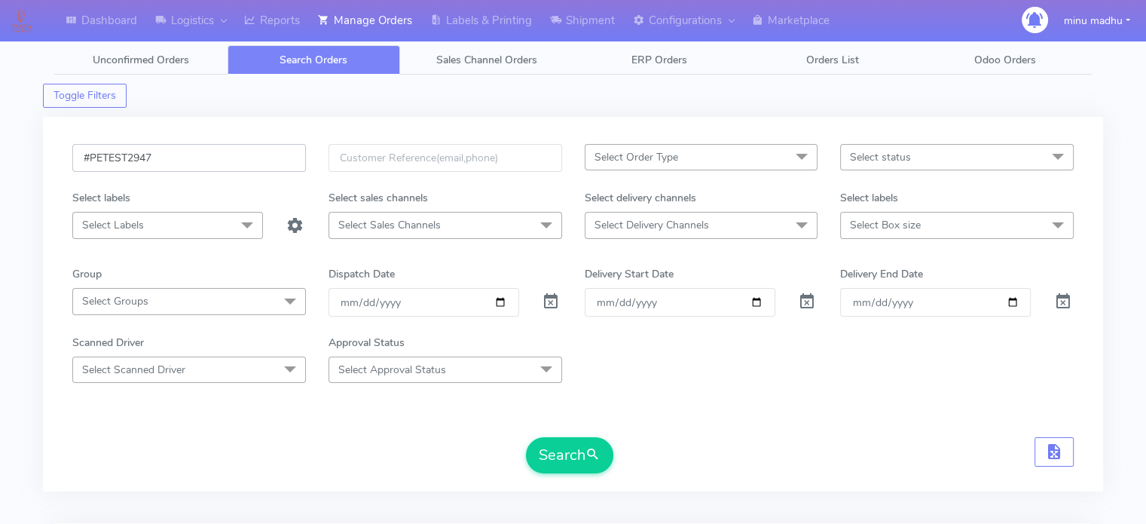
click at [183, 159] on input "#PETEST2947" at bounding box center [189, 158] width 234 height 28
type input "#PETEST2948"
click at [564, 447] on button "Search" at bounding box center [569, 455] width 87 height 36
click at [677, 154] on span "Select Order Type" at bounding box center [636, 157] width 84 height 14
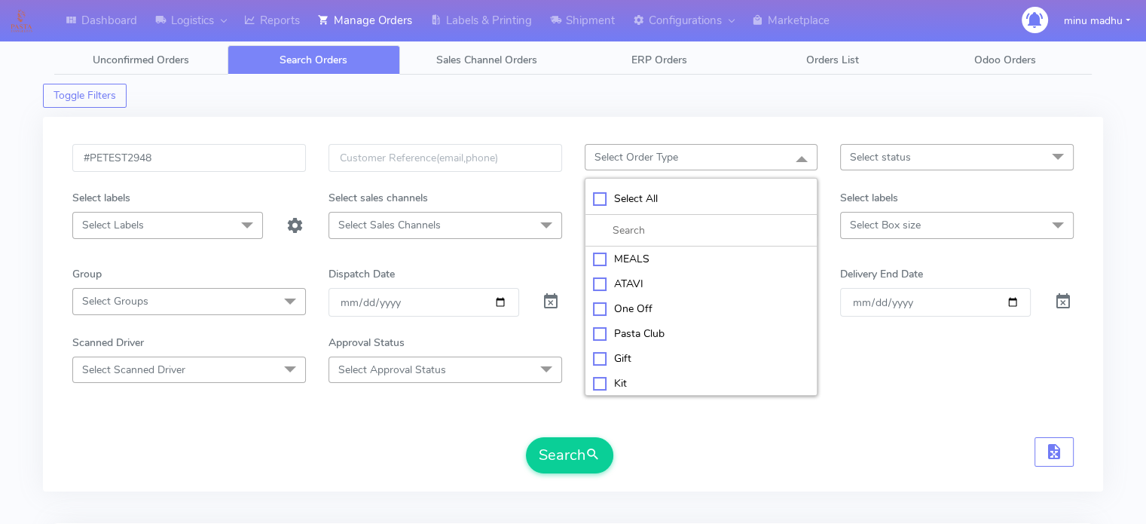
click at [597, 256] on div "MEALS" at bounding box center [701, 259] width 217 height 16
checkbox input "true"
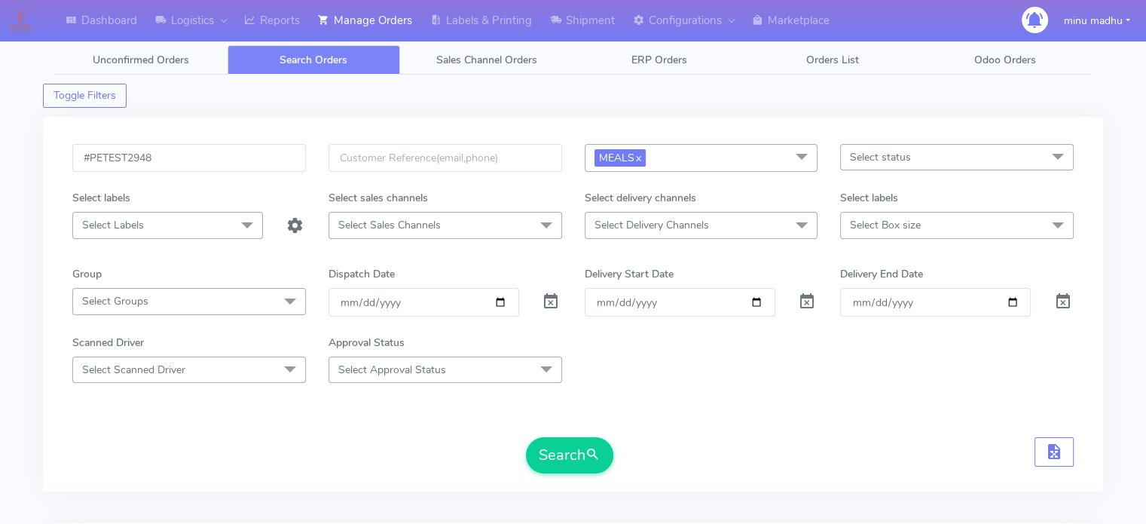
click at [689, 440] on div "Search" at bounding box center [572, 455] width 1001 height 36
drag, startPoint x: 160, startPoint y: 159, endPoint x: 73, endPoint y: 156, distance: 87.4
click at [73, 156] on input "#PETEST2948" at bounding box center [189, 158] width 234 height 28
click at [768, 221] on span "Select Delivery Channels" at bounding box center [702, 225] width 234 height 26
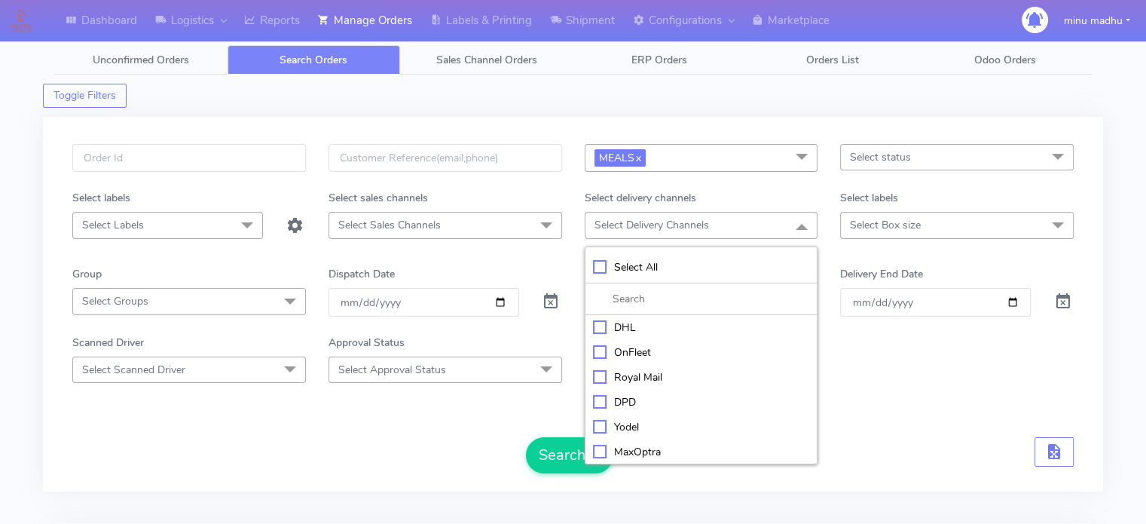
click at [597, 426] on div "Yodel" at bounding box center [701, 427] width 217 height 16
checkbox input "true"
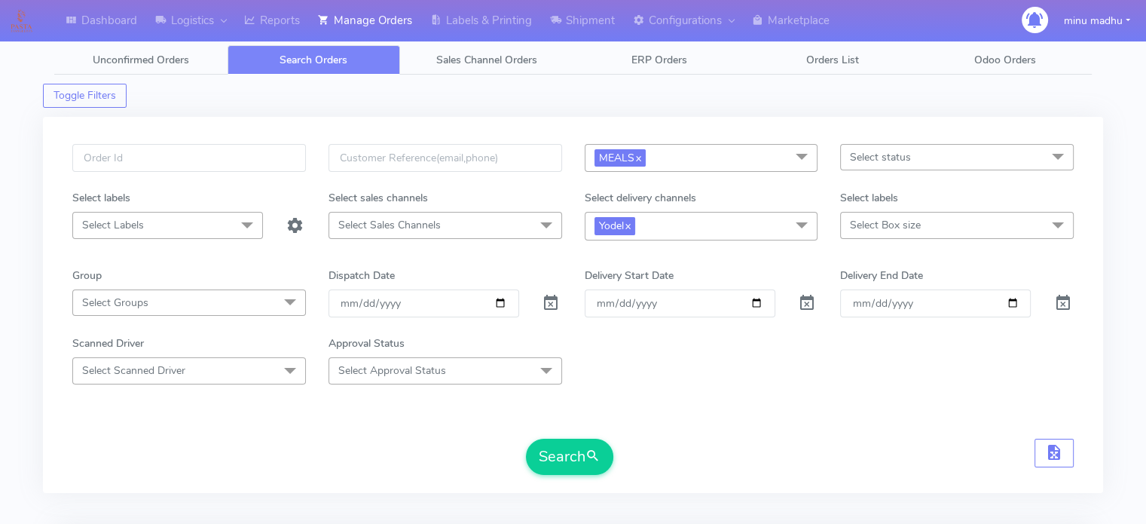
click at [930, 228] on span "Select Box size" at bounding box center [957, 225] width 234 height 26
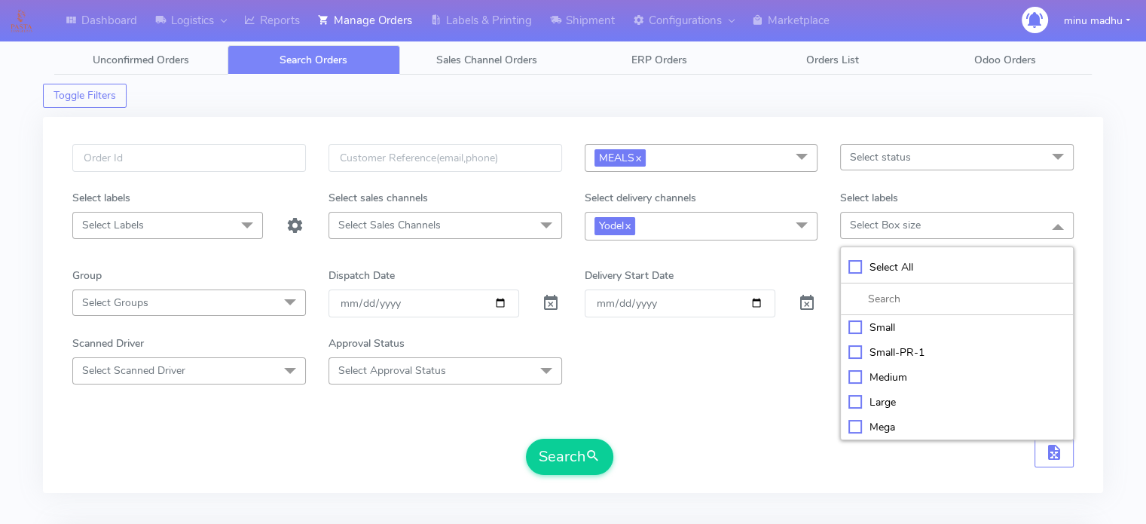
click at [852, 399] on div "Large" at bounding box center [956, 402] width 217 height 16
checkbox input "true"
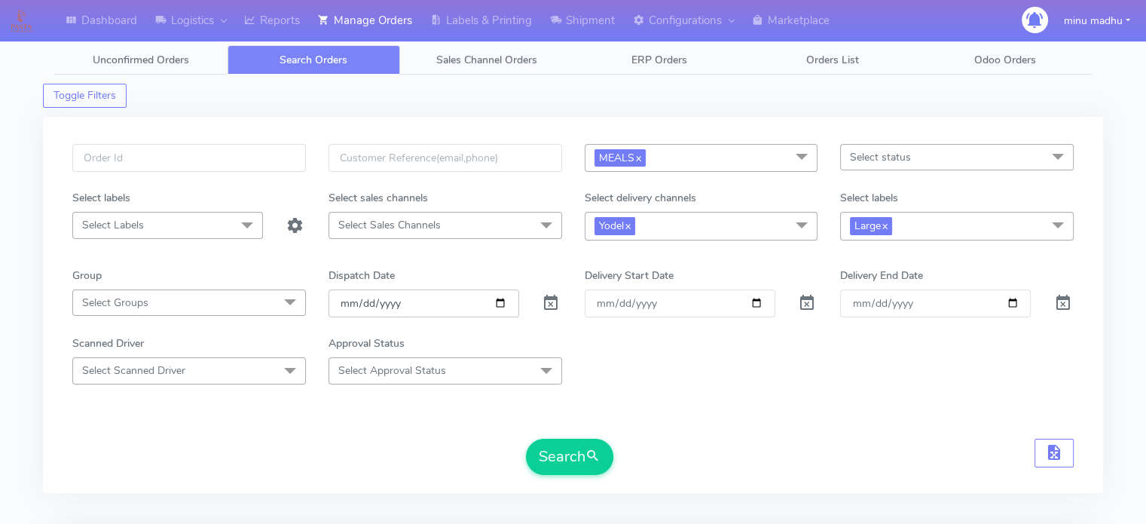
click at [472, 304] on input "date" at bounding box center [423, 303] width 191 height 28
click at [501, 301] on input "date" at bounding box center [423, 303] width 191 height 28
type input "2025-10-10"
click at [571, 446] on button "Search" at bounding box center [569, 456] width 87 height 36
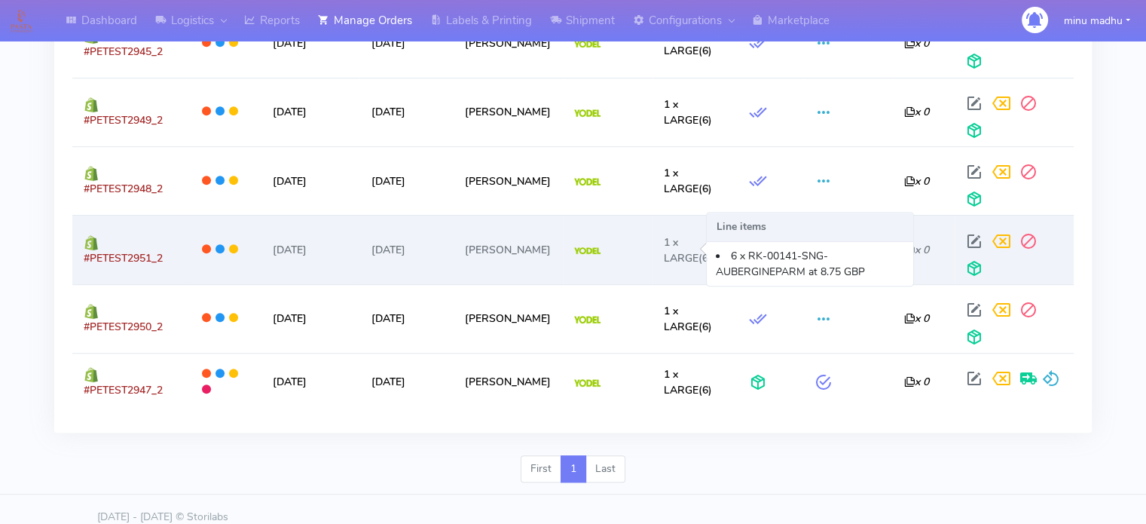
scroll to position [726, 0]
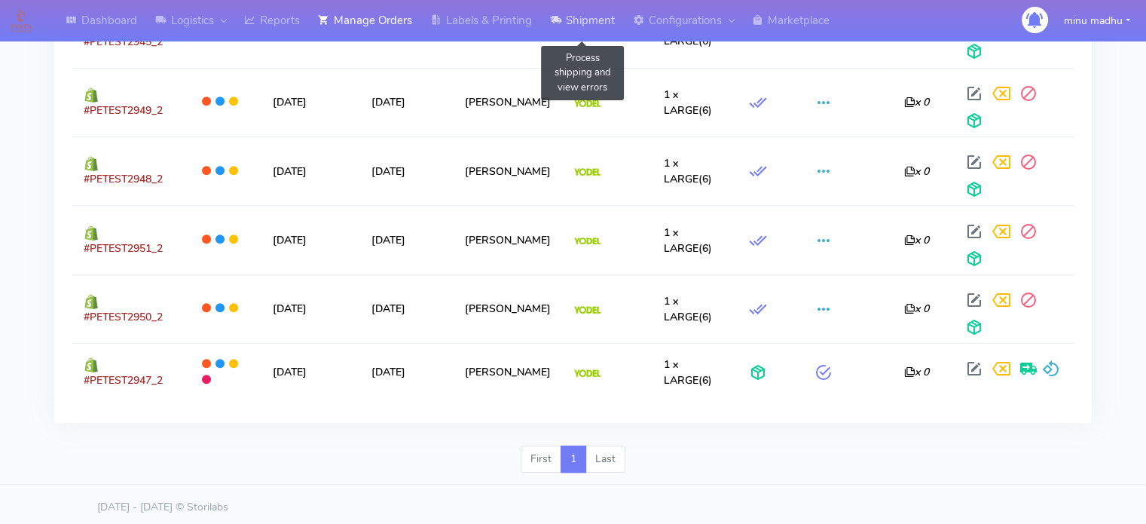
click at [600, 26] on link "Shipment" at bounding box center [582, 20] width 83 height 41
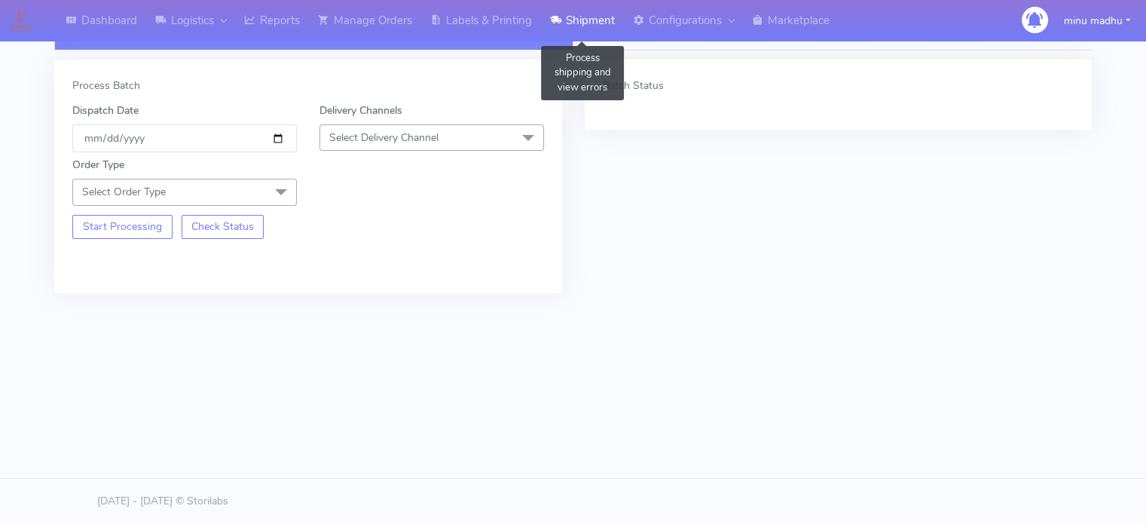
scroll to position [32, 0]
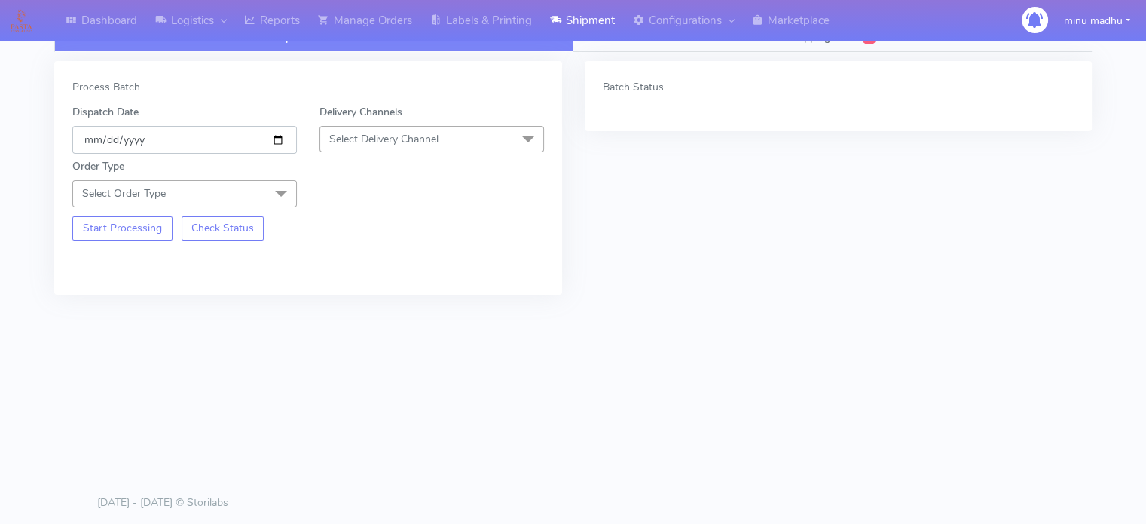
click at [280, 141] on input "[DATE]" at bounding box center [184, 140] width 225 height 28
type input "2025-10-10"
click at [413, 132] on span "Select Delivery Channel" at bounding box center [383, 139] width 109 height 14
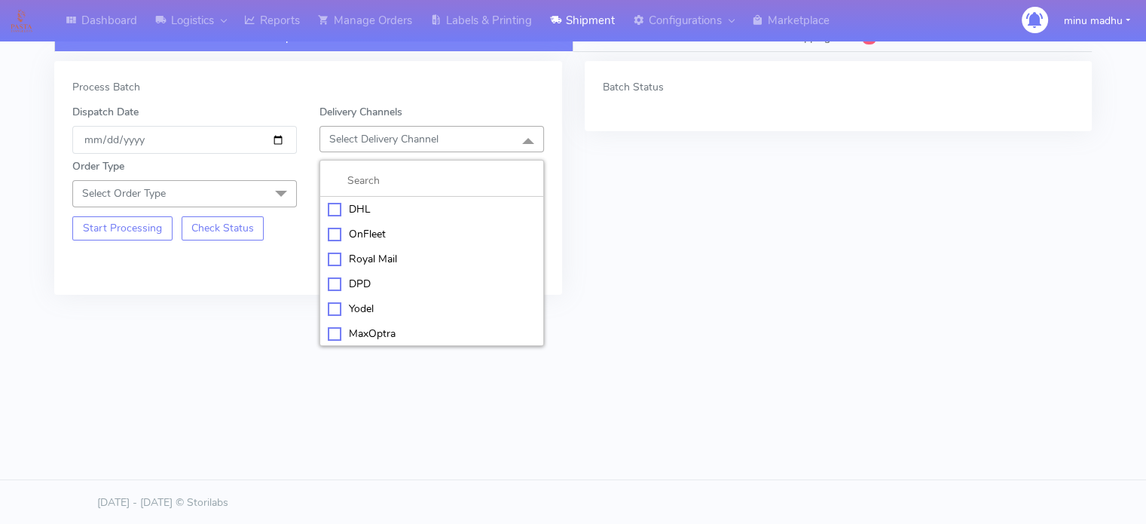
click at [330, 304] on div "Yodel" at bounding box center [432, 309] width 208 height 16
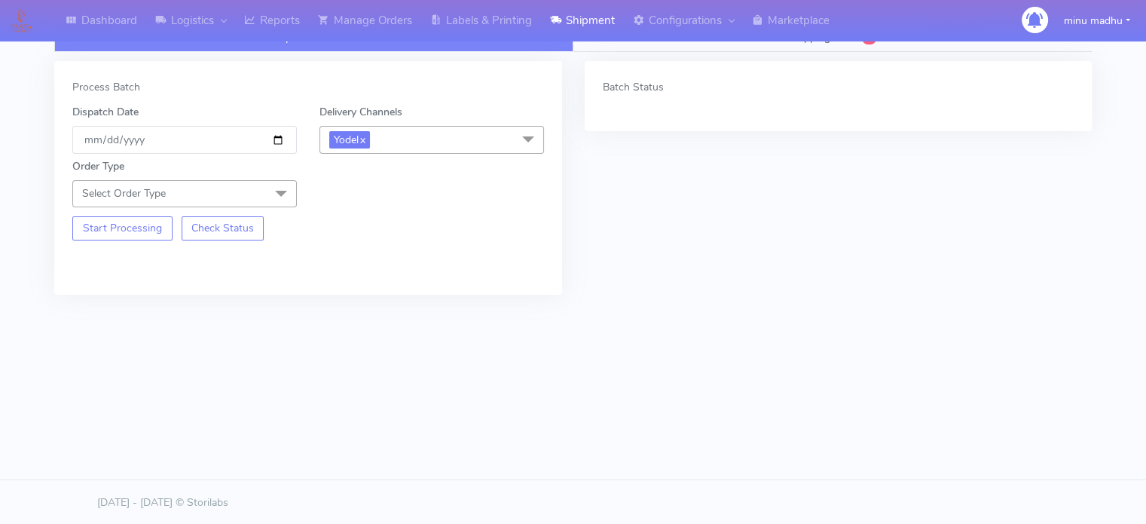
click at [284, 192] on span at bounding box center [281, 194] width 30 height 29
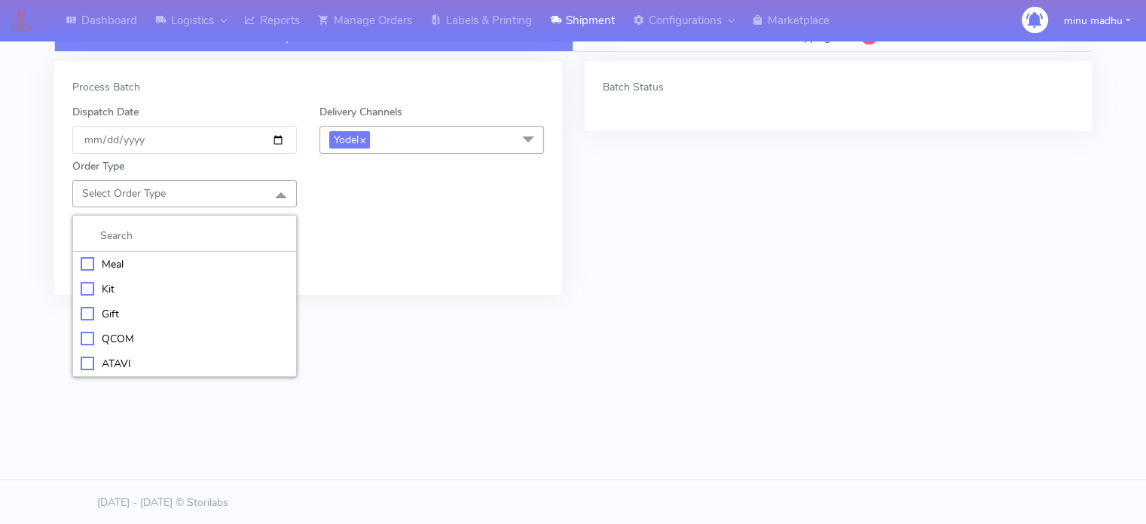
click at [87, 261] on div "Meal" at bounding box center [185, 264] width 208 height 16
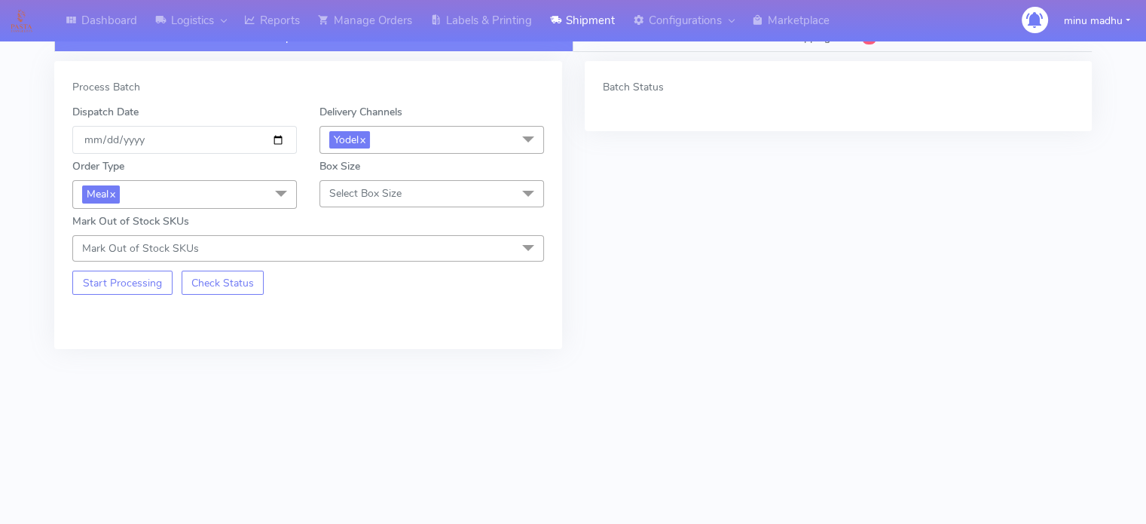
click at [383, 190] on span "Select Box Size" at bounding box center [365, 193] width 72 height 14
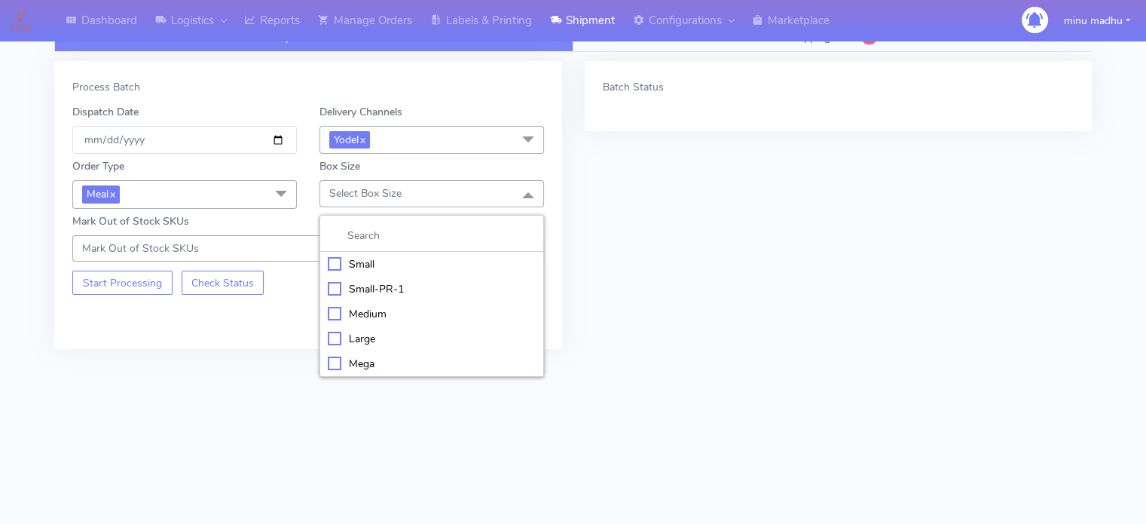
click at [331, 335] on div "Large" at bounding box center [432, 339] width 208 height 16
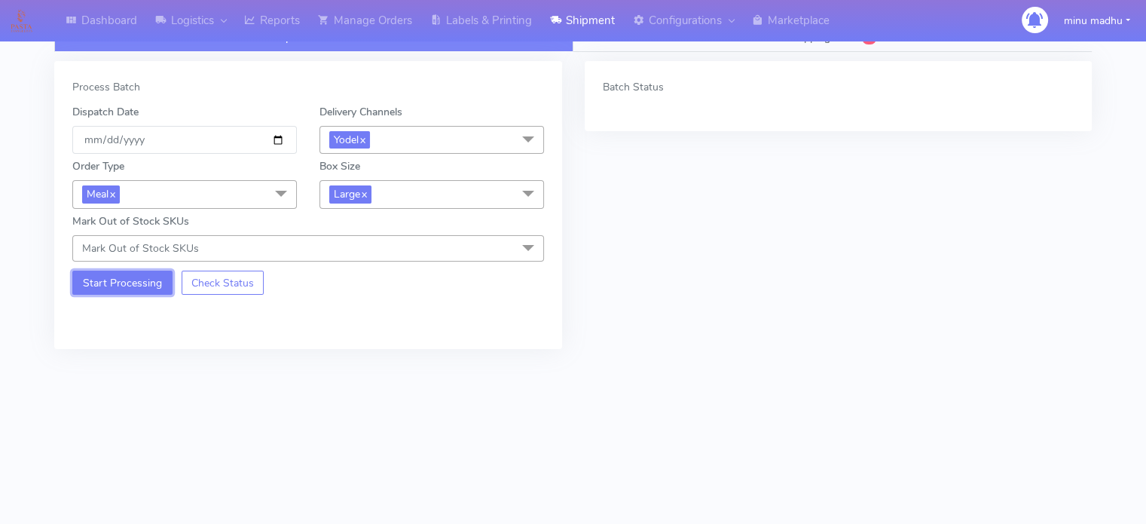
click at [118, 282] on button "Start Processing" at bounding box center [122, 282] width 100 height 24
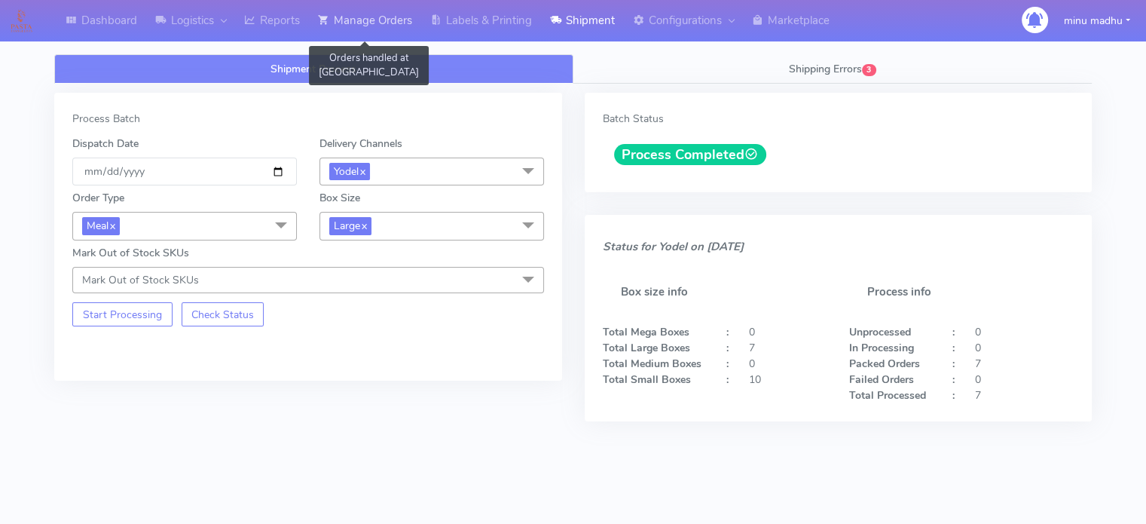
click at [354, 23] on link "Manage Orders" at bounding box center [365, 20] width 112 height 41
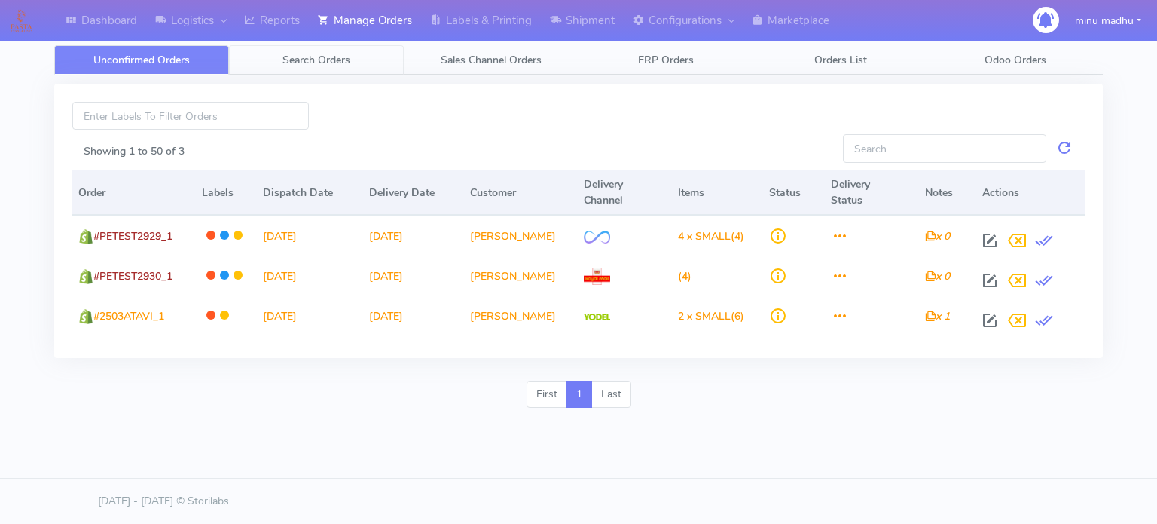
click at [304, 57] on span "Search Orders" at bounding box center [317, 60] width 68 height 14
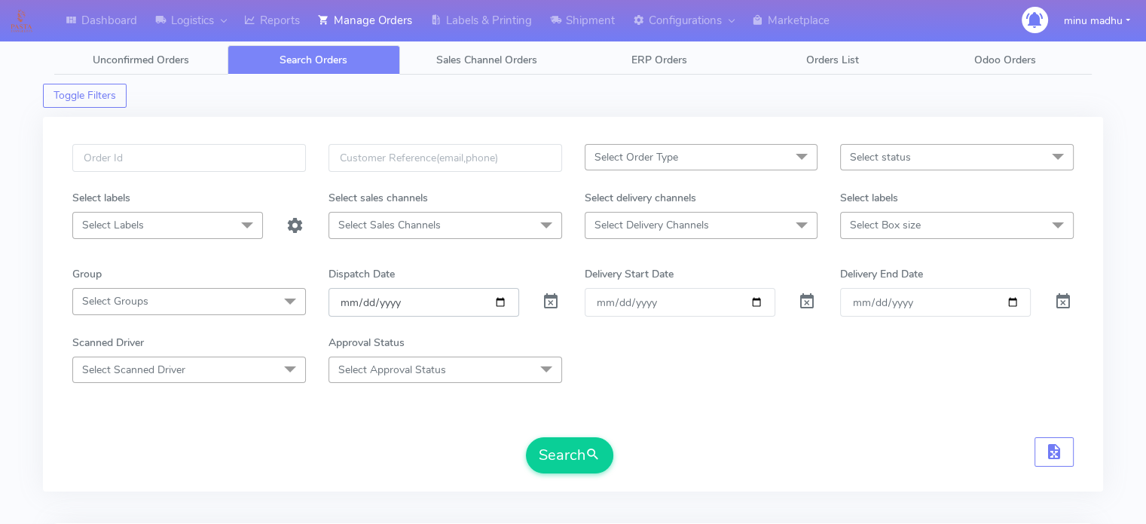
click at [496, 304] on input "[DATE]" at bounding box center [423, 302] width 191 height 28
type input "2025-10-10"
click at [664, 163] on span "Select Order Type" at bounding box center [702, 157] width 234 height 26
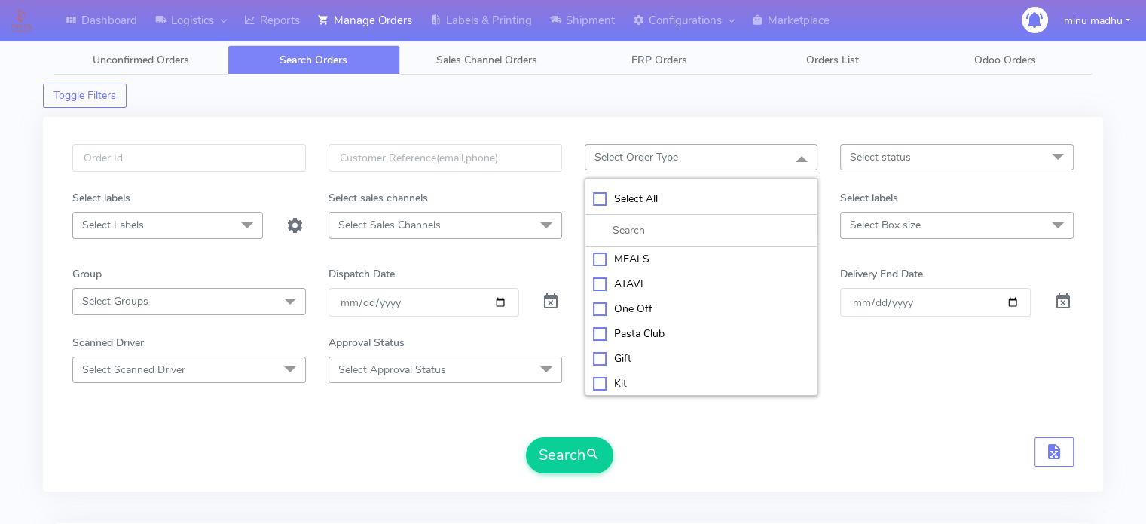
click at [597, 259] on div "MEALS" at bounding box center [701, 259] width 217 height 16
checkbox input "true"
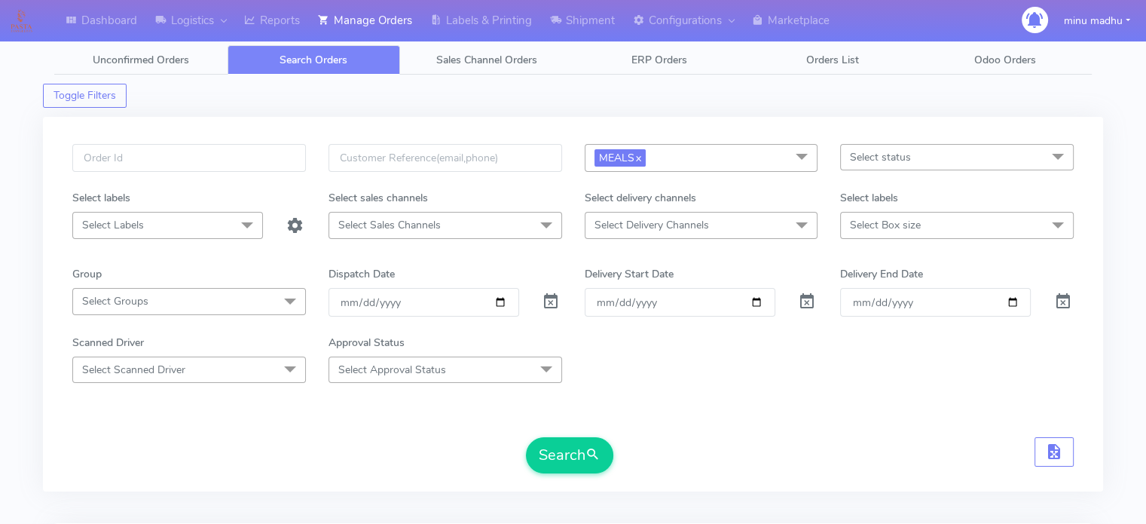
click at [837, 414] on form "MEALS x Select All MEALS ATAVI One Off Pasta Club Gift Kit Event Unknown QCOM S…" at bounding box center [572, 308] width 1001 height 329
click at [792, 230] on span at bounding box center [802, 226] width 30 height 29
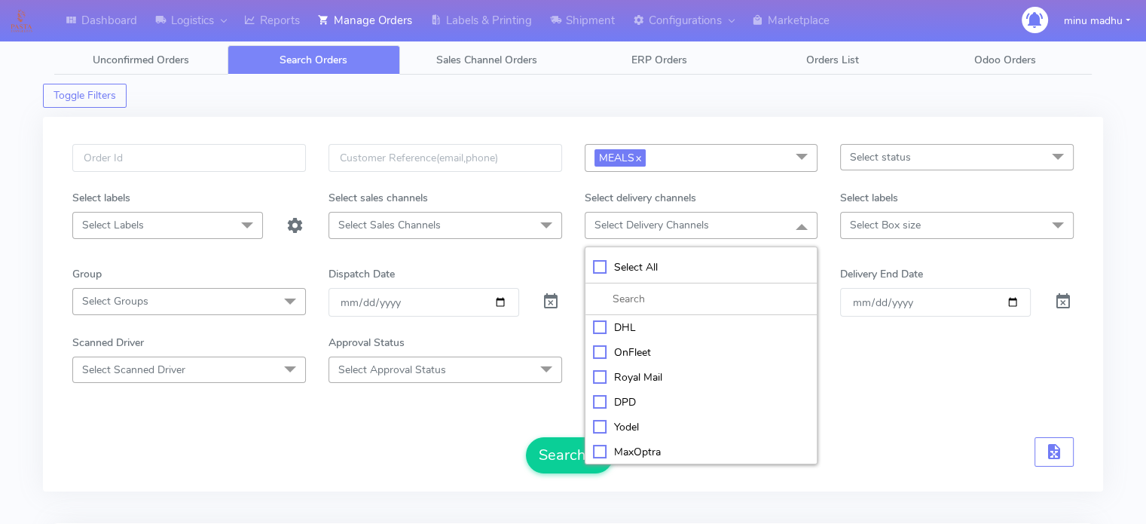
click at [594, 421] on div "Yodel" at bounding box center [701, 427] width 217 height 16
checkbox input "true"
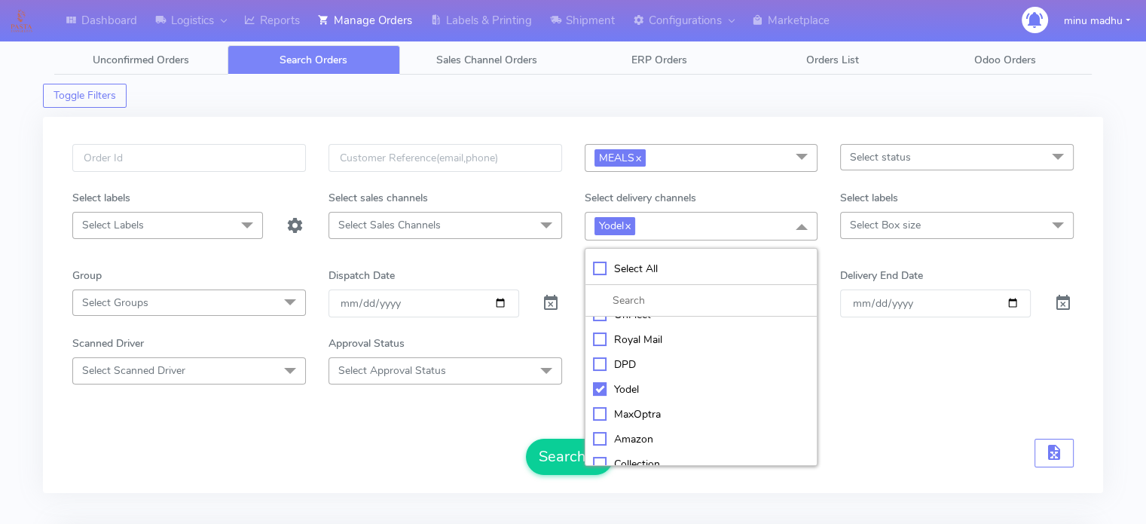
scroll to position [75, 0]
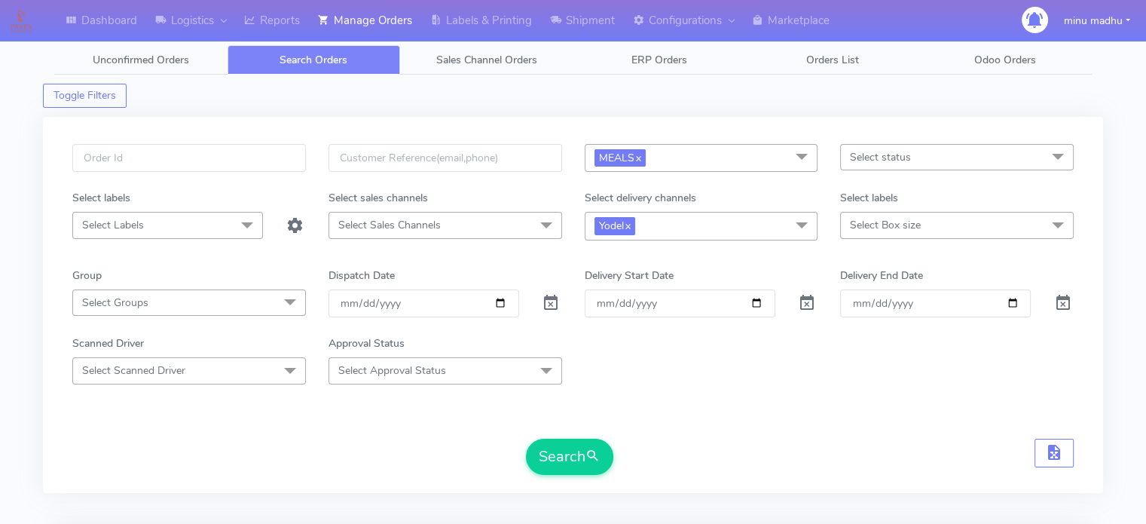
click at [912, 226] on span "Select Box size" at bounding box center [885, 225] width 71 height 14
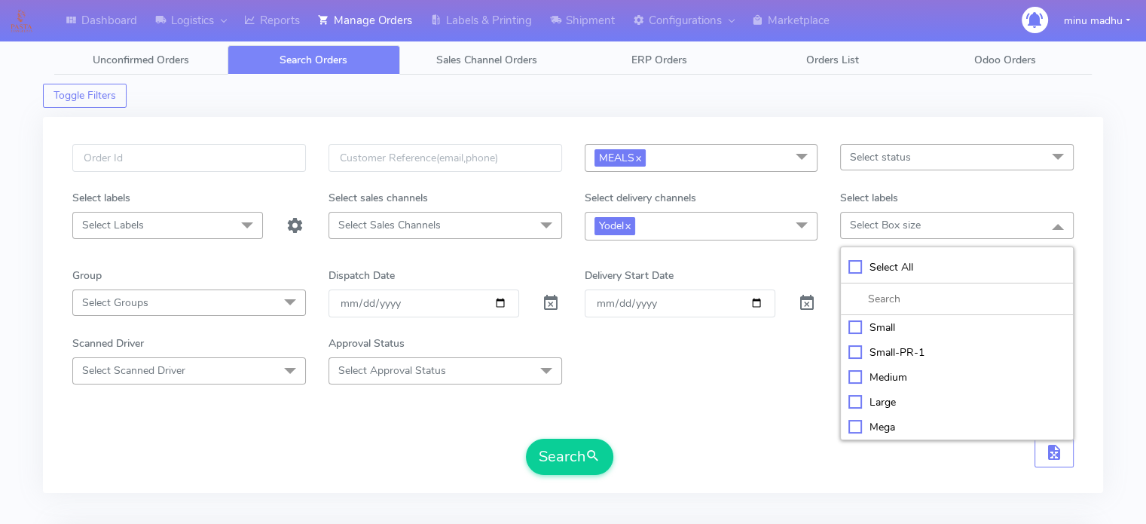
click at [852, 402] on div "Large" at bounding box center [956, 402] width 217 height 16
checkbox input "true"
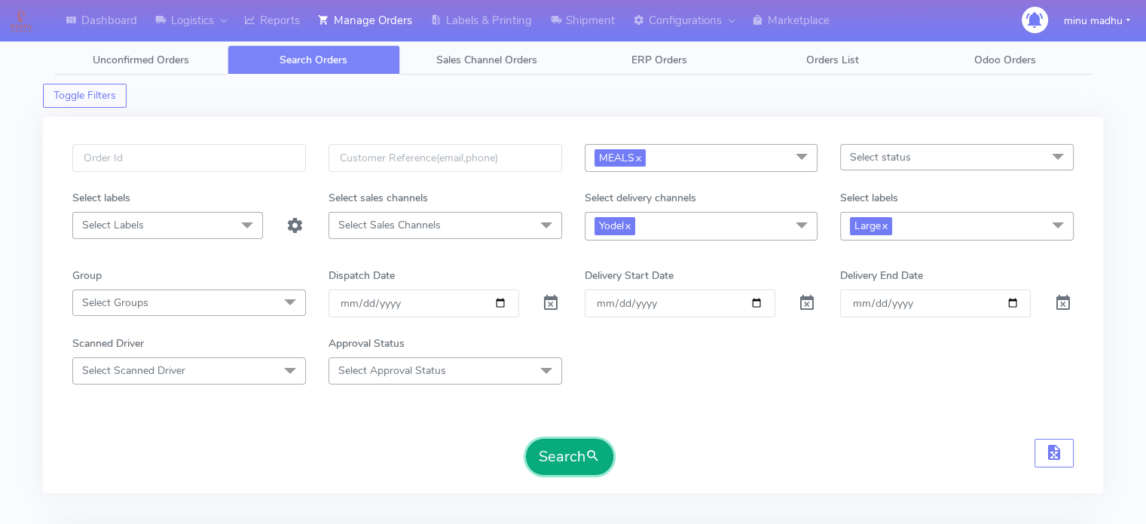
click at [567, 454] on button "Search" at bounding box center [569, 456] width 87 height 36
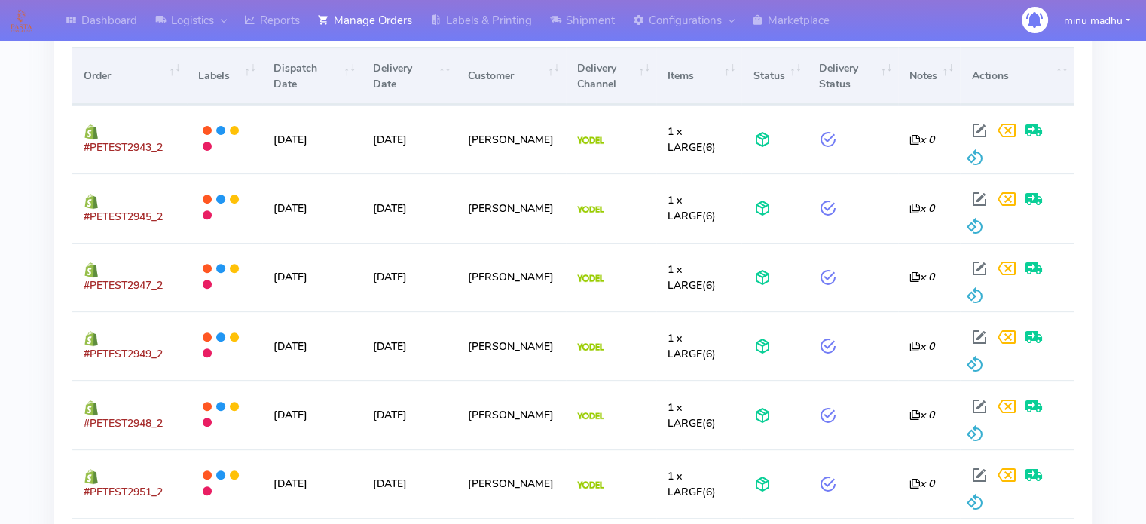
scroll to position [551, 0]
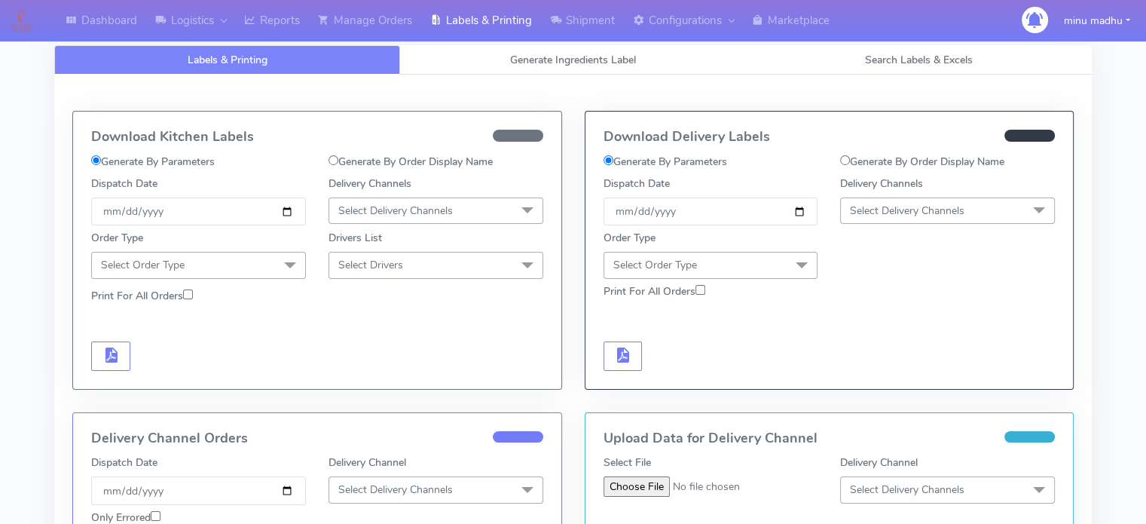
click at [335, 160] on input "Generate By Order Display Name" at bounding box center [333, 160] width 10 height 10
radio input "true"
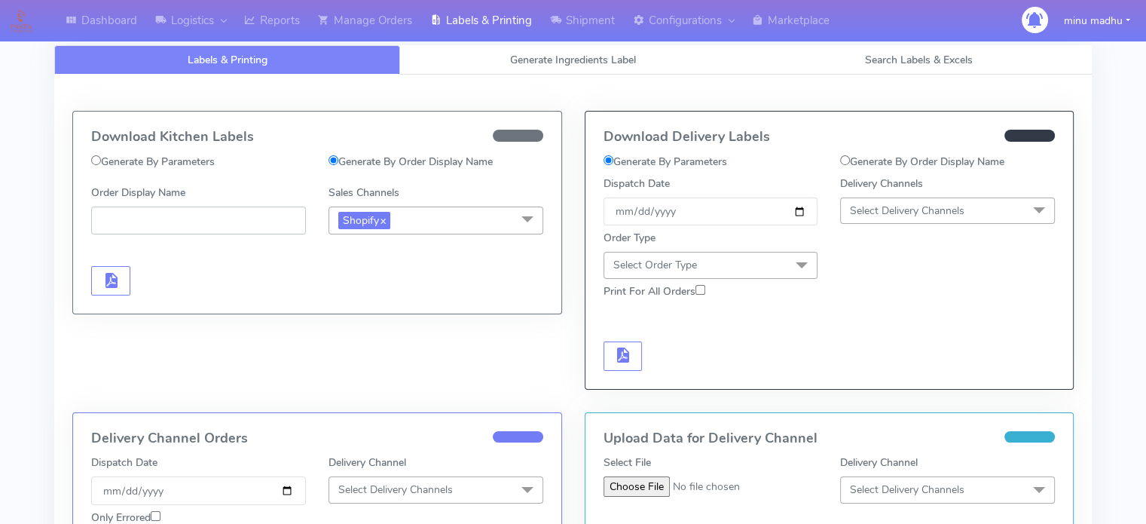
click at [263, 216] on input "Order Display Name" at bounding box center [198, 220] width 215 height 28
paste input "#PETEST2939_2"
type input "#PETEST2939_2"
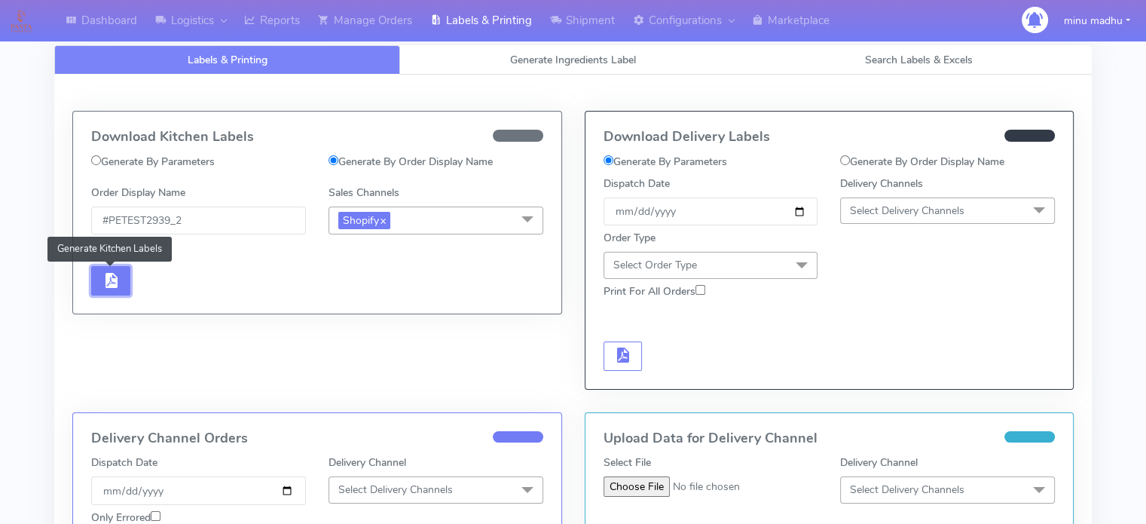
click at [108, 277] on span "button" at bounding box center [111, 283] width 18 height 14
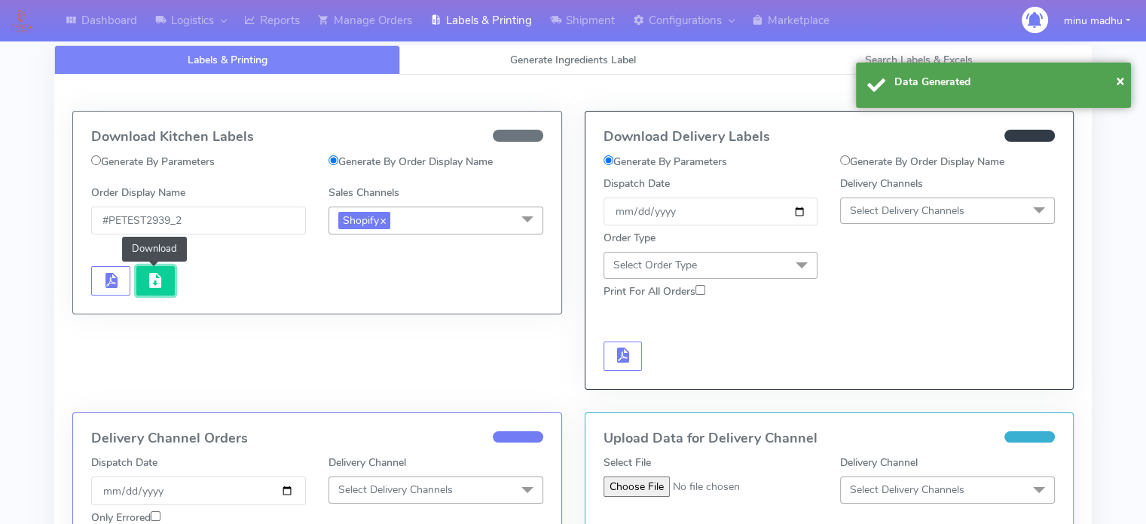
click at [151, 276] on span "button" at bounding box center [155, 283] width 18 height 14
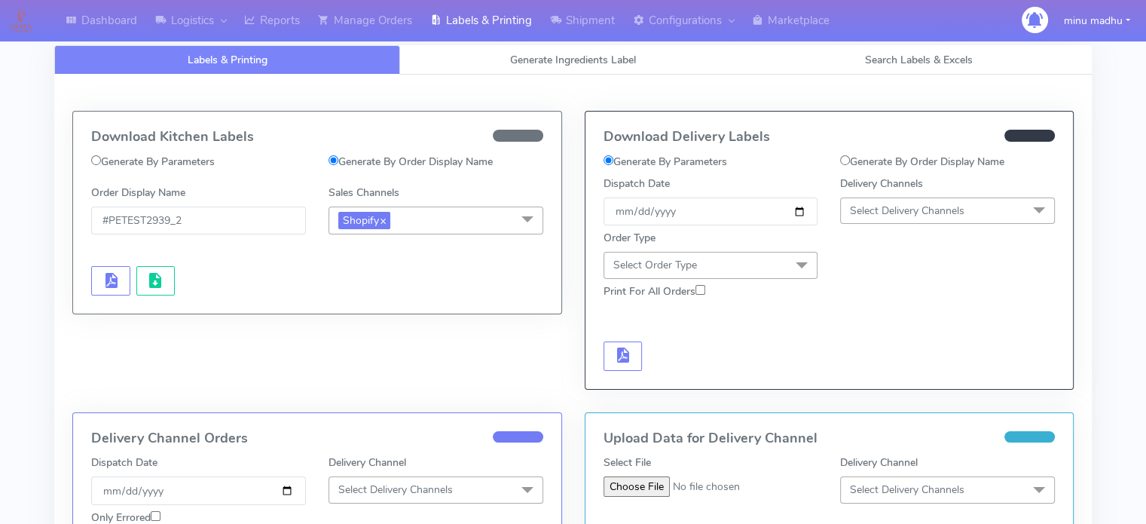
click at [845, 162] on input "Generate By Order Display Name" at bounding box center [845, 160] width 10 height 10
radio input "true"
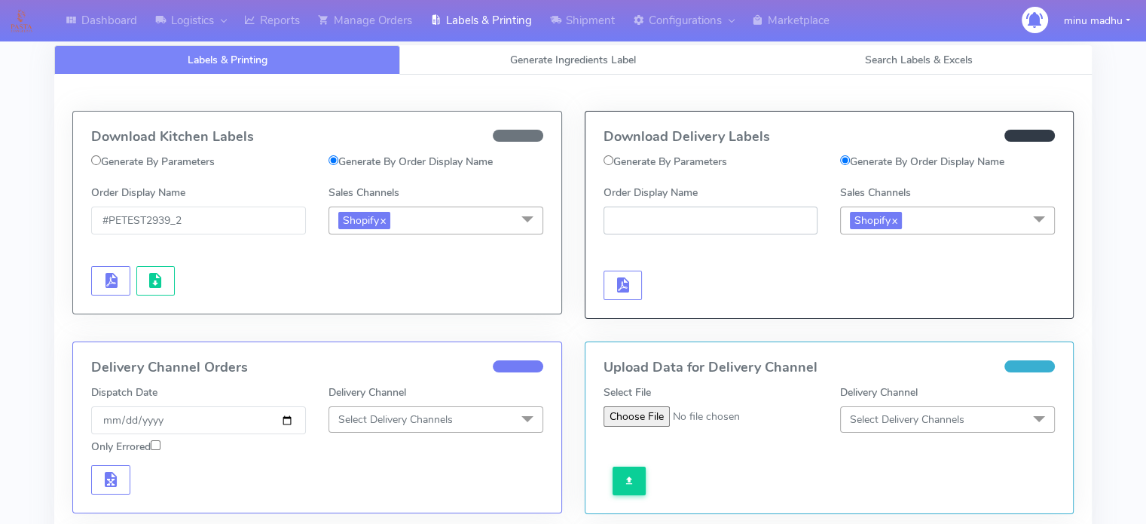
click at [728, 219] on input "Order Display Name" at bounding box center [710, 220] width 215 height 28
paste input "#PETEST2939_2"
type input "#PETEST2939_2"
click at [627, 281] on span "button" at bounding box center [622, 288] width 18 height 14
click at [674, 283] on span "button" at bounding box center [667, 288] width 18 height 14
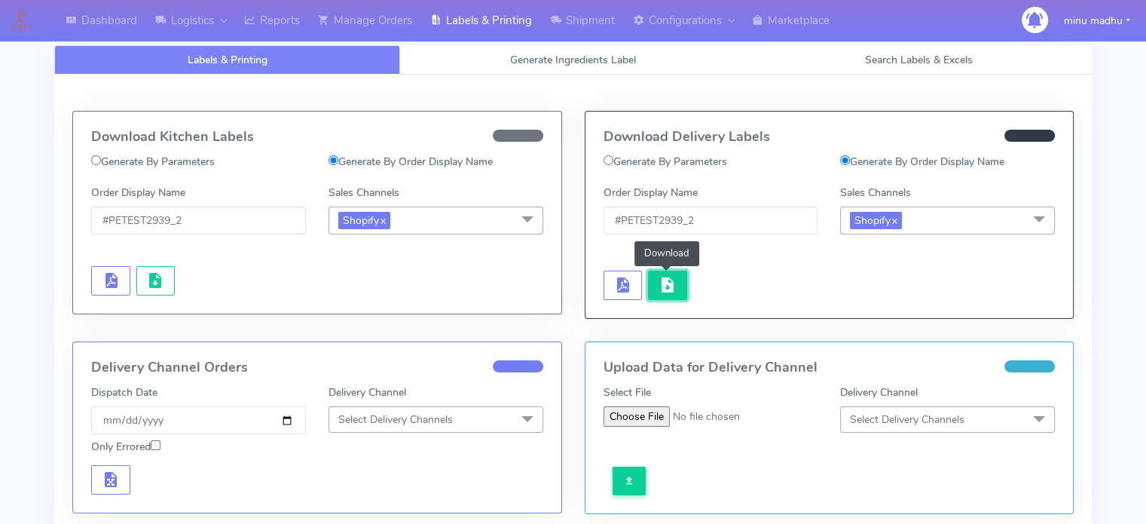
click at [664, 285] on span "button" at bounding box center [667, 288] width 18 height 14
drag, startPoint x: 714, startPoint y: 219, endPoint x: 599, endPoint y: 228, distance: 115.6
click at [599, 228] on div "Order Display Name #PETEST2939_2" at bounding box center [710, 210] width 237 height 50
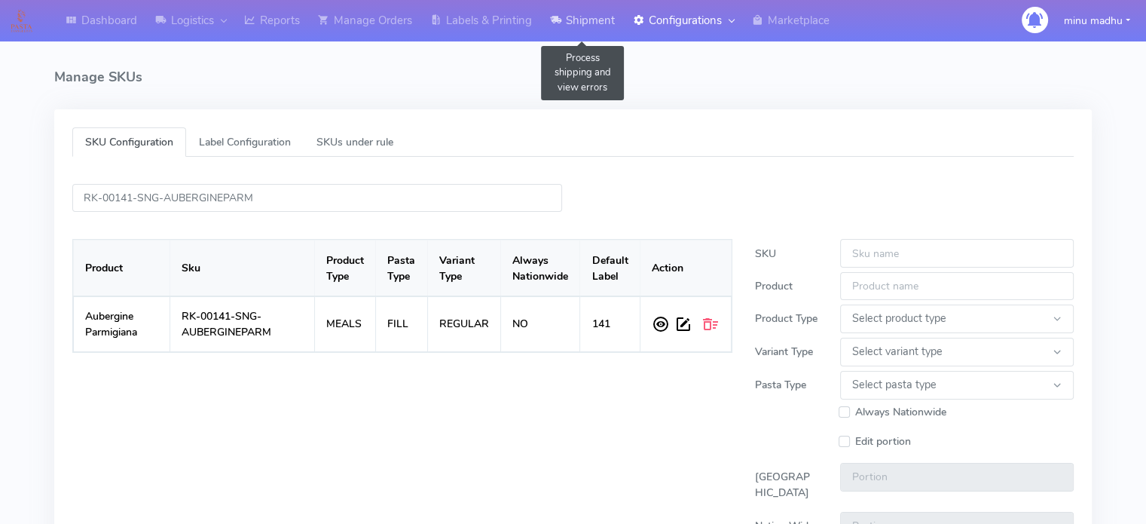
click at [591, 29] on link "Shipment" at bounding box center [582, 20] width 83 height 41
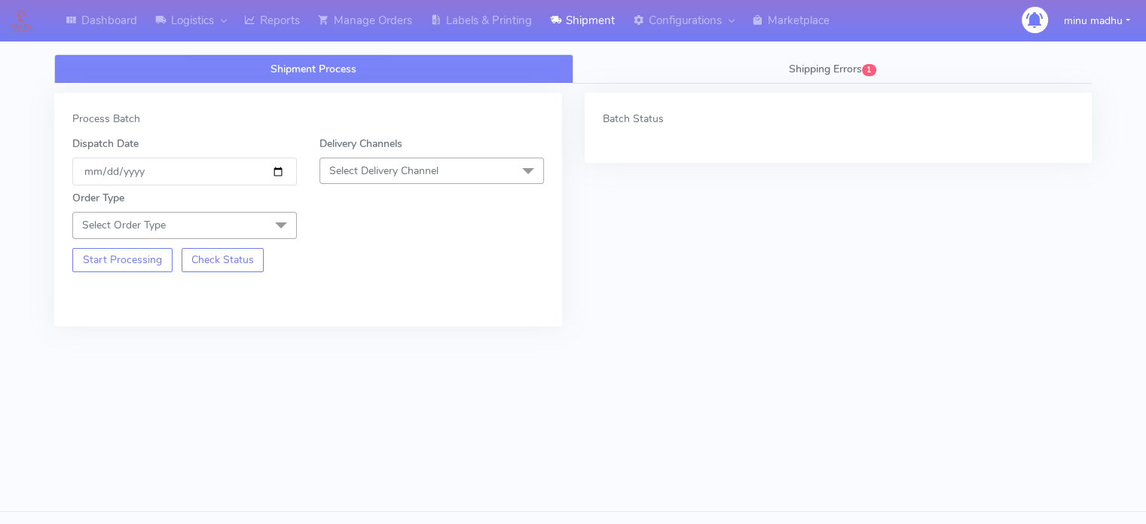
click at [495, 171] on span "Select Delivery Channel" at bounding box center [431, 170] width 225 height 26
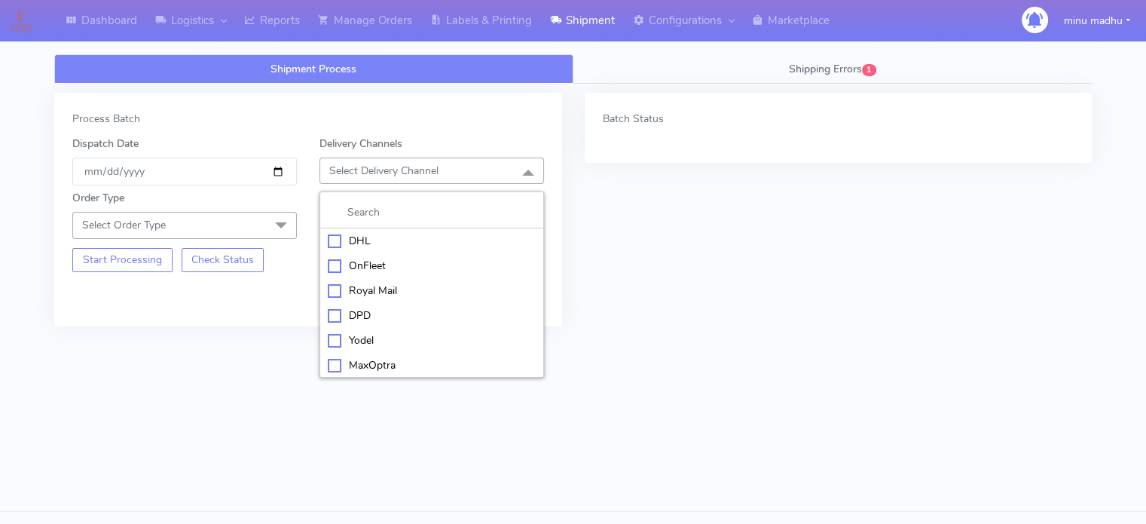
click at [331, 267] on div "OnFleet" at bounding box center [432, 266] width 208 height 16
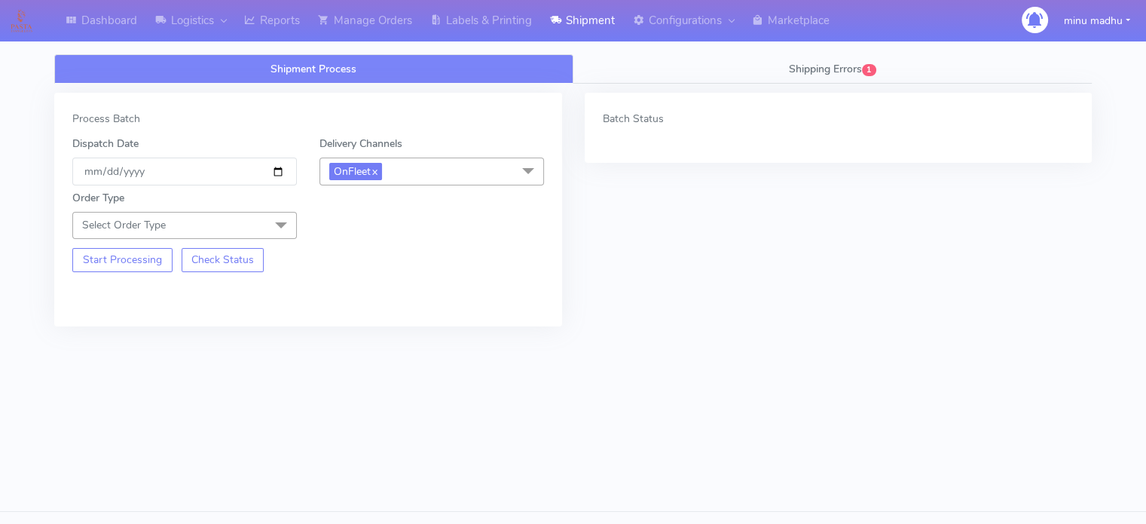
click at [283, 229] on span at bounding box center [281, 226] width 30 height 29
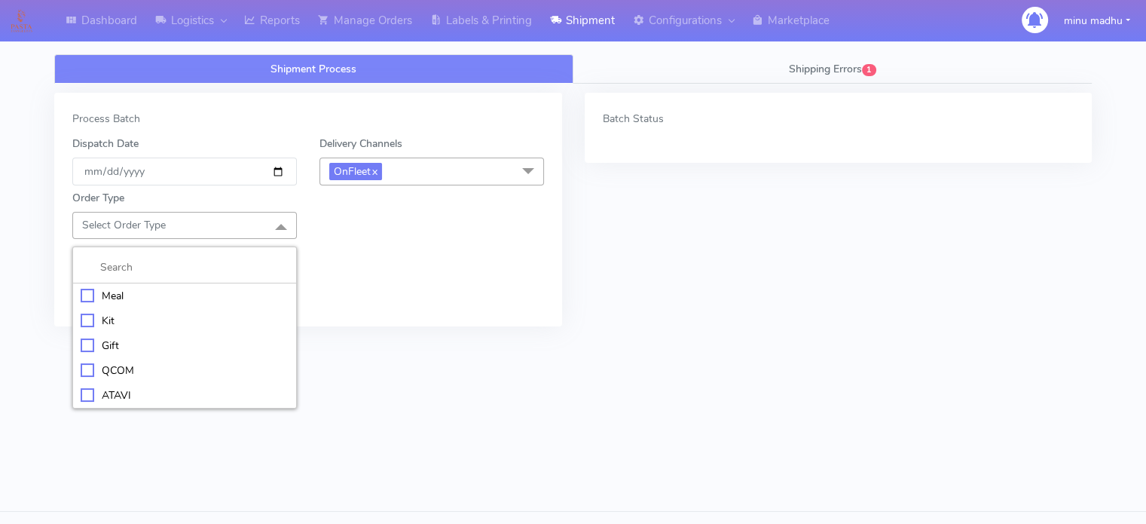
click at [87, 292] on div "Meal" at bounding box center [185, 296] width 208 height 16
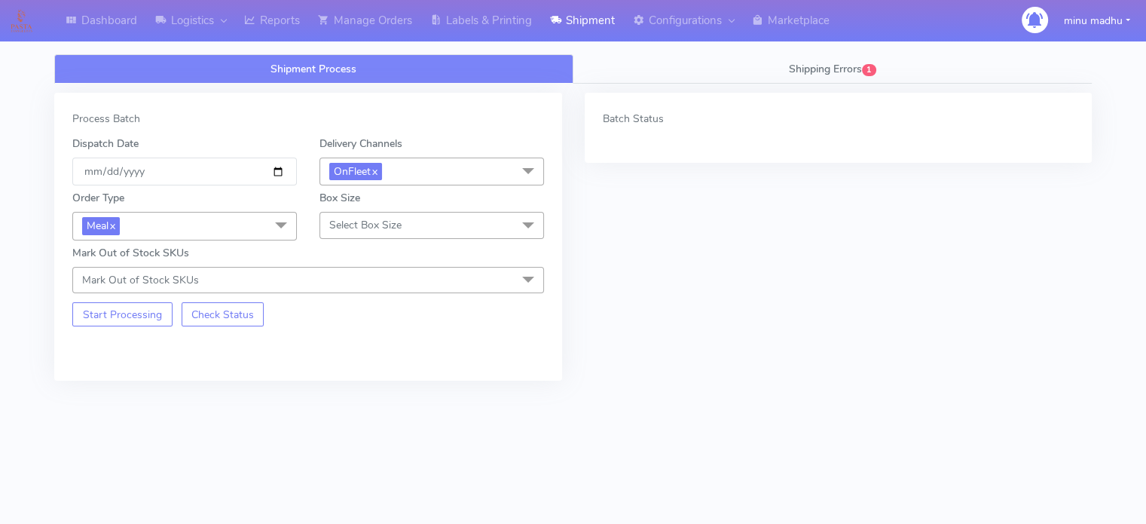
click at [344, 227] on span "Select Box Size" at bounding box center [365, 225] width 72 height 14
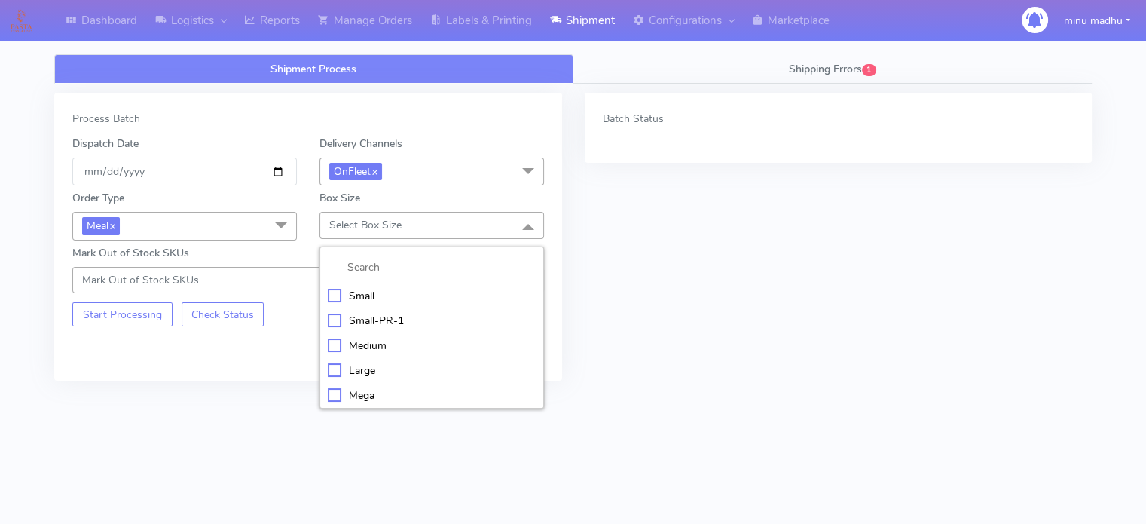
click at [335, 293] on div "Small" at bounding box center [432, 296] width 208 height 16
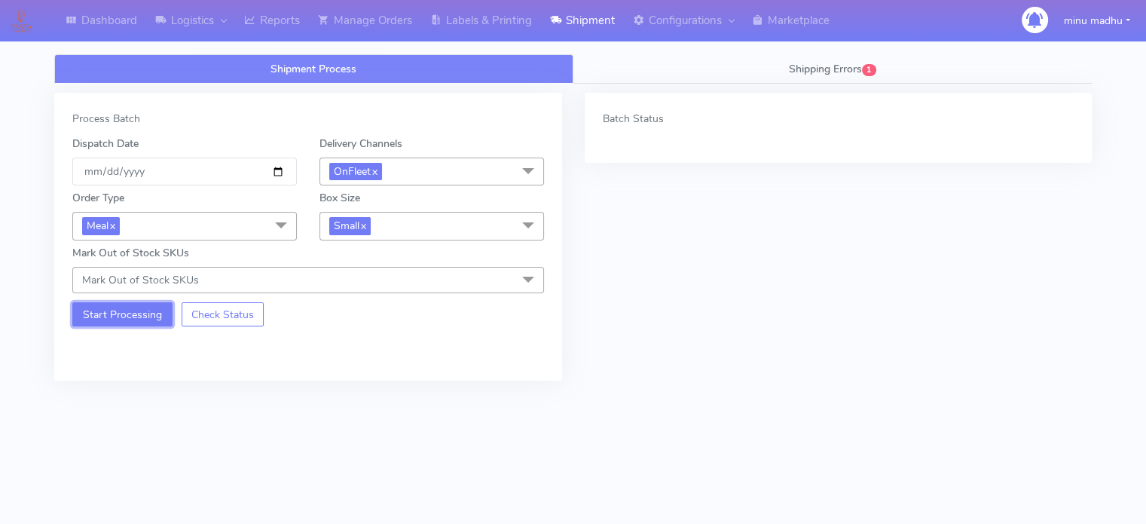
click at [114, 311] on button "Start Processing" at bounding box center [122, 314] width 100 height 24
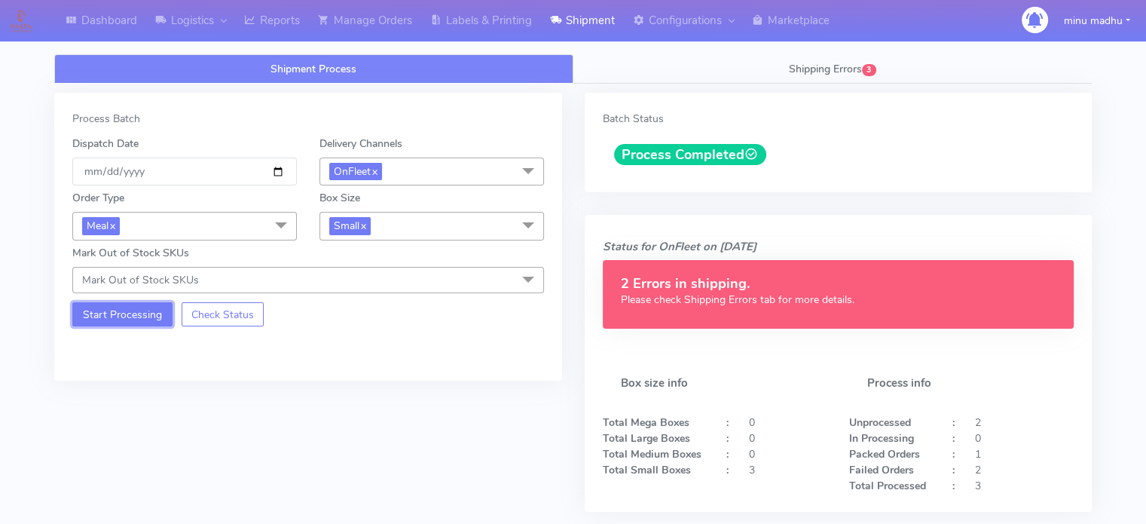
click at [102, 310] on button "Start Processing" at bounding box center [122, 314] width 100 height 24
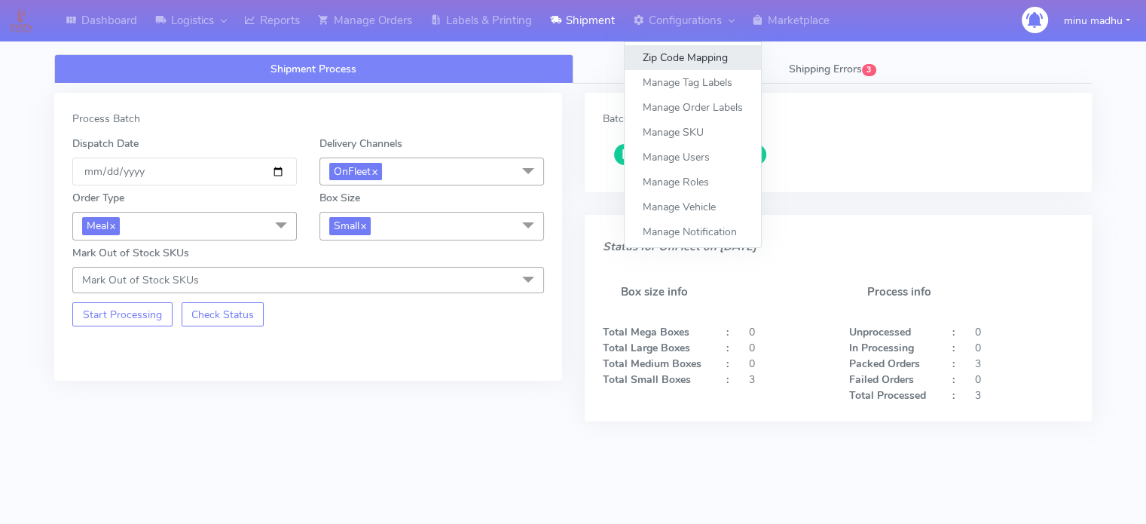
click at [672, 55] on link "Zip Code Mapping" at bounding box center [693, 57] width 136 height 25
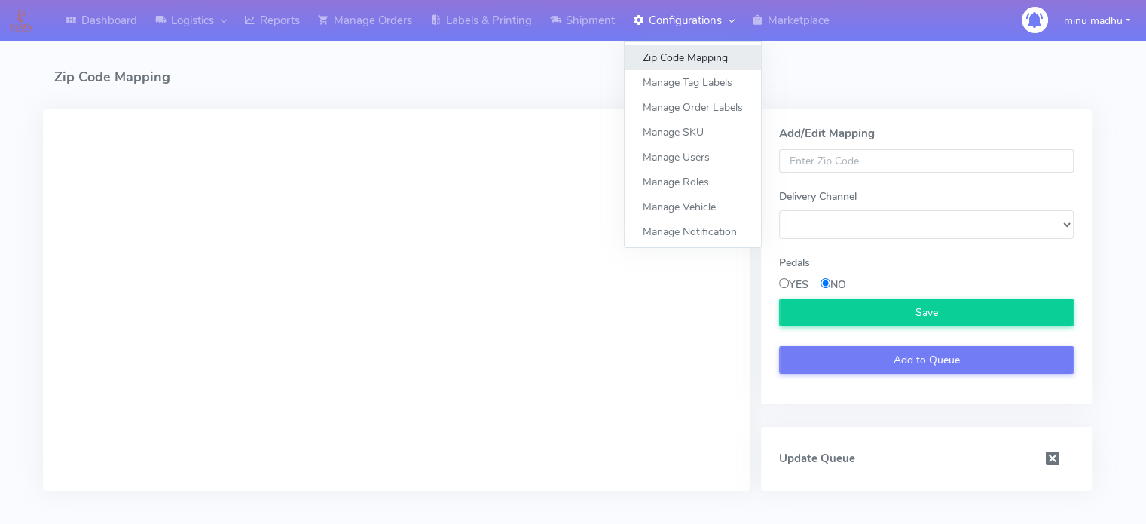
select select
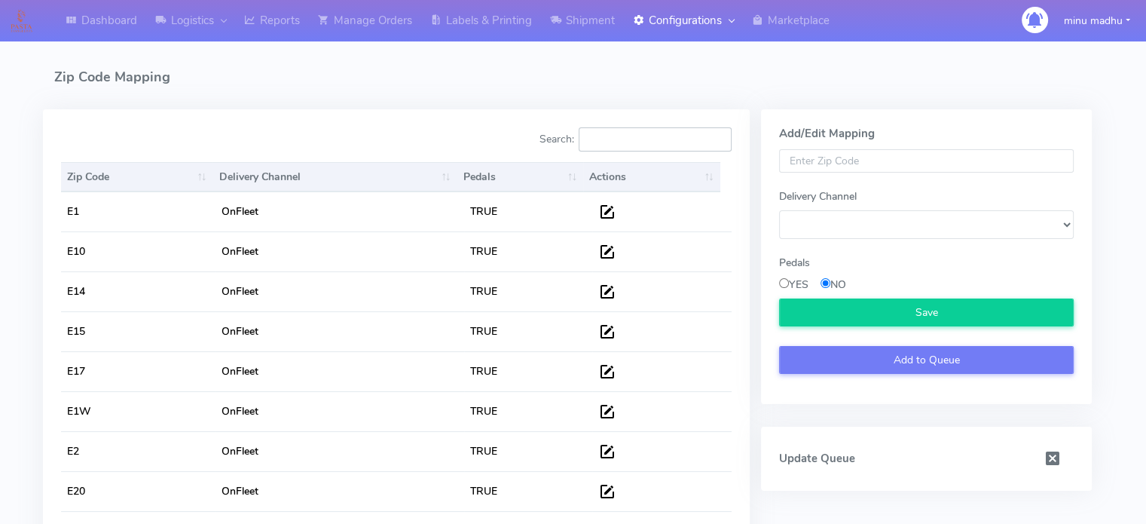
click at [646, 138] on input "Search:" at bounding box center [655, 139] width 153 height 24
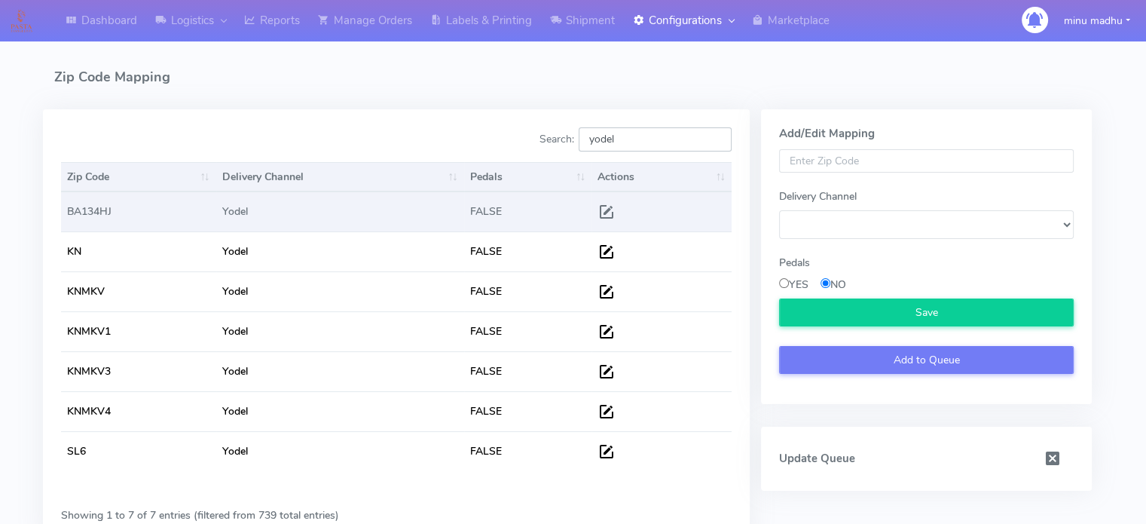
type input "yodel"
drag, startPoint x: 128, startPoint y: 216, endPoint x: 63, endPoint y: 217, distance: 65.6
click at [63, 217] on td "BA134HJ" at bounding box center [138, 211] width 155 height 39
copy td "BA134HJ"
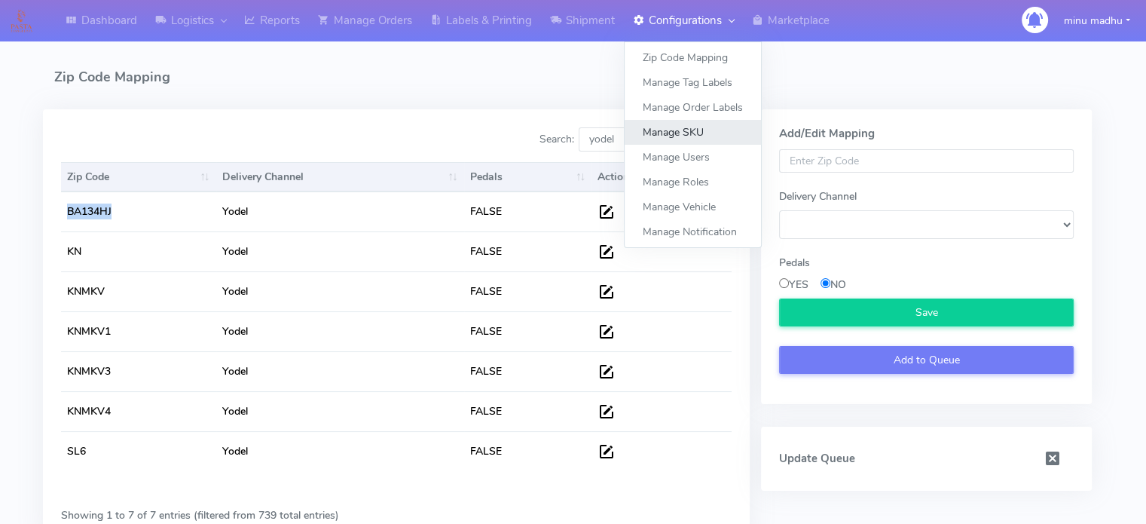
click at [680, 129] on link "Manage SKU" at bounding box center [693, 132] width 136 height 25
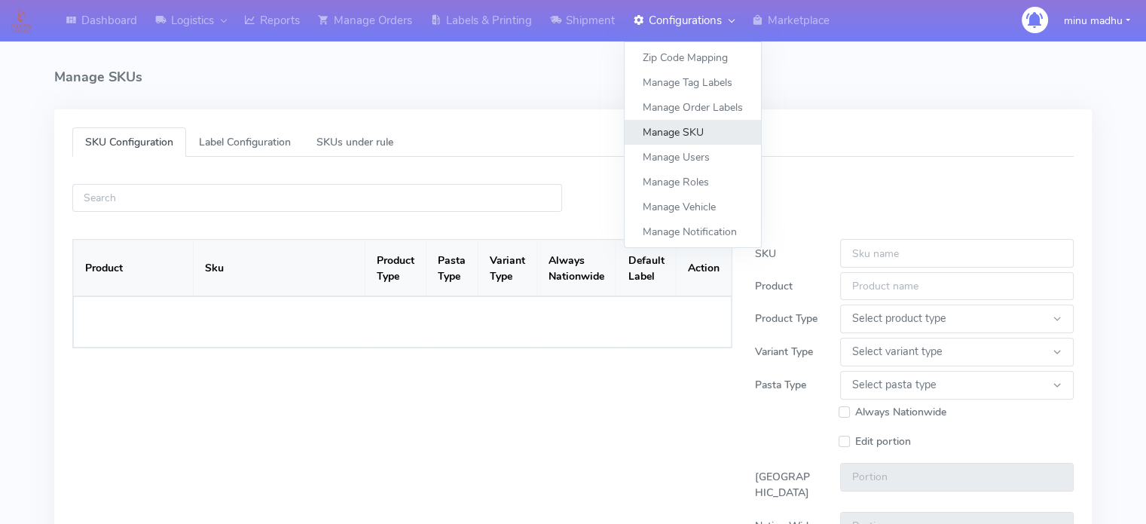
select select
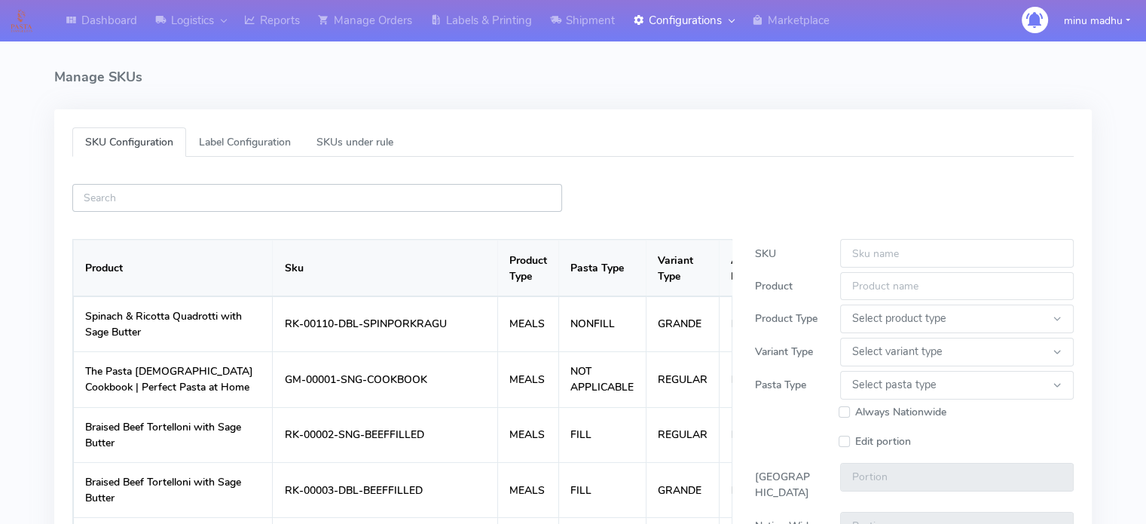
click at [437, 199] on input "text" at bounding box center [317, 198] width 490 height 28
paste input "RK-00141-SNG-AUBERGINEPARM"
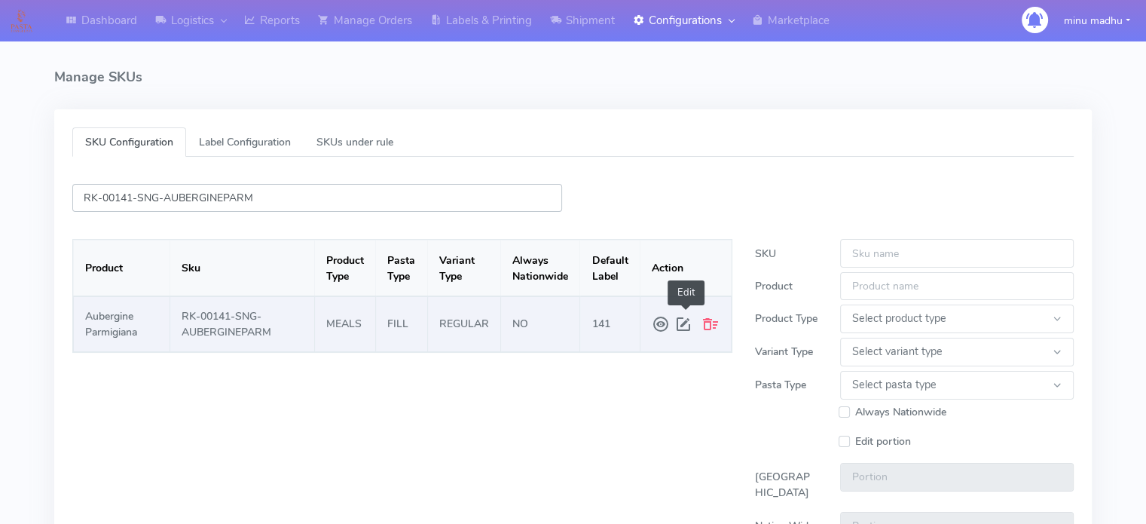
type input "RK-00141-SNG-AUBERGINEPARM"
click at [683, 322] on span at bounding box center [685, 323] width 23 height 27
type input "RK-00141-SNG-AUBERGINEPARM"
type input "Aubergine Parmigiana"
select select "MEALS"
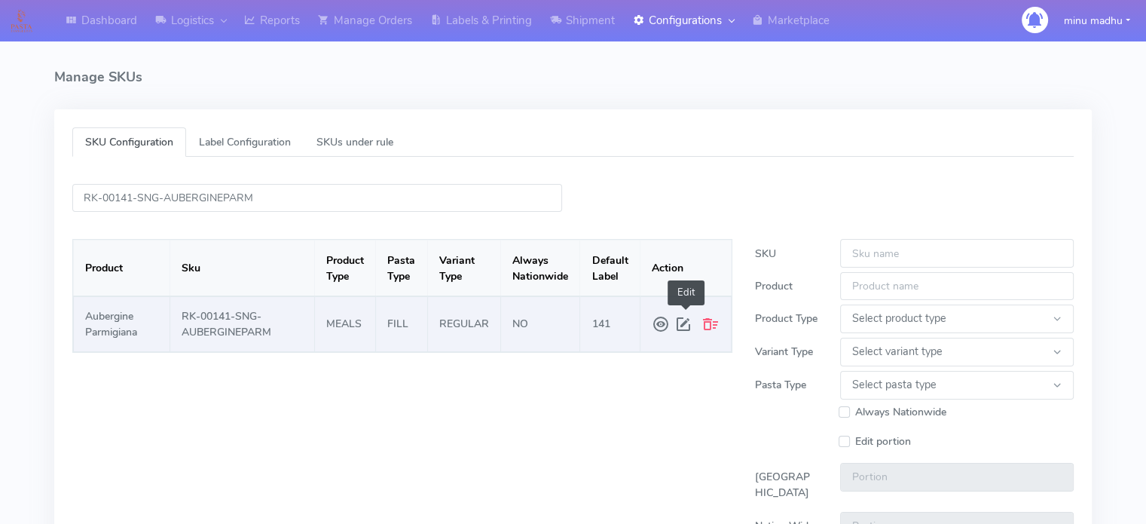
select select "REGULAR"
select select "FILL"
type input "2.0"
type input "1.5"
type input "141"
